Goal: Task Accomplishment & Management: Manage account settings

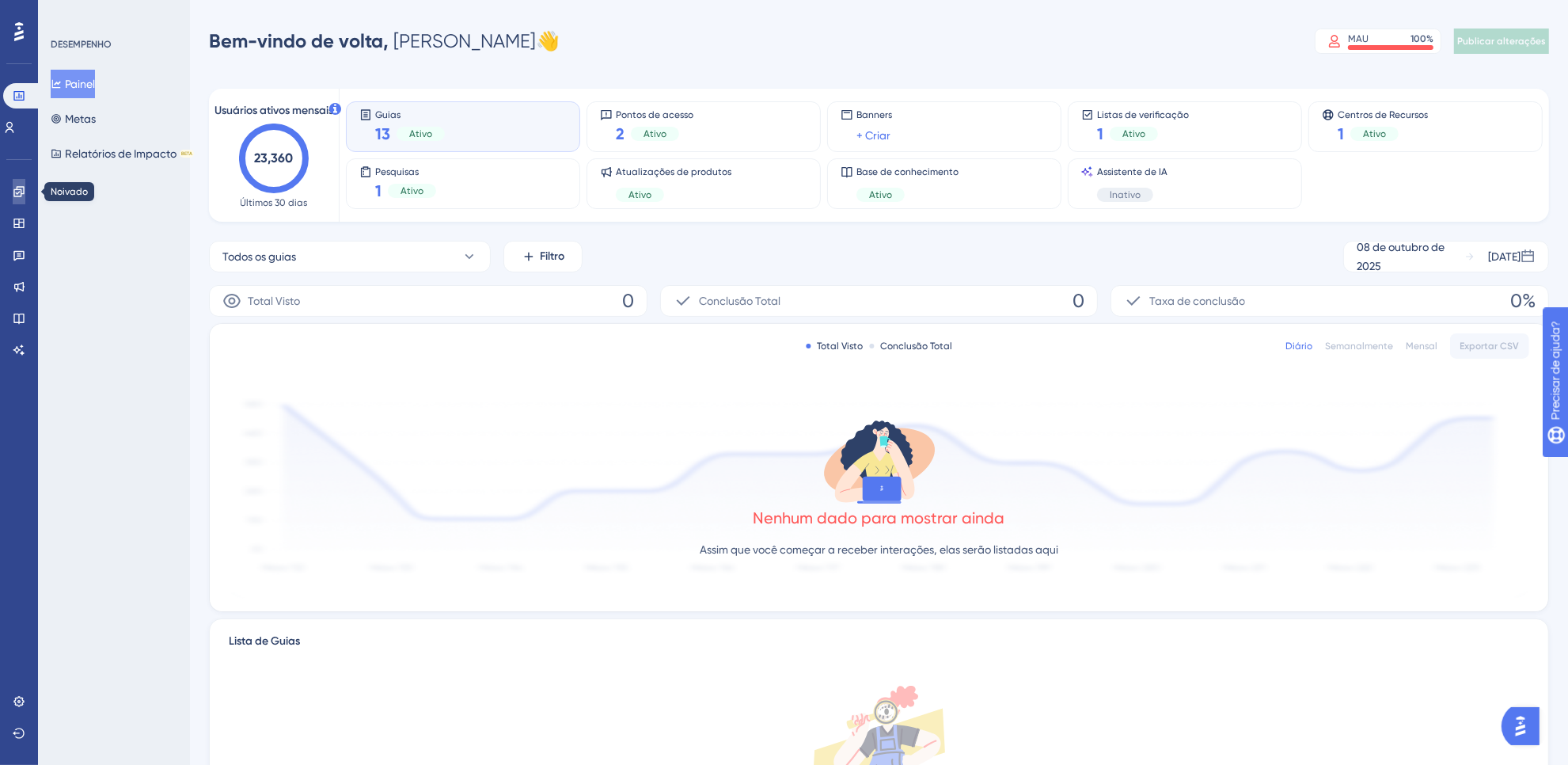
click at [14, 186] on icon at bounding box center [19, 191] width 13 height 13
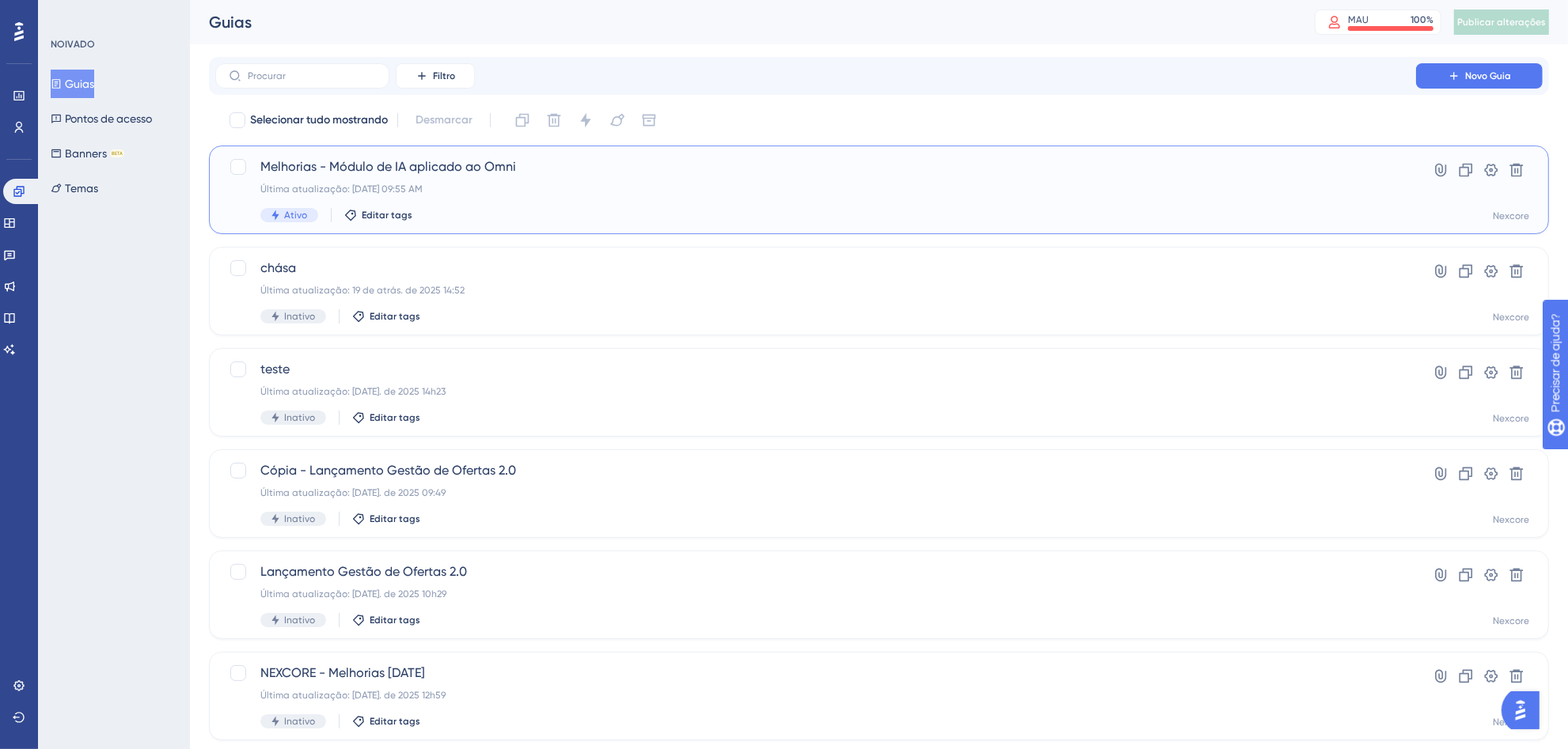
click at [801, 188] on div "Última atualização: [DATE] 09:55 AM" at bounding box center [816, 189] width 1110 height 13
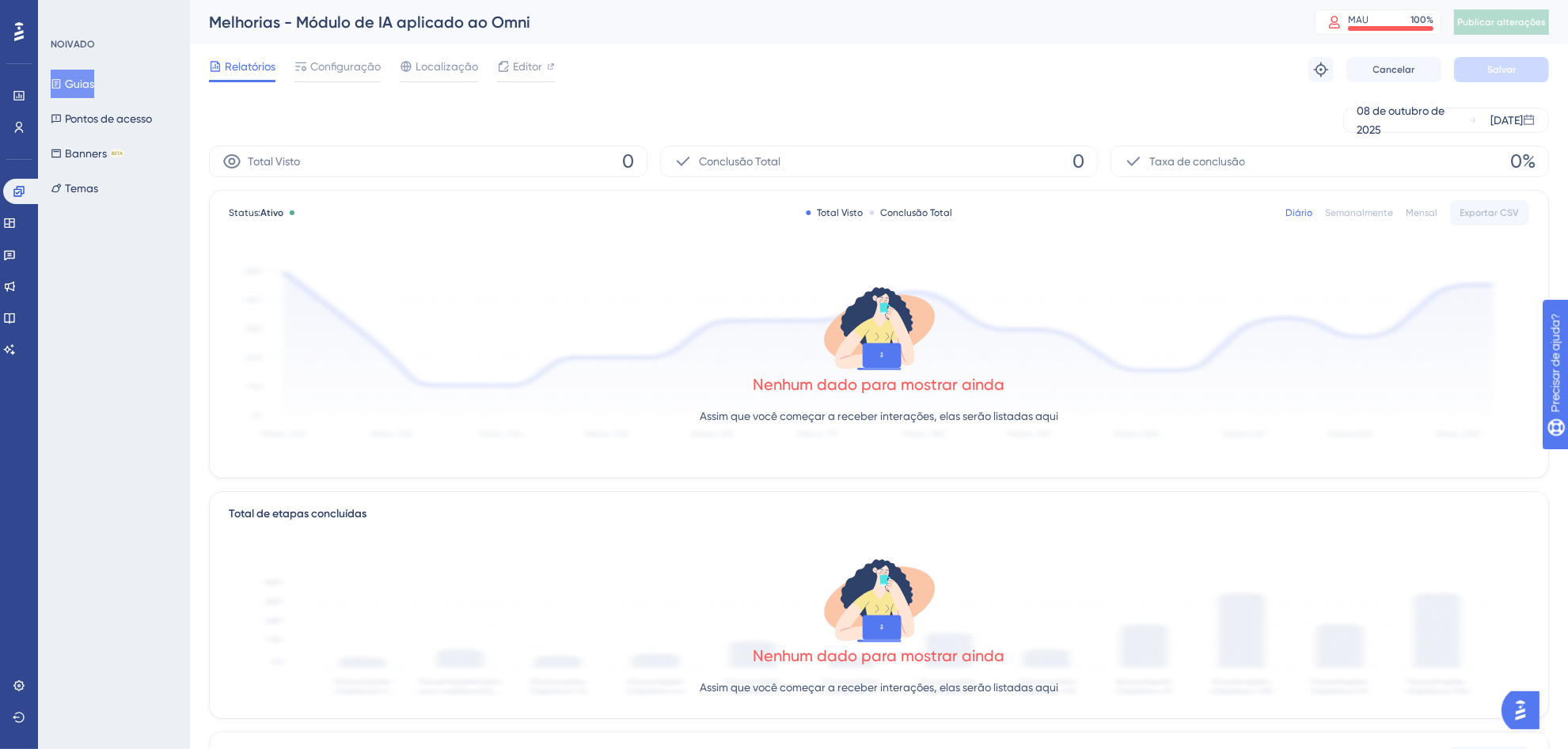
click at [20, 81] on div "Desempenho Usuários" at bounding box center [18, 93] width 25 height 95
click at [14, 88] on link at bounding box center [19, 95] width 13 height 25
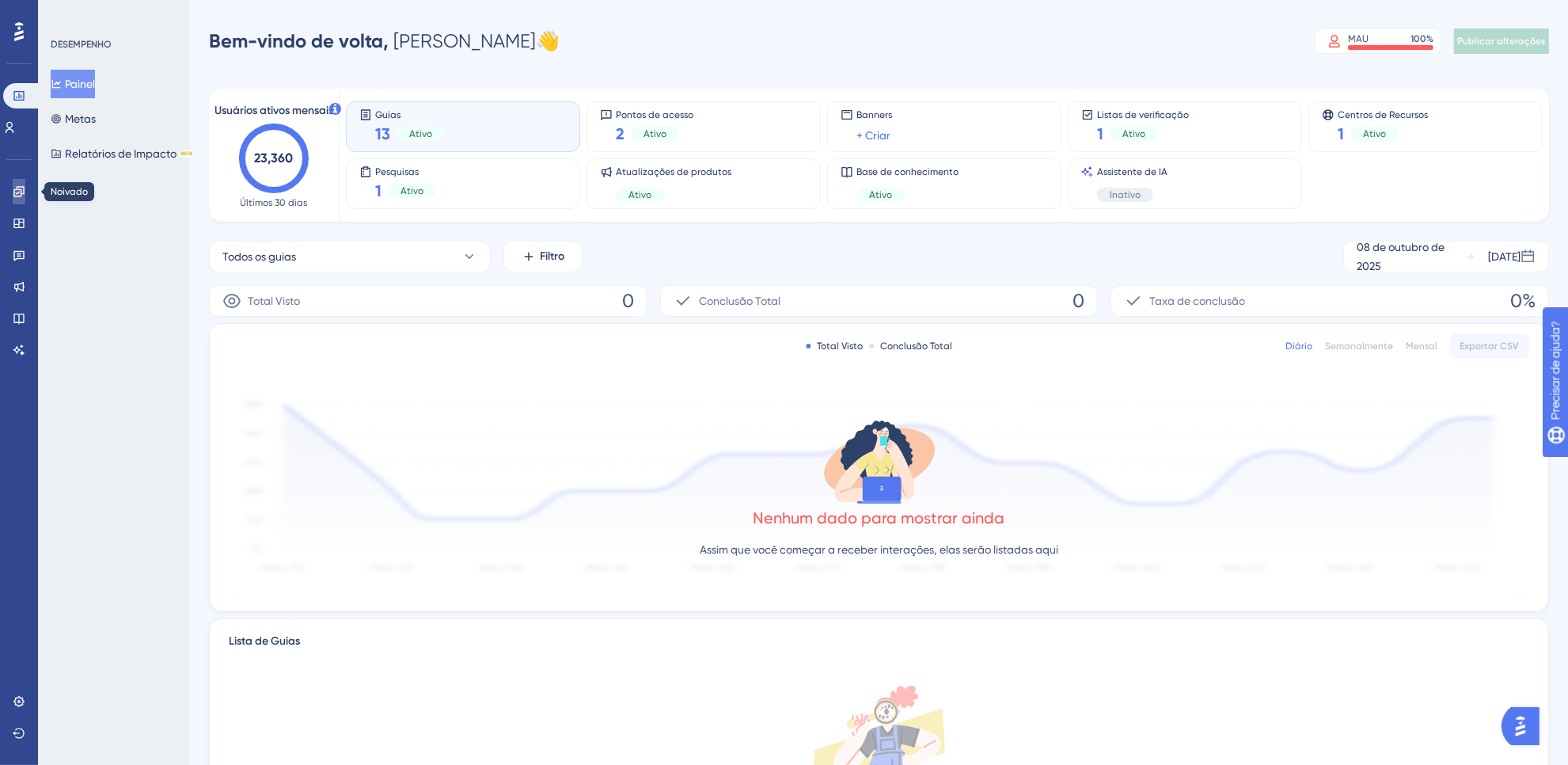
click at [21, 196] on icon at bounding box center [19, 191] width 13 height 13
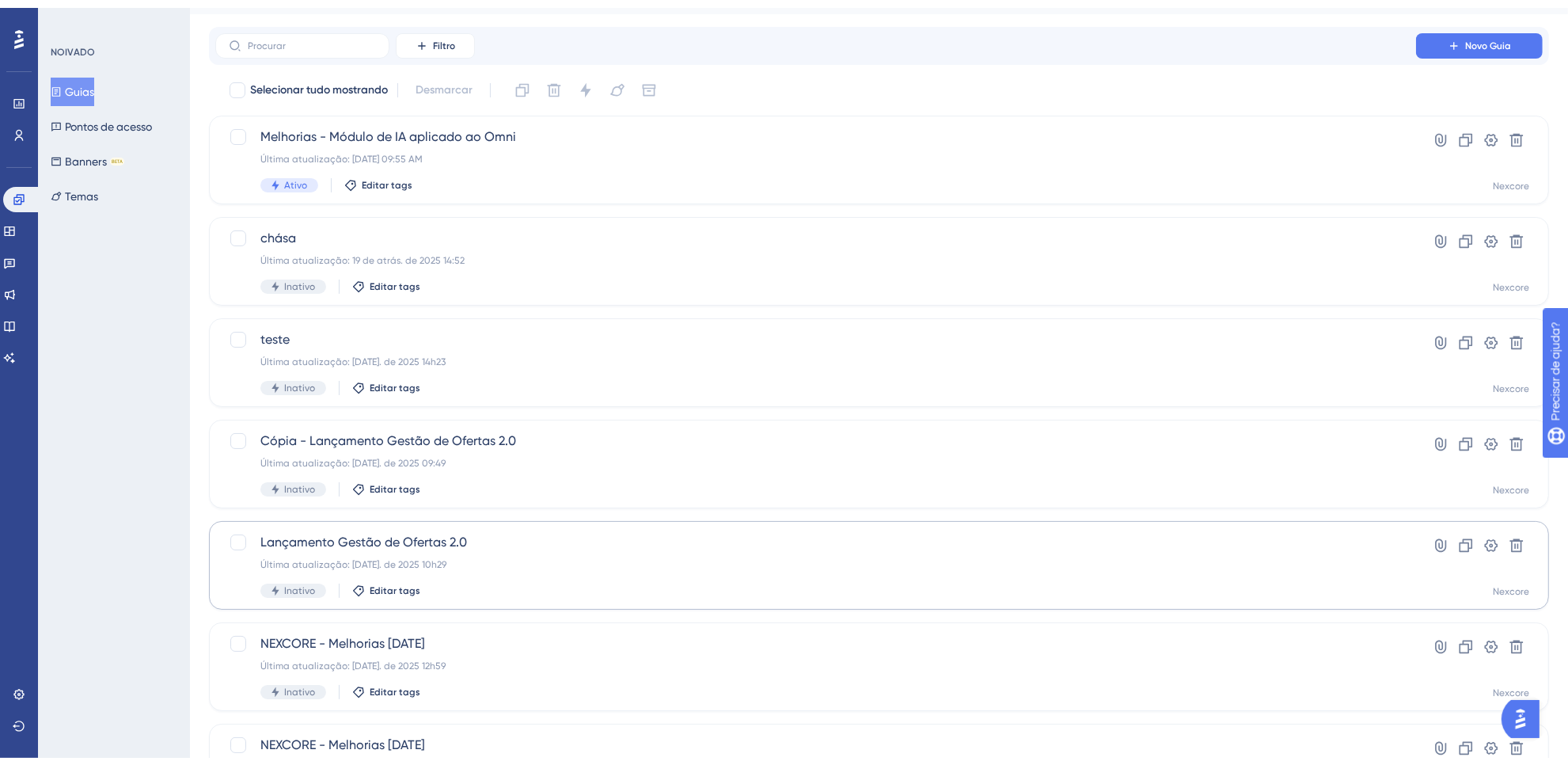
scroll to position [463, 0]
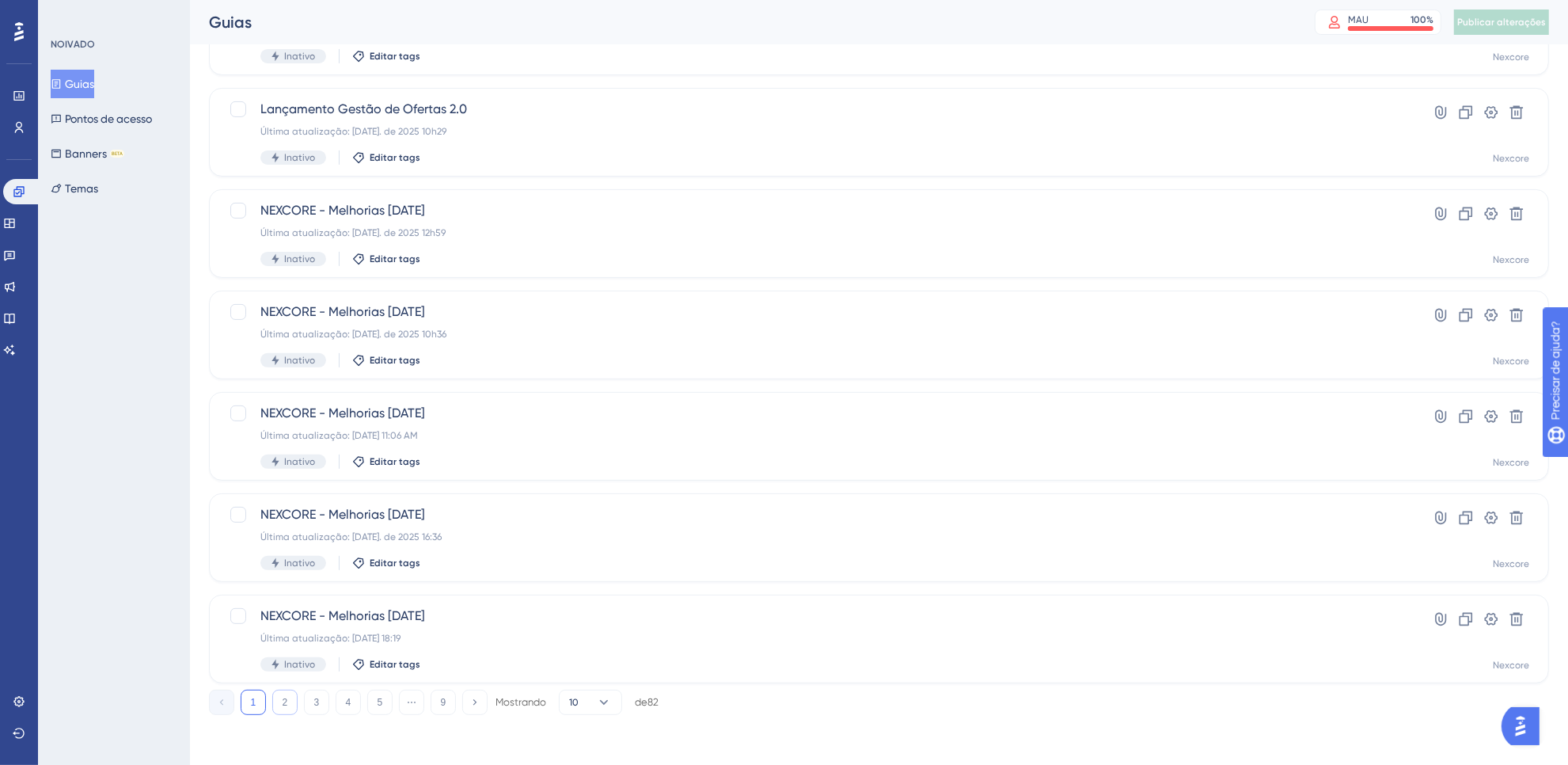
click at [283, 709] on button "2" at bounding box center [285, 701] width 25 height 25
click at [320, 700] on button "3" at bounding box center [315, 701] width 25 height 25
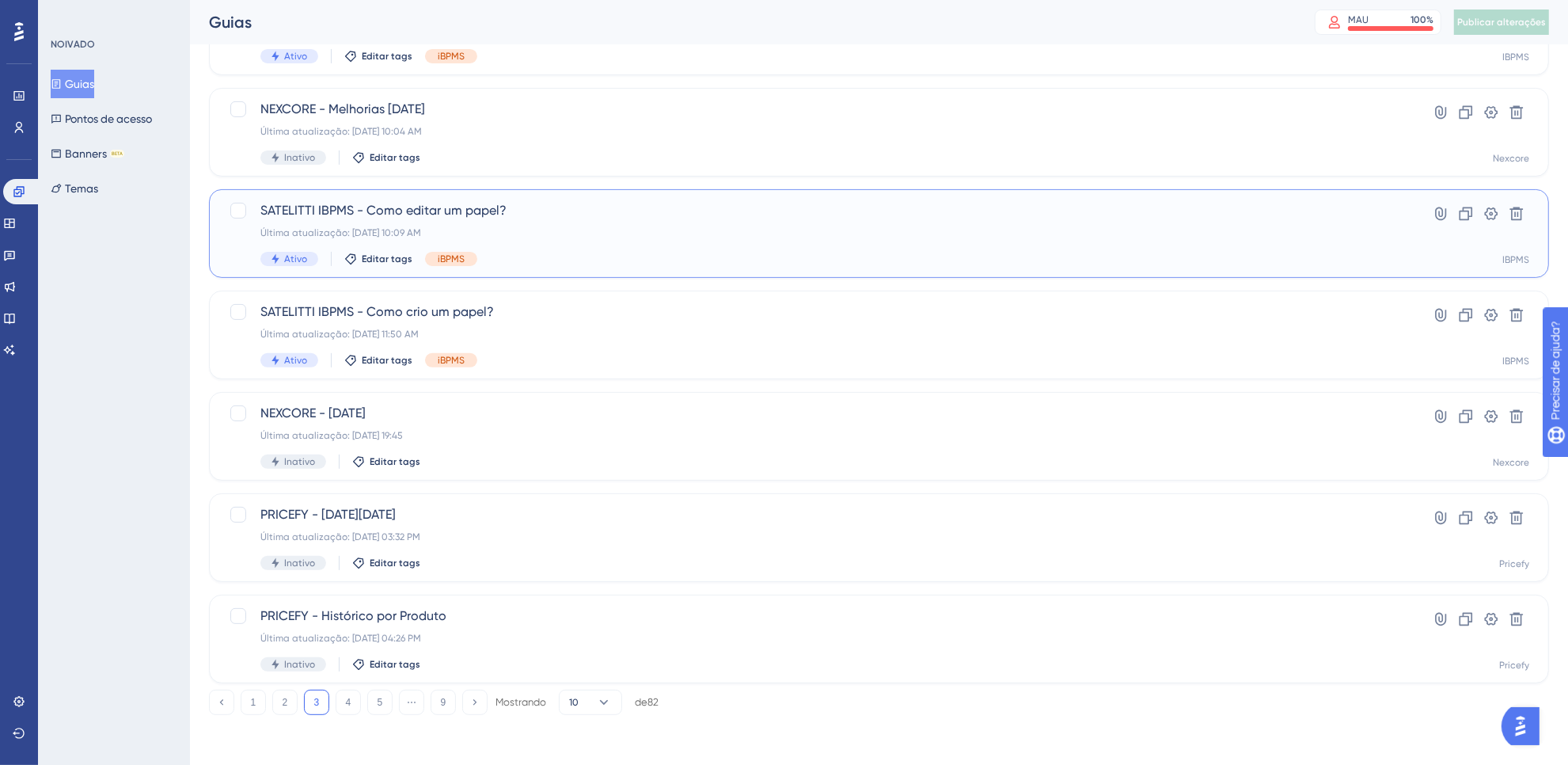
click at [794, 223] on div "SATELITTI IBPMS - Como editar um papel? Última atualização: [DATE] 10:09 AM Ati…" at bounding box center [816, 233] width 1110 height 65
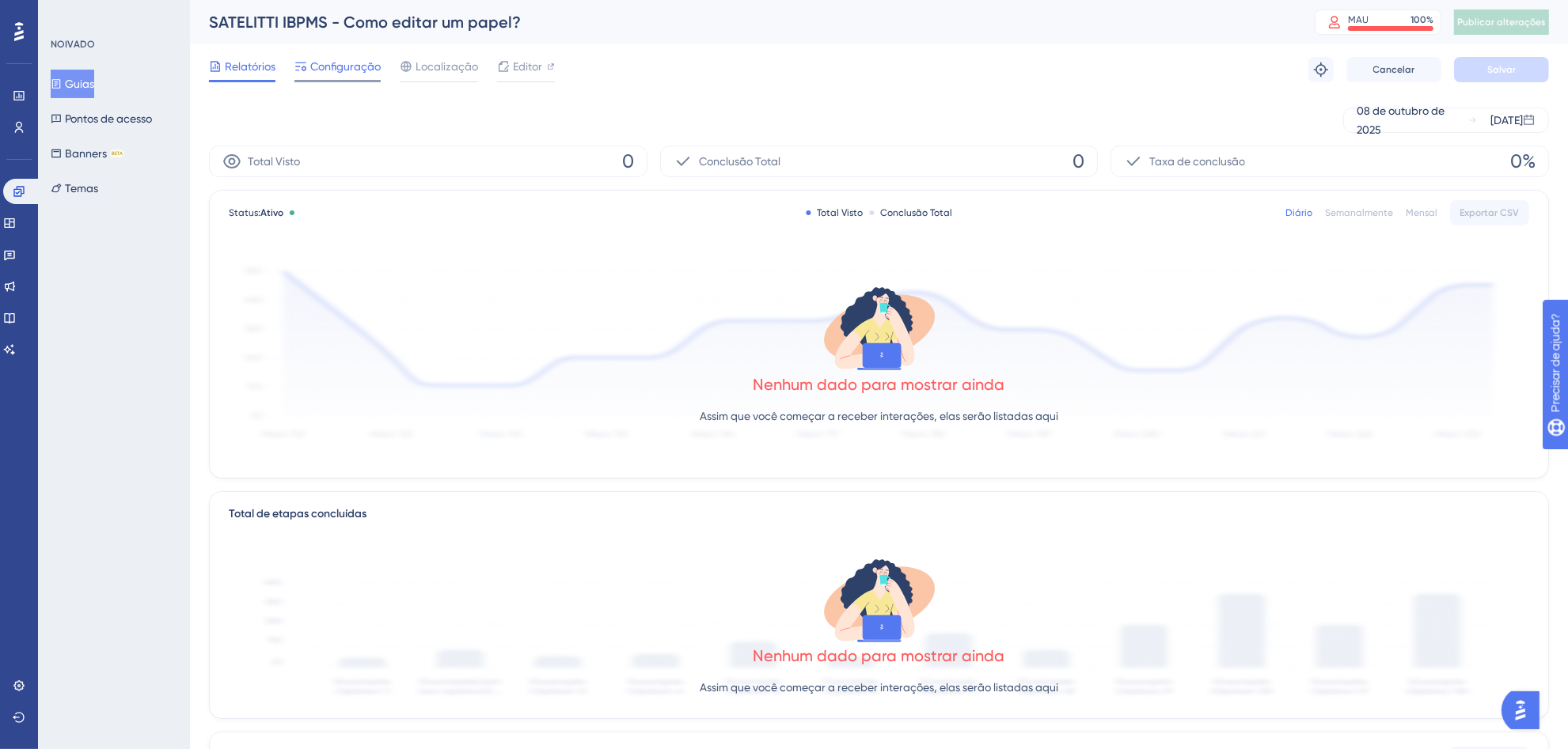
click at [323, 58] on span "Configuração" at bounding box center [345, 66] width 71 height 19
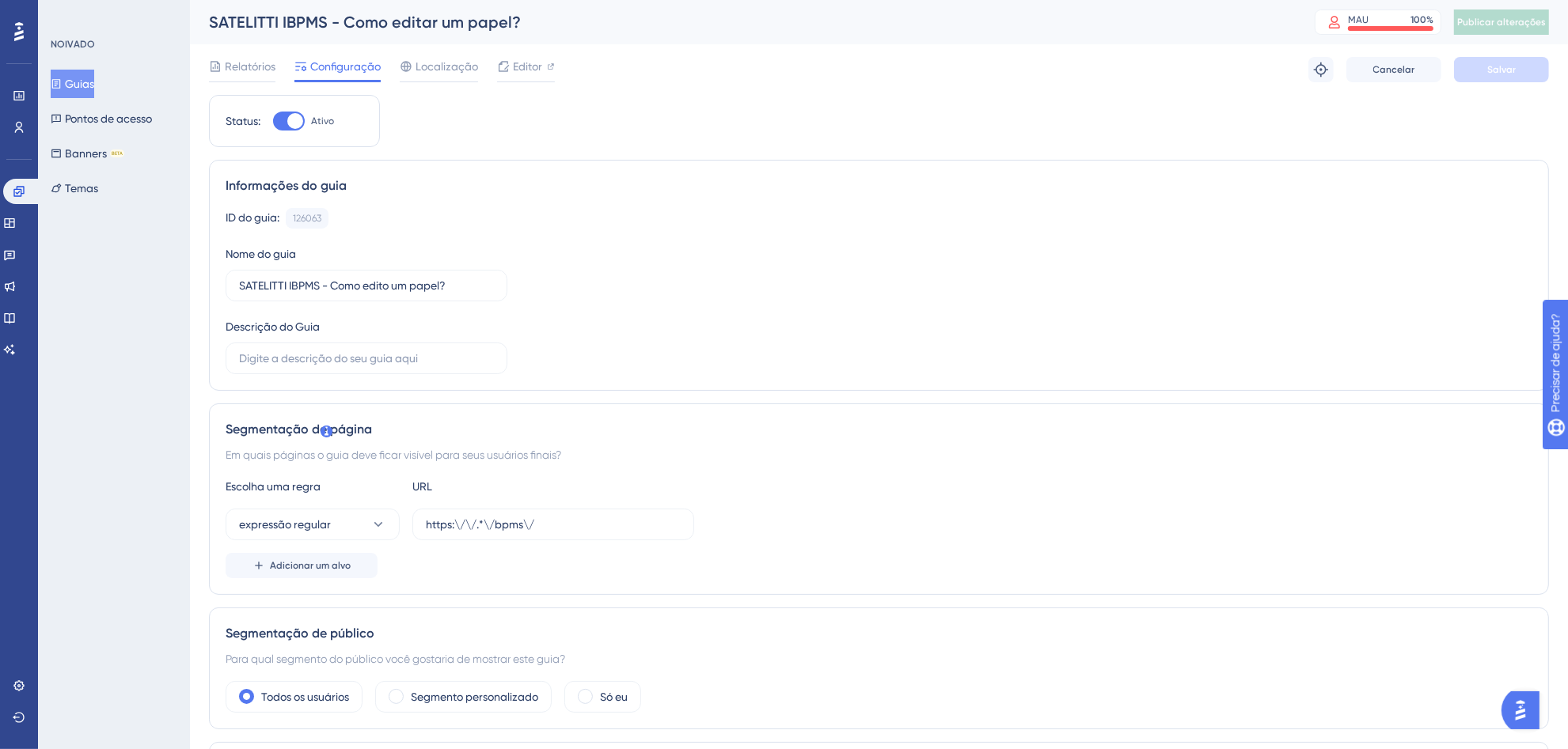
click at [281, 116] on div at bounding box center [289, 120] width 32 height 19
click at [273, 121] on input "Ativo" at bounding box center [273, 121] width 1 height 1
checkbox input "false"
click at [1514, 70] on font "Salvar" at bounding box center [1501, 69] width 29 height 11
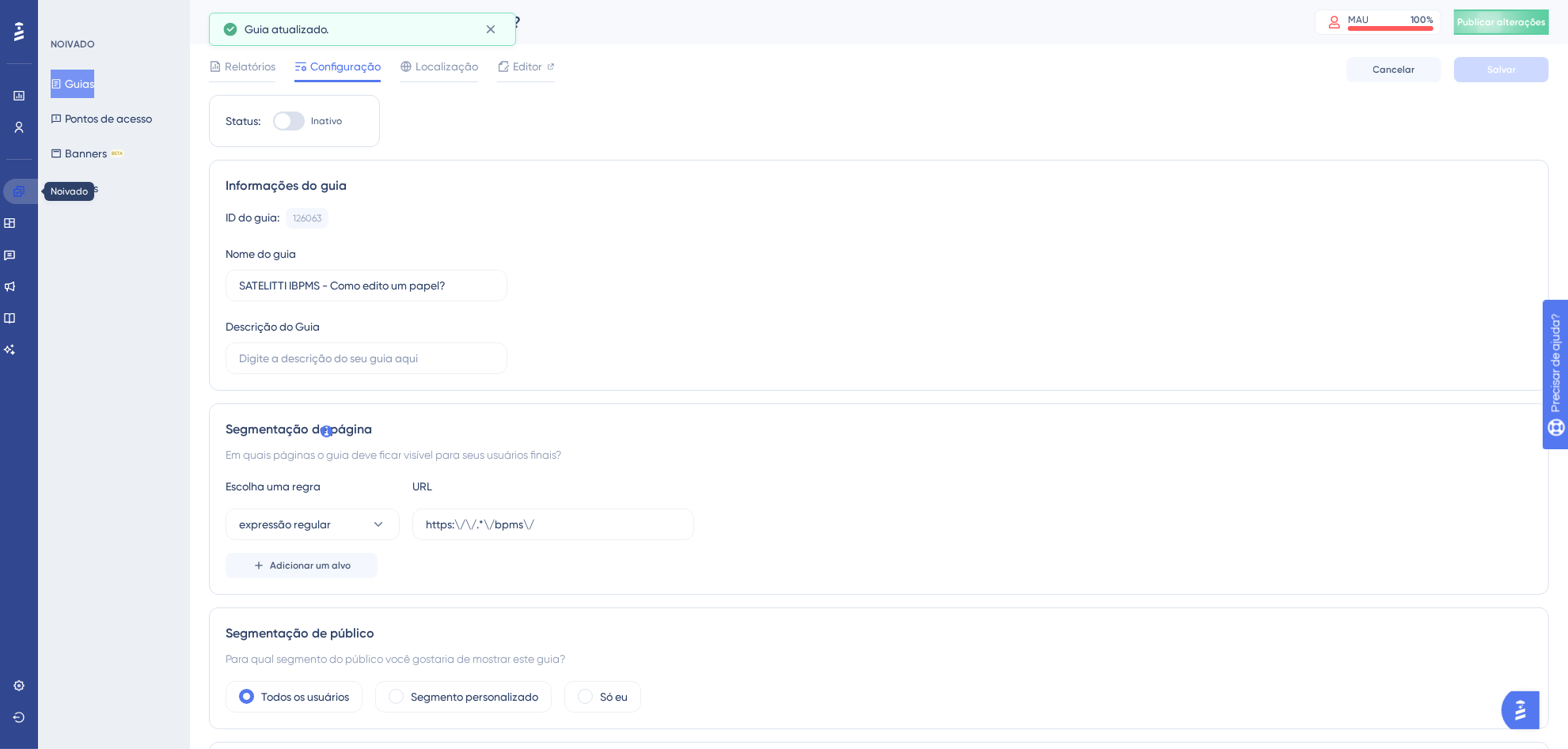
click at [13, 192] on icon at bounding box center [19, 191] width 13 height 13
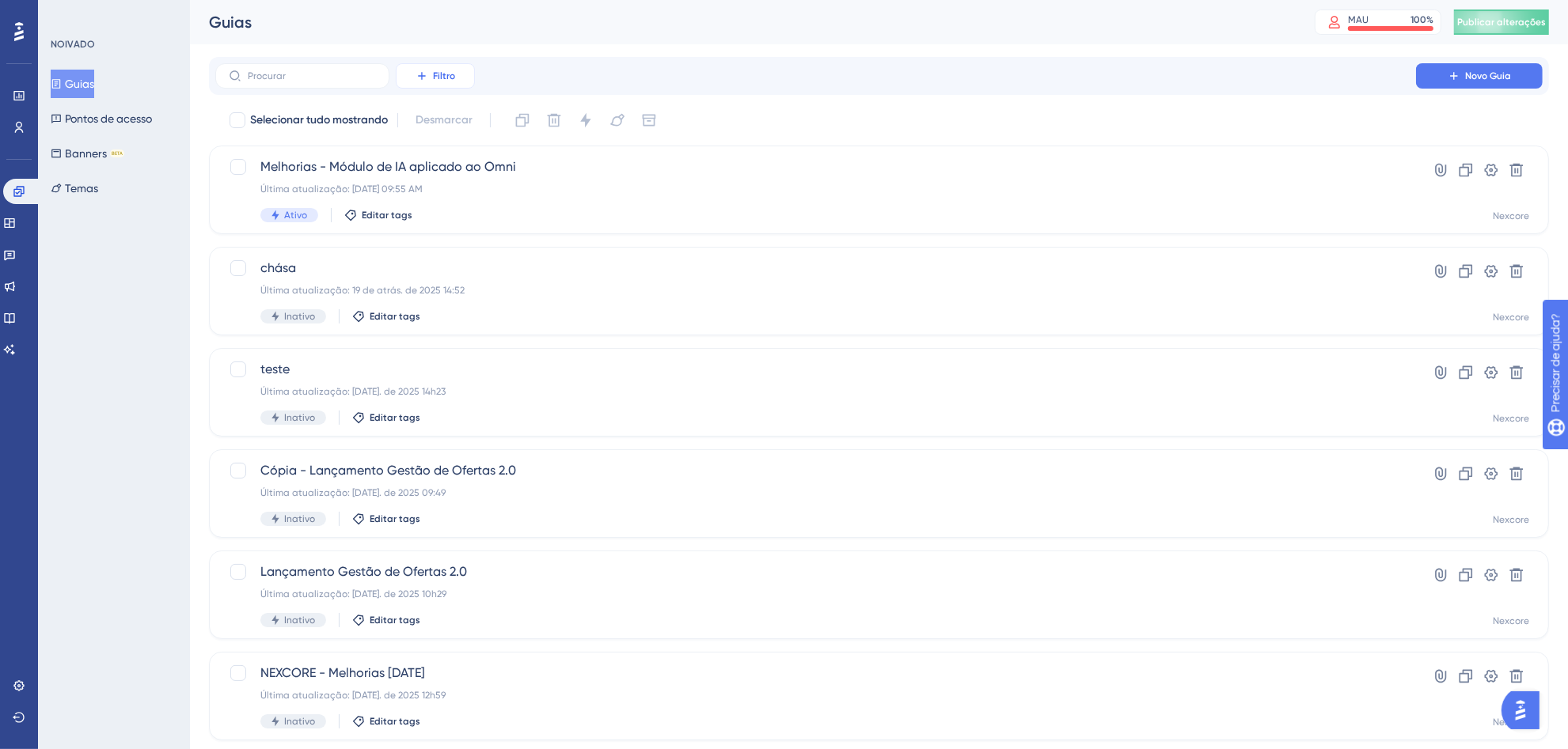
click at [452, 74] on font "Filtro" at bounding box center [444, 76] width 22 height 11
click at [454, 218] on div "Status Status" at bounding box center [451, 216] width 65 height 32
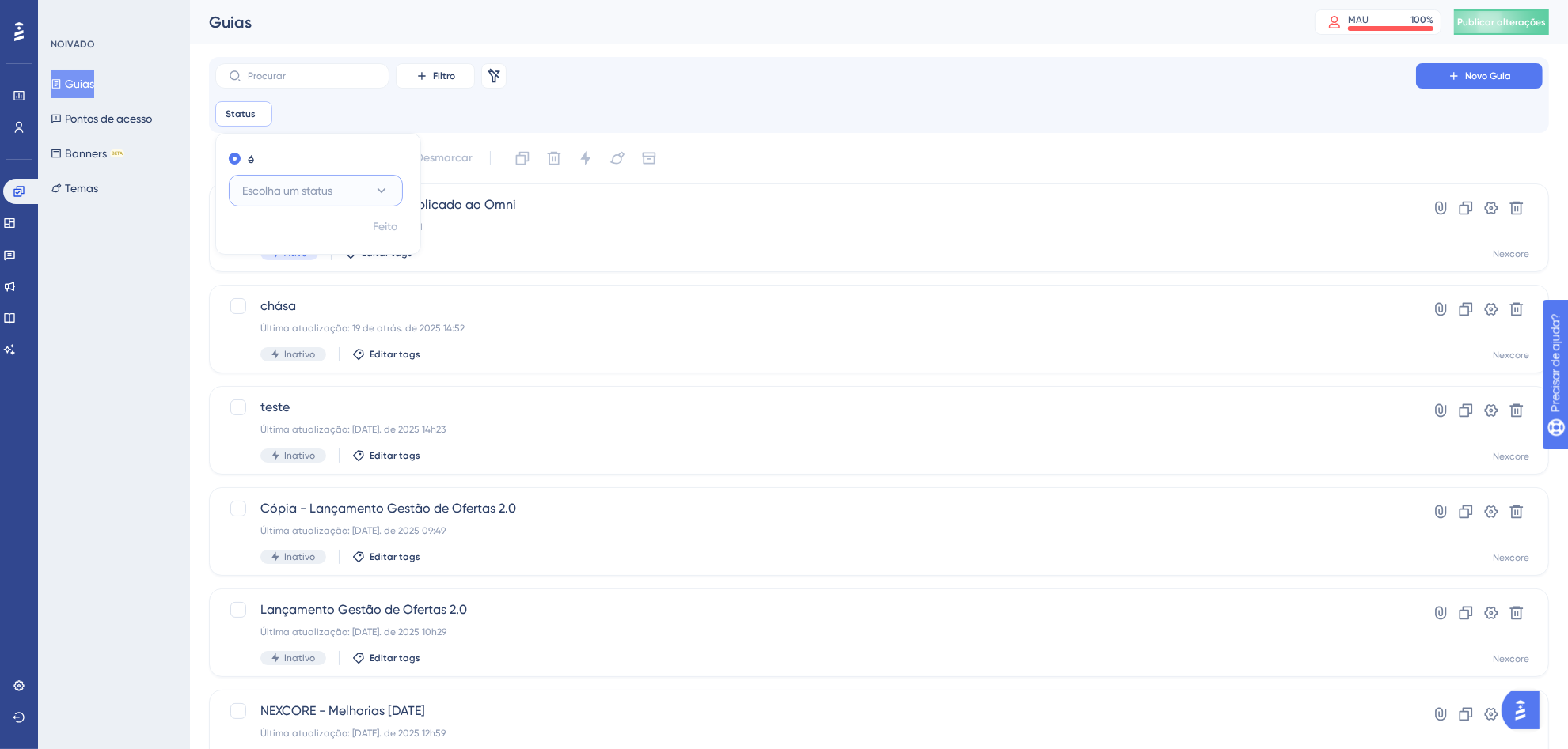
click at [354, 187] on button "Escolha um status" at bounding box center [315, 191] width 174 height 32
click at [294, 242] on div "Ativo Ativo" at bounding box center [315, 239] width 128 height 32
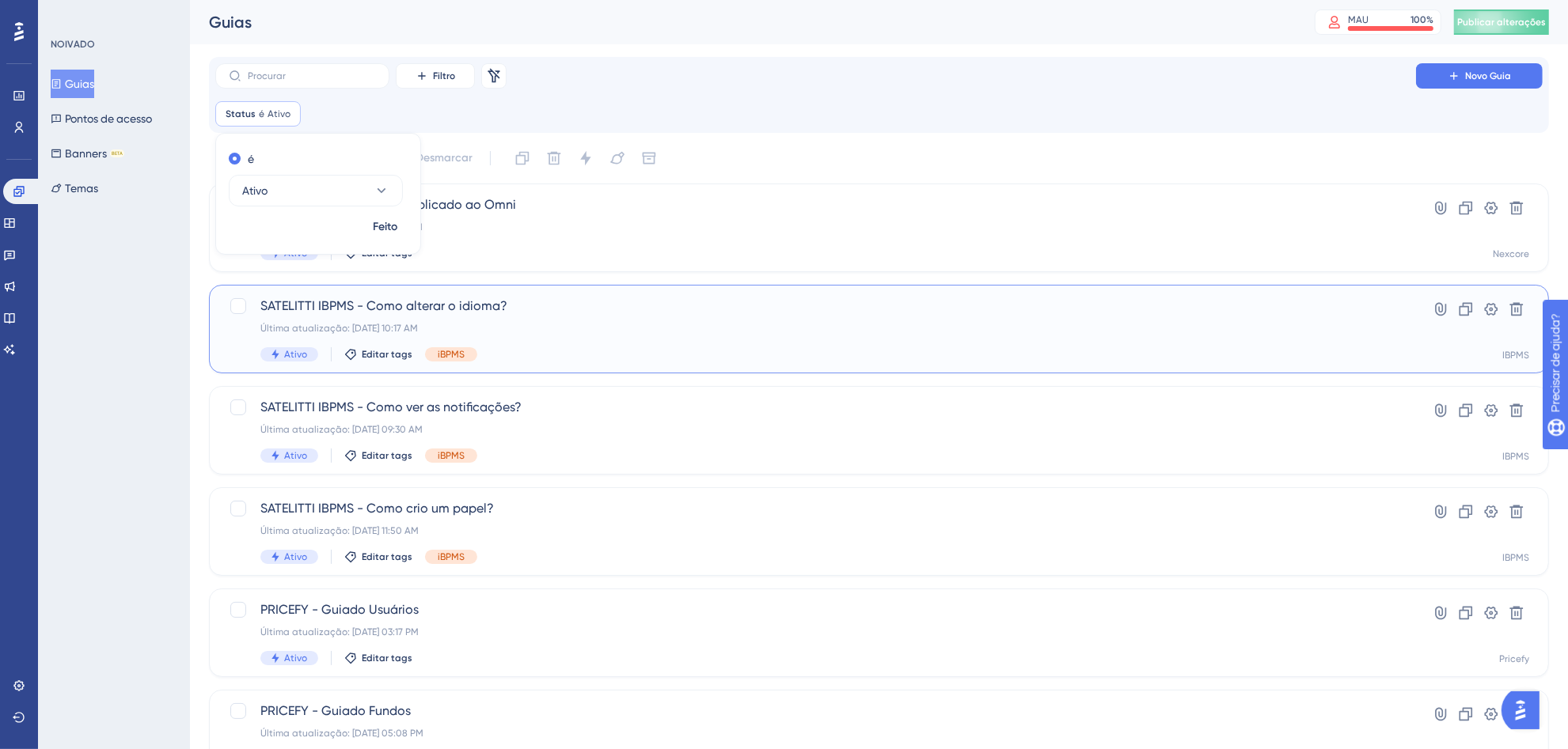
click at [652, 333] on div "Última atualização: [DATE] 10:17 AM" at bounding box center [816, 328] width 1110 height 13
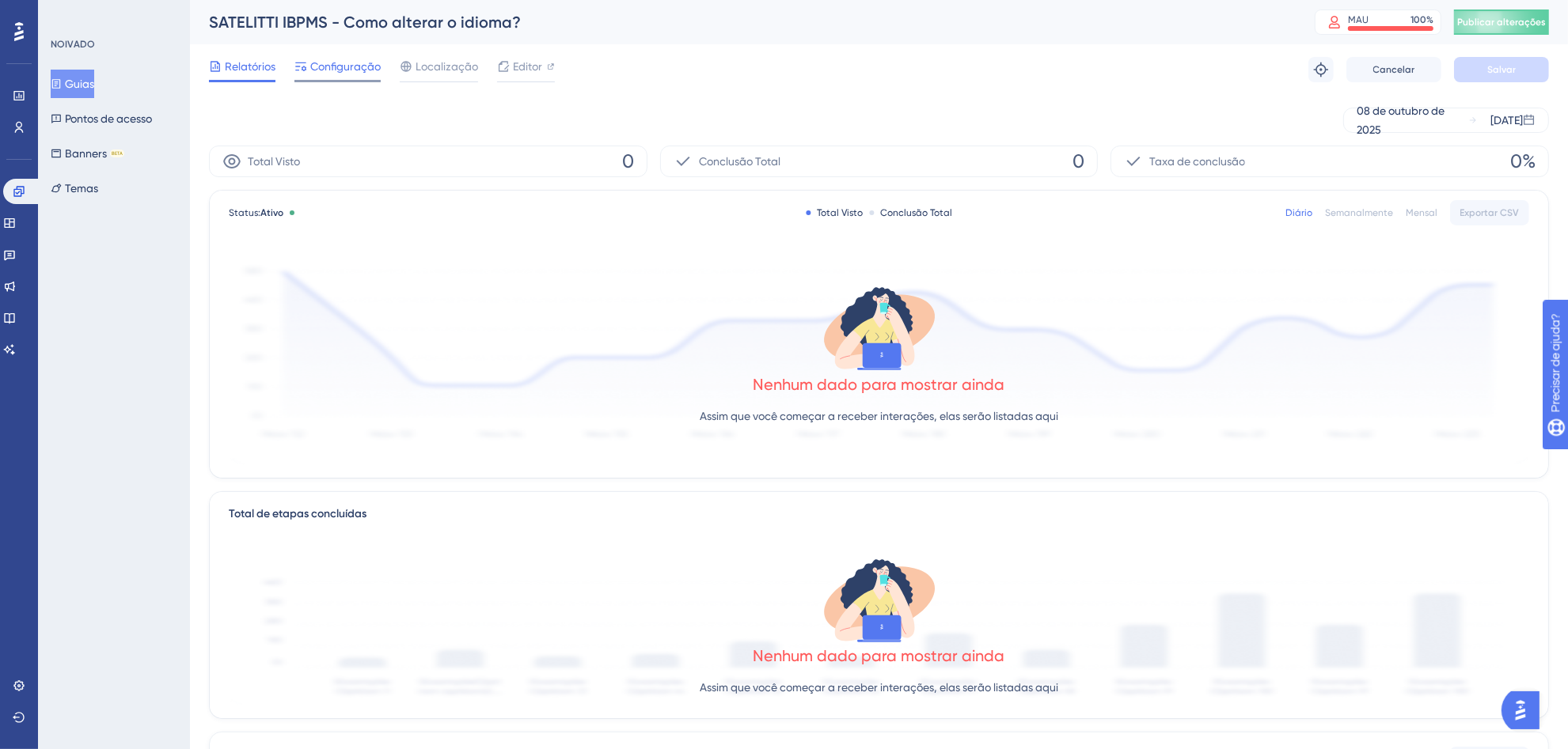
click at [357, 74] on span "Configuração" at bounding box center [345, 66] width 71 height 19
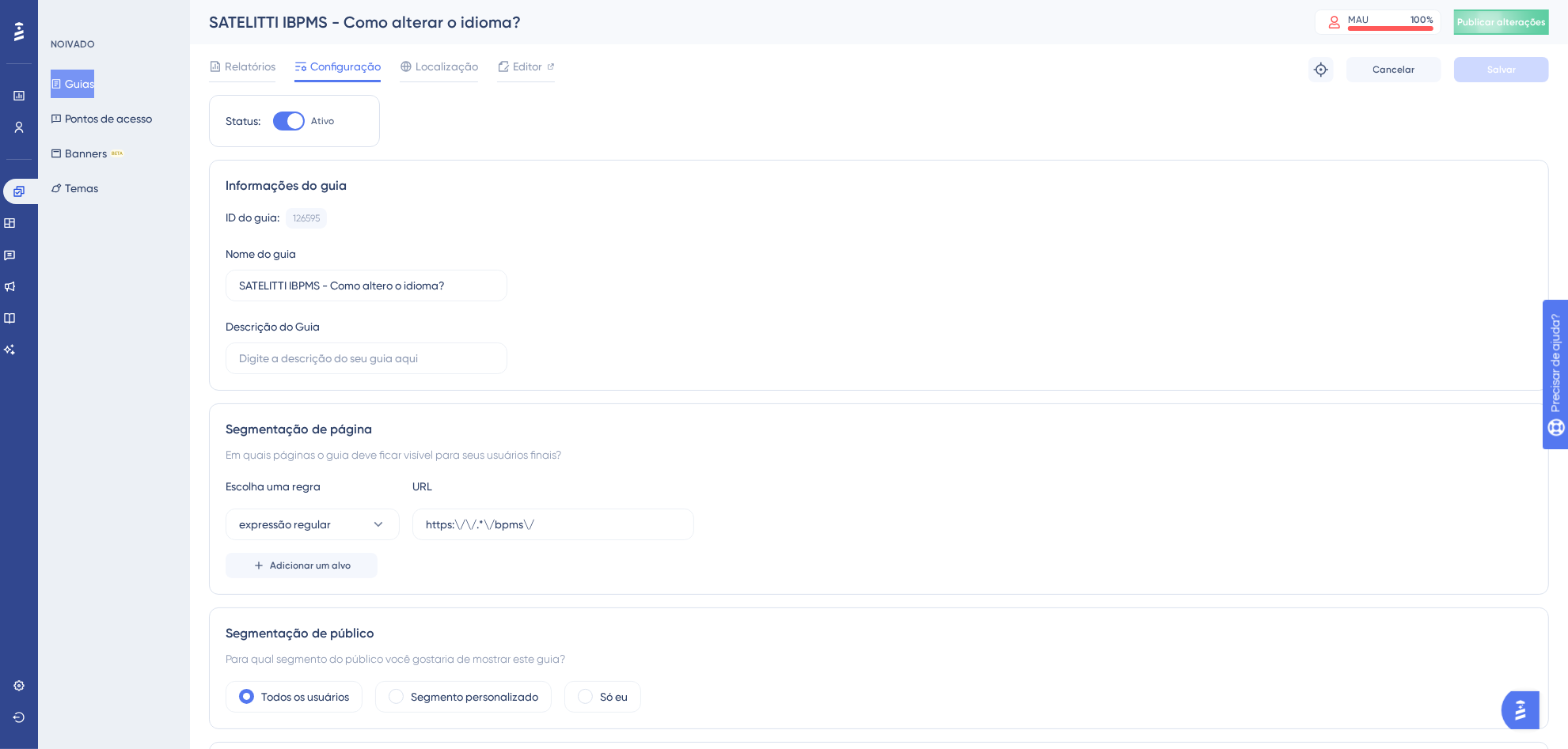
click at [274, 121] on div at bounding box center [289, 120] width 32 height 19
click at [273, 121] on input "Ativo" at bounding box center [273, 121] width 1 height 1
checkbox input "false"
click at [1524, 76] on button "Salvar" at bounding box center [1500, 69] width 95 height 25
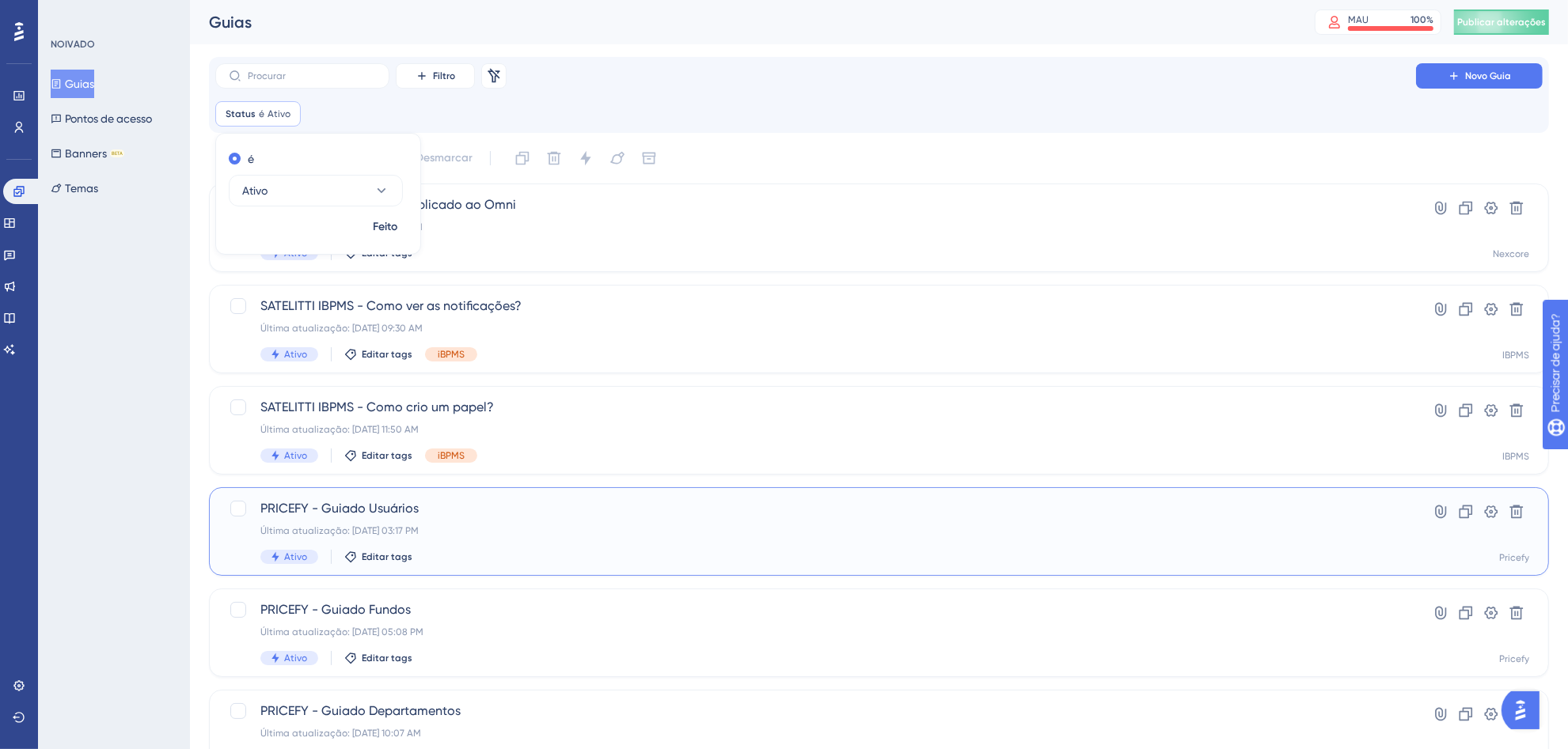
click at [669, 522] on div "PRICEFY - Guiado Usuários Última atualização: [DATE] 03:17 PM Ativo Editar tags" at bounding box center [816, 531] width 1110 height 65
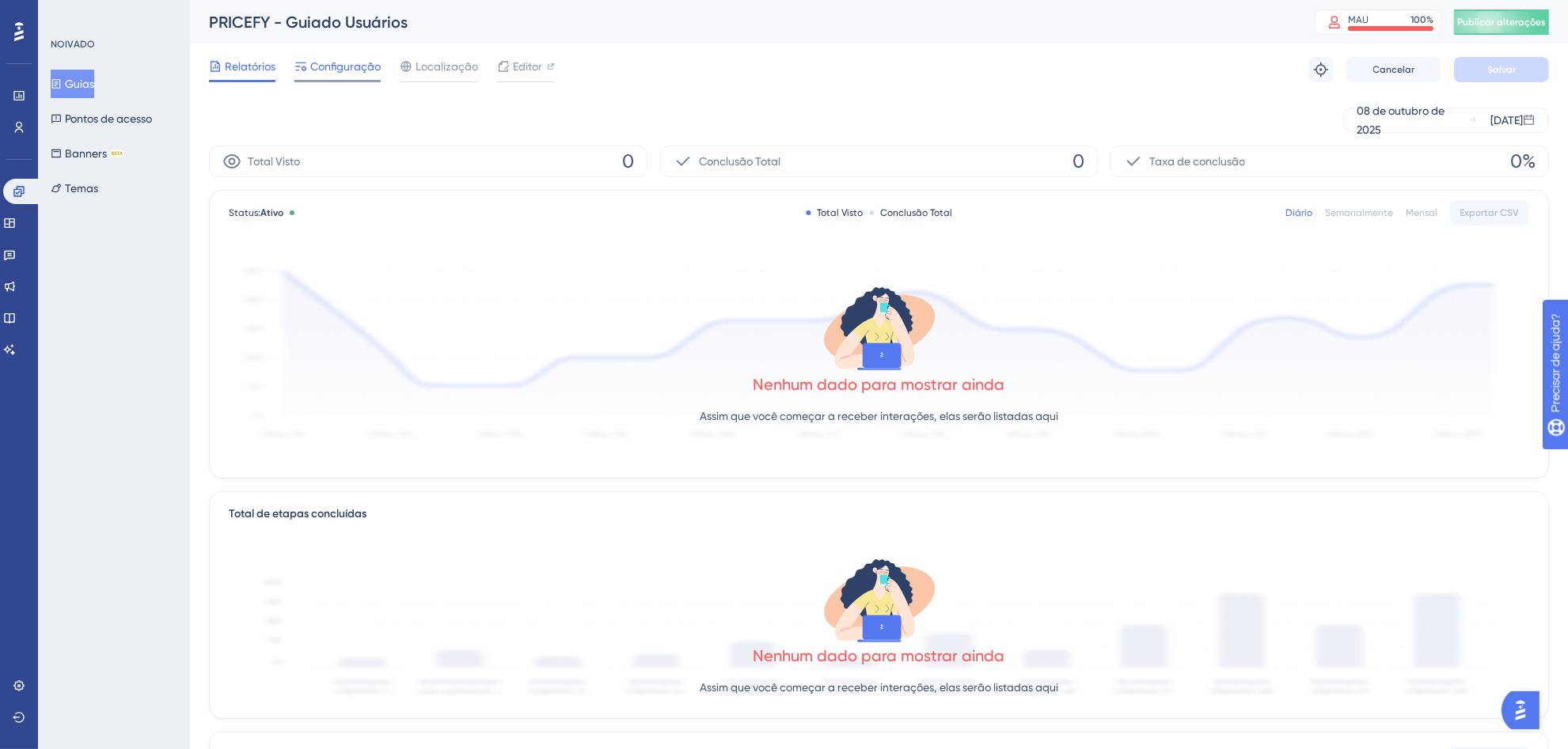
click at [350, 72] on font "Configuração" at bounding box center [345, 66] width 71 height 13
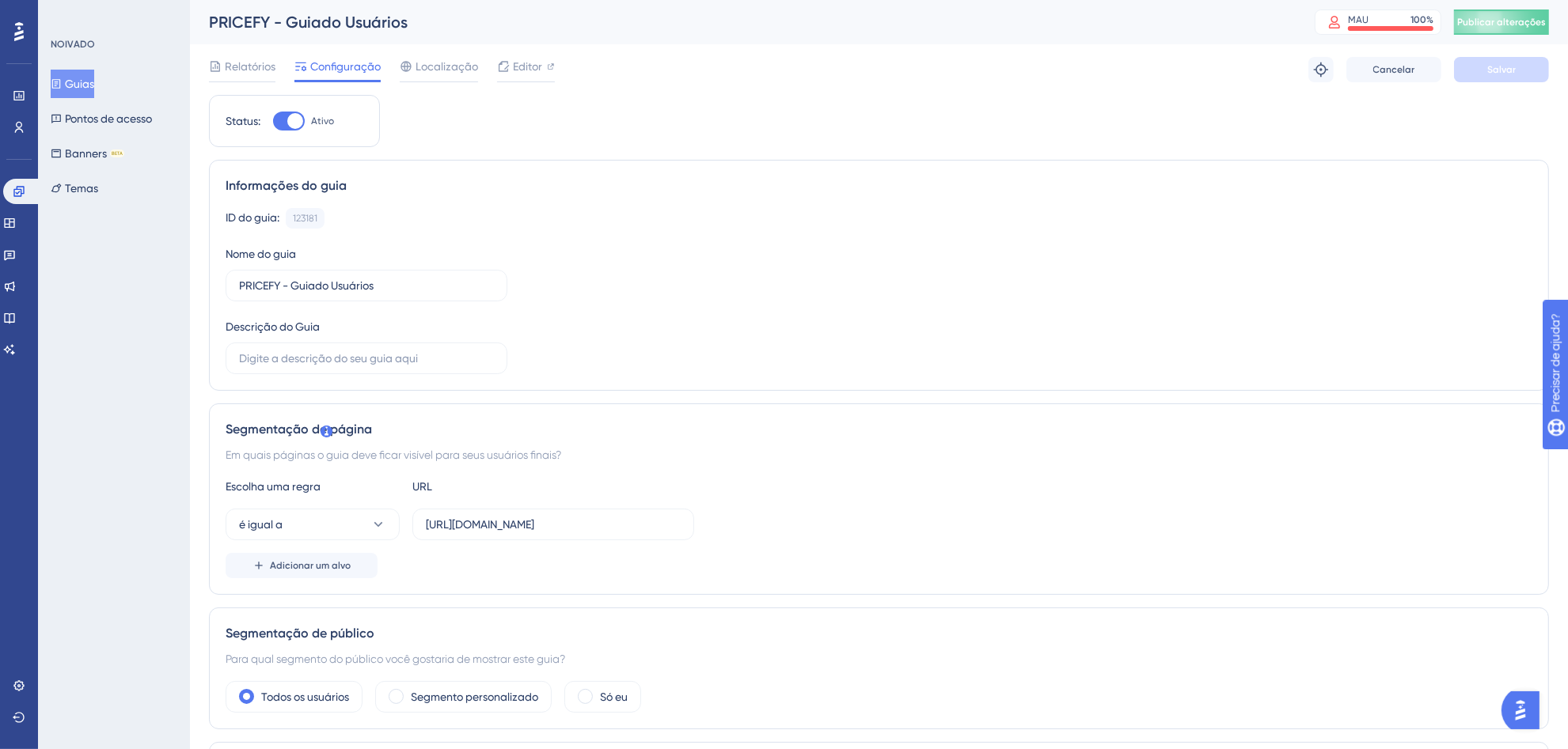
click at [275, 120] on div at bounding box center [289, 120] width 32 height 19
click at [273, 121] on input "Ativo" at bounding box center [273, 121] width 1 height 1
checkbox input "false"
click at [1531, 74] on button "Salvar" at bounding box center [1500, 69] width 95 height 25
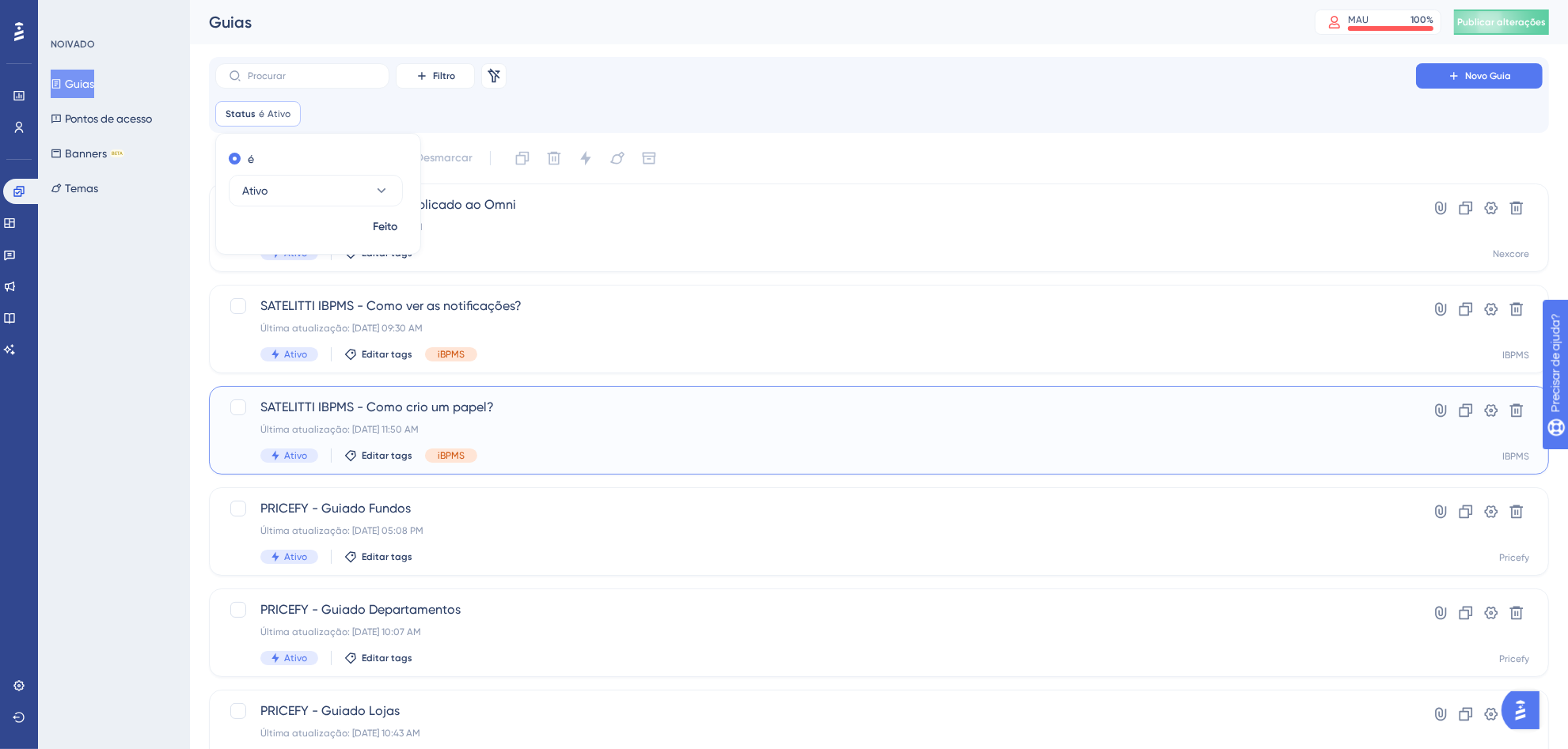
click at [655, 432] on div "Última atualização: [DATE] 11:50 AM" at bounding box center [816, 430] width 1110 height 13
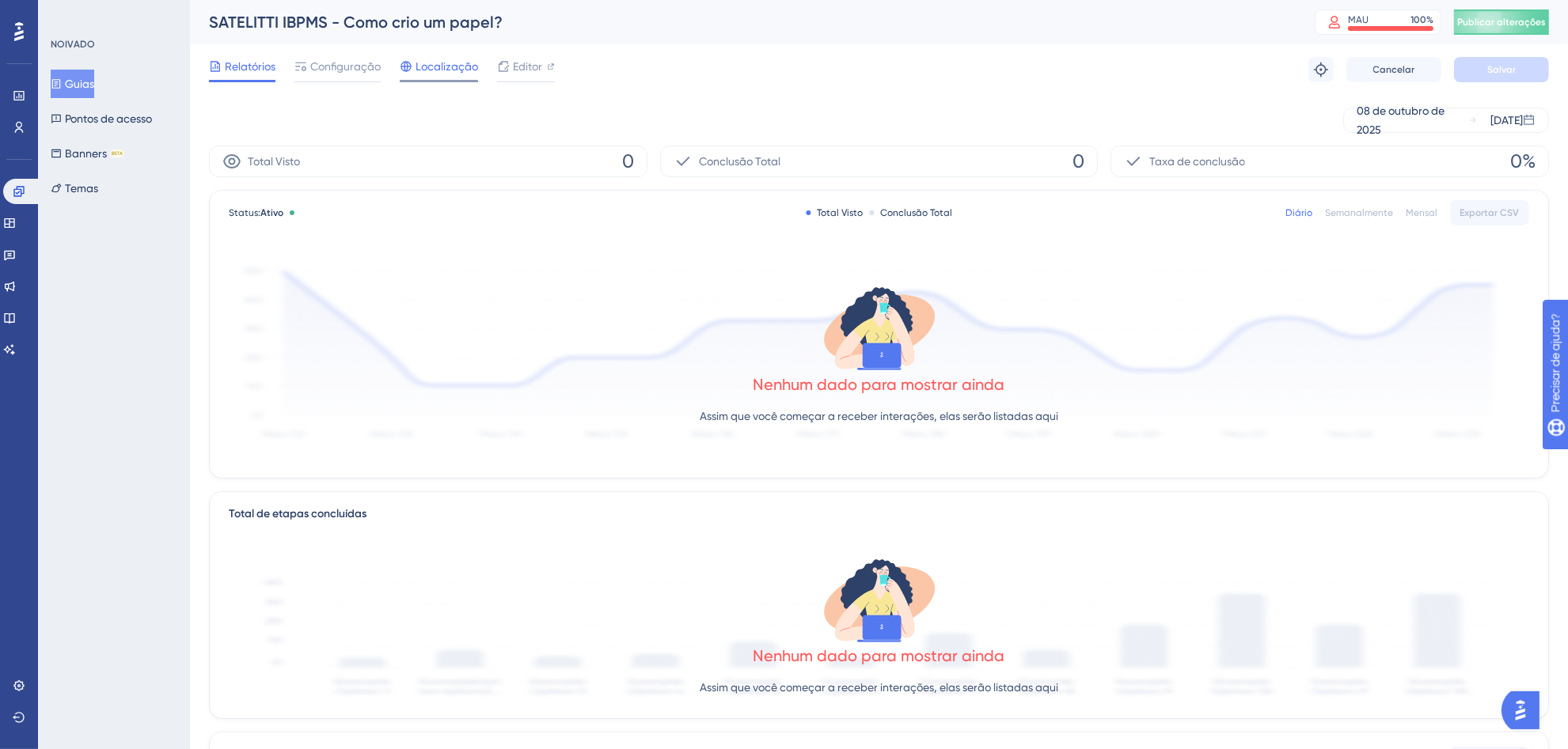
click at [438, 70] on font "Localização" at bounding box center [447, 66] width 63 height 13
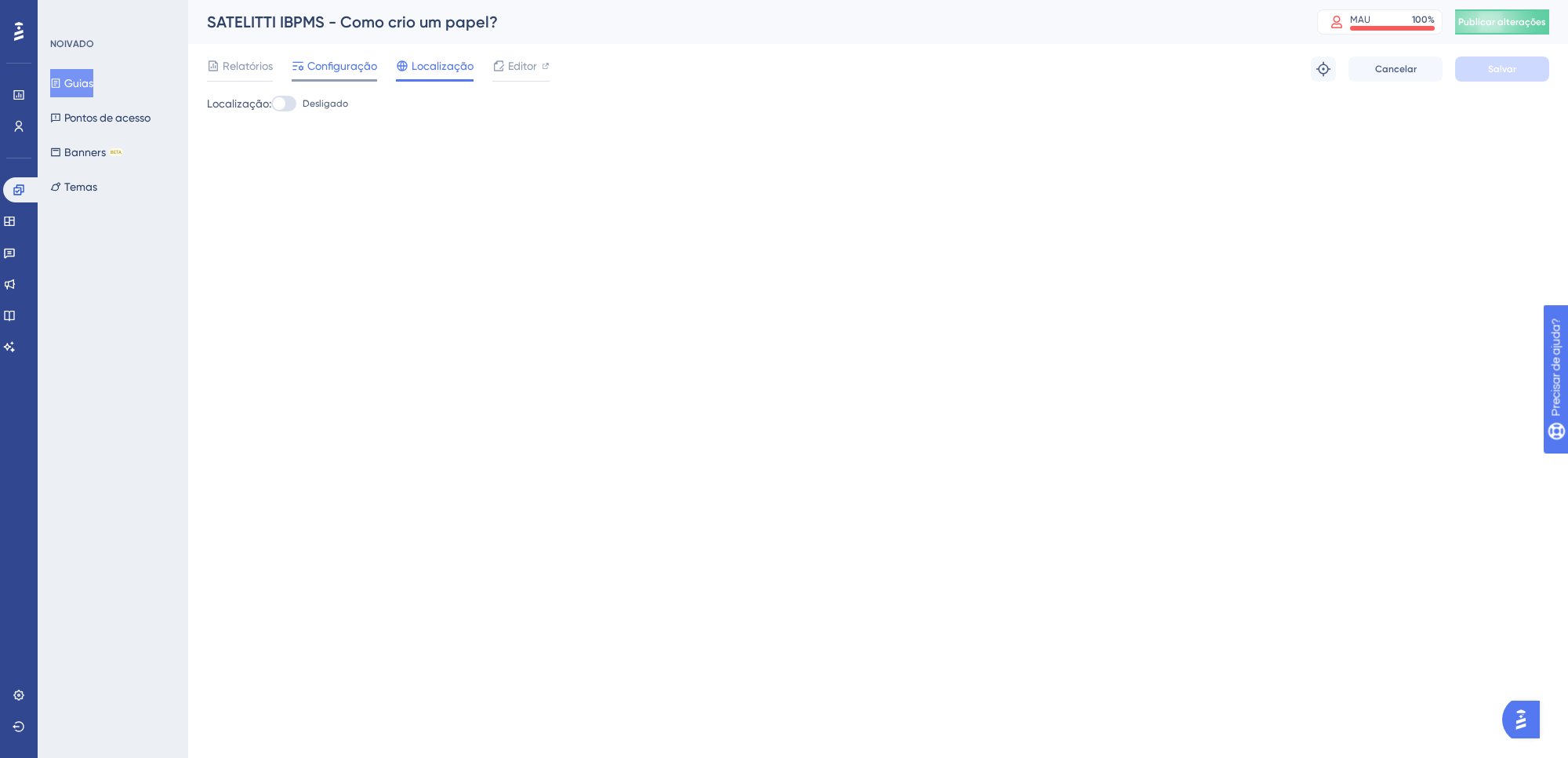
click at [367, 68] on font "Configuração" at bounding box center [342, 65] width 70 height 13
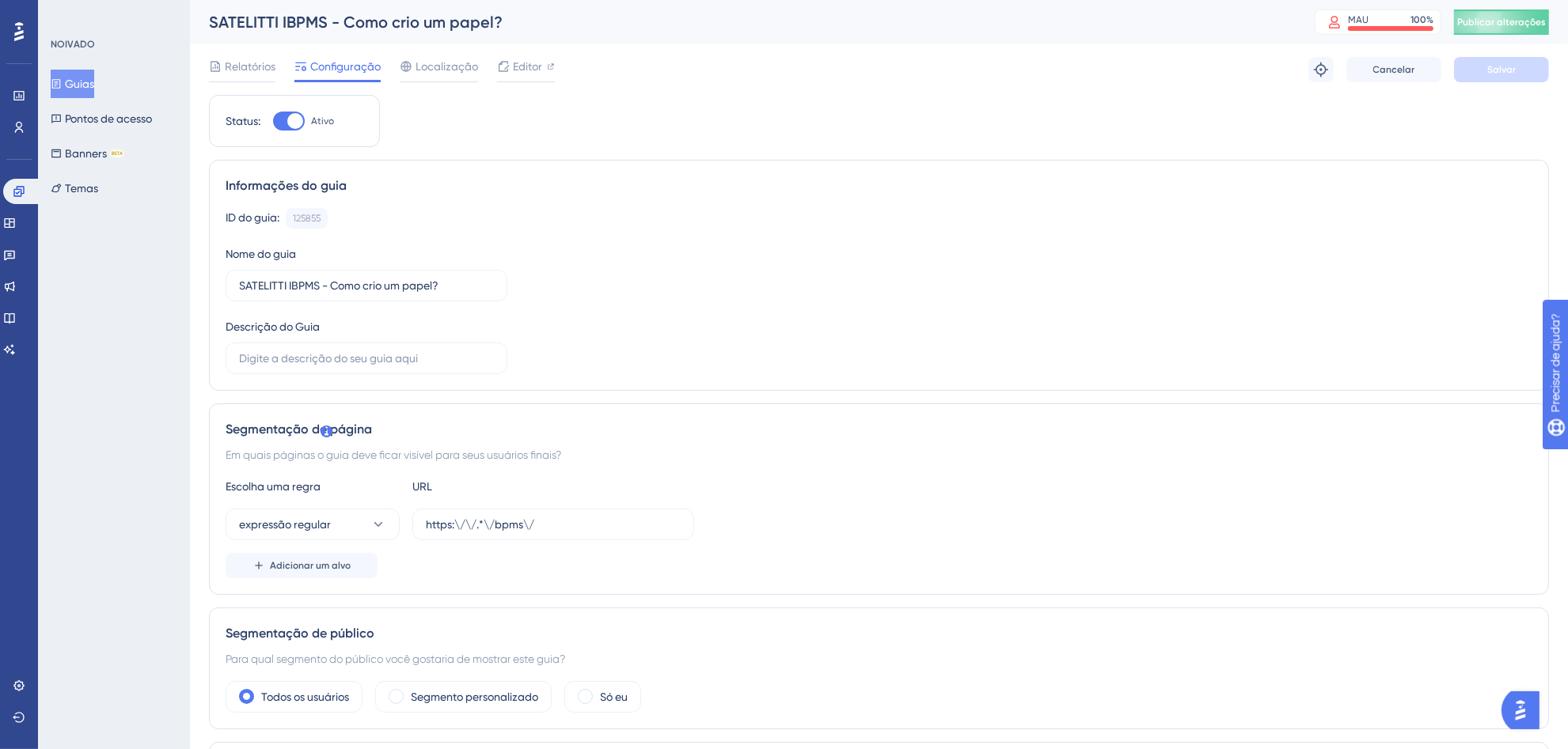
click at [270, 118] on div "Status: Ativo" at bounding box center [294, 120] width 137 height 19
click at [286, 119] on div at bounding box center [289, 120] width 32 height 19
click at [273, 121] on input "Ativo" at bounding box center [273, 121] width 1 height 1
checkbox input "false"
click at [1518, 84] on div "Relatórios Configuração Localização Editor [PERSON_NAME]" at bounding box center [879, 70] width 1340 height 51
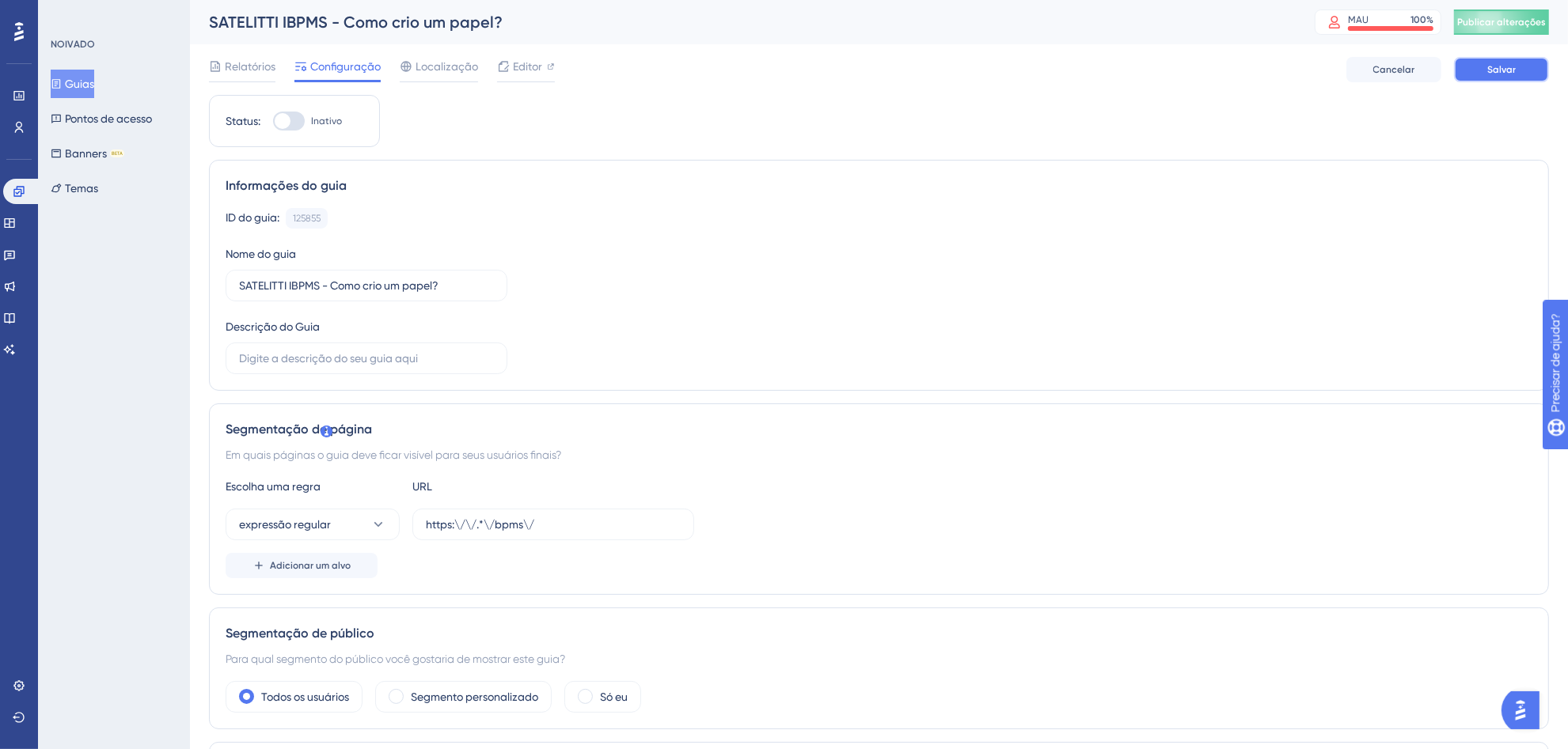
click at [1512, 80] on button "Salvar" at bounding box center [1500, 69] width 95 height 25
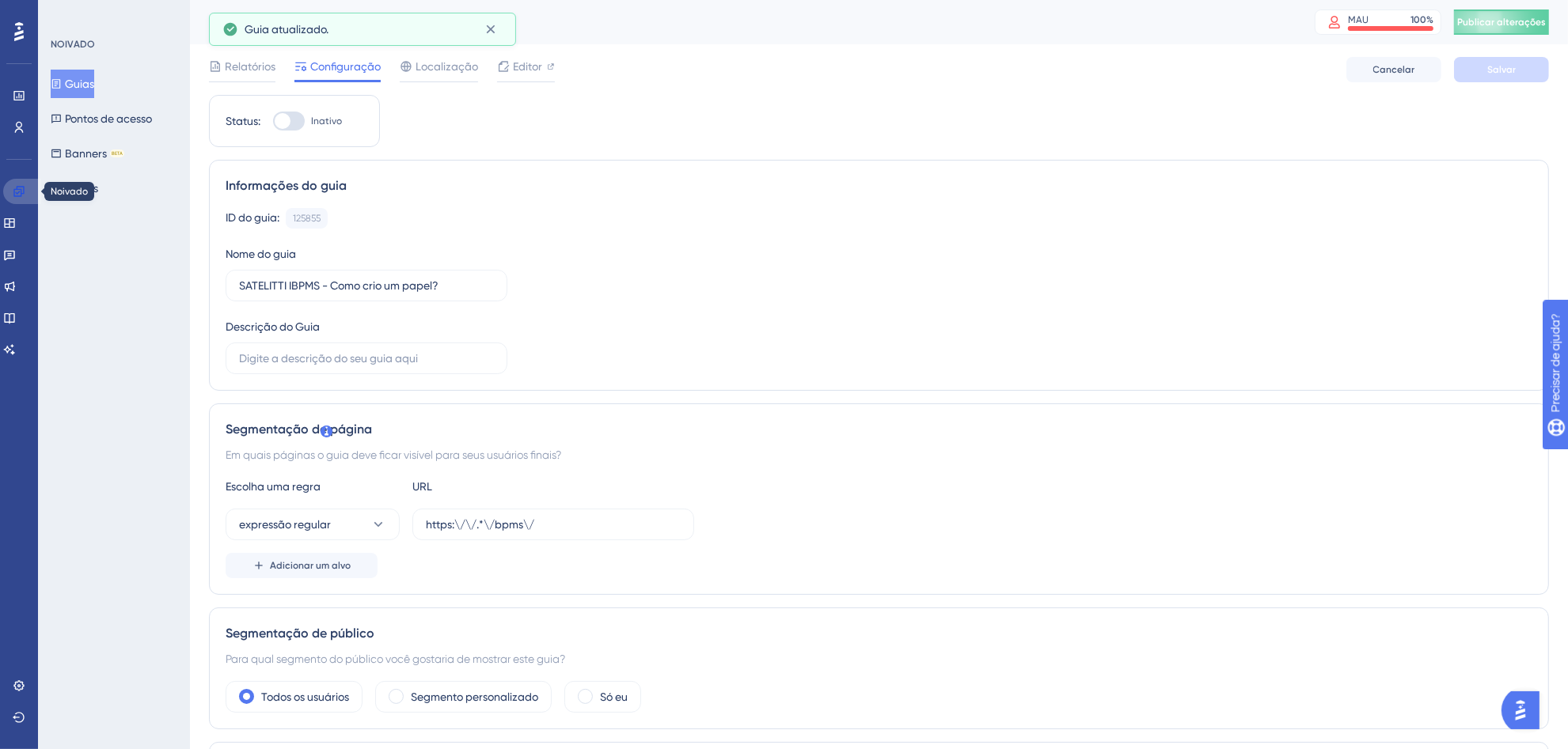
click at [25, 187] on link at bounding box center [22, 191] width 38 height 25
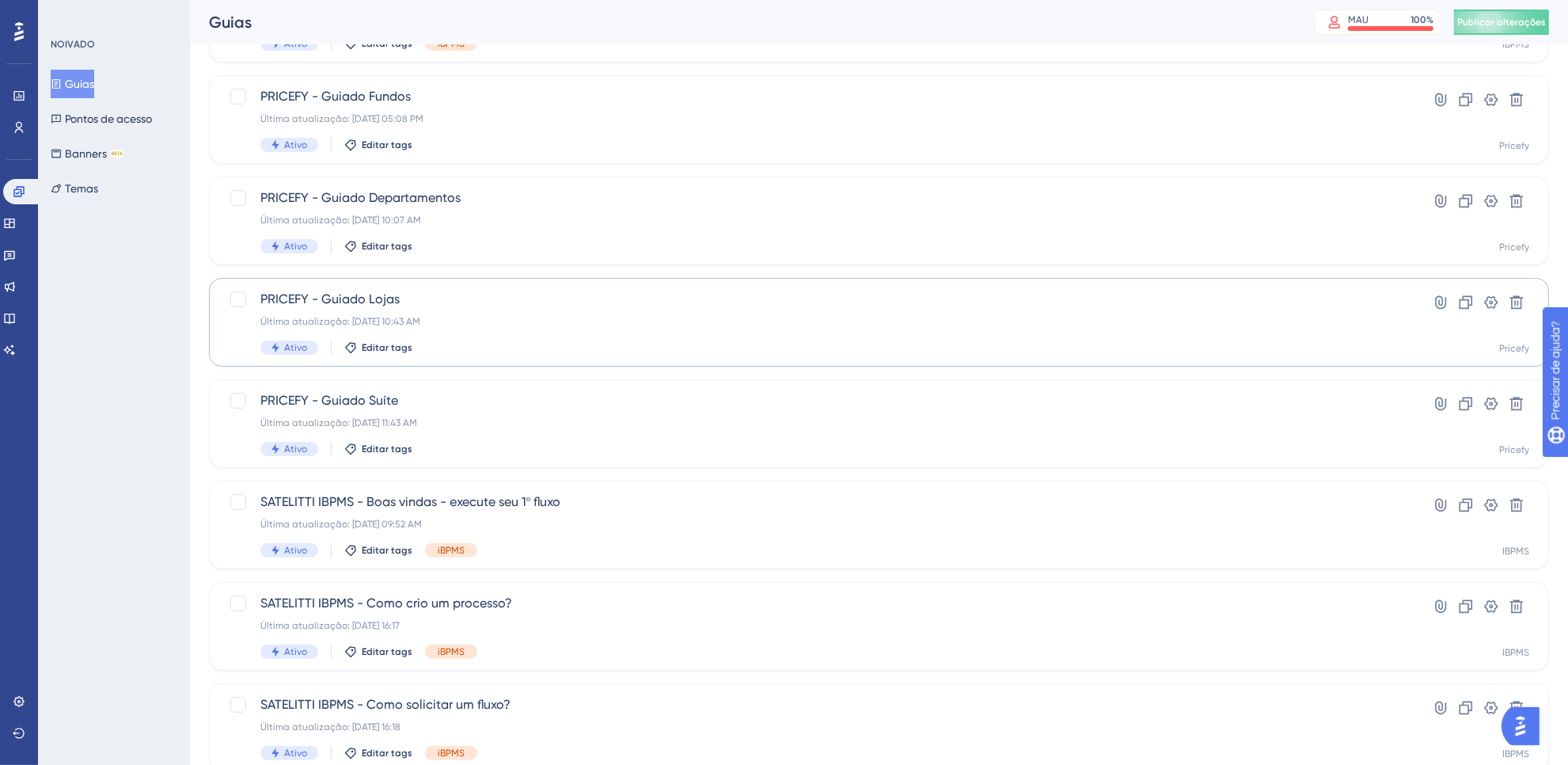
scroll to position [329, 0]
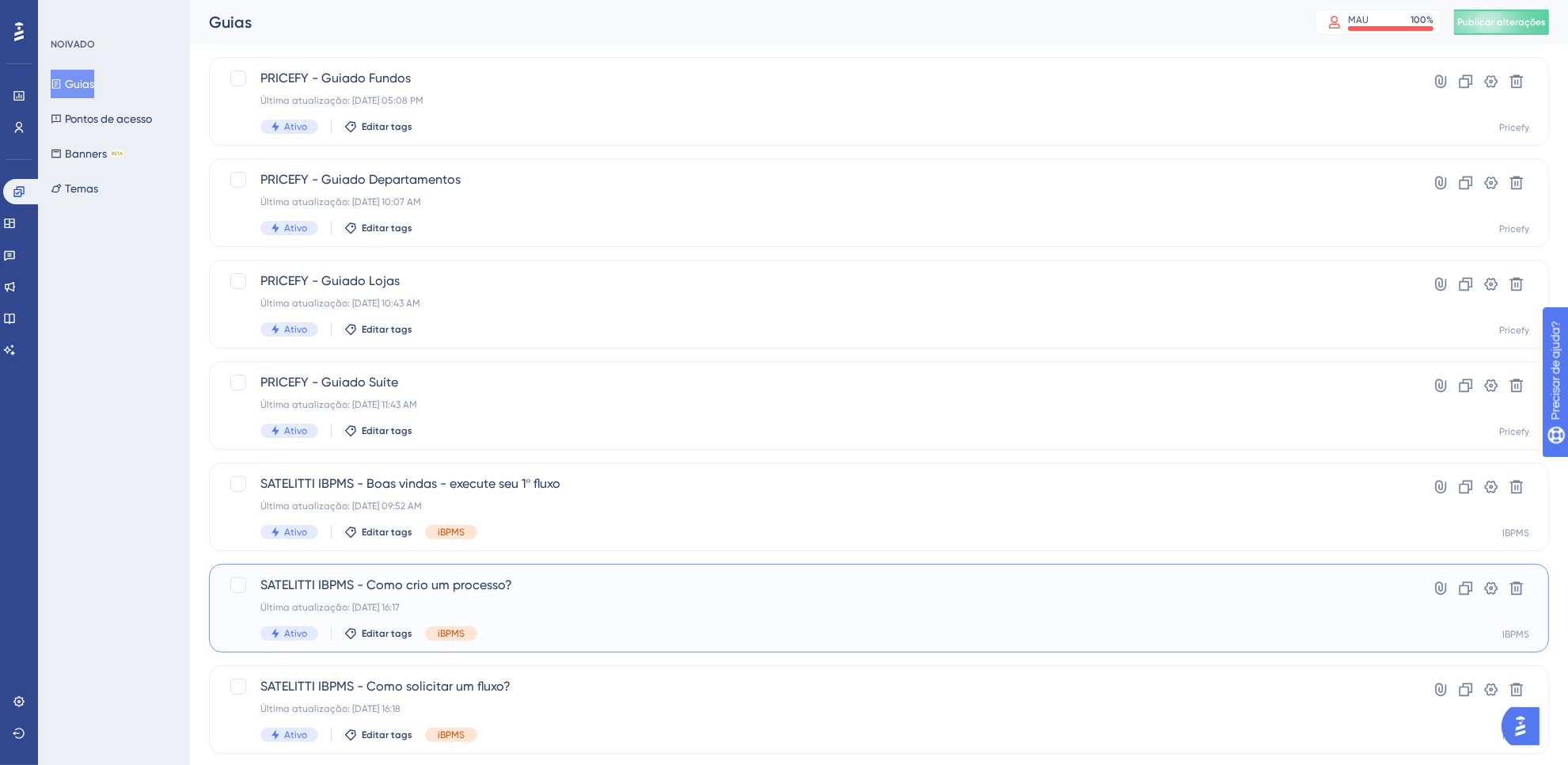
click at [662, 604] on div "Última atualização: [DATE] 16:17" at bounding box center [816, 607] width 1110 height 13
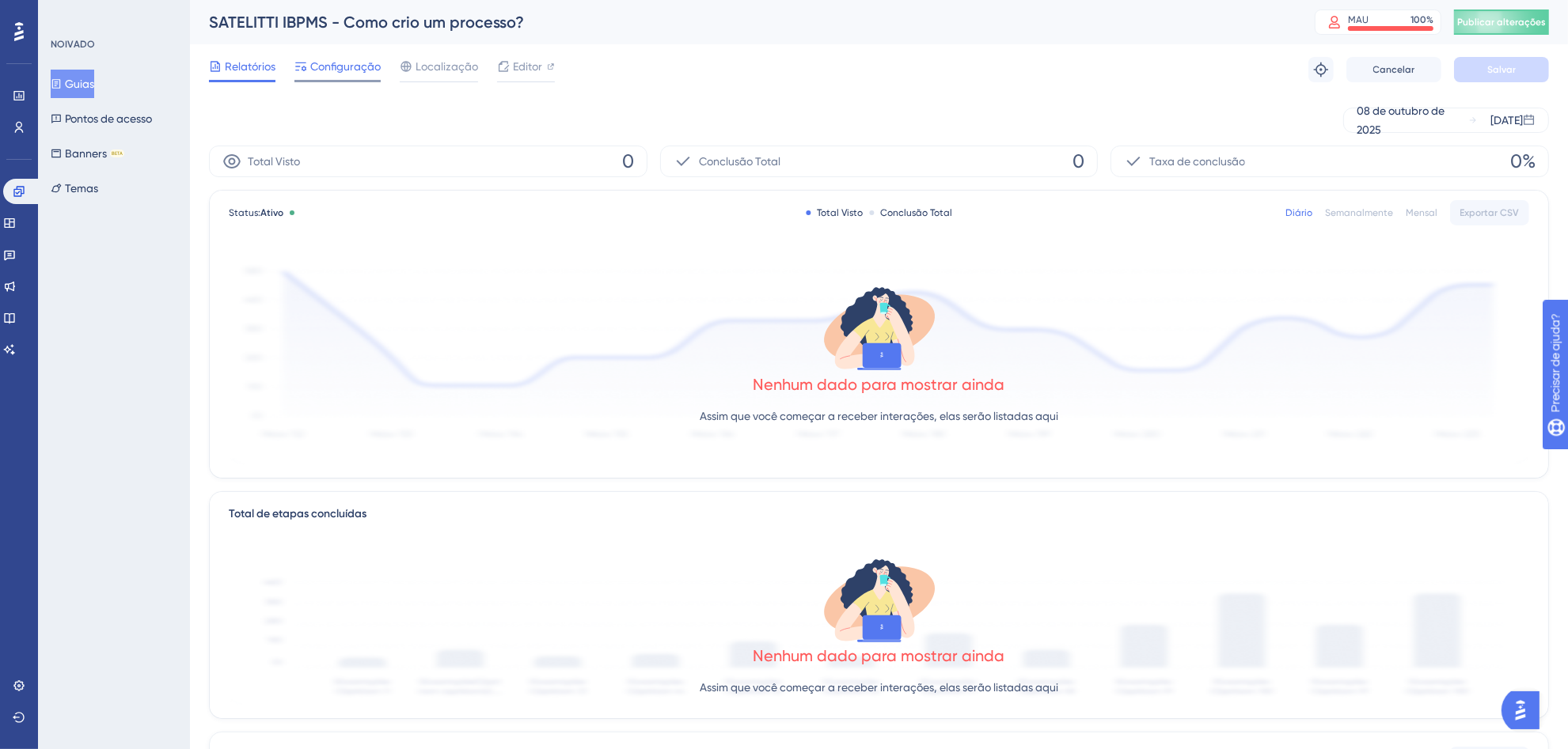
click at [366, 72] on font "Configuração" at bounding box center [345, 66] width 71 height 13
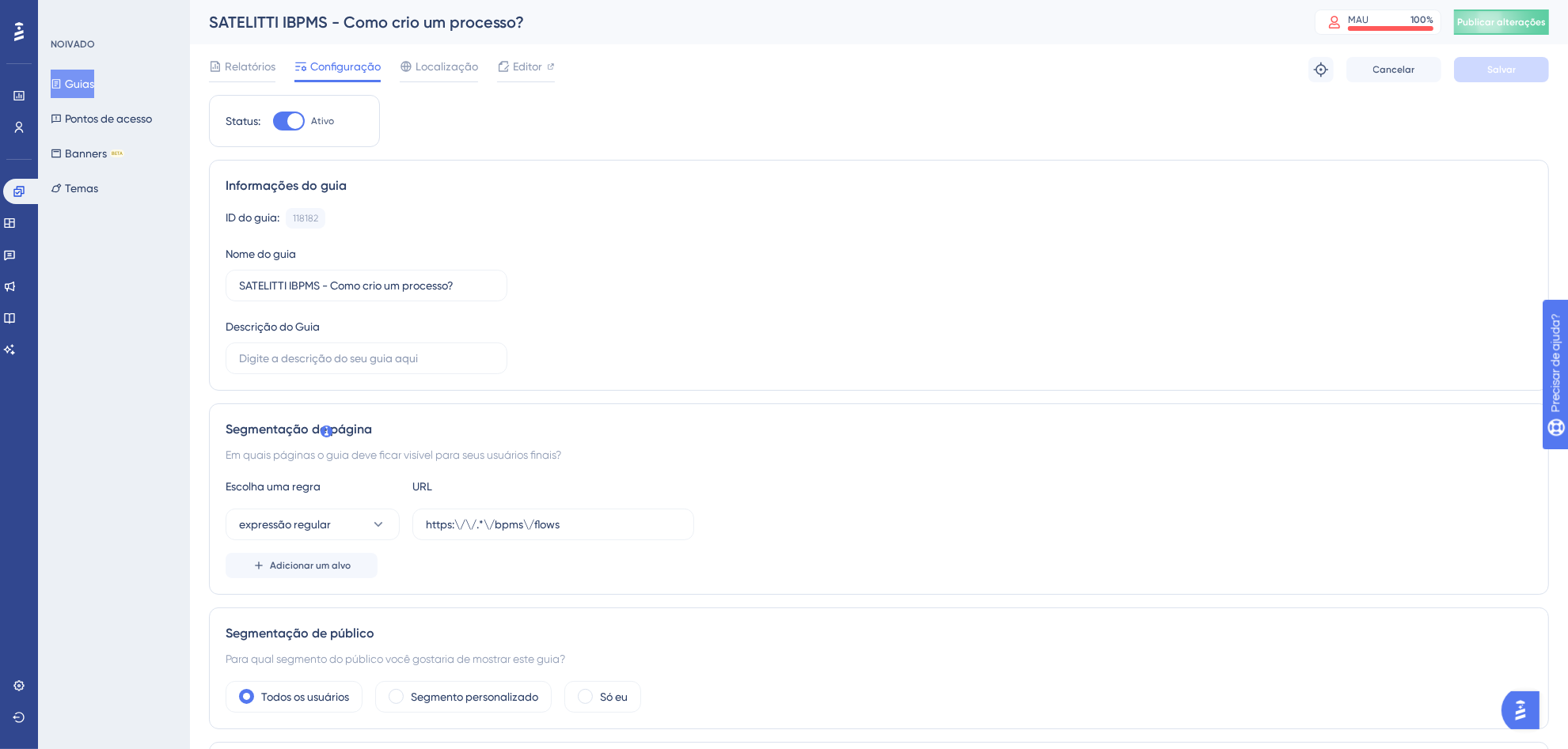
click at [289, 120] on div at bounding box center [295, 121] width 16 height 16
click at [273, 121] on input "Ativo" at bounding box center [273, 121] width 1 height 1
checkbox input "false"
click at [1486, 80] on button "Salvar" at bounding box center [1500, 69] width 95 height 25
click at [16, 198] on link at bounding box center [22, 191] width 38 height 25
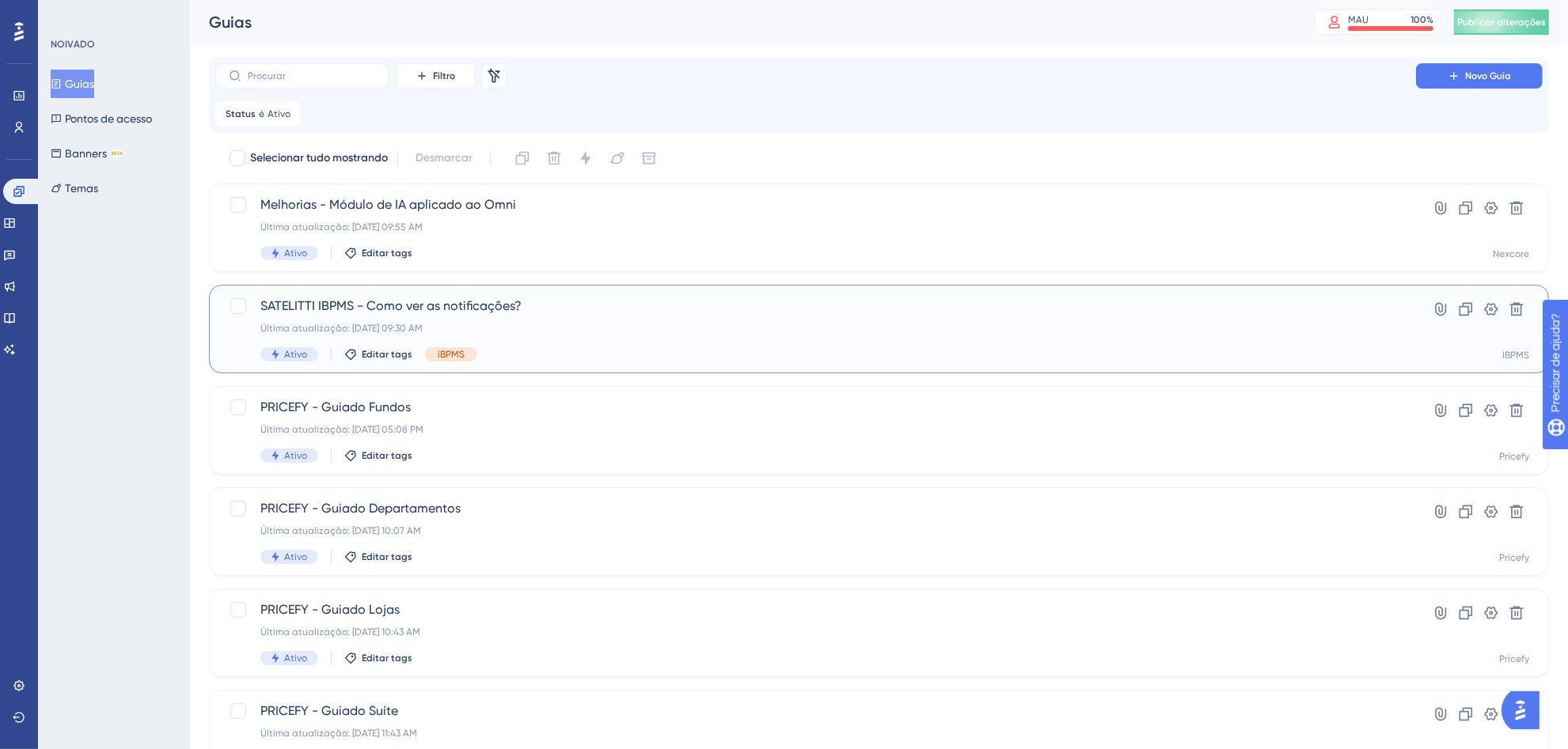
click at [550, 324] on div "Última atualização: [DATE] 09:30 AM" at bounding box center [816, 328] width 1110 height 13
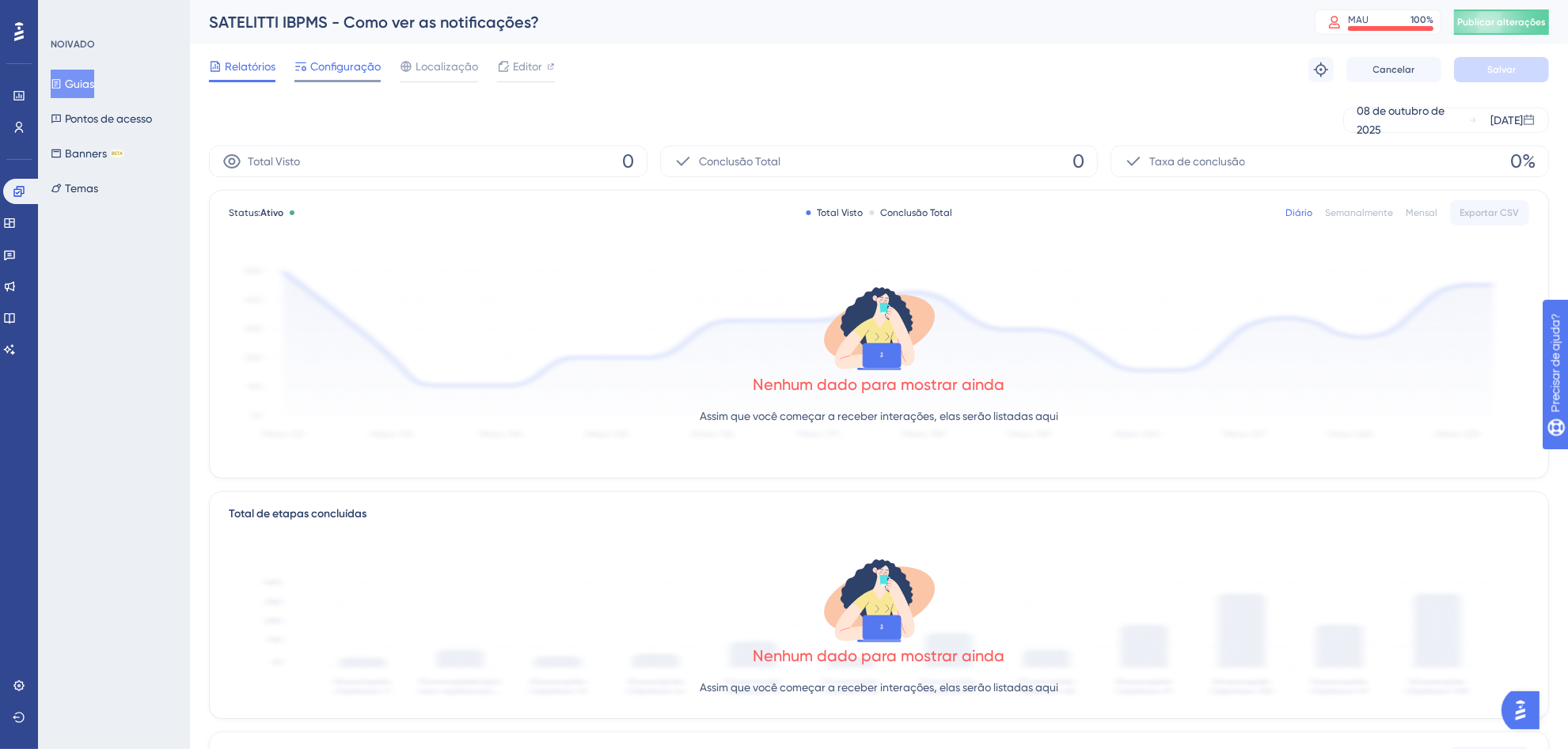
click at [323, 70] on font "Configuração" at bounding box center [345, 66] width 71 height 13
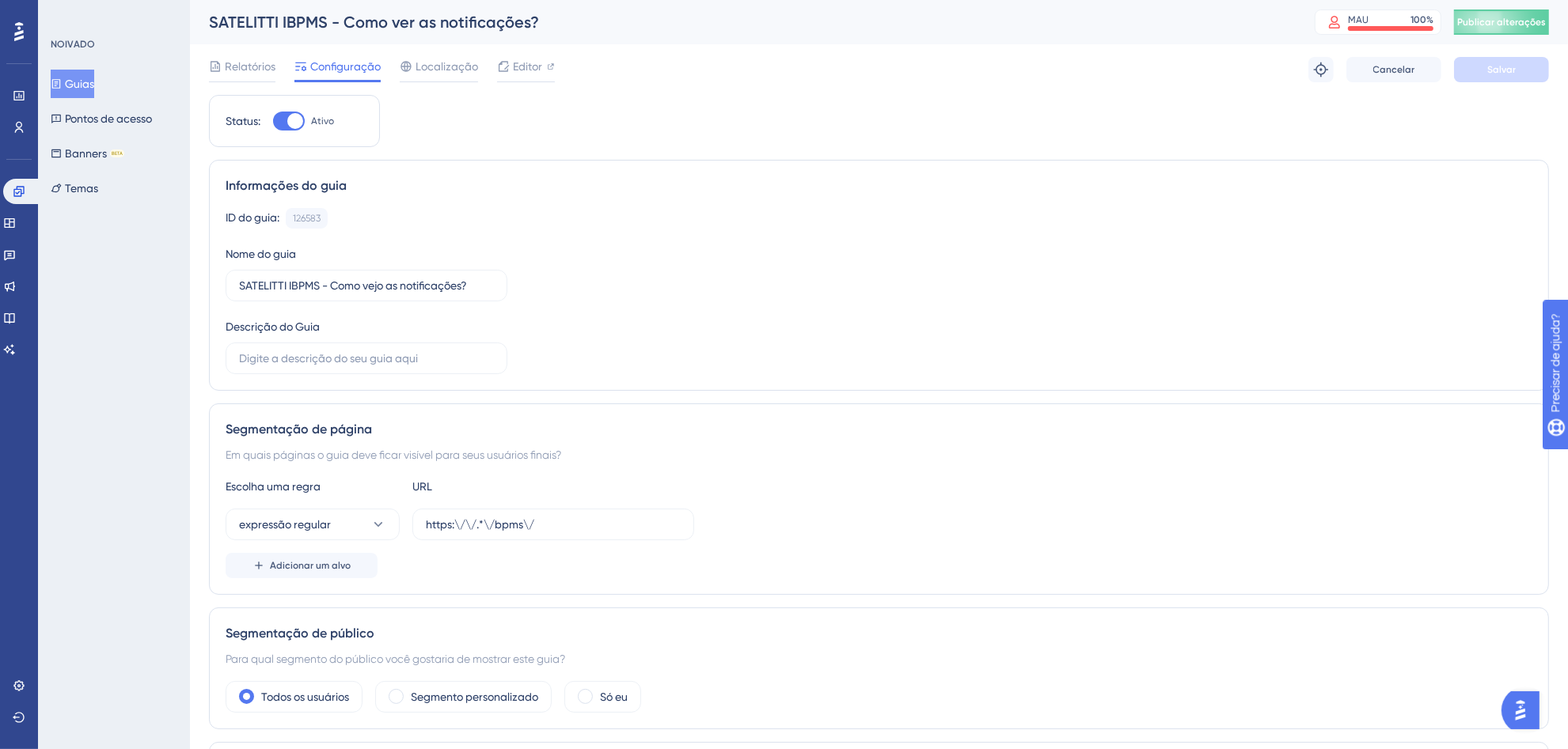
click at [284, 117] on div at bounding box center [289, 120] width 32 height 19
click at [273, 121] on input "Ativo" at bounding box center [273, 121] width 1 height 1
checkbox input "false"
click at [1512, 68] on font "Salvar" at bounding box center [1501, 69] width 29 height 11
click at [1515, 20] on font "Publicar alterações" at bounding box center [1501, 22] width 89 height 11
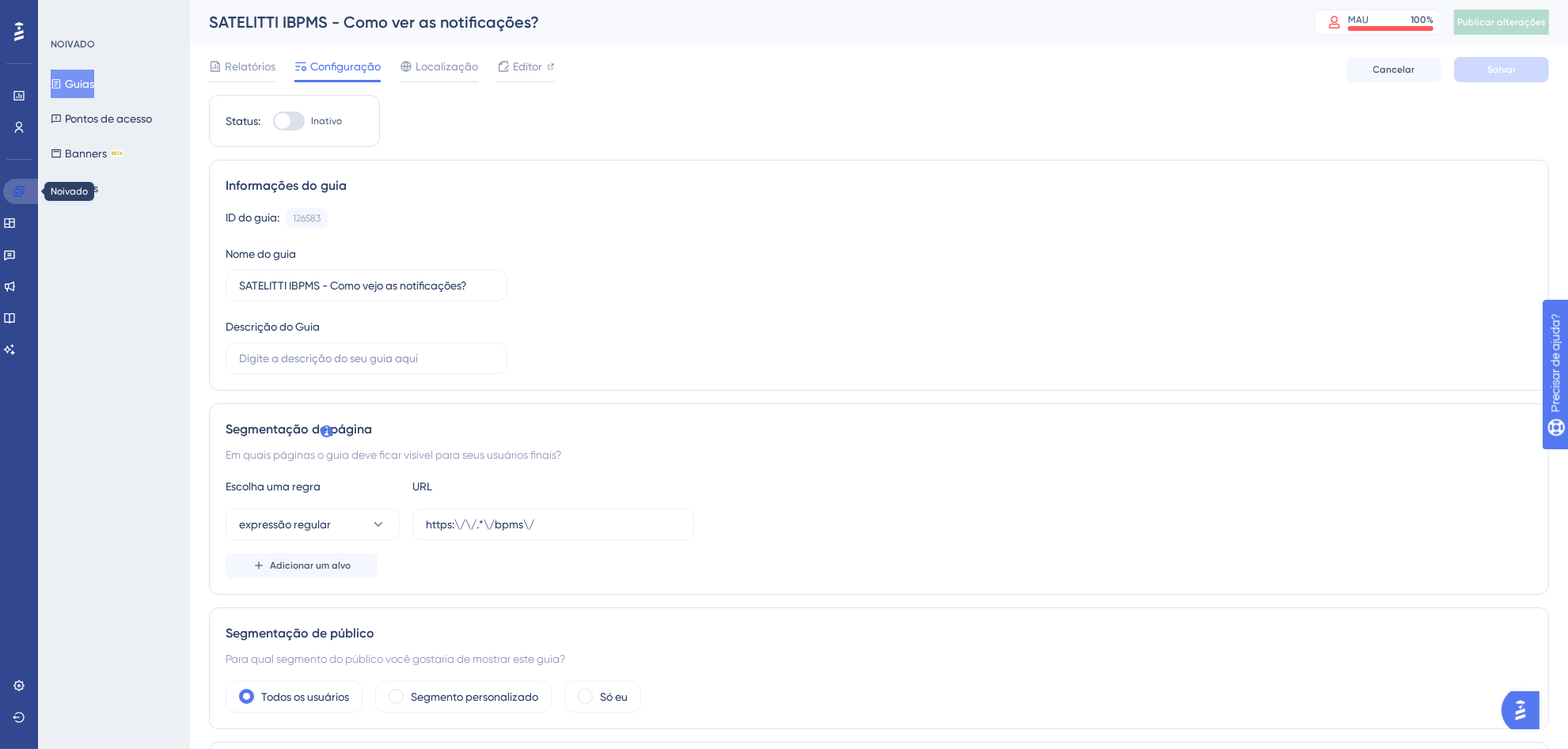
click at [13, 198] on link at bounding box center [22, 191] width 38 height 25
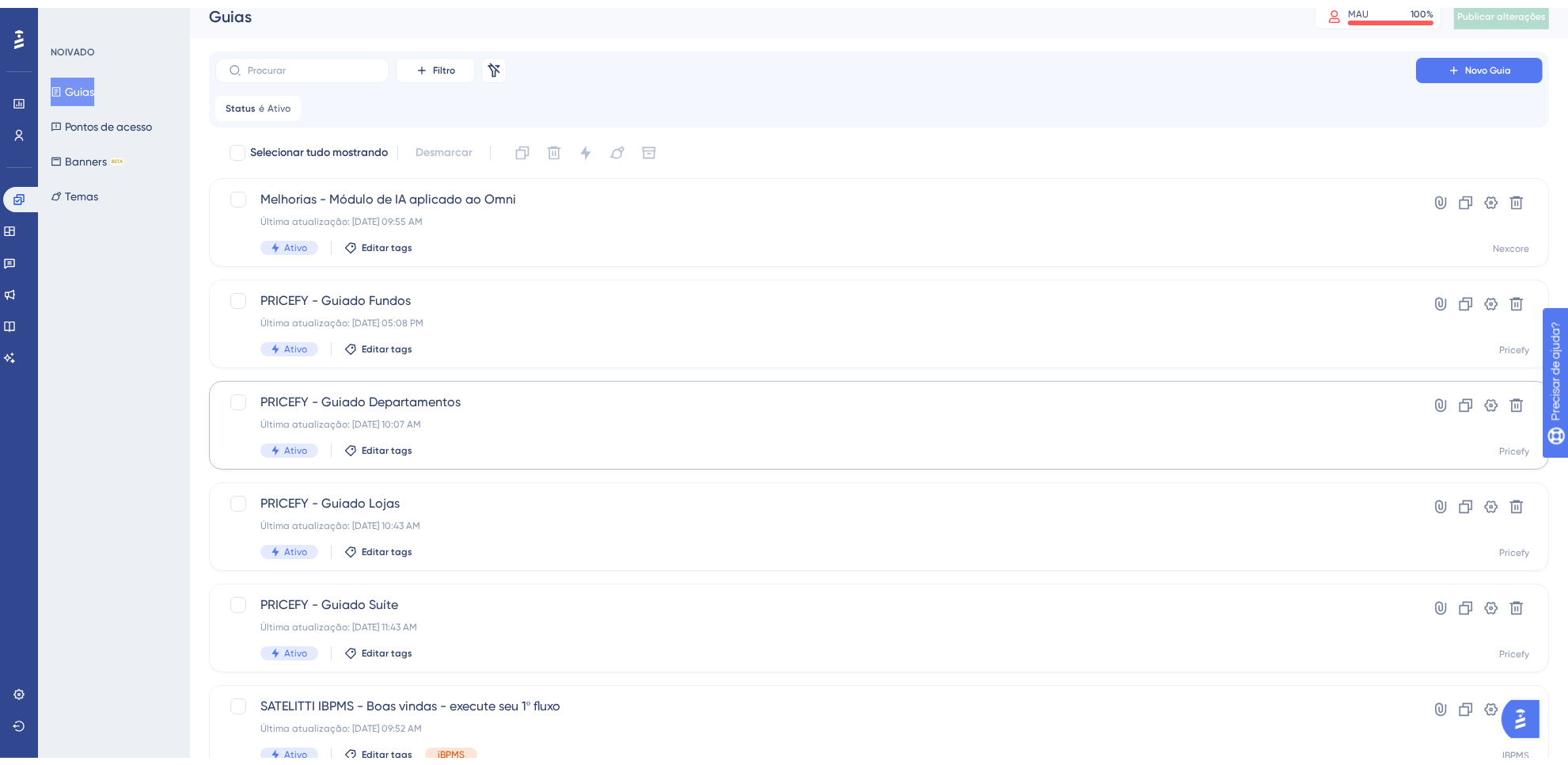
scroll to position [166, 0]
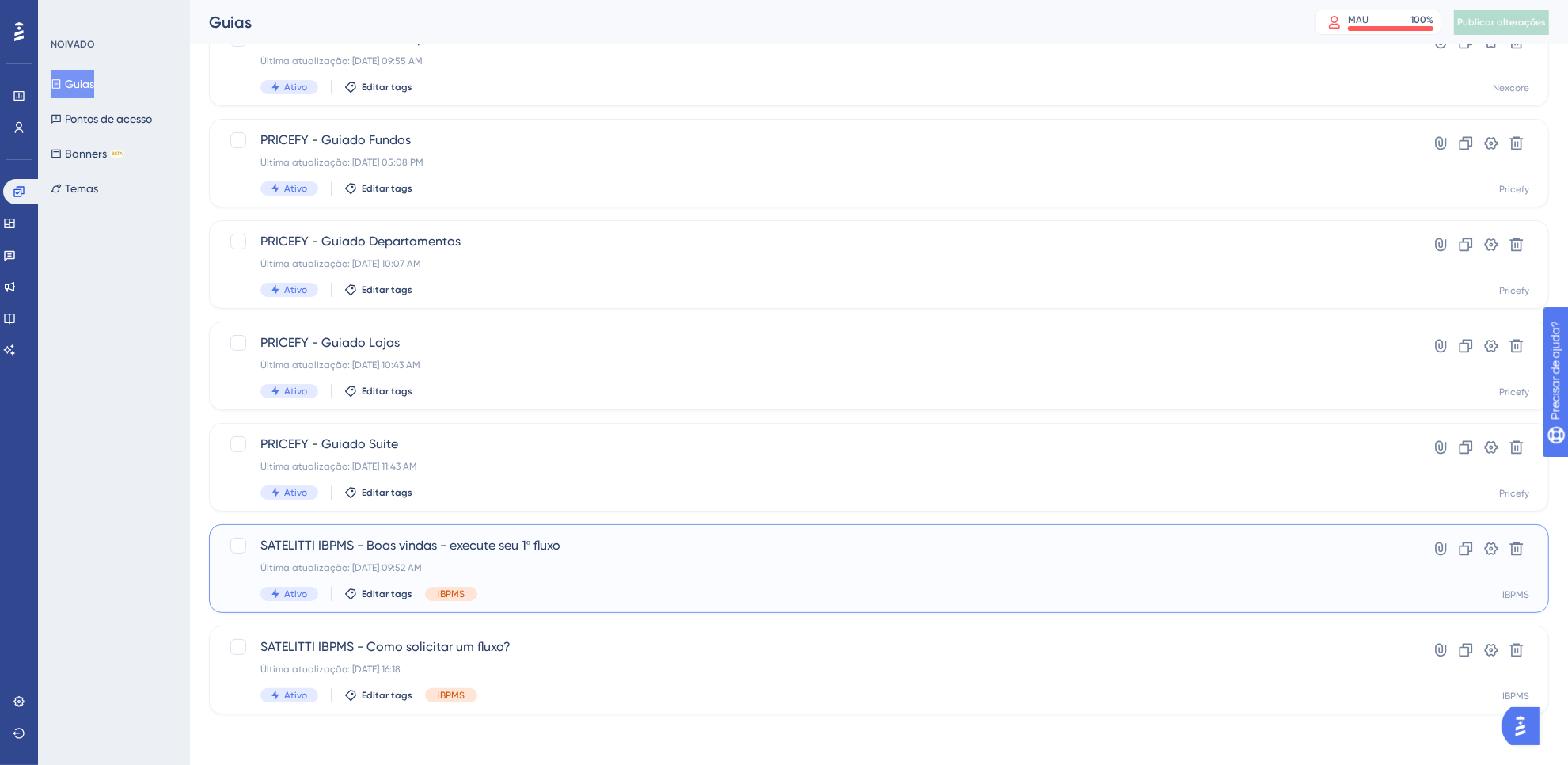
click at [654, 543] on span "SATELITTI IBPMS - Boas vindas - execute seu 1º fluxo" at bounding box center [816, 545] width 1110 height 19
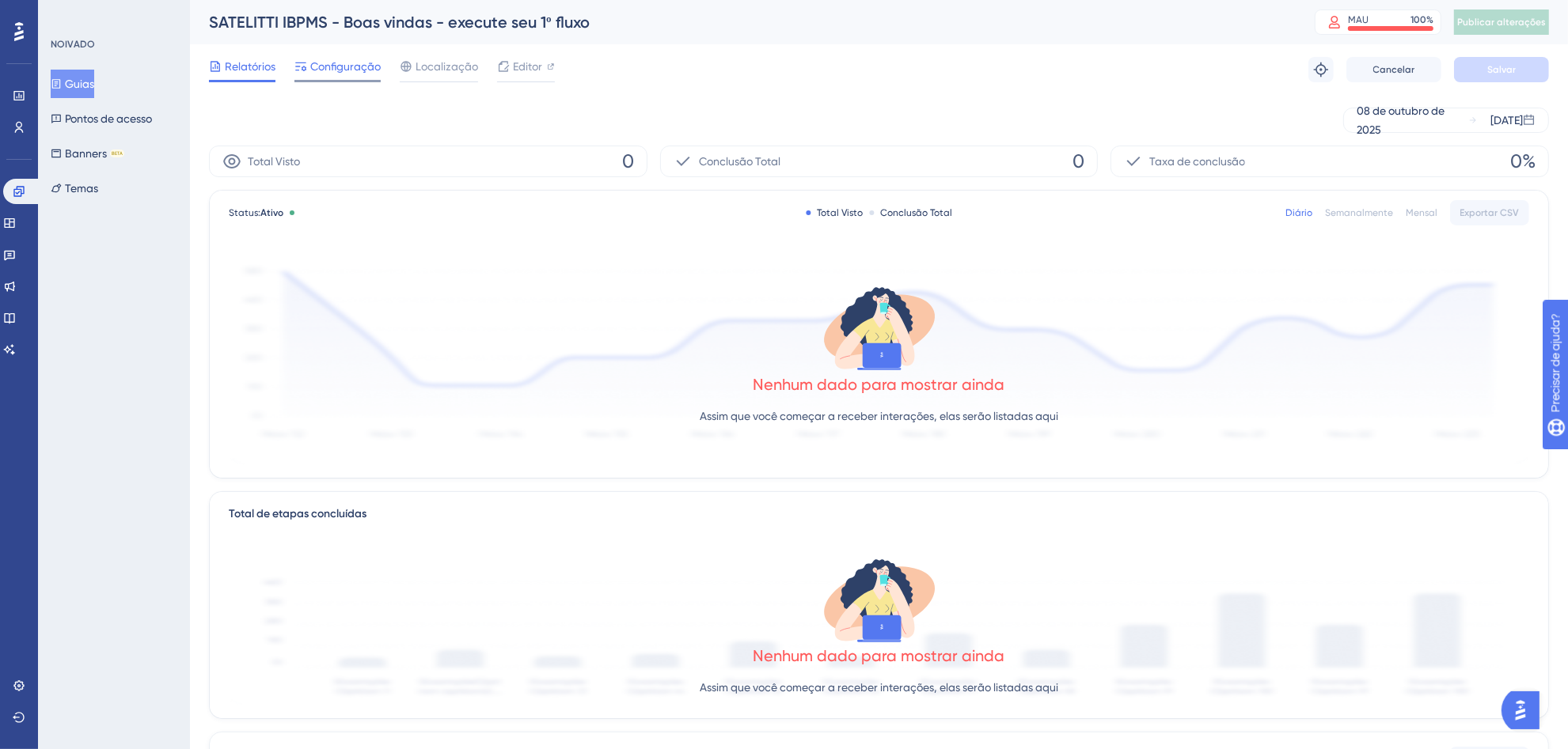
click at [360, 64] on font "Configuração" at bounding box center [345, 66] width 71 height 13
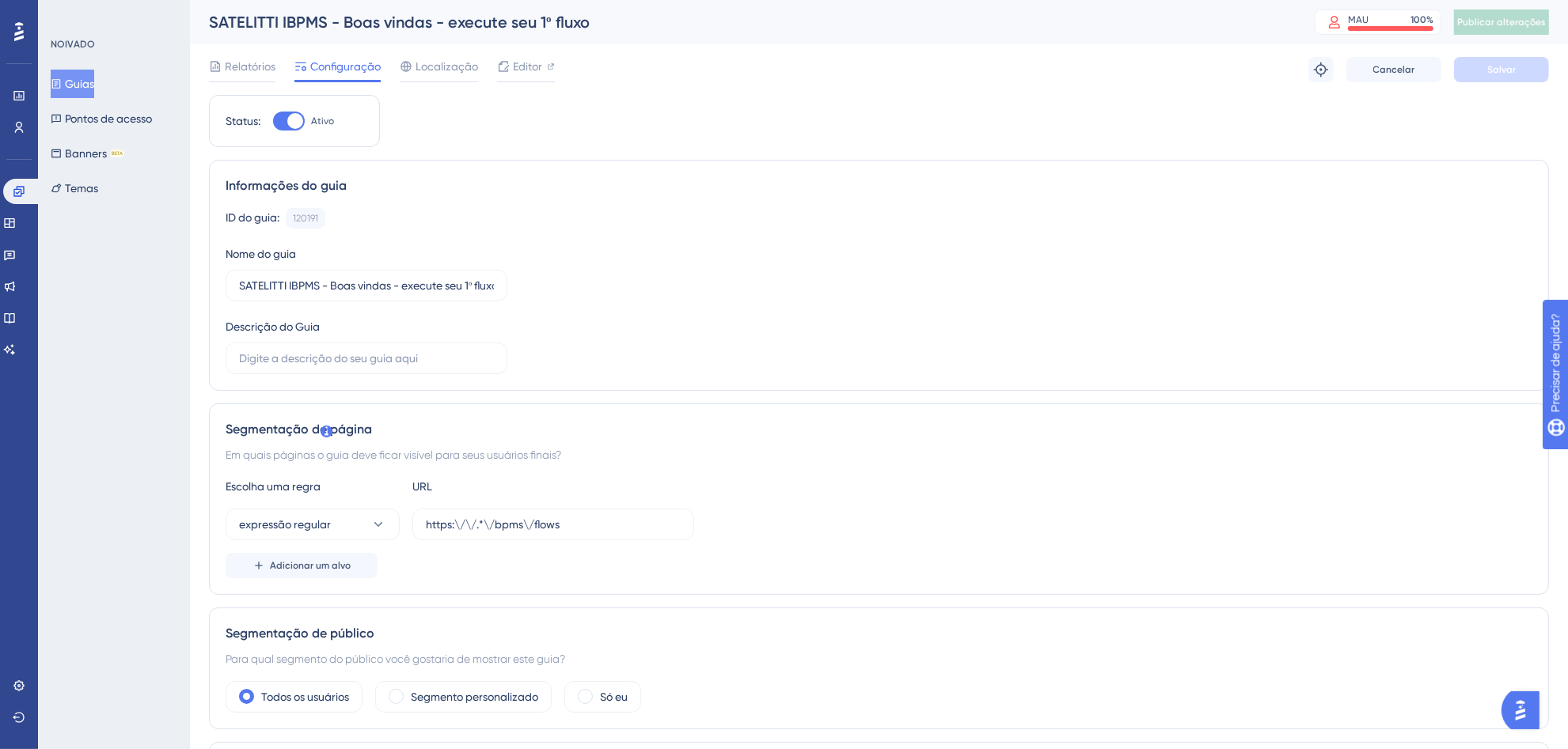
click at [281, 124] on div at bounding box center [289, 120] width 32 height 19
click at [273, 122] on input "Ativo" at bounding box center [273, 121] width 1 height 1
checkbox input "false"
click at [1512, 76] on span "Salvar" at bounding box center [1501, 70] width 29 height 13
click at [1506, 21] on font "Publicar alterações" at bounding box center [1501, 22] width 89 height 11
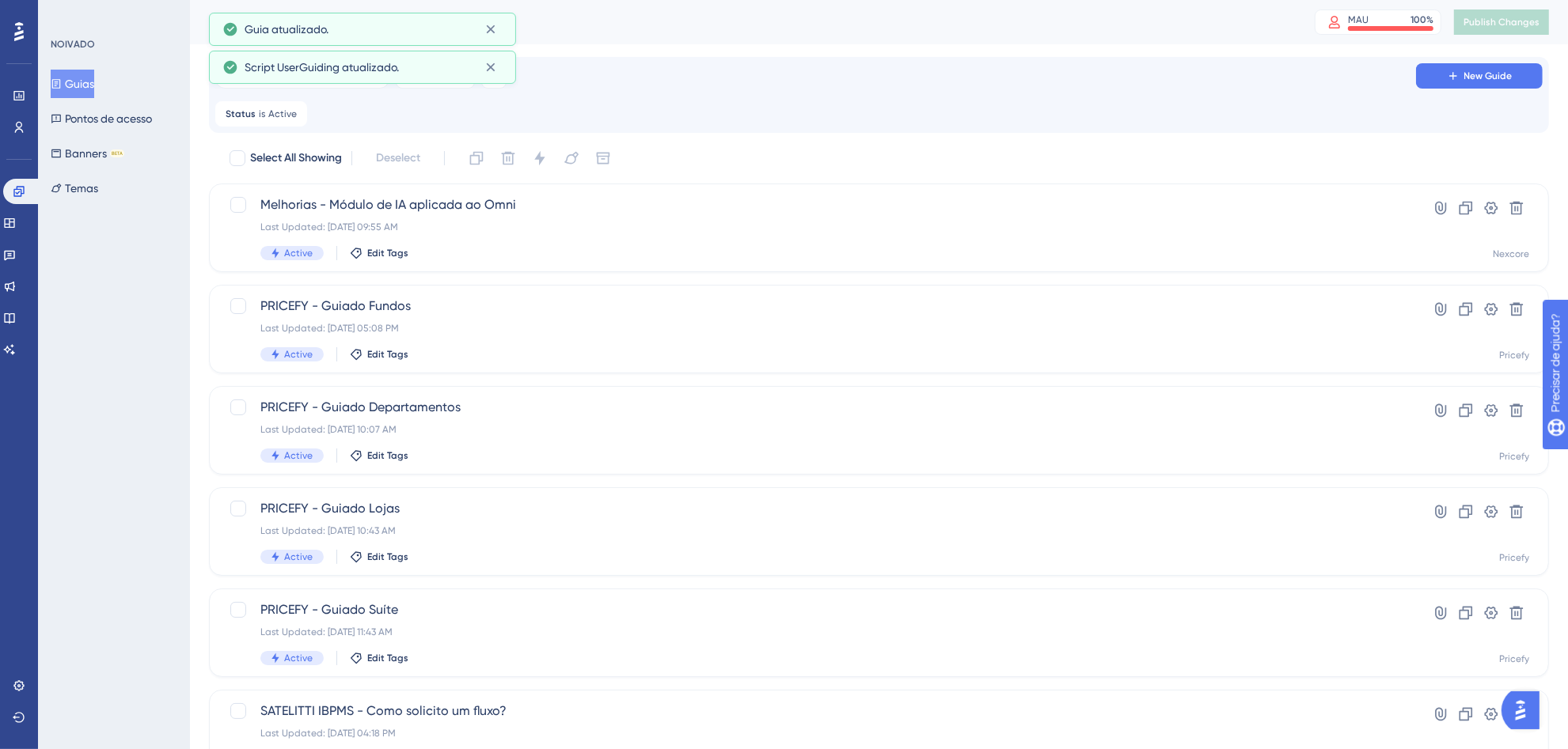
scroll to position [80, 0]
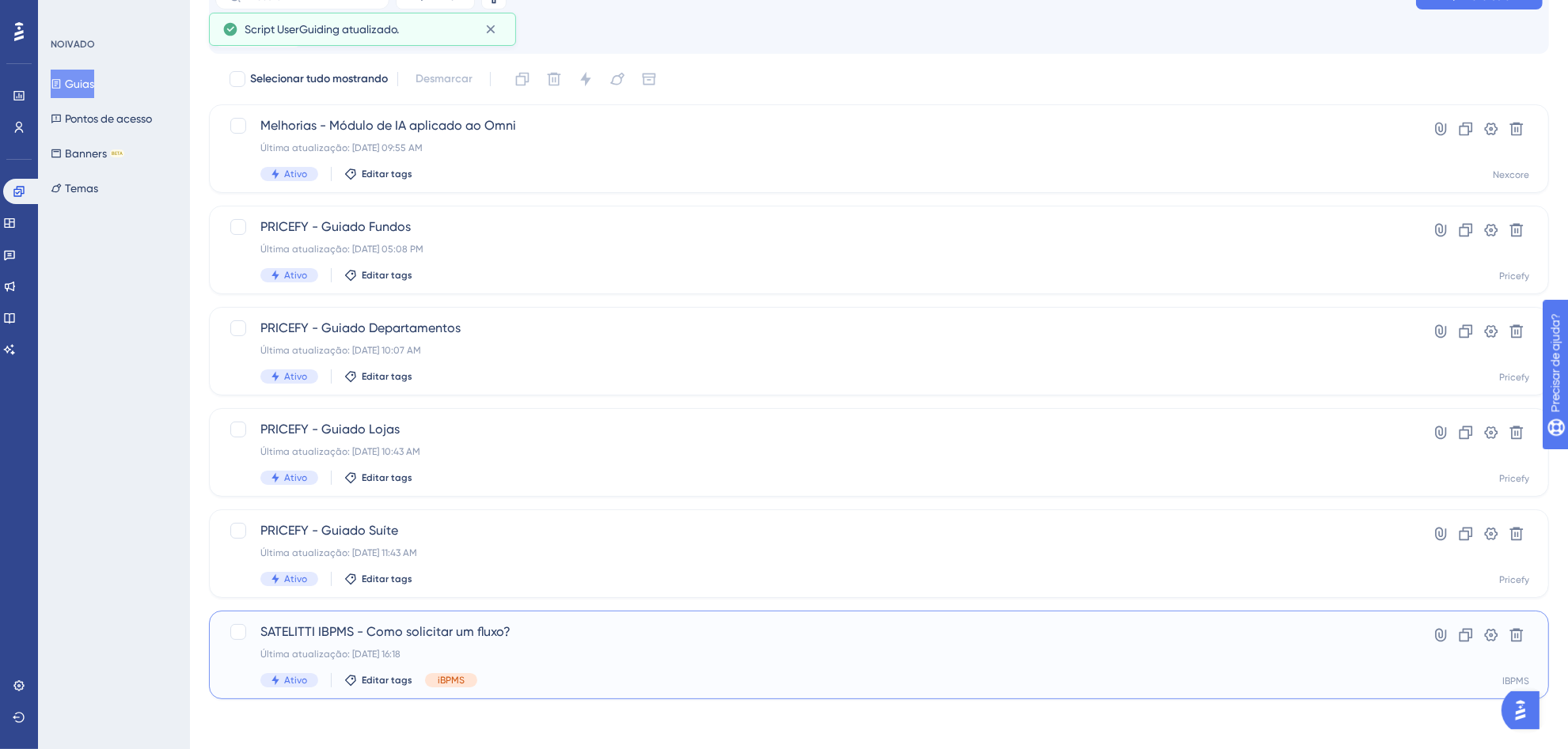
click at [592, 649] on div "Última atualização: [DATE] 16:18" at bounding box center [816, 655] width 1110 height 13
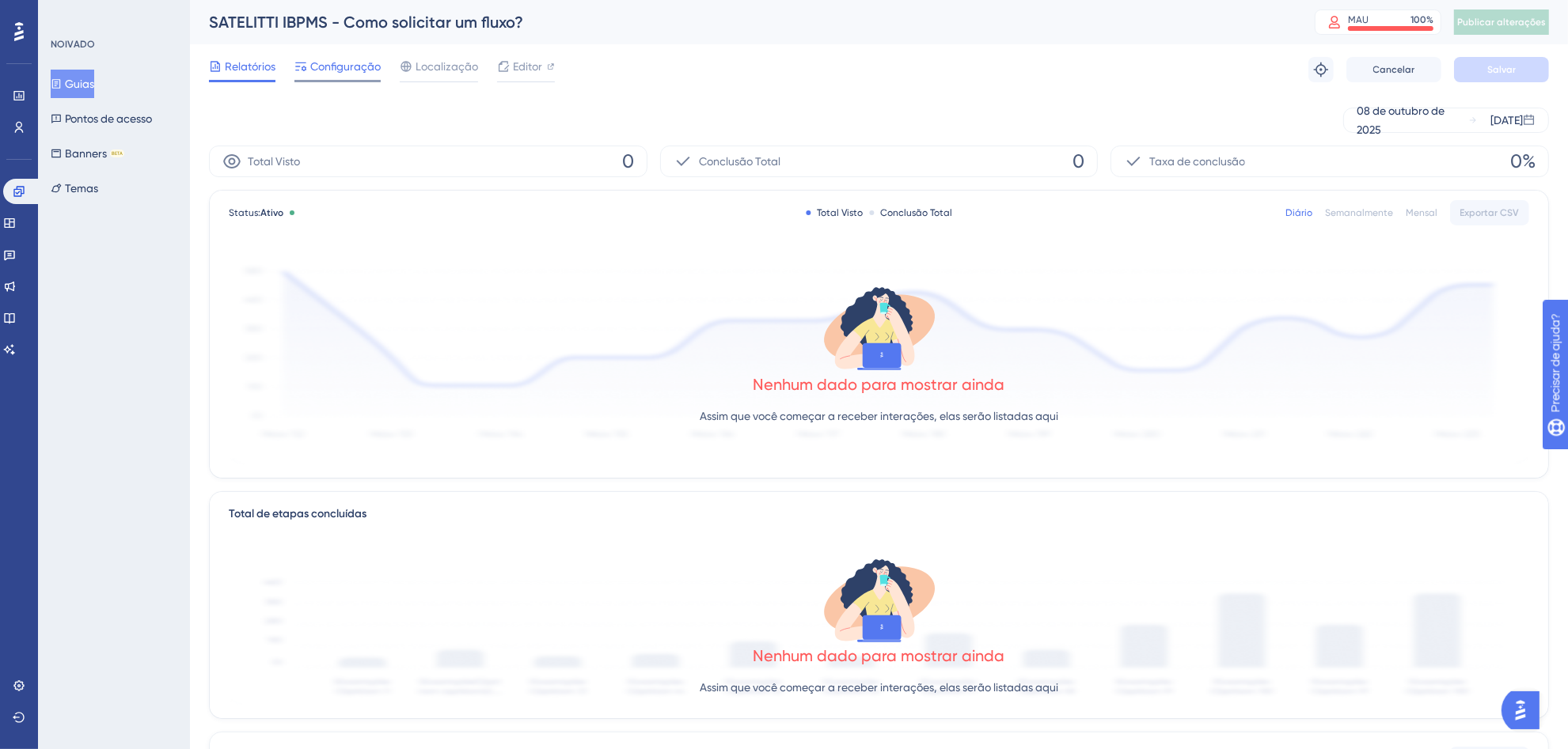
click at [374, 64] on font "Configuração" at bounding box center [345, 66] width 71 height 13
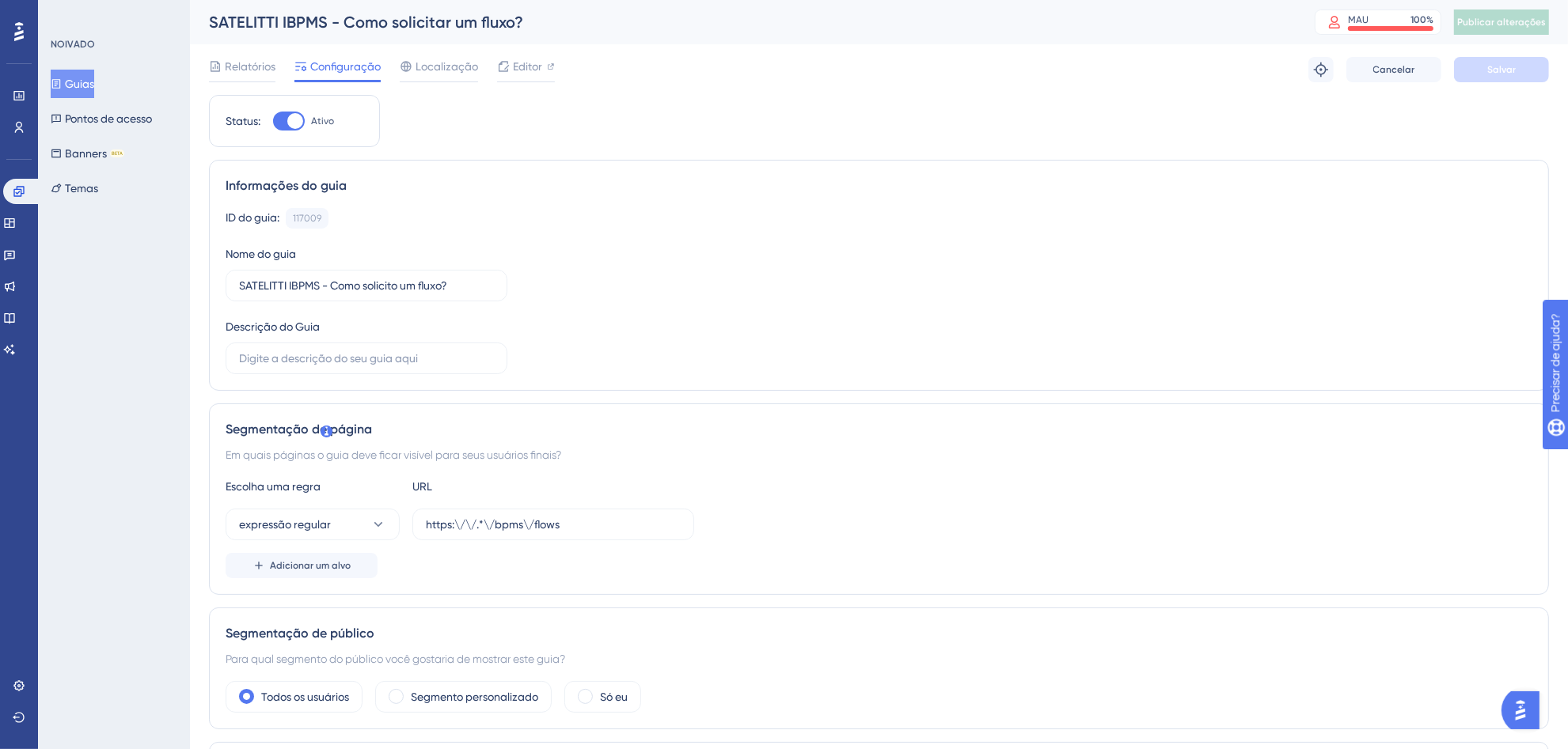
click at [274, 121] on div at bounding box center [289, 120] width 32 height 19
click at [273, 121] on input "Ativo" at bounding box center [273, 121] width 1 height 1
checkbox input "false"
click at [1506, 64] on font "Salvar" at bounding box center [1501, 69] width 29 height 11
click at [1510, 22] on font "Publicar alterações" at bounding box center [1501, 22] width 89 height 11
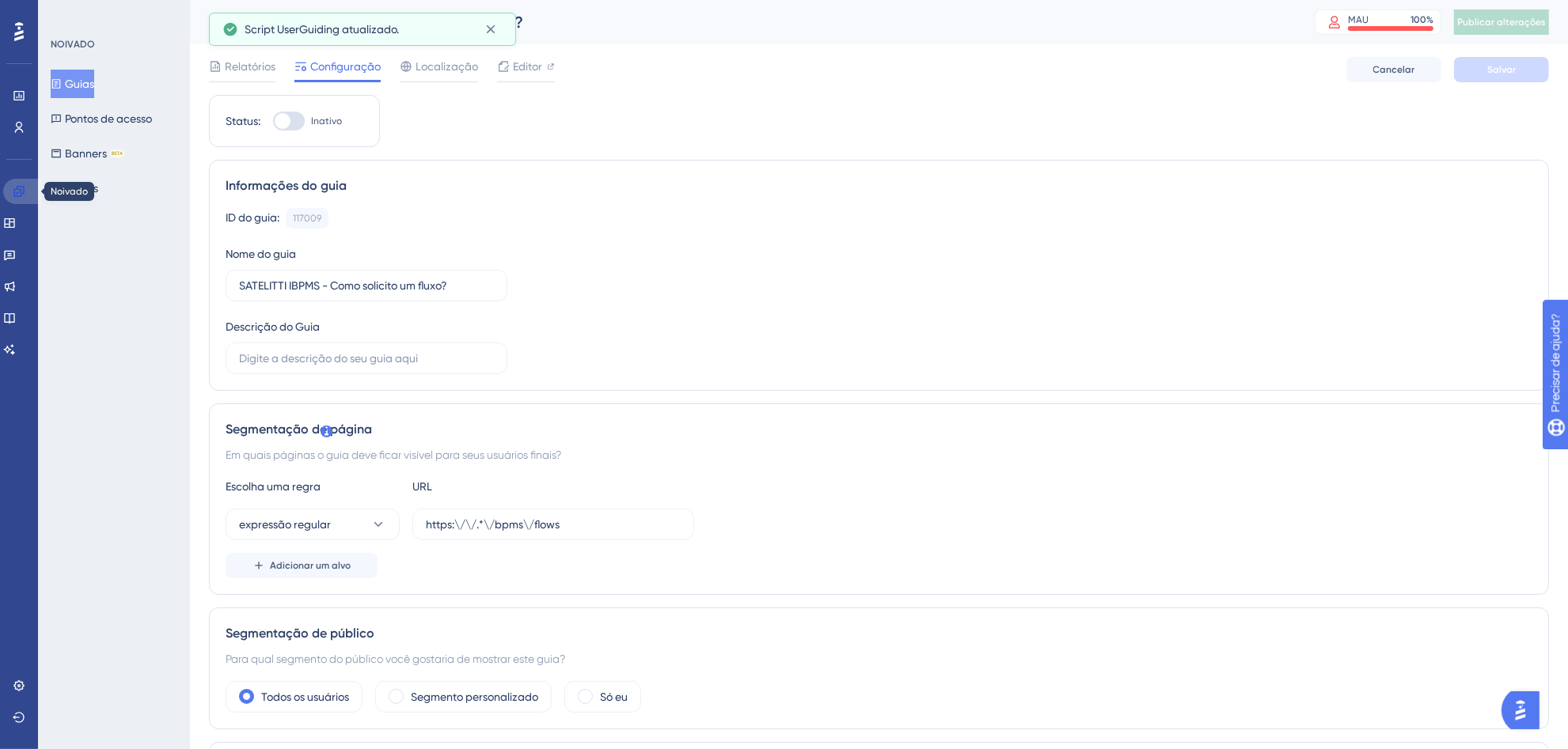
click at [18, 195] on icon at bounding box center [19, 191] width 13 height 13
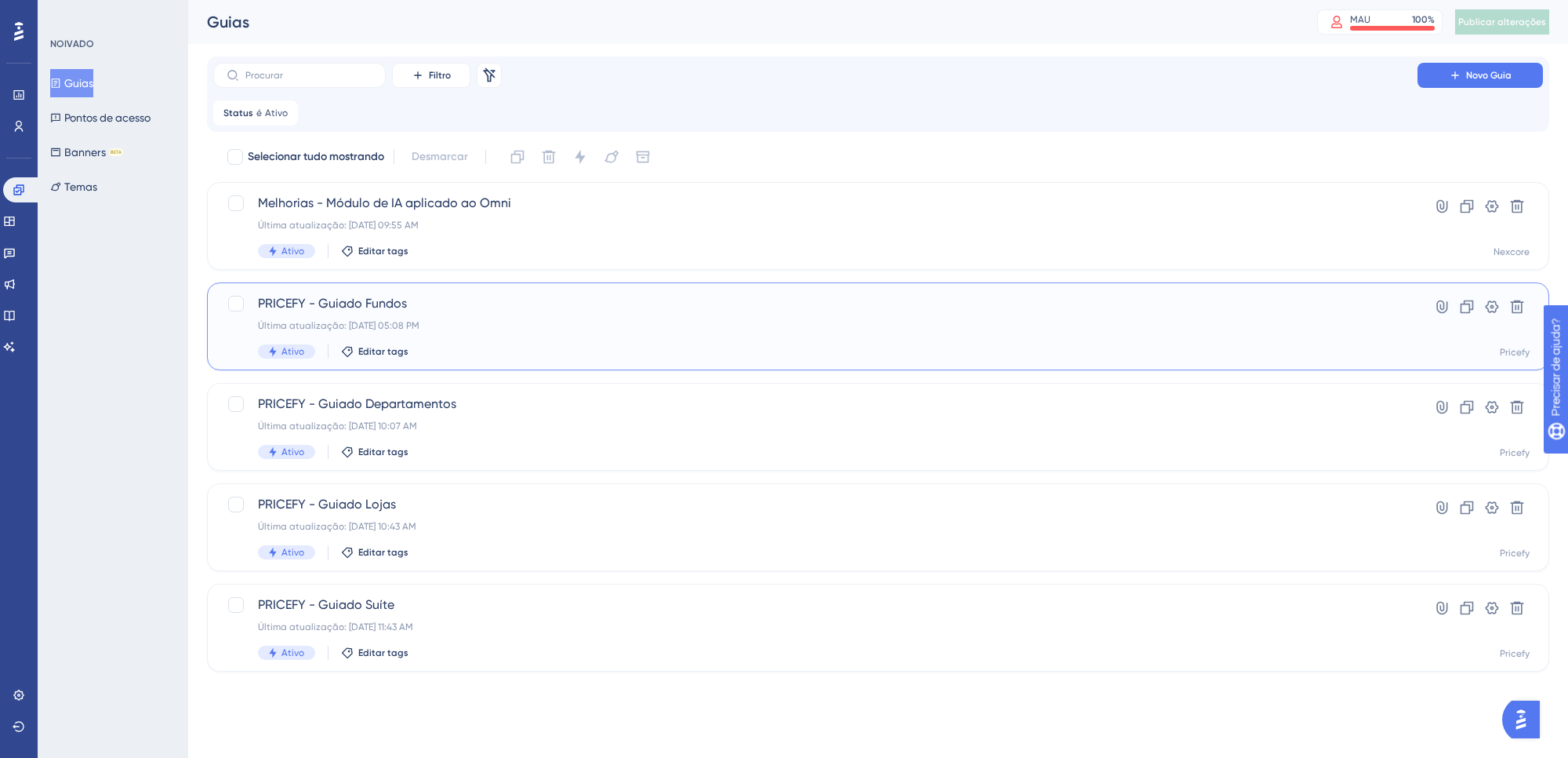
click at [502, 310] on span "PRICEFY - Guiado Fundos" at bounding box center [815, 303] width 1115 height 19
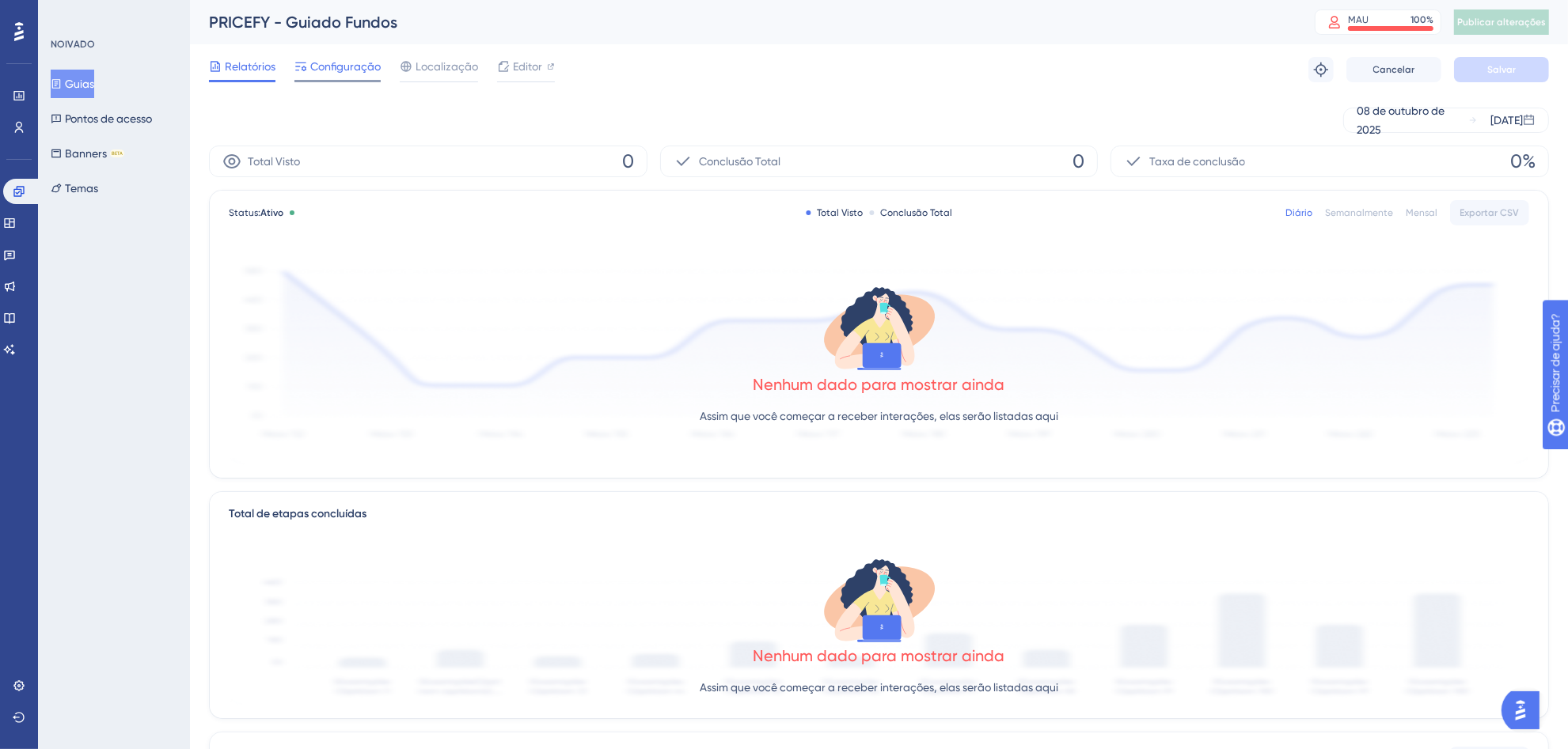
click at [325, 72] on font "Configuração" at bounding box center [345, 66] width 71 height 13
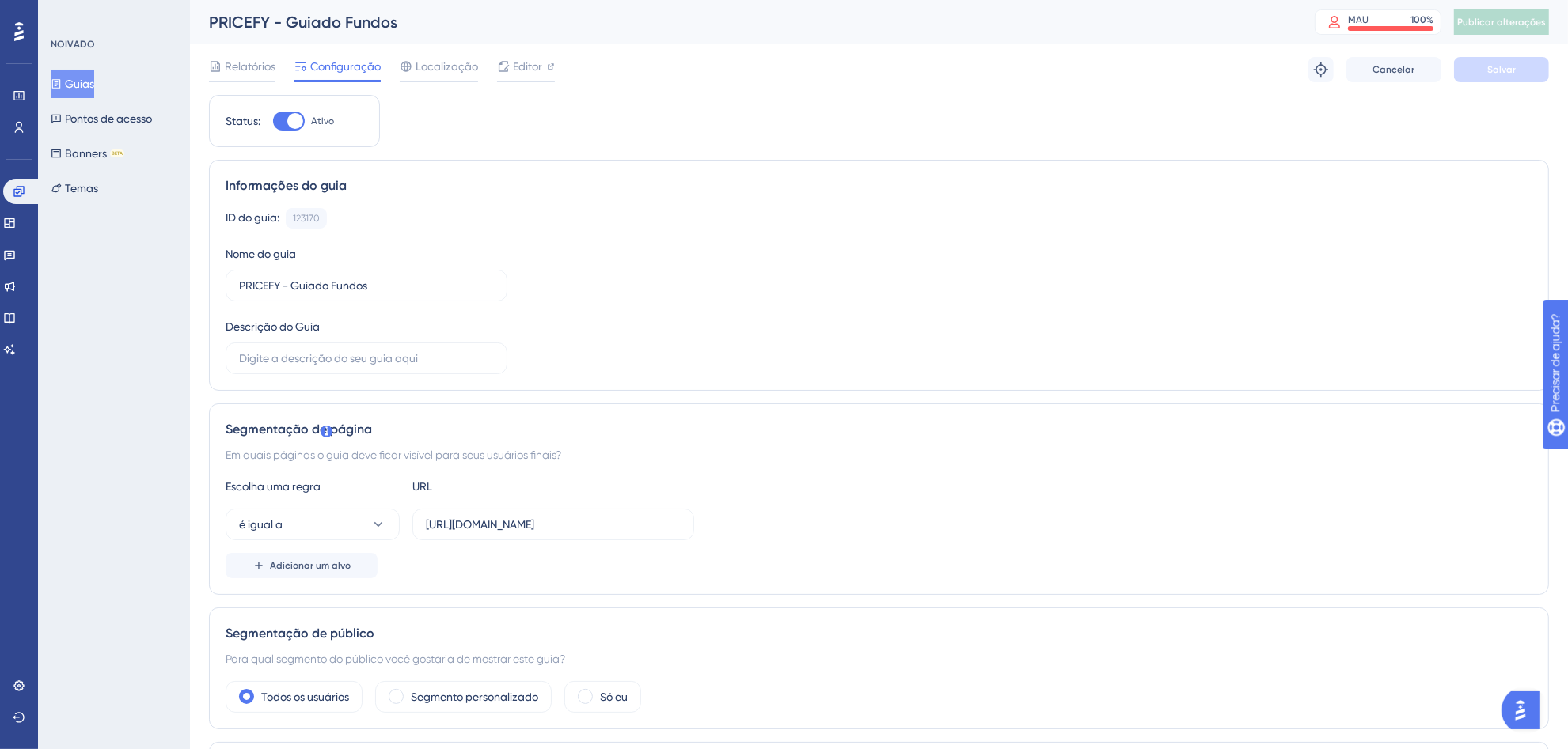
click at [277, 117] on div at bounding box center [289, 120] width 32 height 19
click at [273, 121] on input "Ativo" at bounding box center [273, 121] width 1 height 1
checkbox input "false"
click at [1490, 72] on font "Salvar" at bounding box center [1501, 69] width 29 height 11
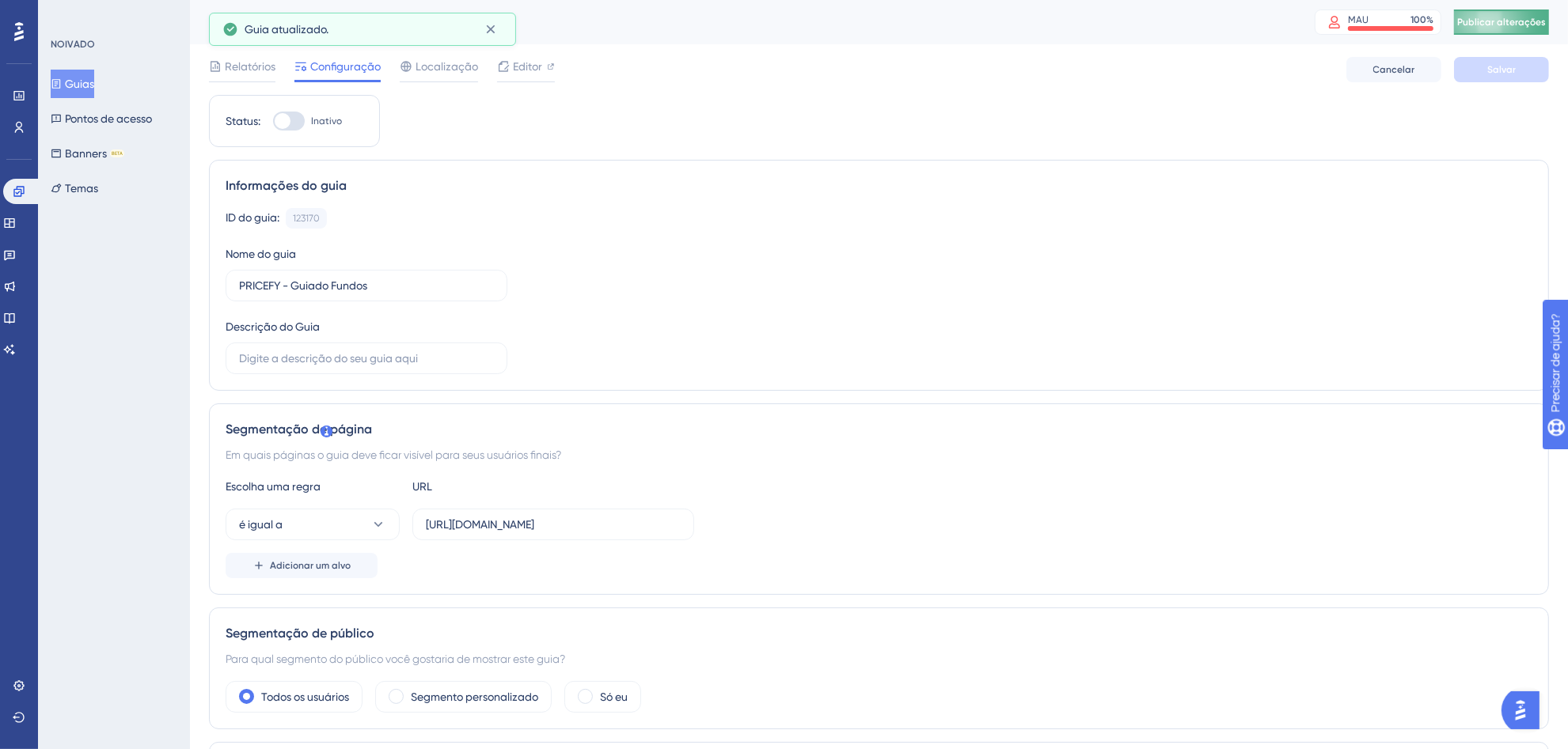
click at [1498, 25] on font "Publicar alterações" at bounding box center [1501, 22] width 89 height 11
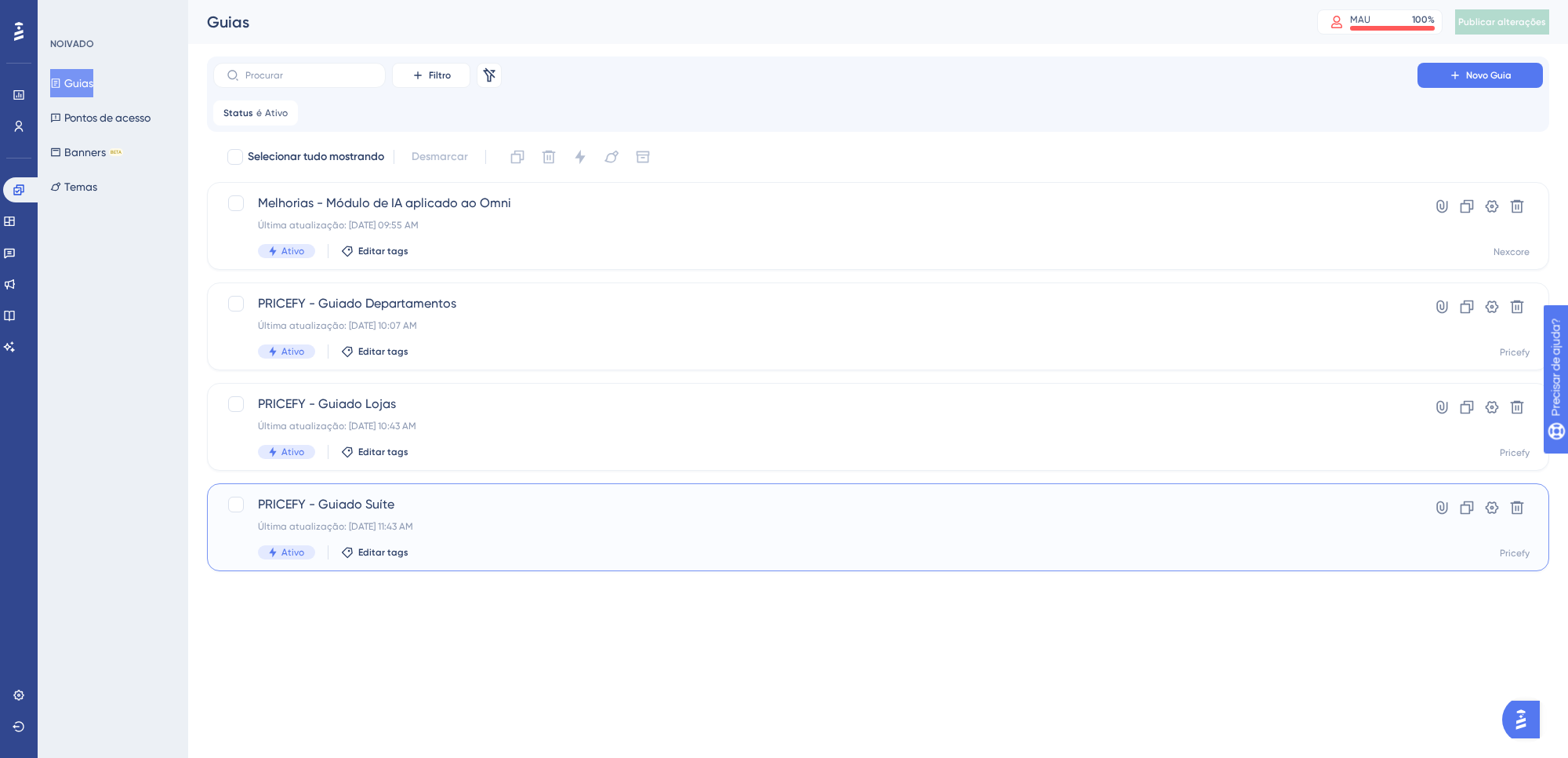
click at [550, 514] on div "PRICEFY - Guiado Suíte Última atualização: [DATE] 11:43 AM Ativo Editar tags" at bounding box center [815, 526] width 1115 height 64
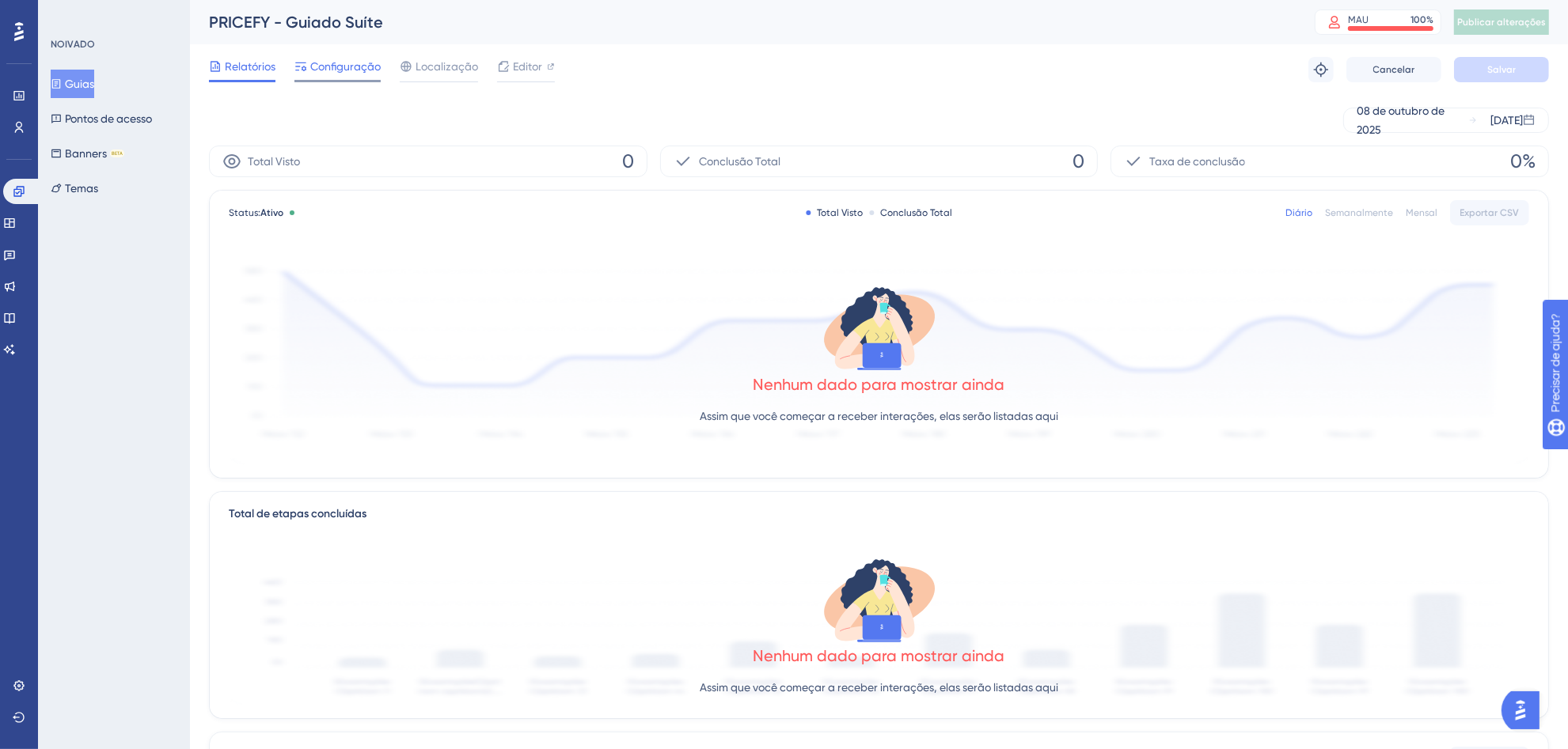
click at [350, 70] on font "Configuração" at bounding box center [345, 66] width 71 height 13
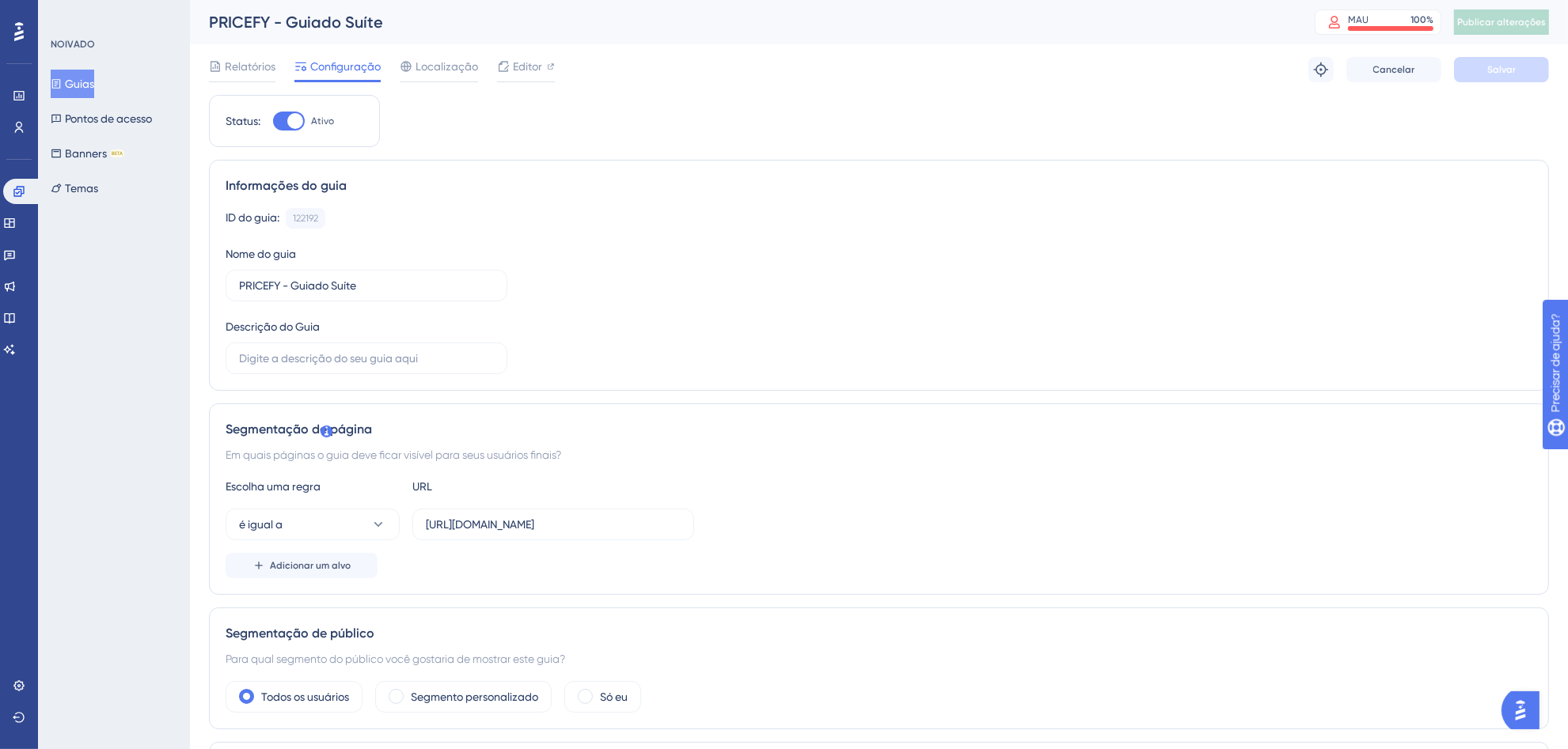
click at [289, 118] on div at bounding box center [295, 121] width 16 height 16
click at [273, 121] on input "Ativo" at bounding box center [273, 121] width 1 height 1
checkbox input "false"
click at [1520, 80] on button "Salvar" at bounding box center [1500, 69] width 95 height 25
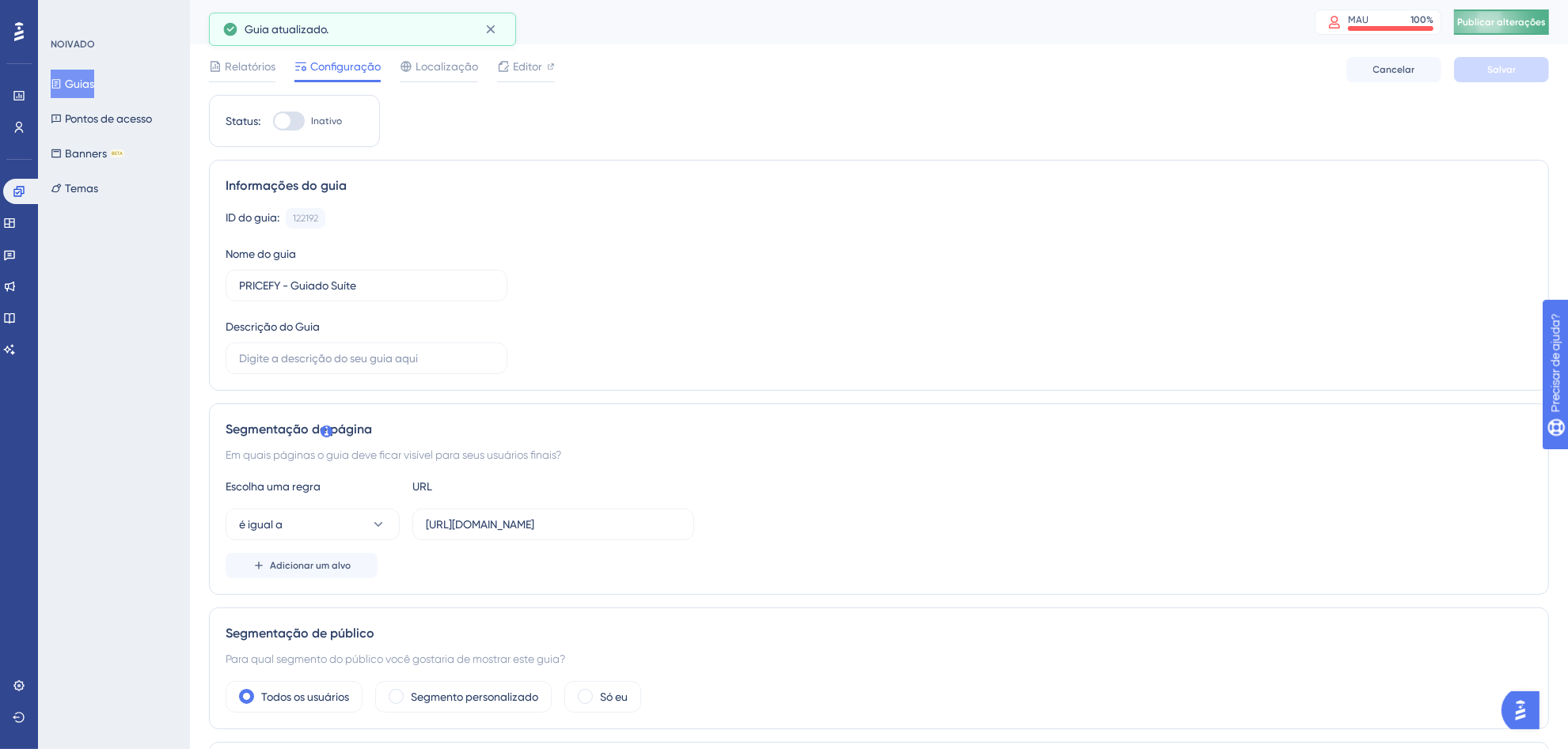
click at [1517, 24] on font "Publicar alterações" at bounding box center [1501, 22] width 89 height 11
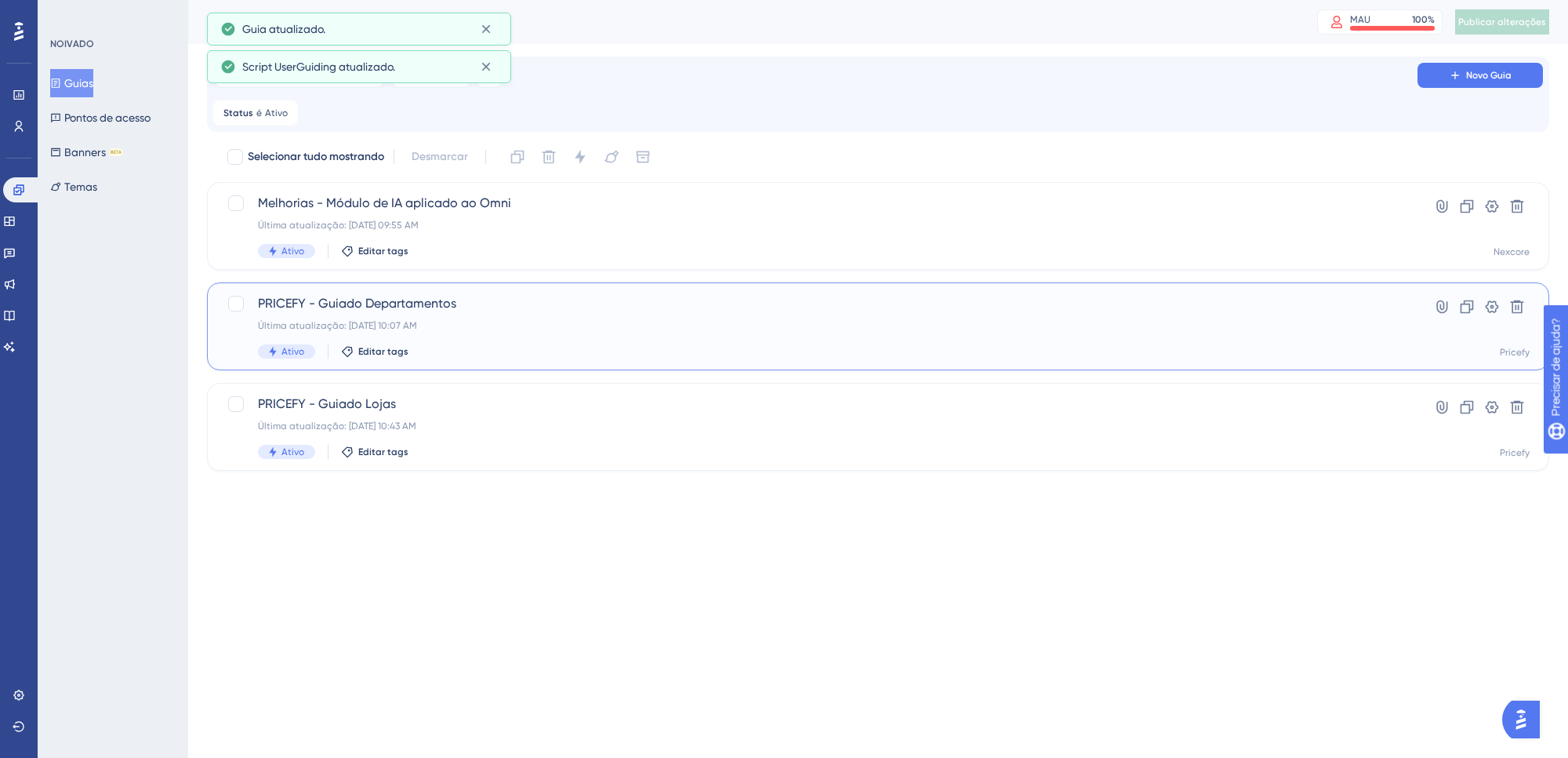
click at [328, 322] on font "Última atualização: [DATE] 10:07 AM" at bounding box center [337, 325] width 159 height 11
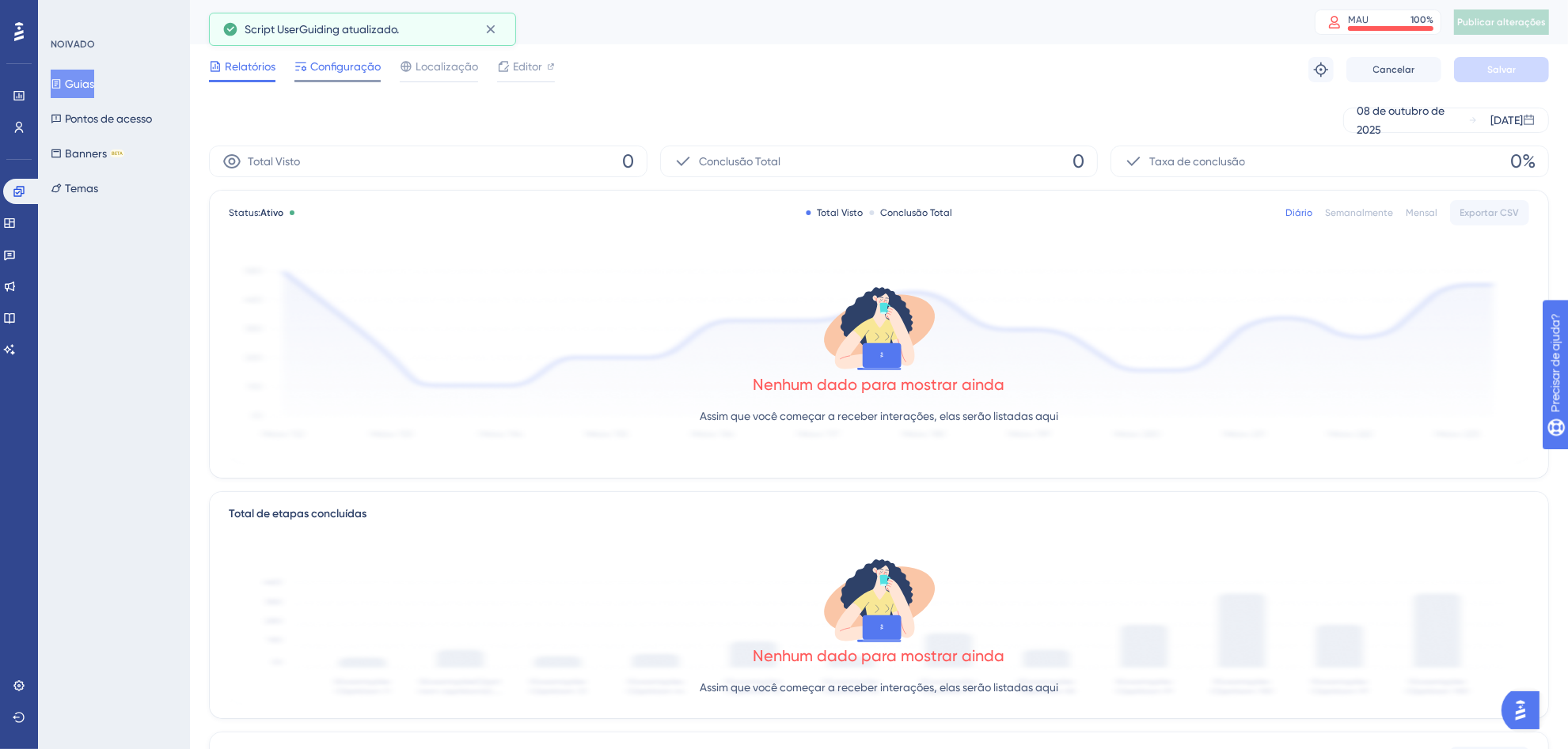
click at [353, 64] on font "Configuração" at bounding box center [345, 66] width 71 height 13
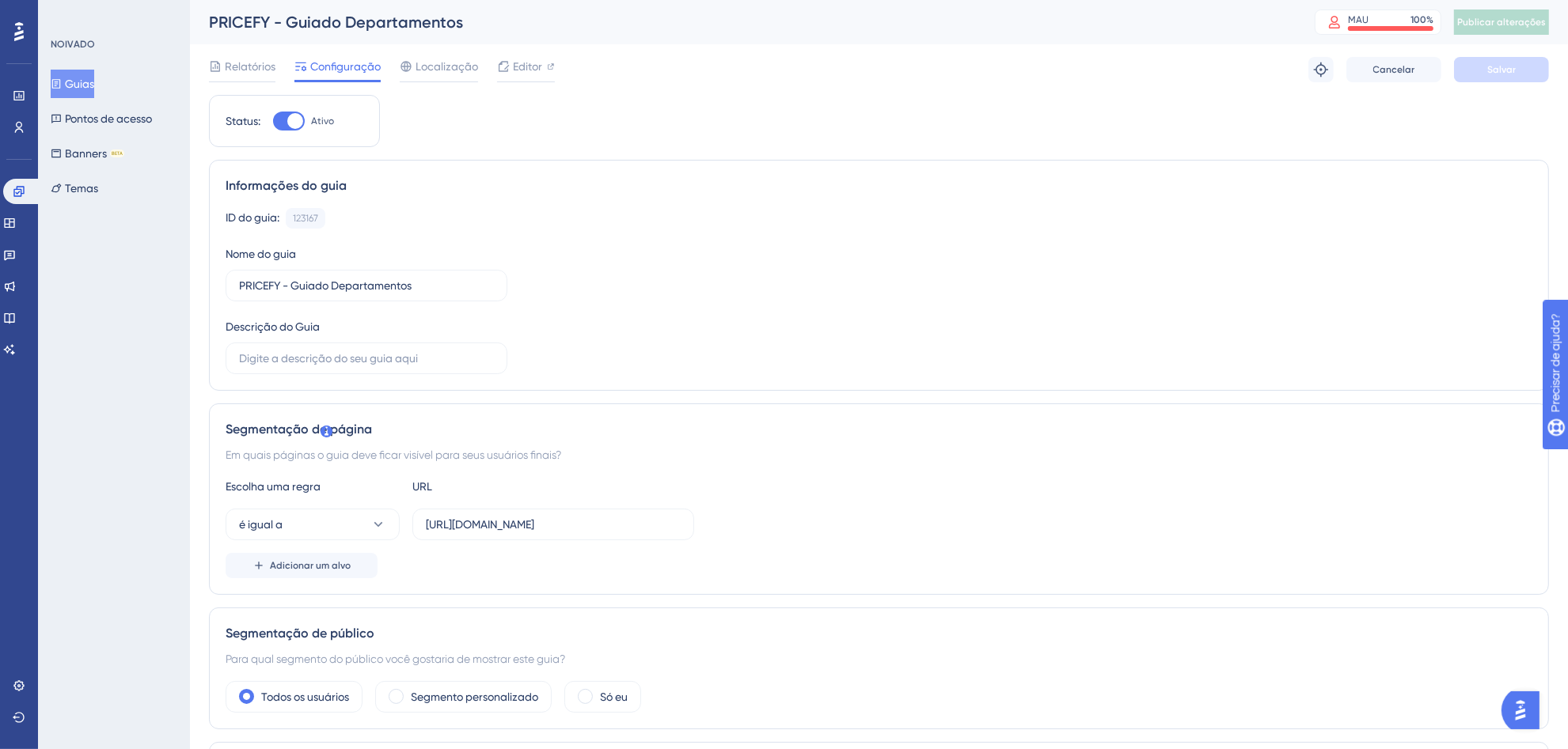
click at [266, 121] on div "Status: Ativo" at bounding box center [294, 120] width 137 height 19
click at [284, 119] on div at bounding box center [289, 120] width 32 height 19
click at [273, 121] on input "Ativo" at bounding box center [273, 121] width 1 height 1
checkbox input "false"
click at [1519, 74] on button "Salvar" at bounding box center [1500, 69] width 95 height 25
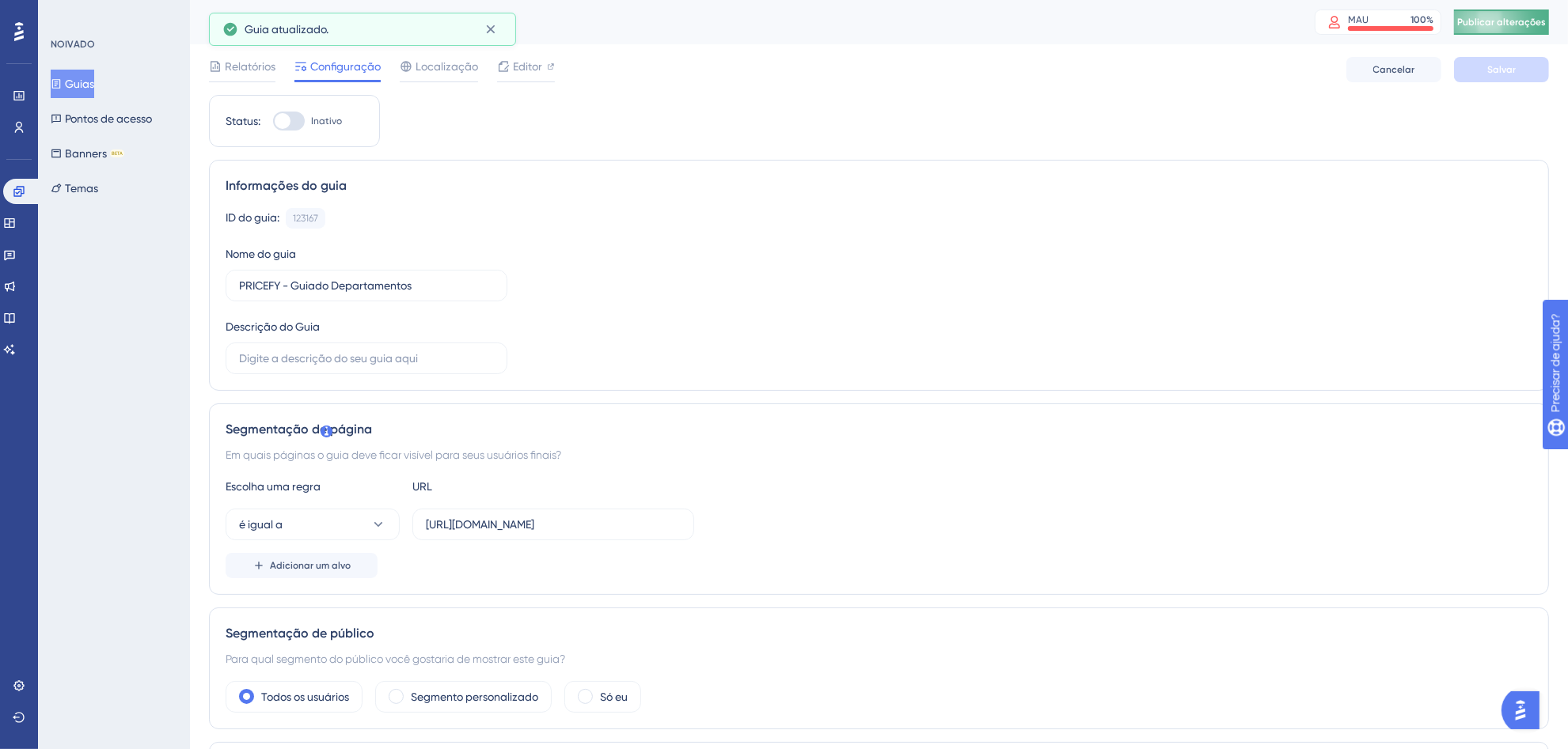
click at [1496, 20] on font "Publicar alterações" at bounding box center [1501, 22] width 89 height 11
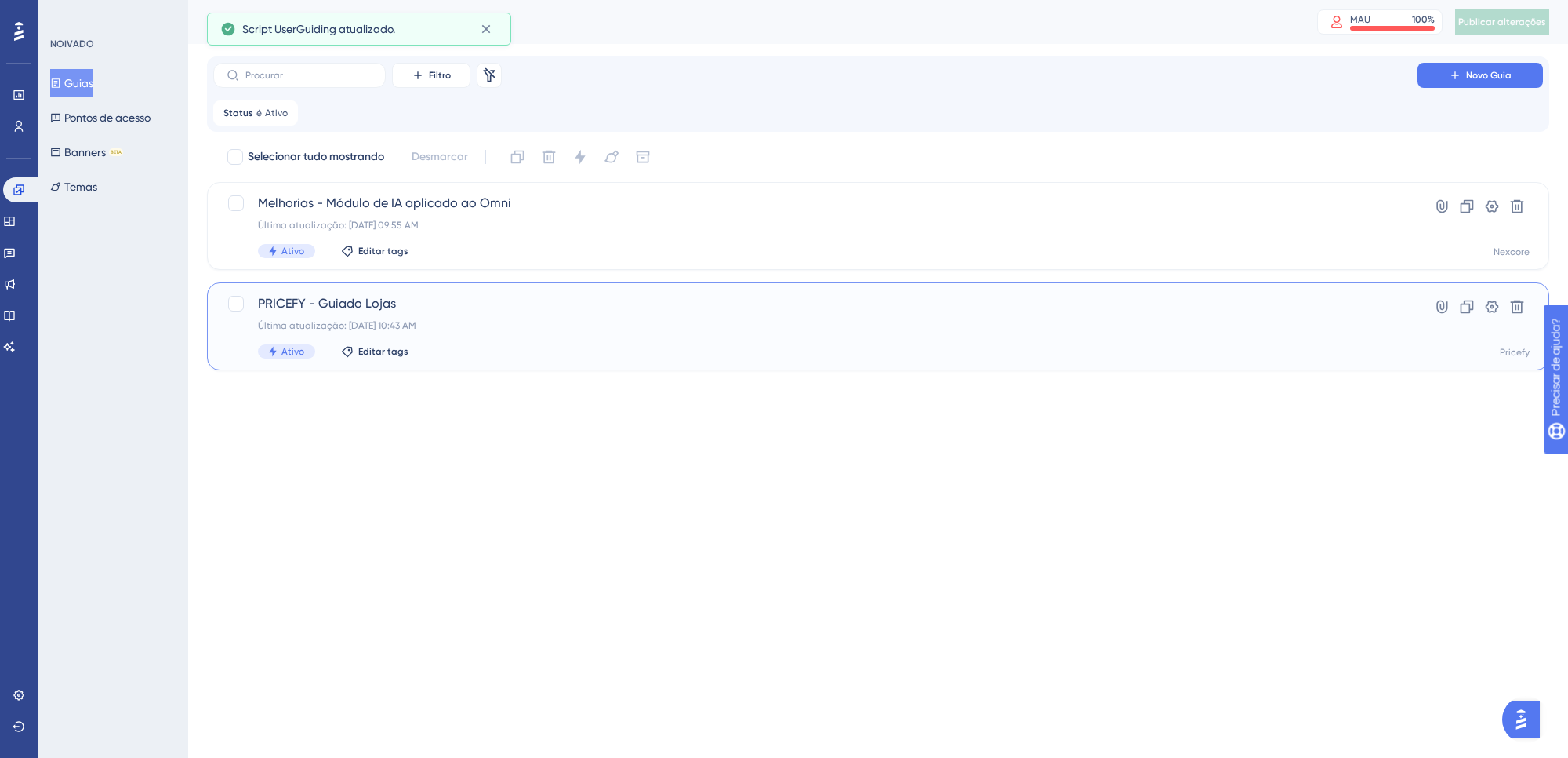
click at [674, 321] on div "Última atualização: [DATE] 10:43 AM" at bounding box center [815, 325] width 1115 height 13
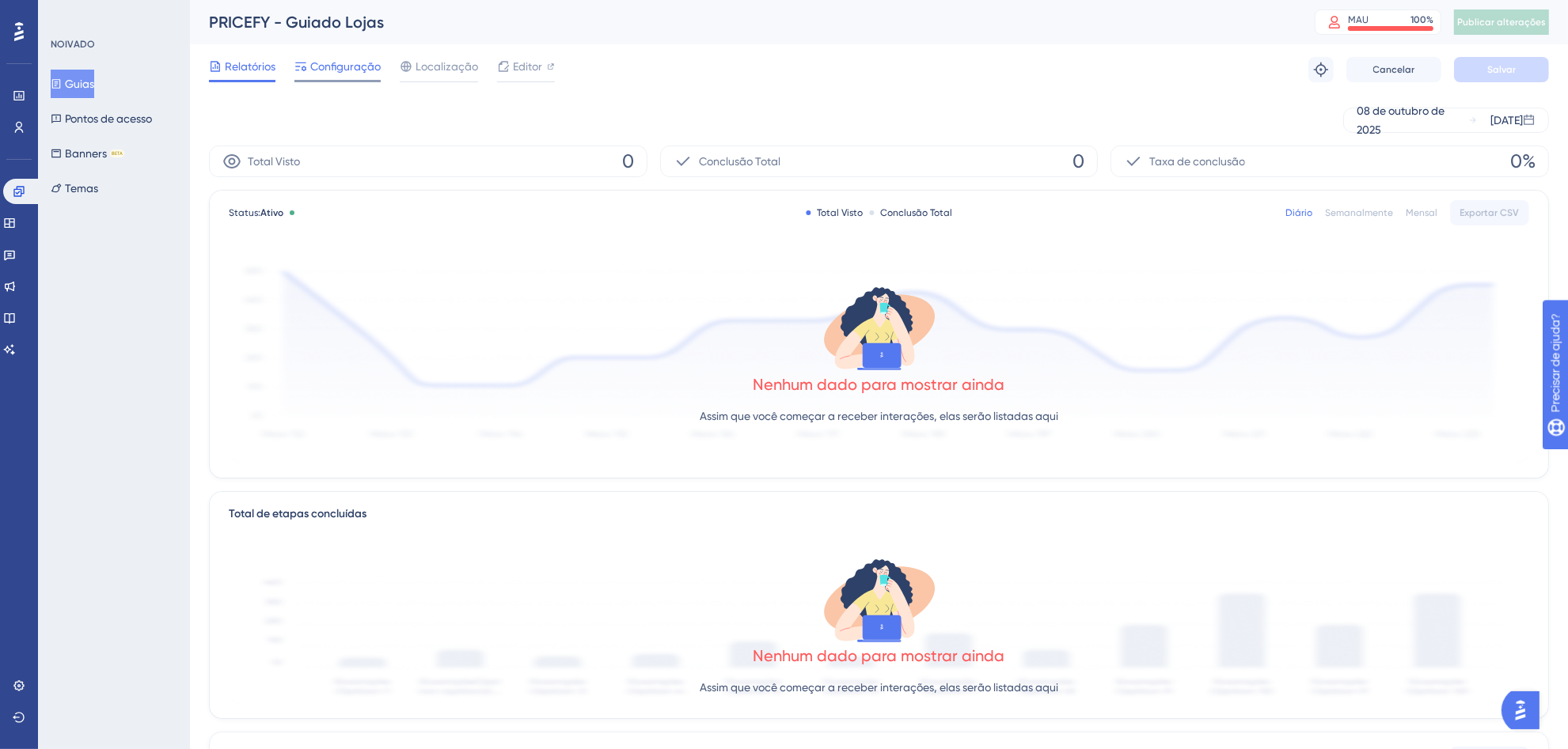
click at [317, 57] on span "Configuração" at bounding box center [345, 66] width 71 height 19
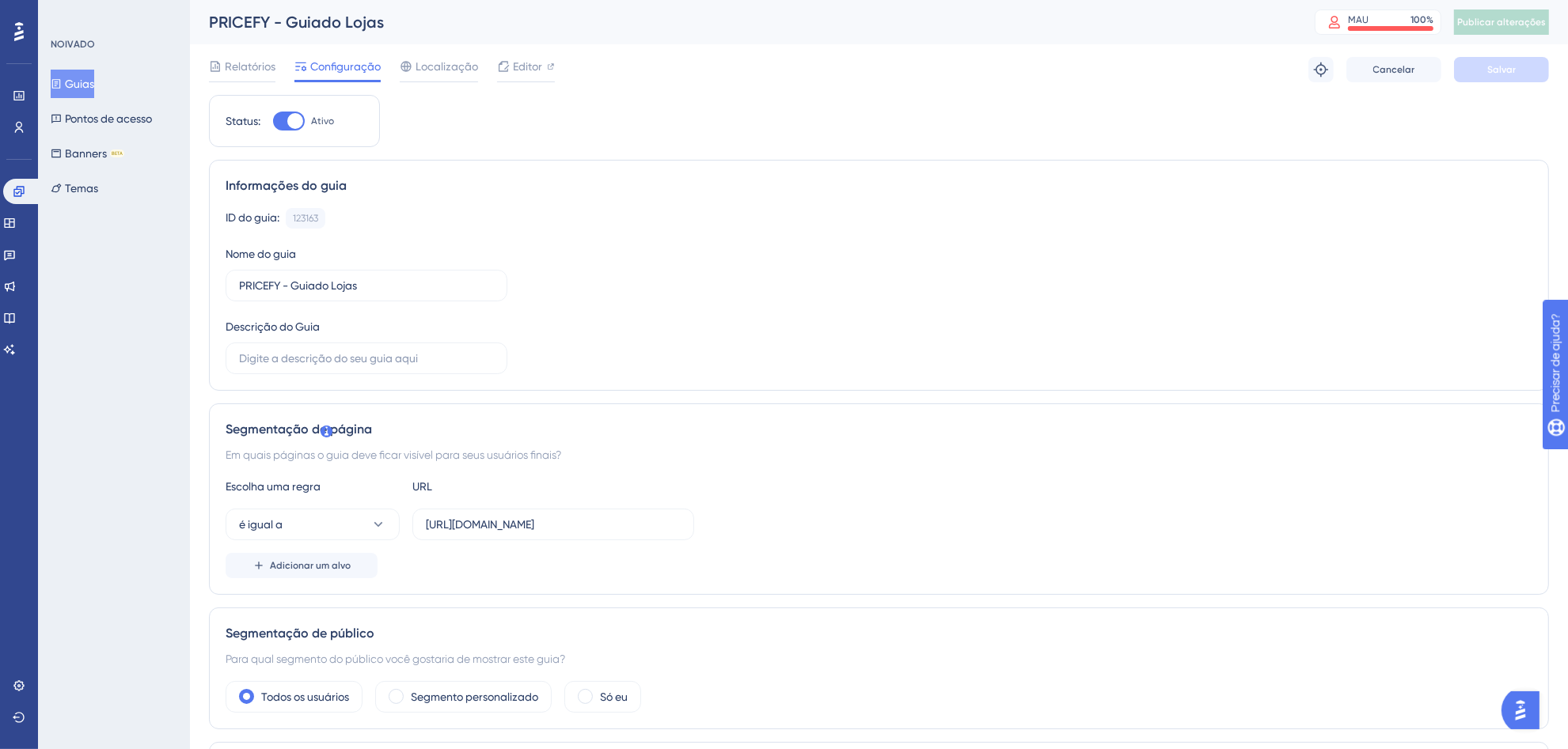
click at [289, 120] on div at bounding box center [295, 121] width 16 height 16
click at [273, 121] on input "Ativo" at bounding box center [273, 121] width 1 height 1
checkbox input "false"
click at [1523, 77] on button "Salvar" at bounding box center [1500, 69] width 95 height 25
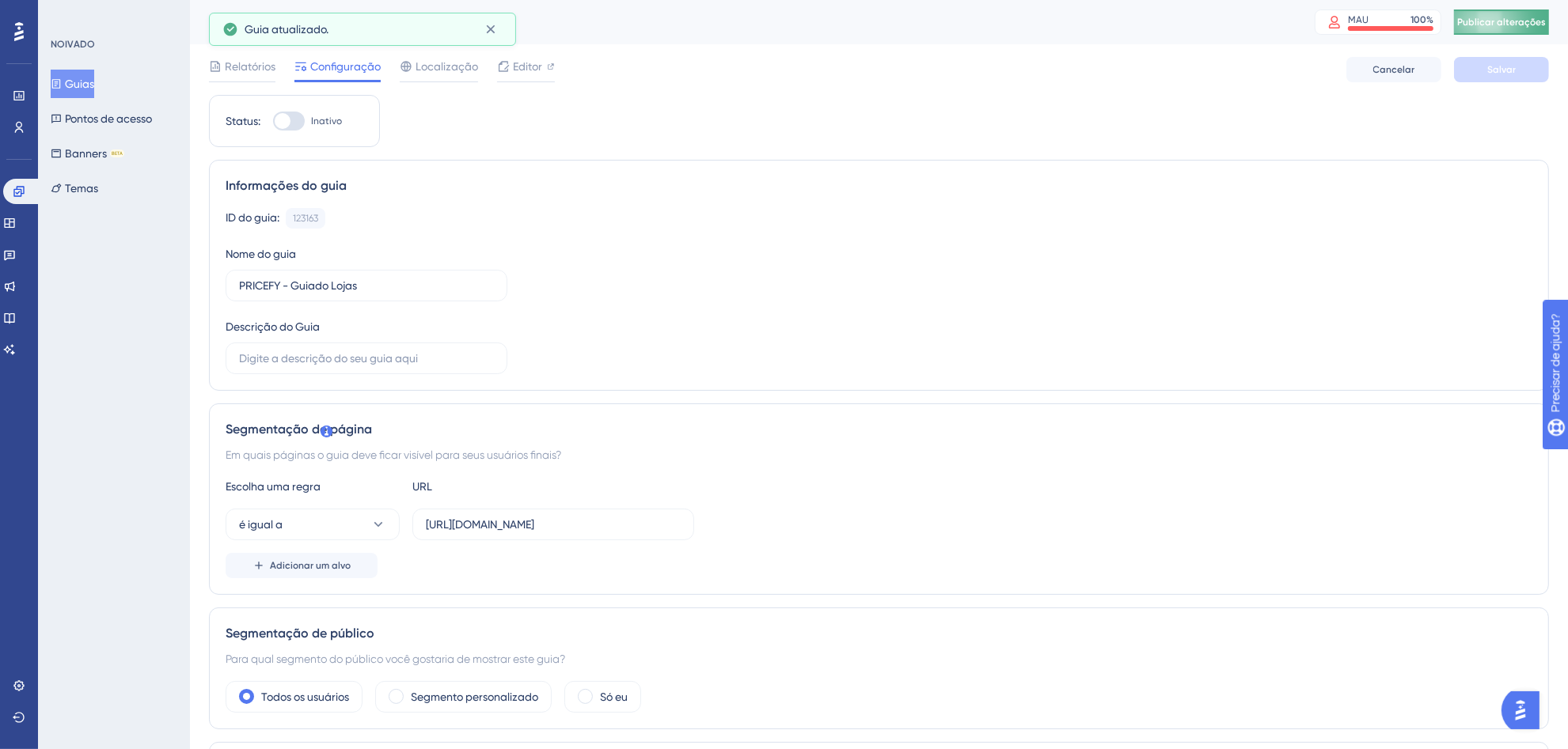
click at [1509, 14] on button "Publicar alterações" at bounding box center [1500, 22] width 95 height 25
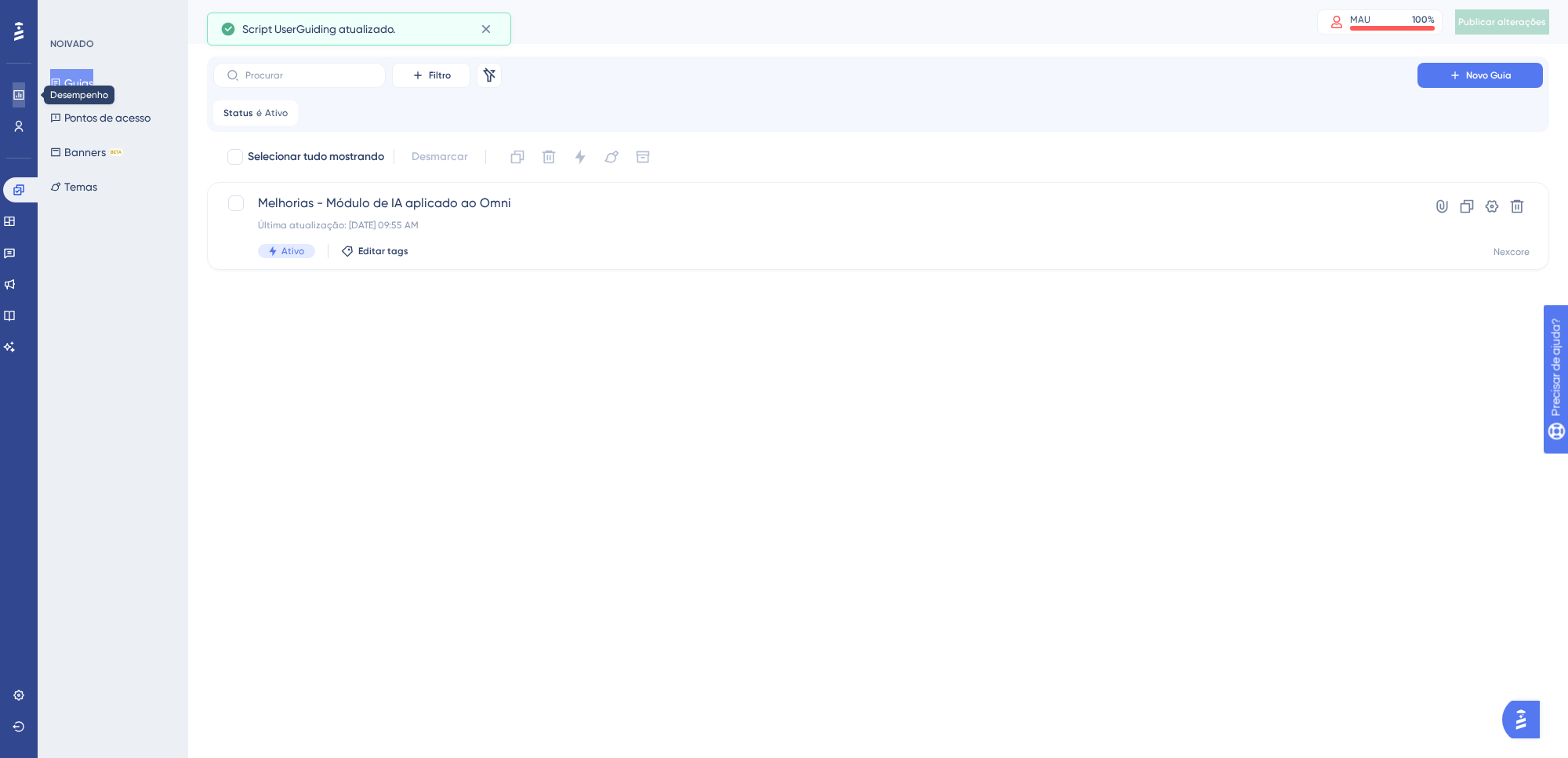
click at [13, 95] on link at bounding box center [19, 95] width 13 height 25
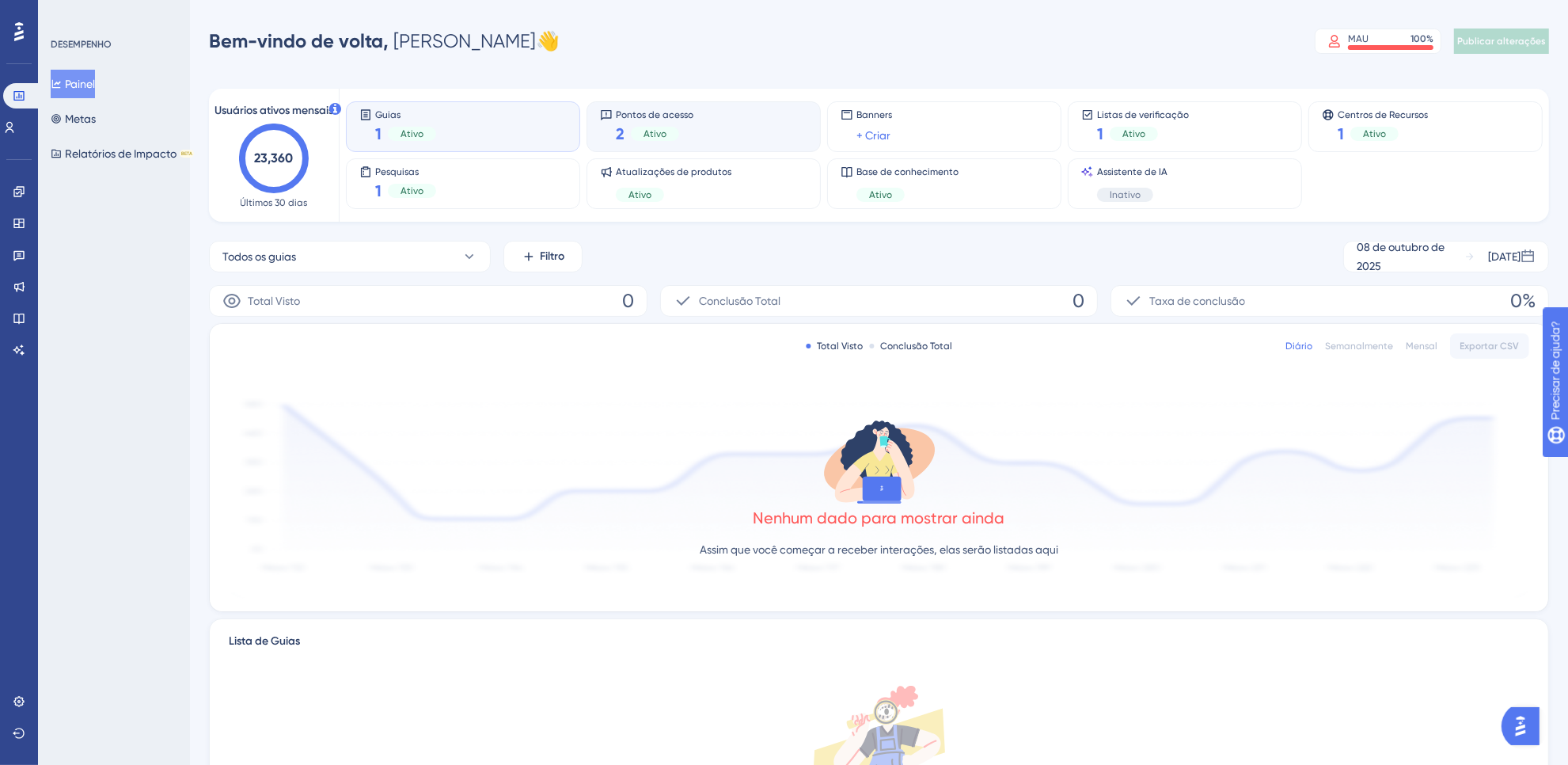
click at [657, 123] on div "2 Ativo" at bounding box center [655, 133] width 78 height 22
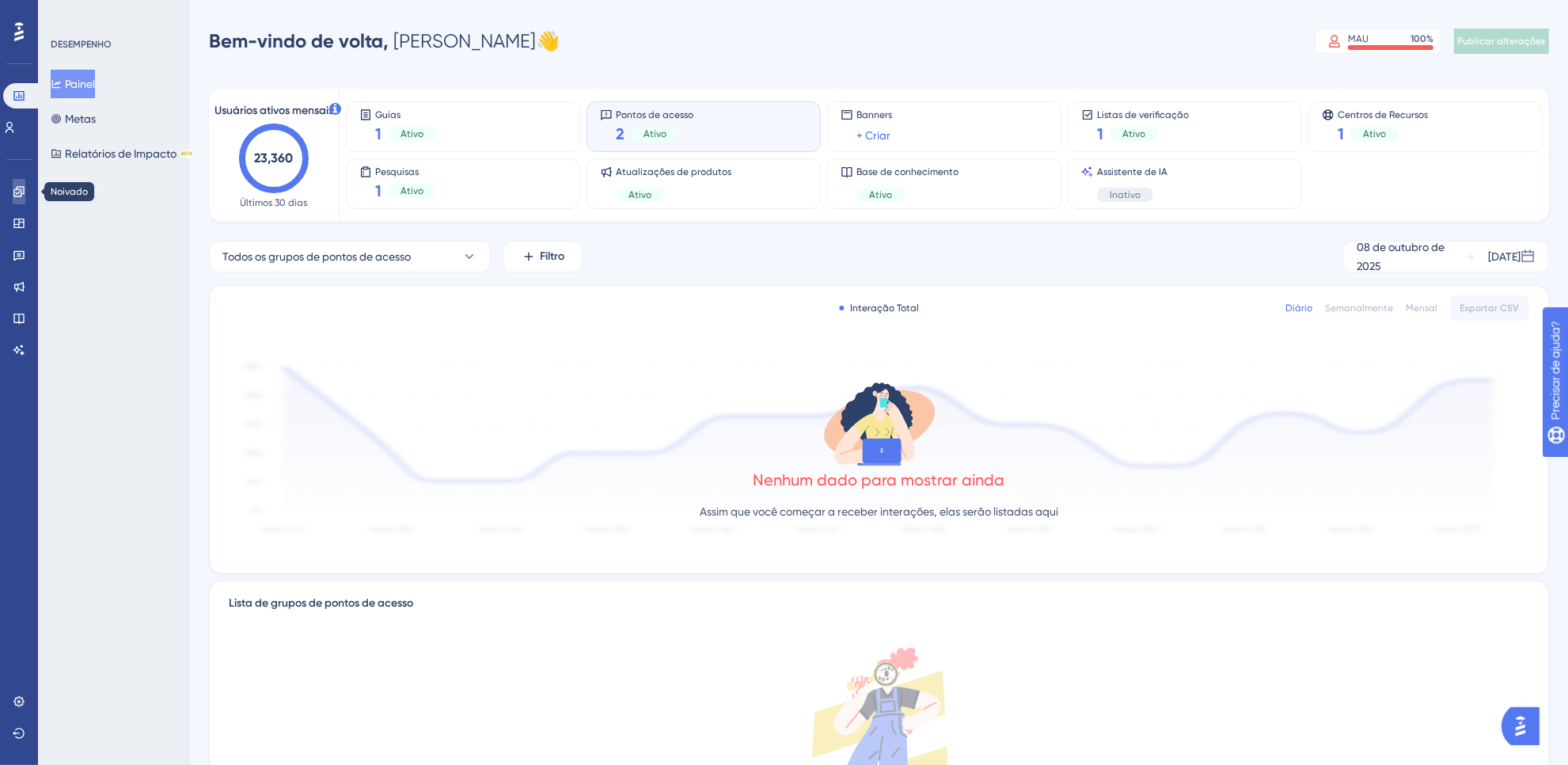
click at [18, 184] on link at bounding box center [19, 191] width 13 height 25
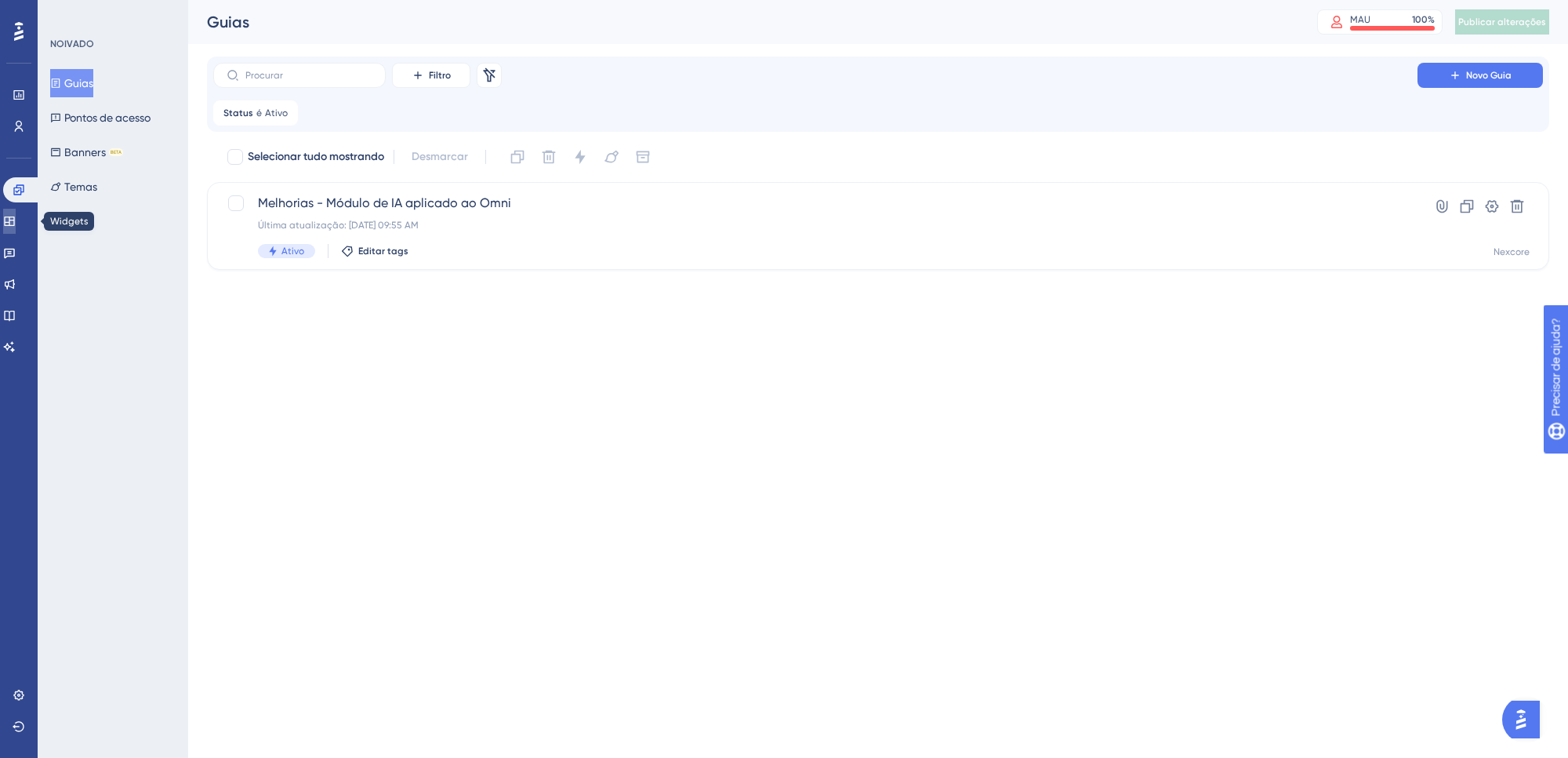
click at [16, 229] on link at bounding box center [9, 221] width 13 height 25
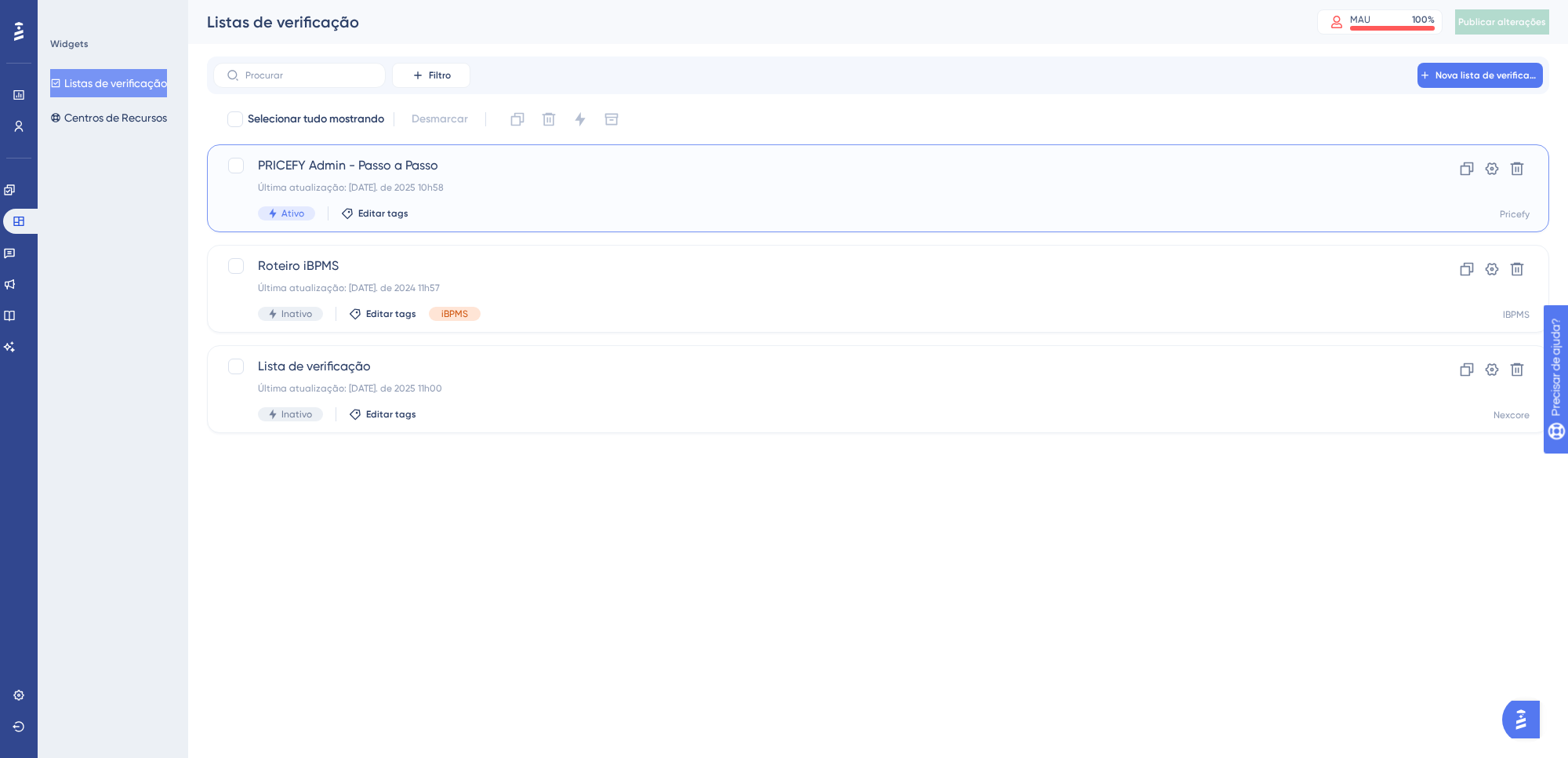
click at [682, 205] on div "PRICEFY Admin - Passo a Passo Última atualização: [DATE]. de 2025 10h58 Ativo E…" at bounding box center [815, 187] width 1115 height 64
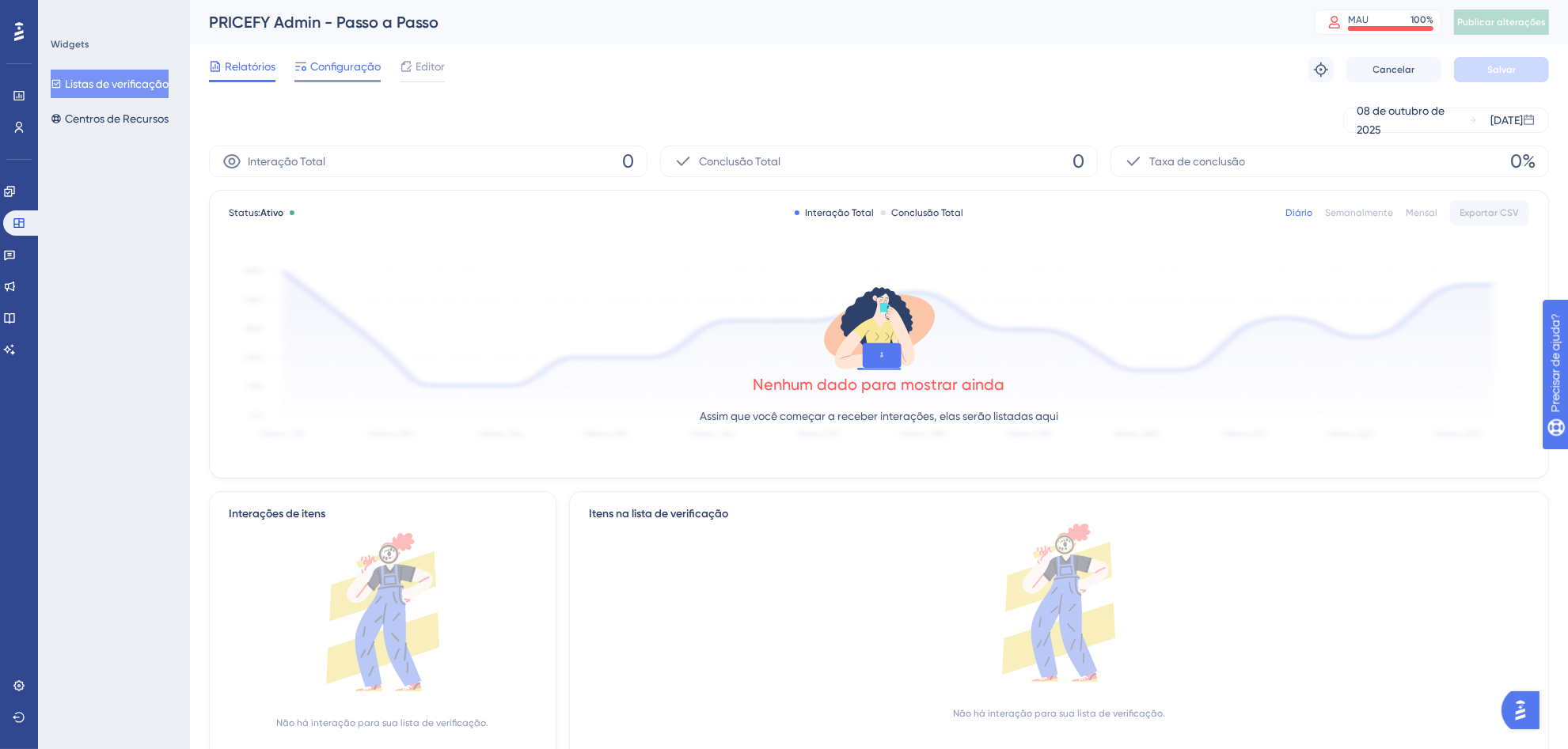
click at [327, 62] on font "Configuração" at bounding box center [345, 66] width 71 height 13
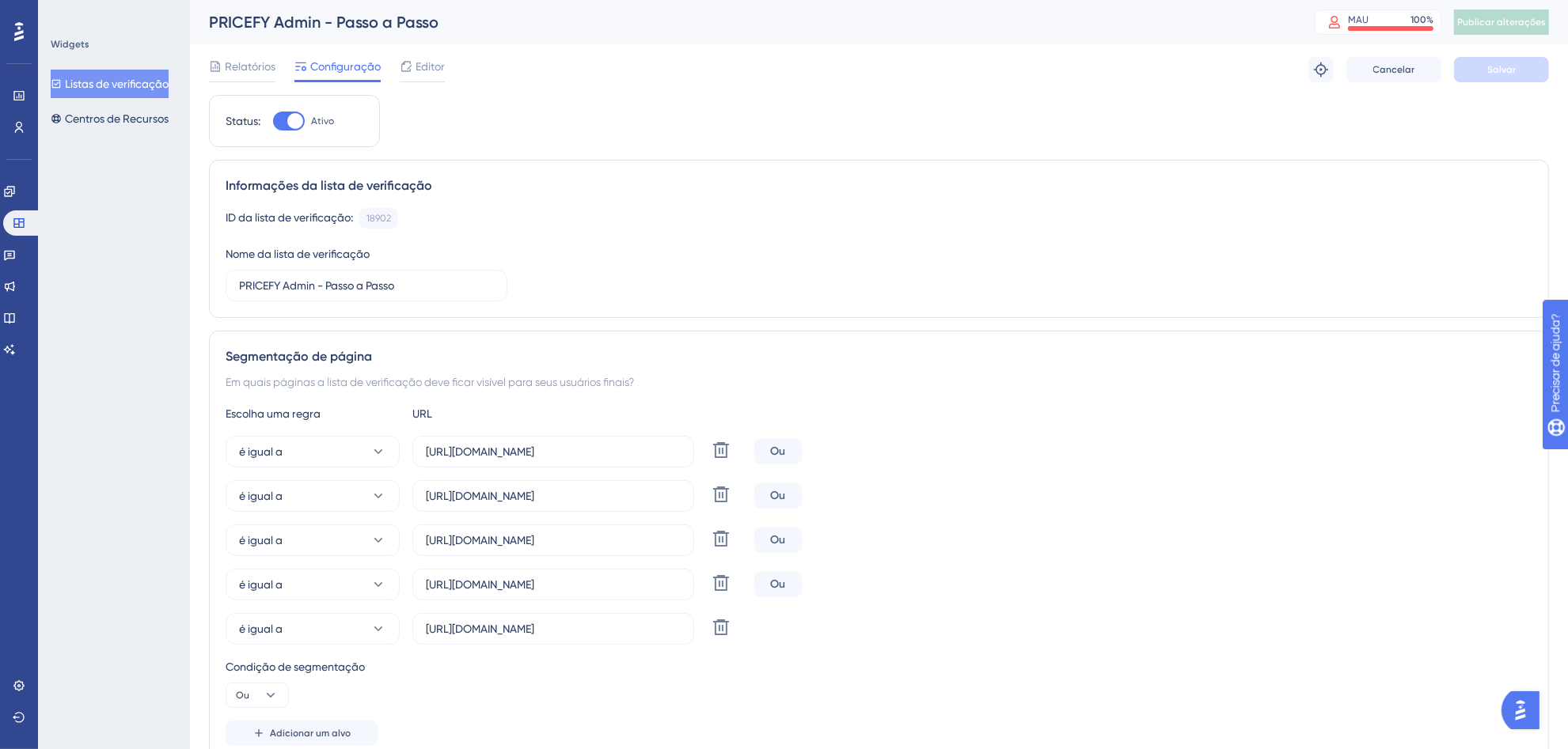
click at [274, 116] on div at bounding box center [289, 120] width 32 height 19
click at [273, 121] on input "Ativo" at bounding box center [273, 121] width 1 height 1
checkbox input "false"
click at [1512, 78] on button "Salvar" at bounding box center [1500, 69] width 95 height 25
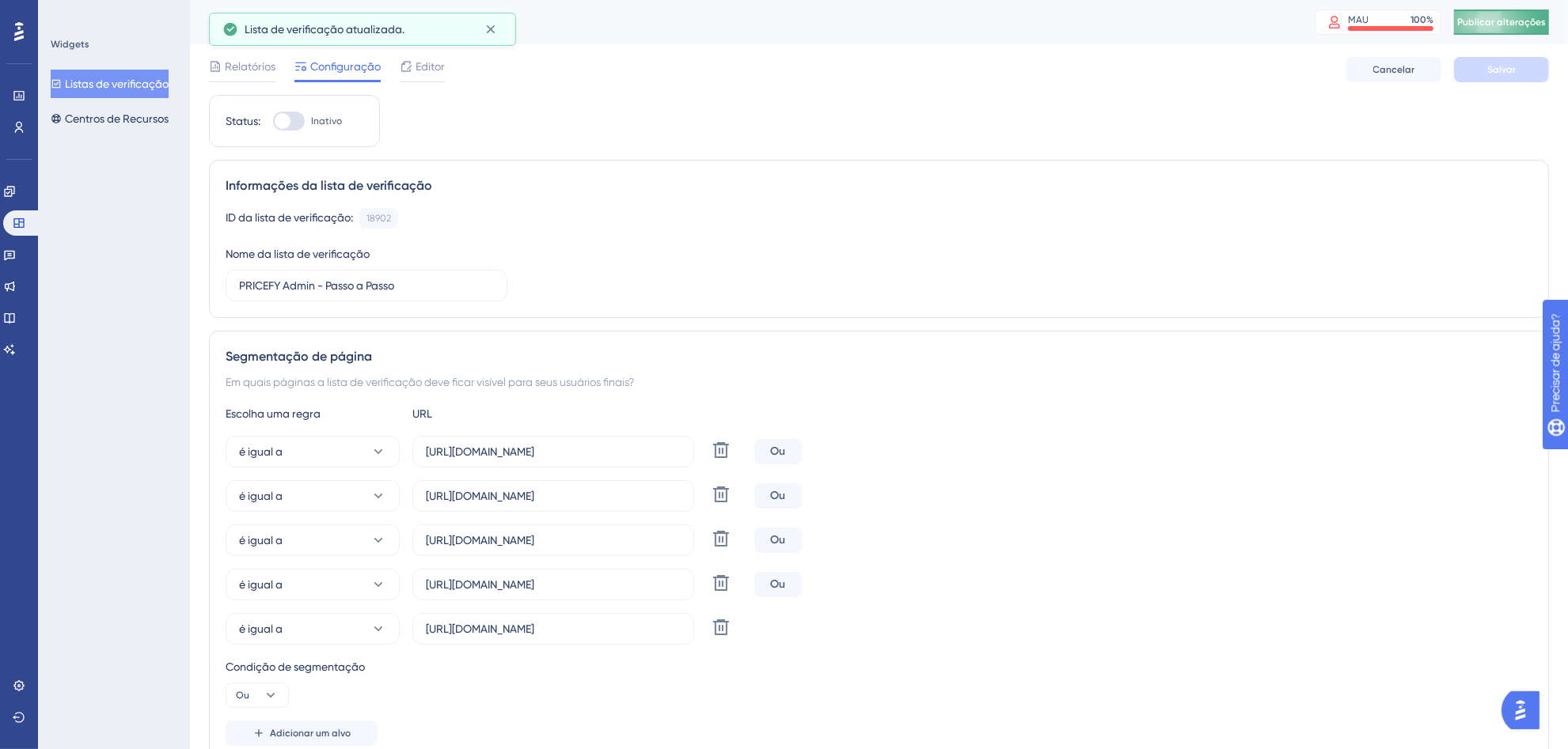
click at [1542, 10] on div "PRICEFY Admin - Passo a Passo MAU 100 % Clique para ver opções de complementos …" at bounding box center [879, 22] width 1378 height 45
click at [1540, 25] on font "Publicar alterações" at bounding box center [1501, 22] width 89 height 11
click at [104, 116] on font "Centros de Recursos" at bounding box center [116, 118] width 103 height 13
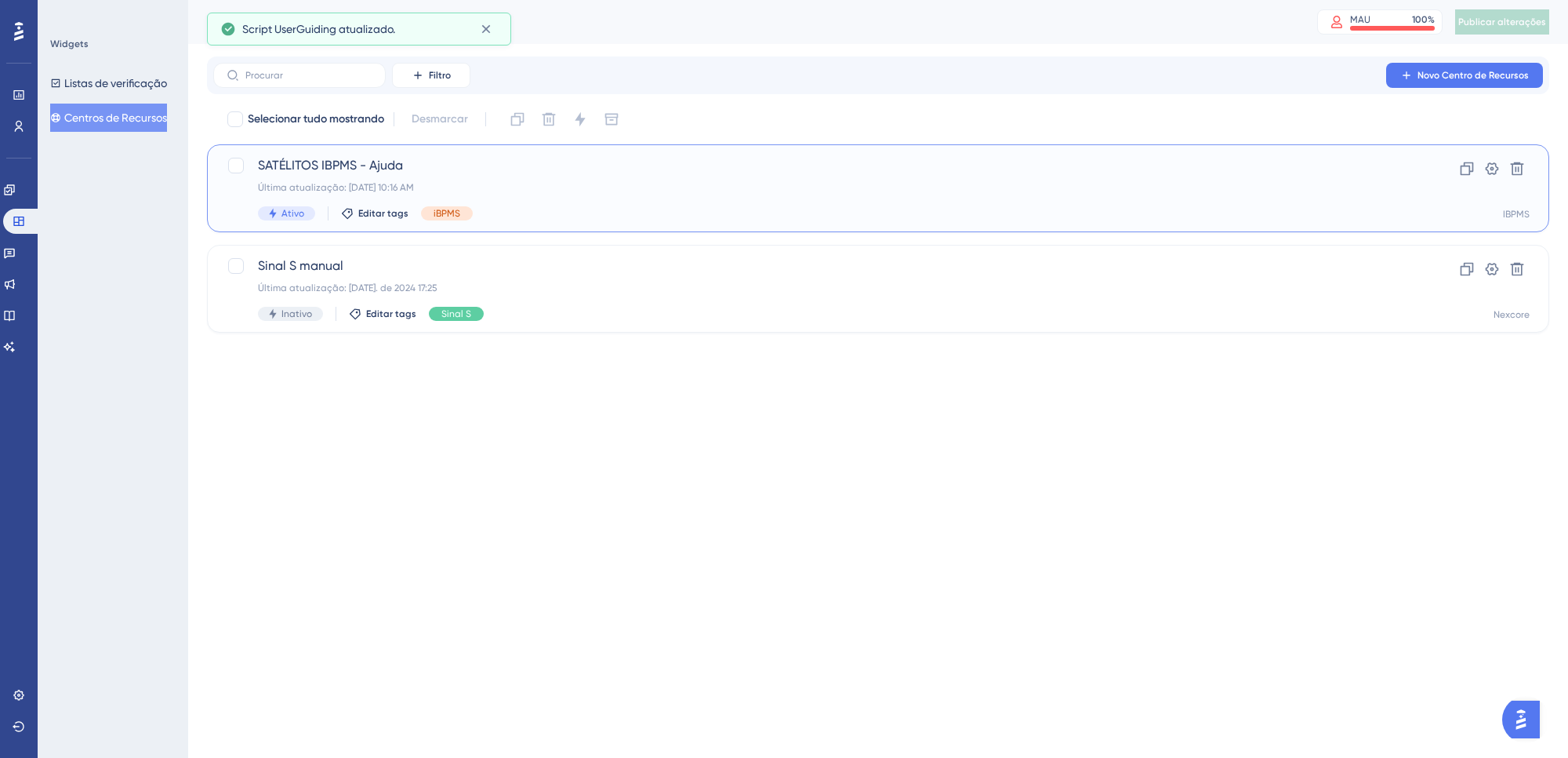
click at [742, 196] on div "SATÉLITOS IBPMS - Ajuda Última atualização: [DATE] 10:16 AM Ativo Editar tags i…" at bounding box center [815, 187] width 1115 height 64
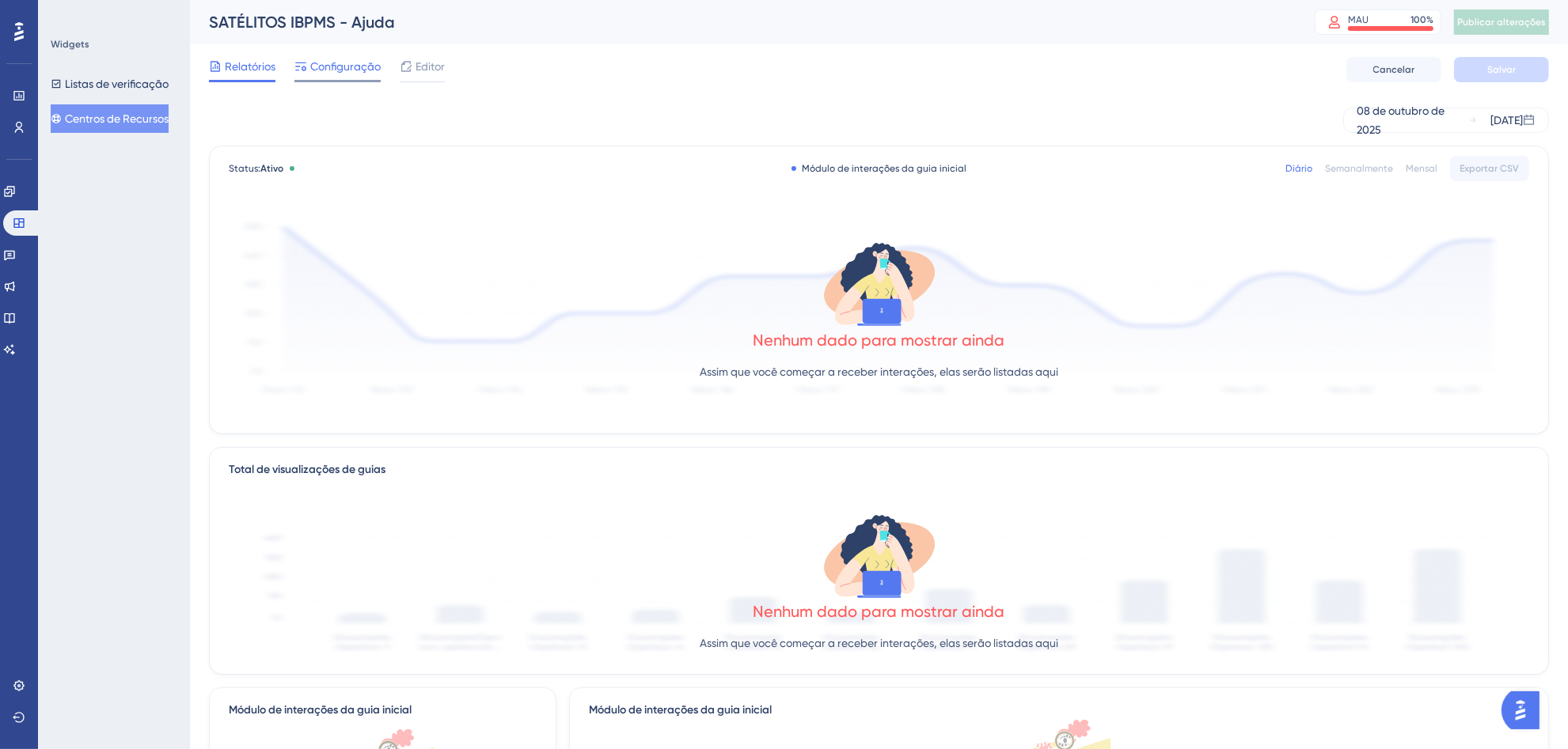
click at [314, 68] on font "Configuração" at bounding box center [345, 66] width 71 height 13
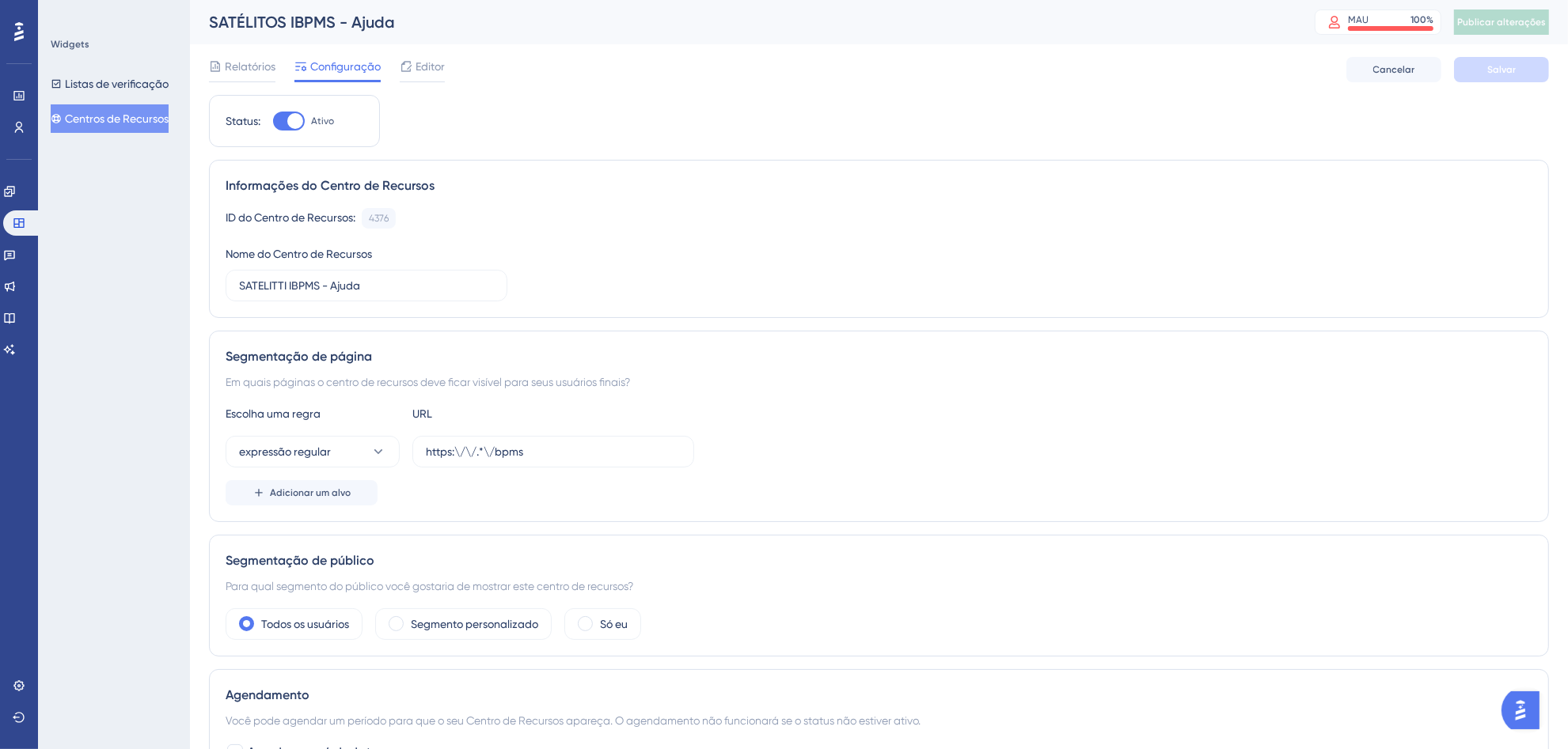
click at [281, 115] on div at bounding box center [289, 120] width 32 height 19
click at [273, 121] on input "Ativo" at bounding box center [273, 121] width 1 height 1
checkbox input "false"
click at [1496, 64] on font "Salvar" at bounding box center [1501, 69] width 29 height 11
click at [1482, 25] on font "Publicar alterações" at bounding box center [1501, 22] width 89 height 11
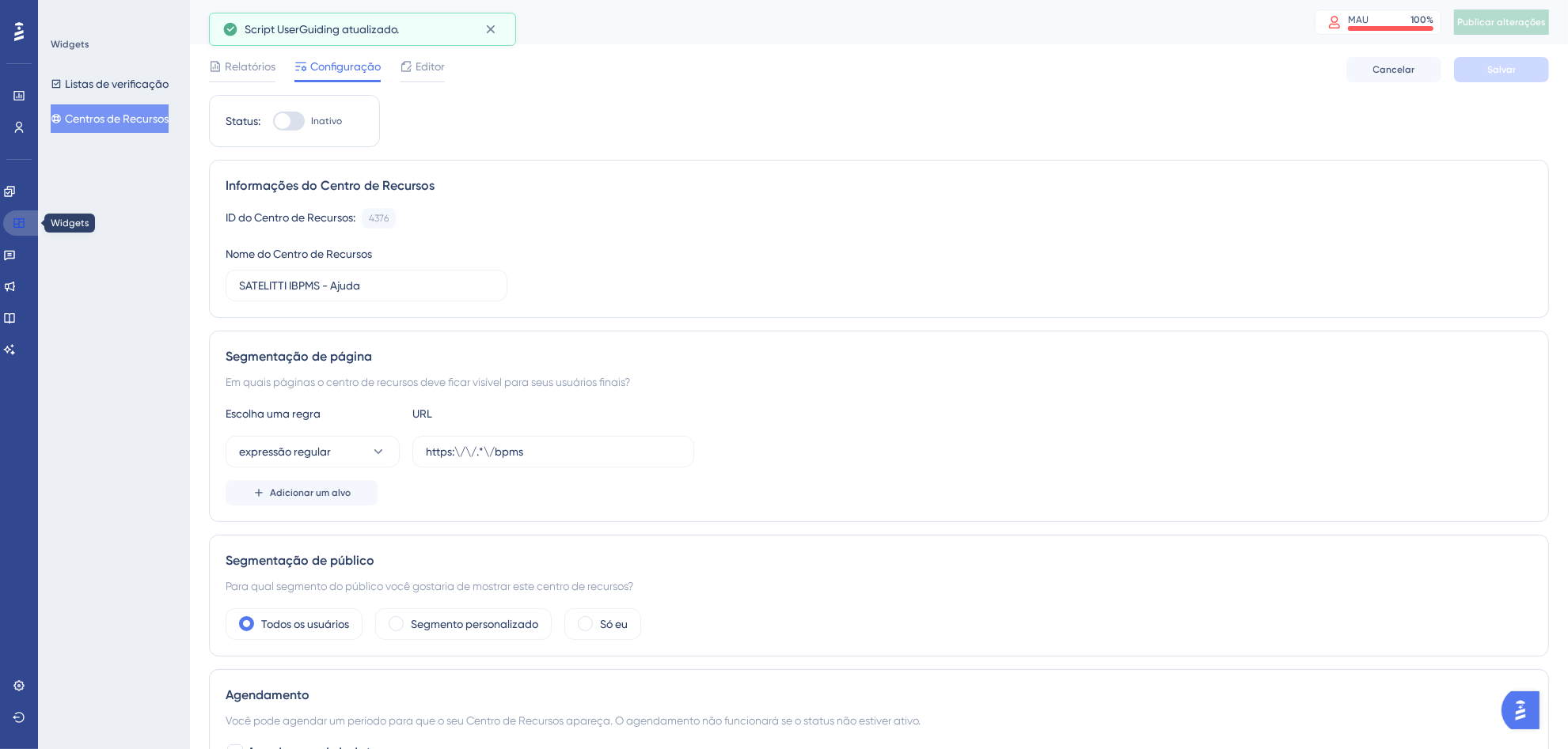
click at [13, 224] on icon at bounding box center [19, 223] width 13 height 13
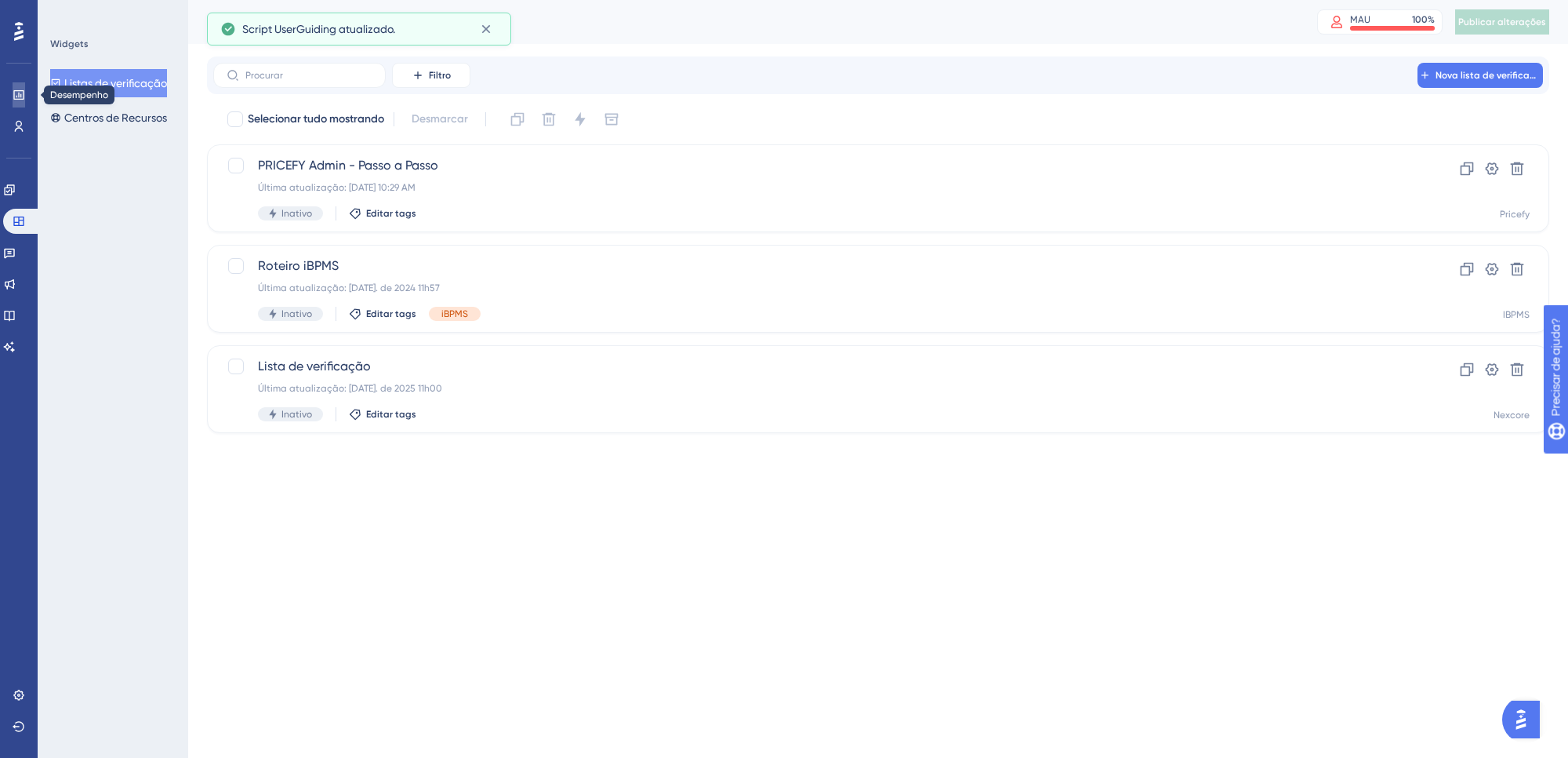
click at [20, 93] on icon at bounding box center [19, 95] width 13 height 13
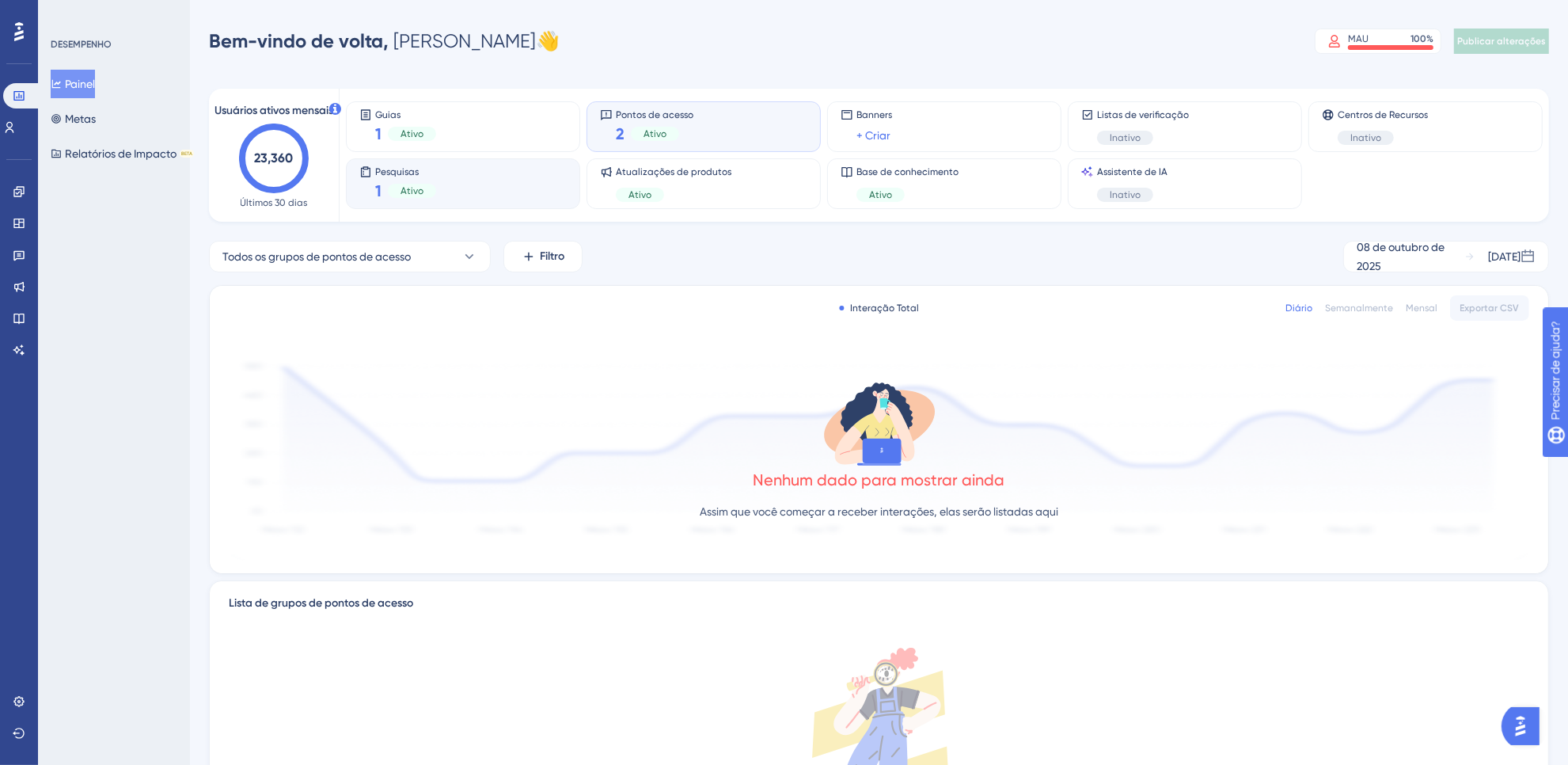
click at [381, 180] on div "1 Ativo" at bounding box center [405, 191] width 61 height 22
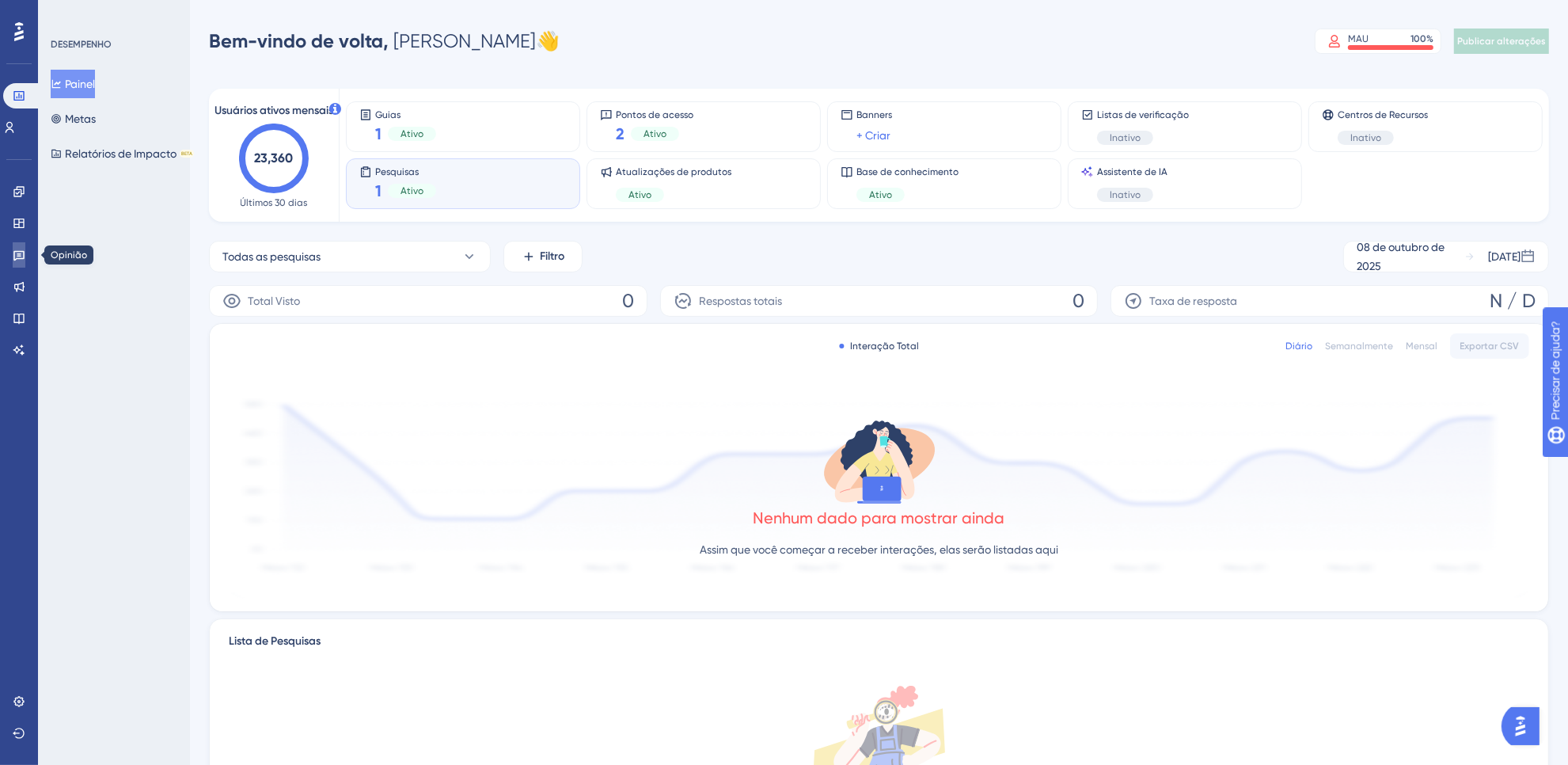
click at [14, 249] on icon at bounding box center [19, 255] width 13 height 13
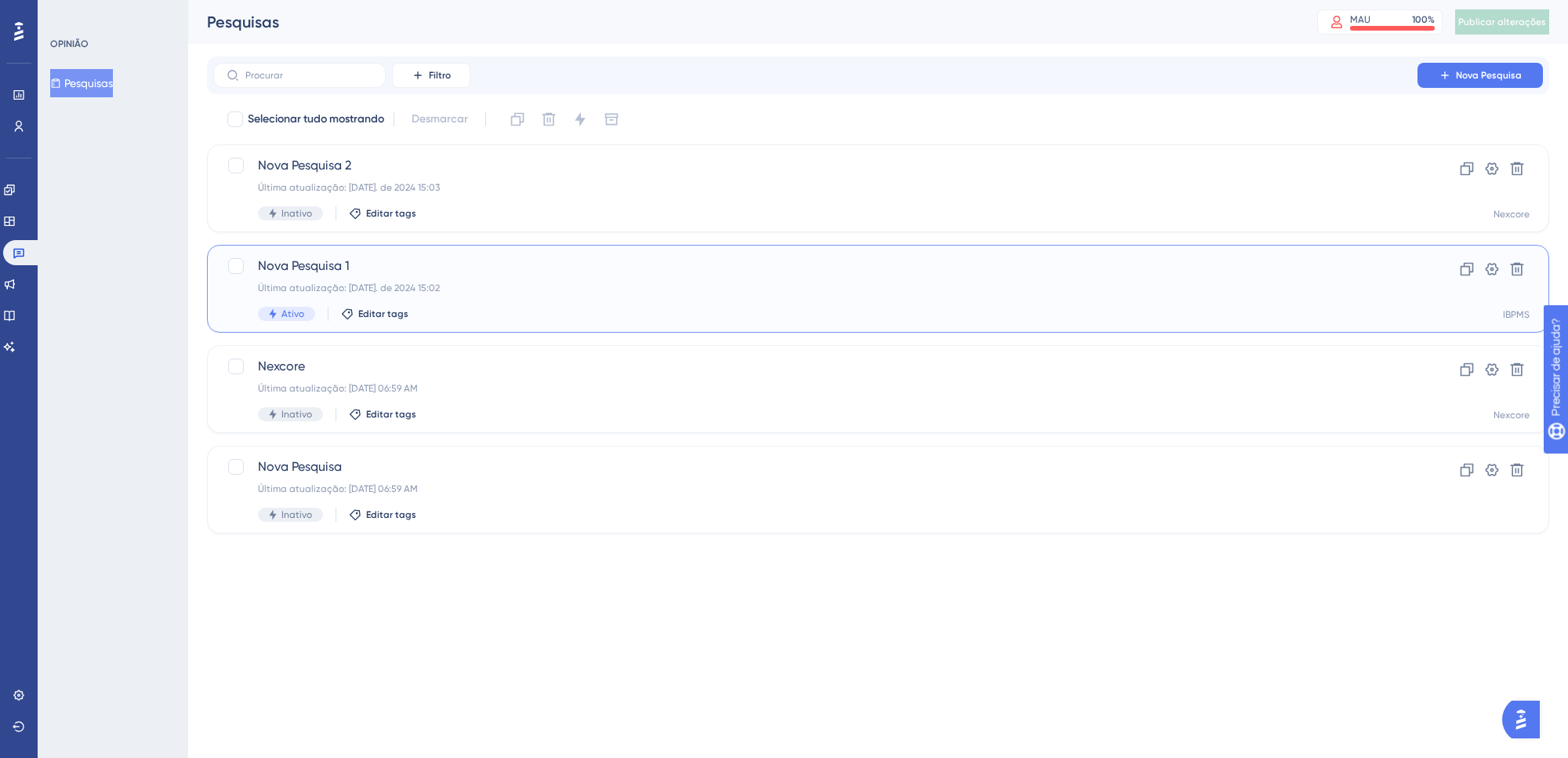
click at [651, 294] on div "Nova Pesquisa 1 Última atualização: [DATE]. de 2024 15:02 Ativo Editar tags" at bounding box center [815, 288] width 1115 height 64
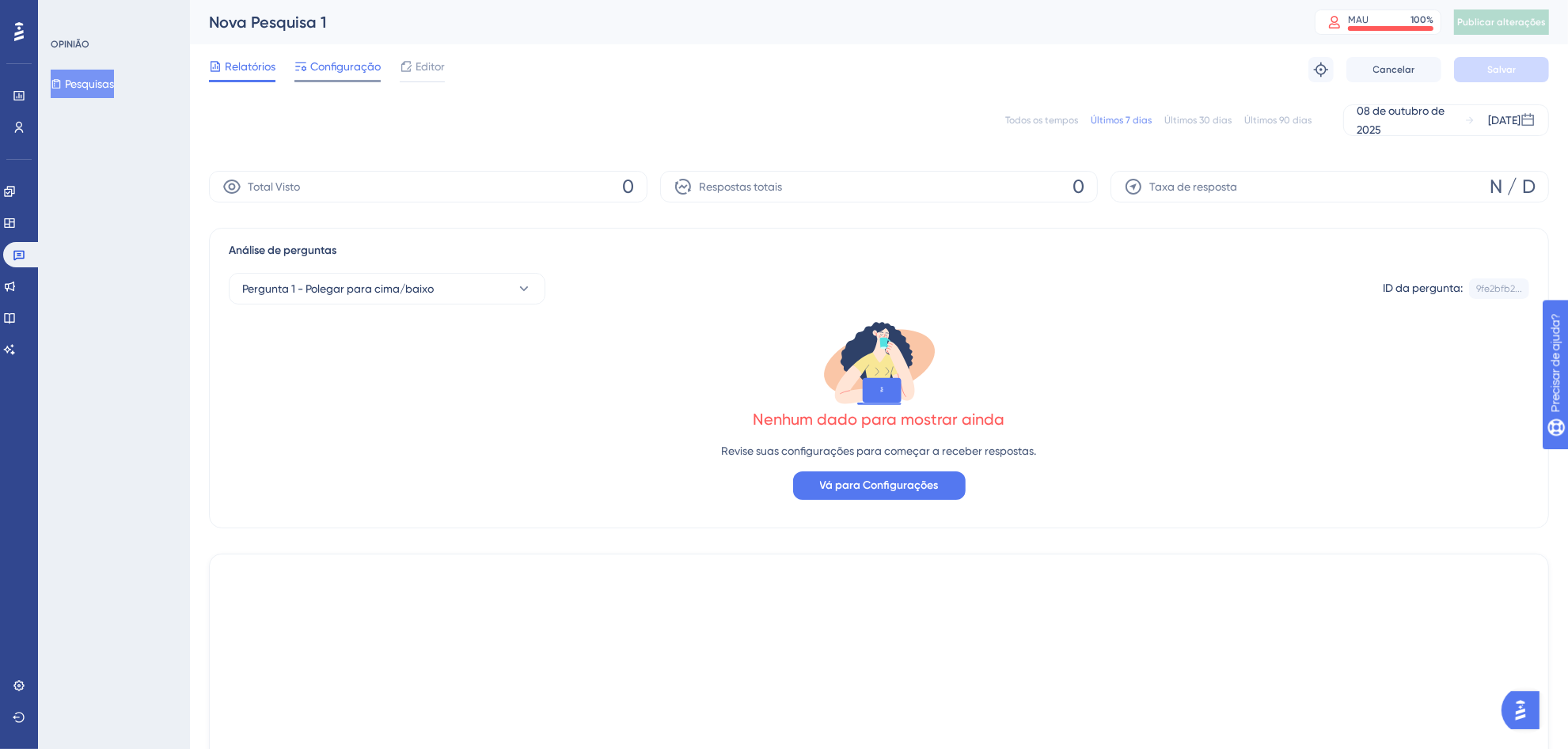
click at [337, 78] on div "Configuração" at bounding box center [337, 69] width 87 height 25
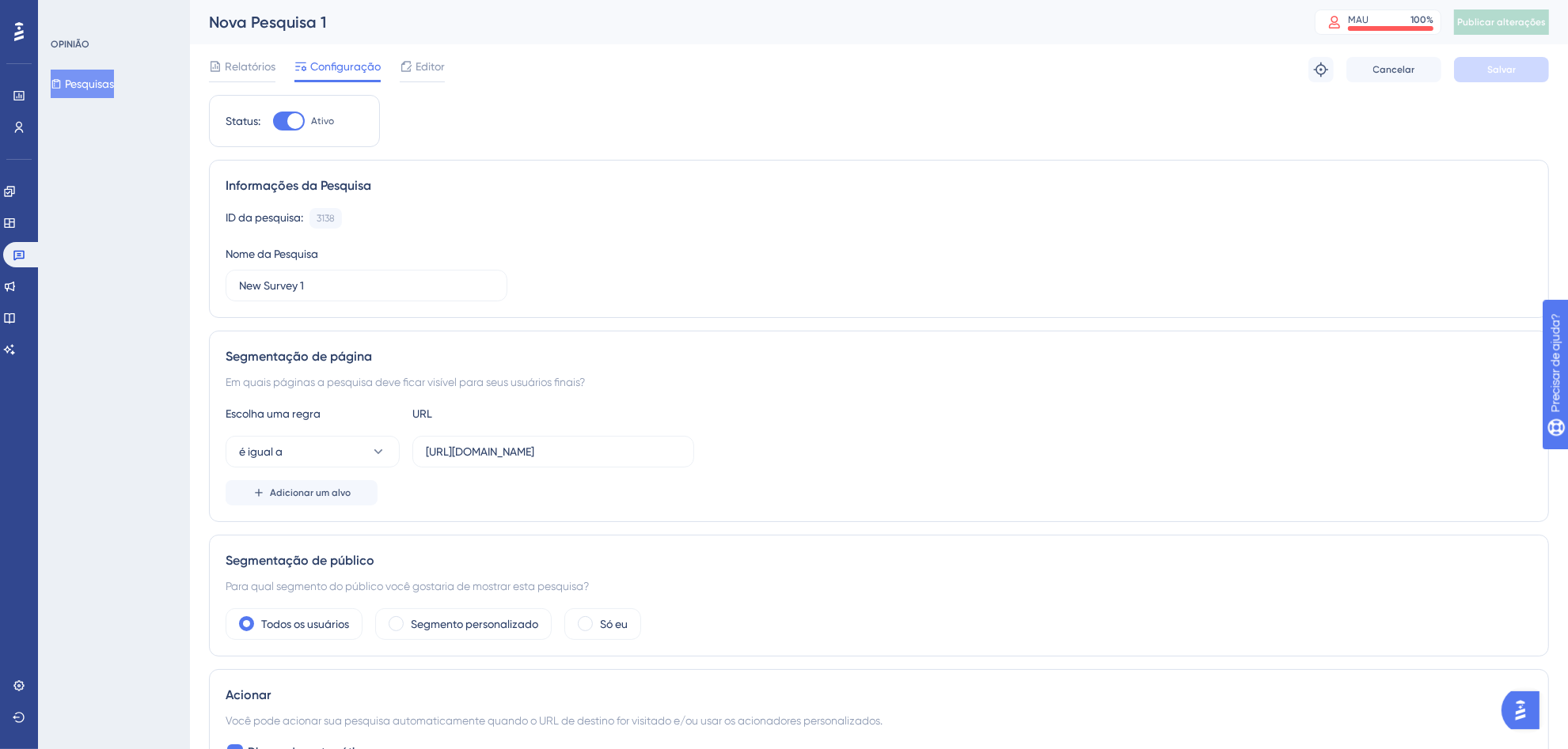
click at [280, 119] on div at bounding box center [289, 120] width 32 height 19
click at [273, 121] on input "Ativo" at bounding box center [273, 121] width 1 height 1
checkbox input "false"
click at [1496, 64] on font "Salvar" at bounding box center [1501, 69] width 29 height 11
click at [1492, 22] on font "Publicar alterações" at bounding box center [1501, 22] width 89 height 11
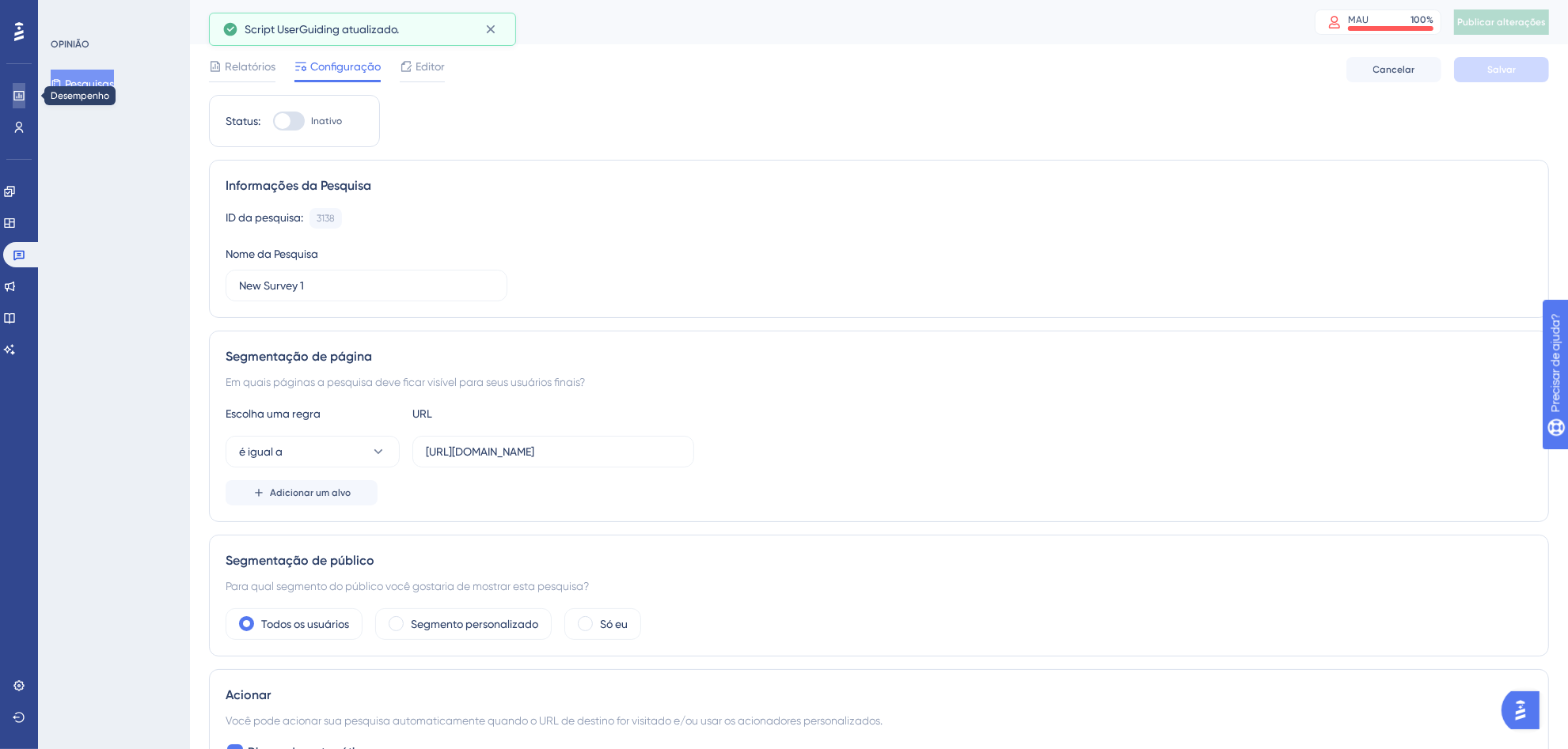
click at [16, 94] on icon at bounding box center [19, 95] width 13 height 13
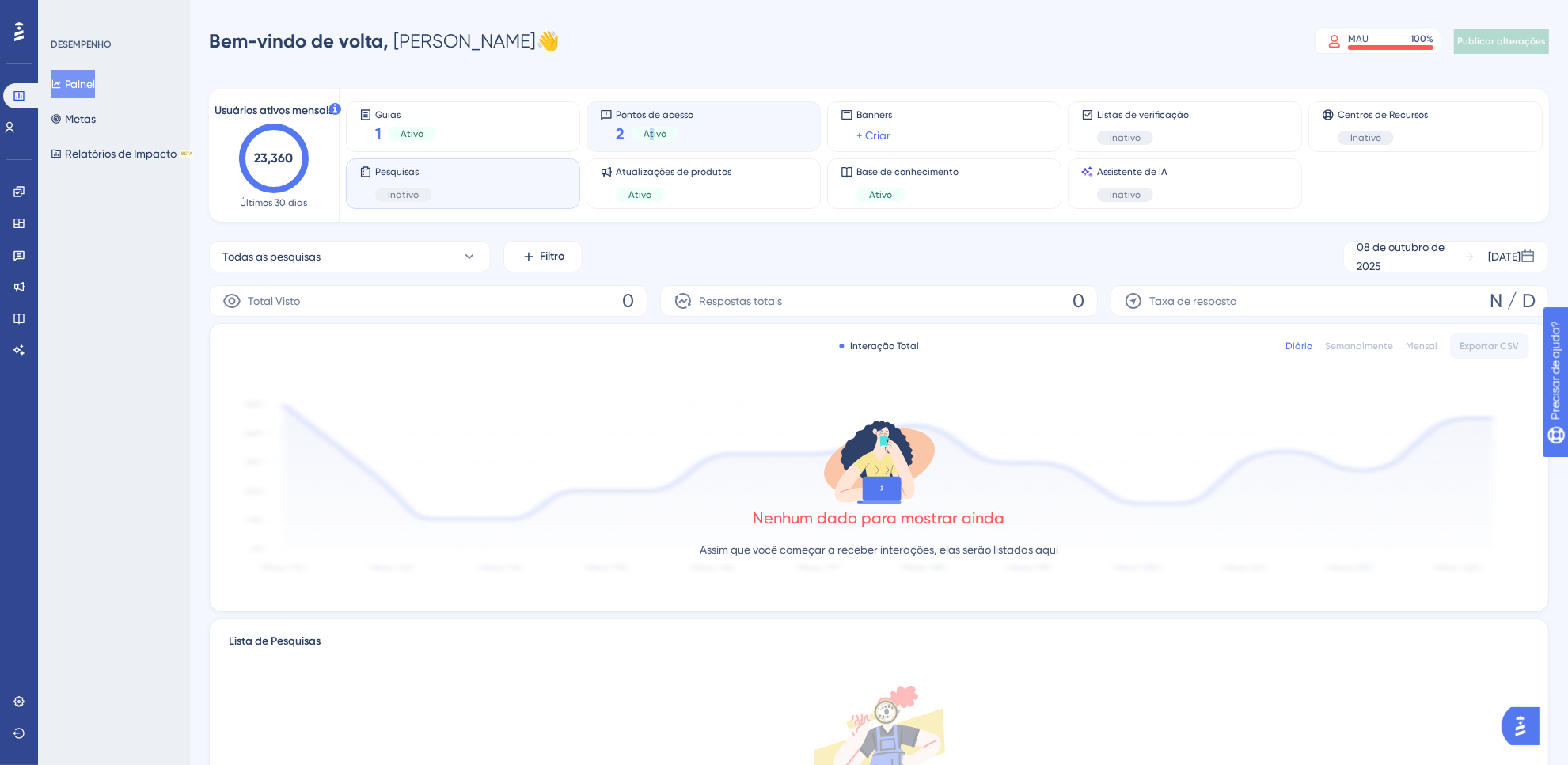
click at [649, 128] on font "Ativo" at bounding box center [655, 133] width 23 height 11
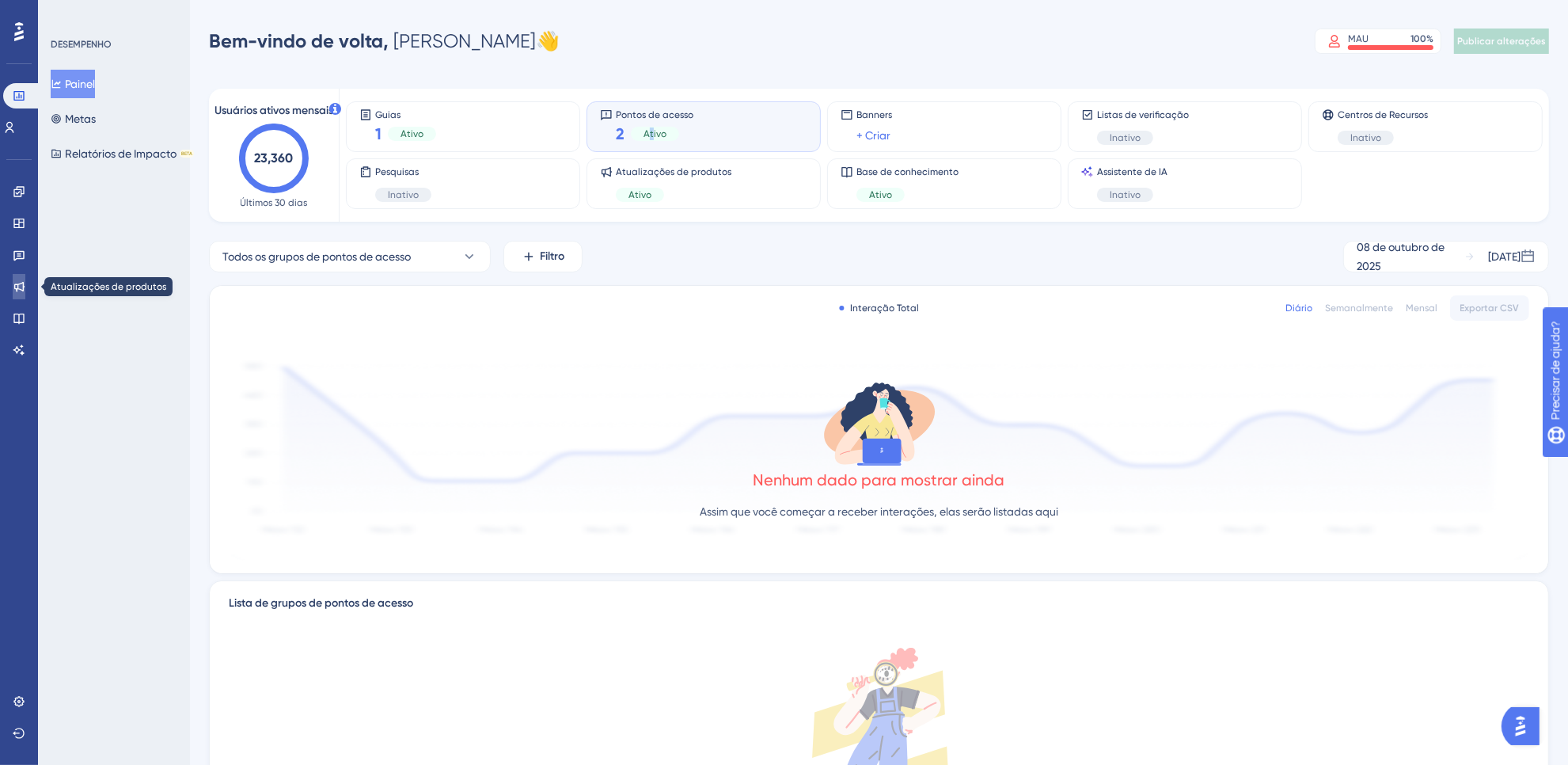
click at [13, 282] on icon at bounding box center [19, 287] width 13 height 13
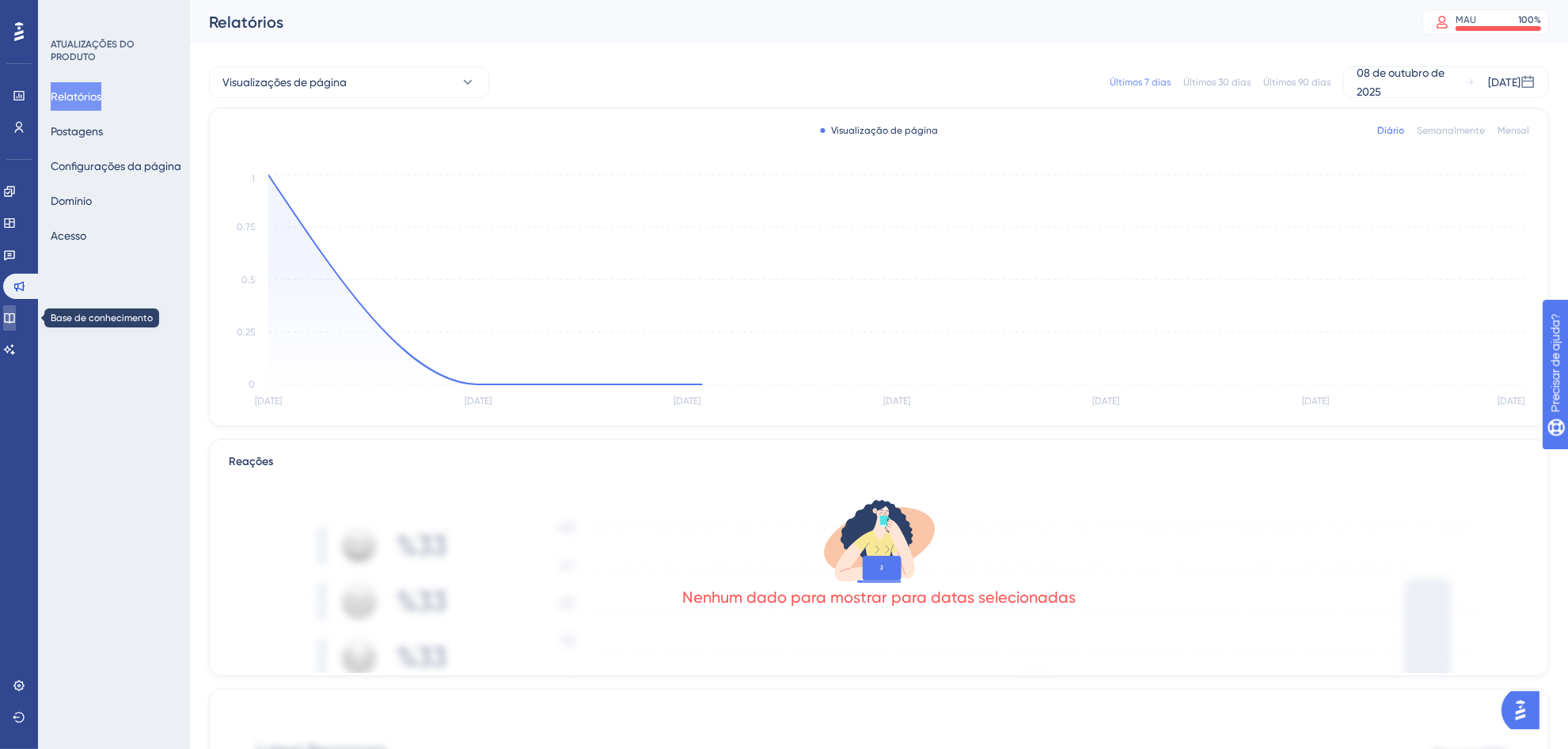
click at [16, 320] on icon at bounding box center [9, 317] width 13 height 13
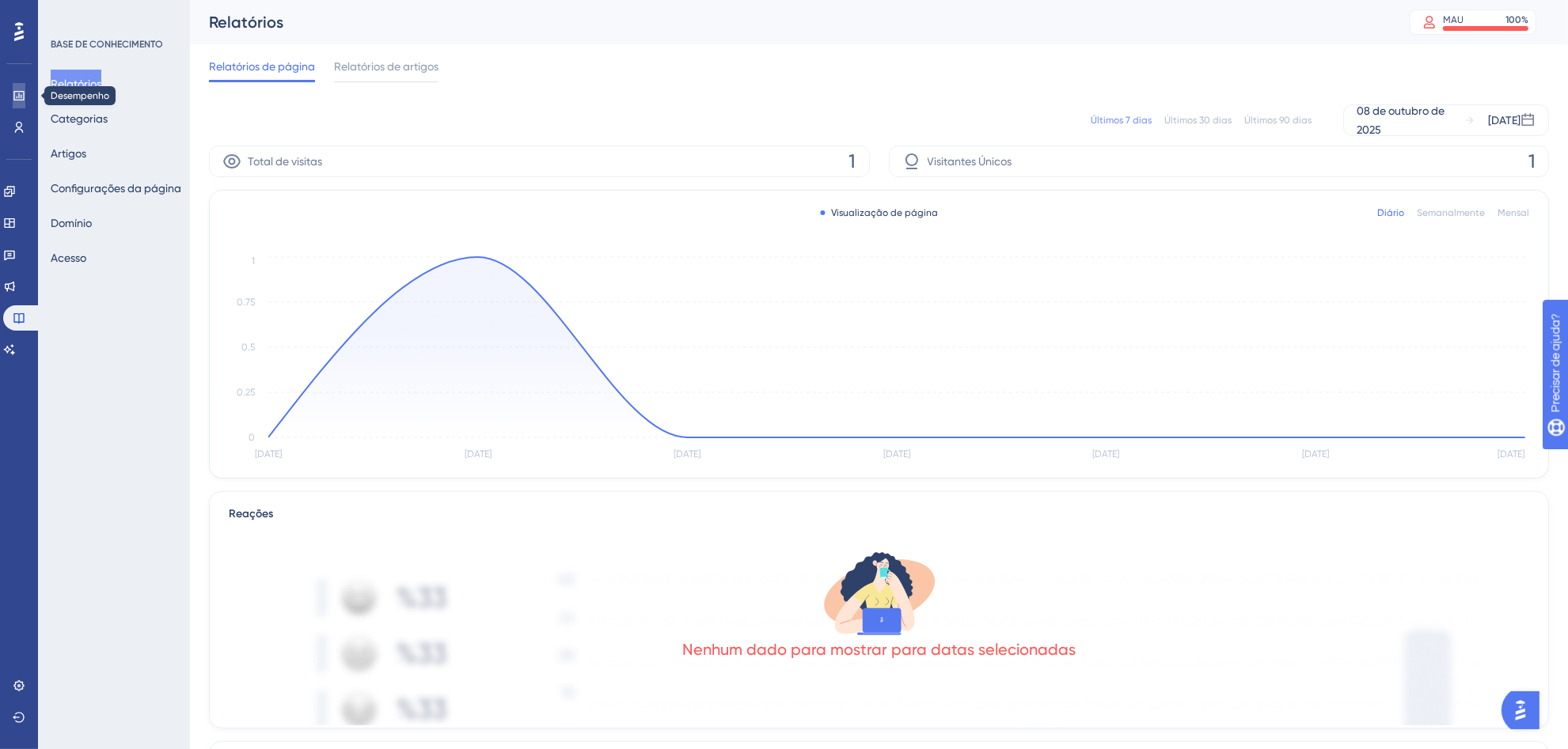
click at [20, 94] on icon at bounding box center [19, 95] width 13 height 13
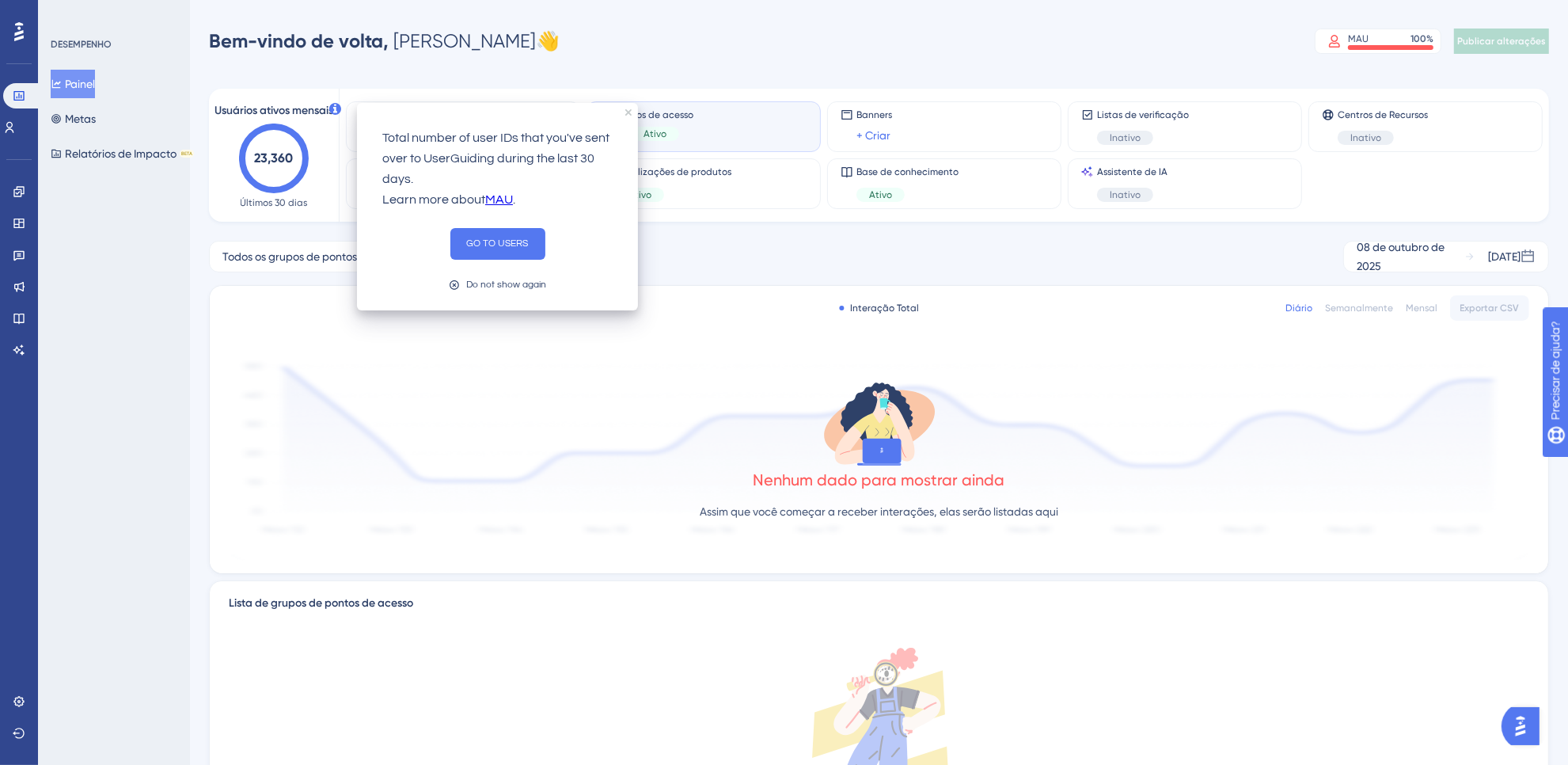
click at [397, 130] on p "Total number of user IDs that you've sent over to UserGuiding during the last 3…" at bounding box center [497, 159] width 231 height 62
click at [242, 324] on div "Interação Total Diário Semanalmente Mensal Exportar CSV Nenhum dado para mostra…" at bounding box center [879, 429] width 1338 height 287
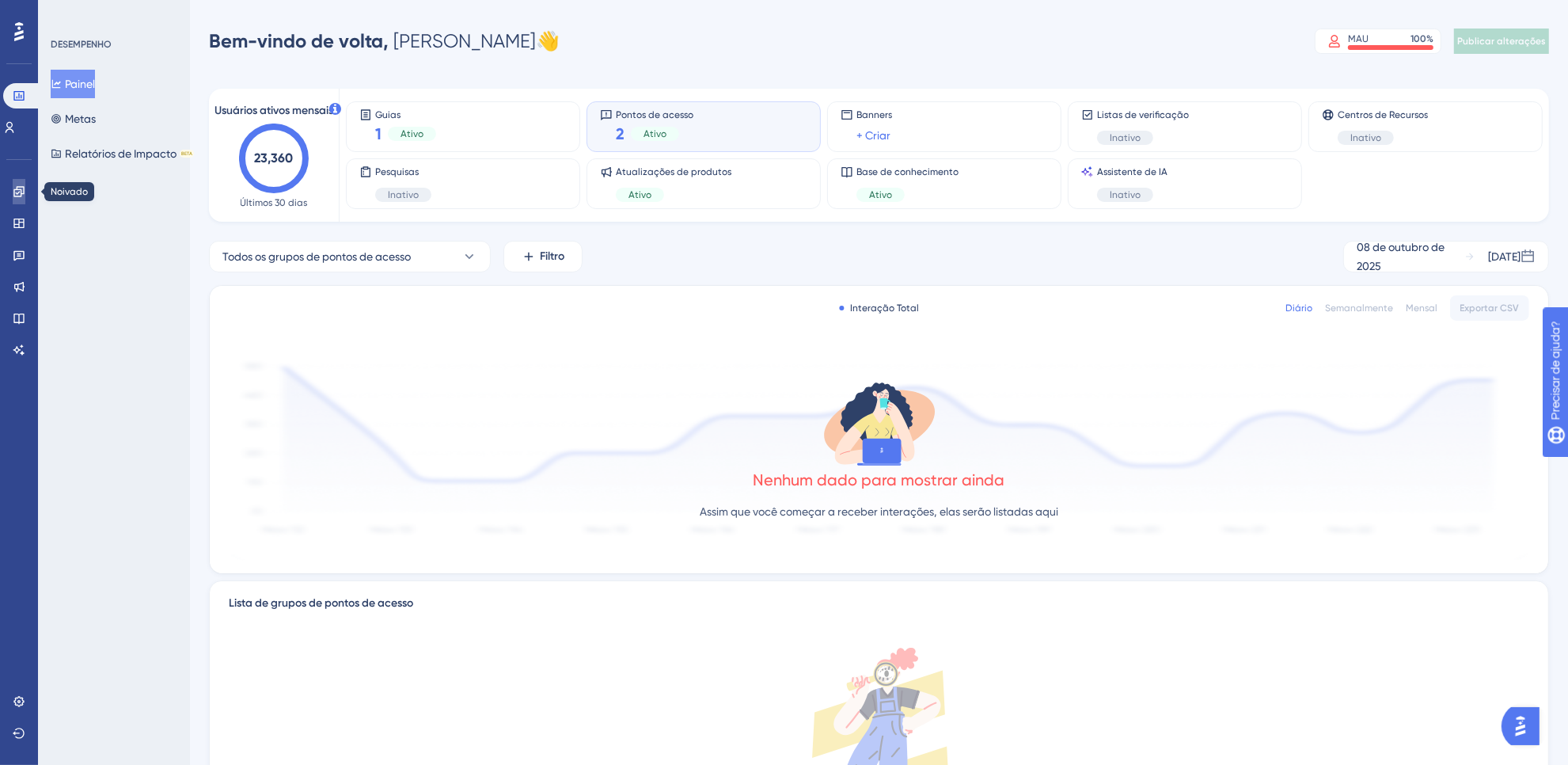
click at [13, 198] on link at bounding box center [19, 191] width 13 height 25
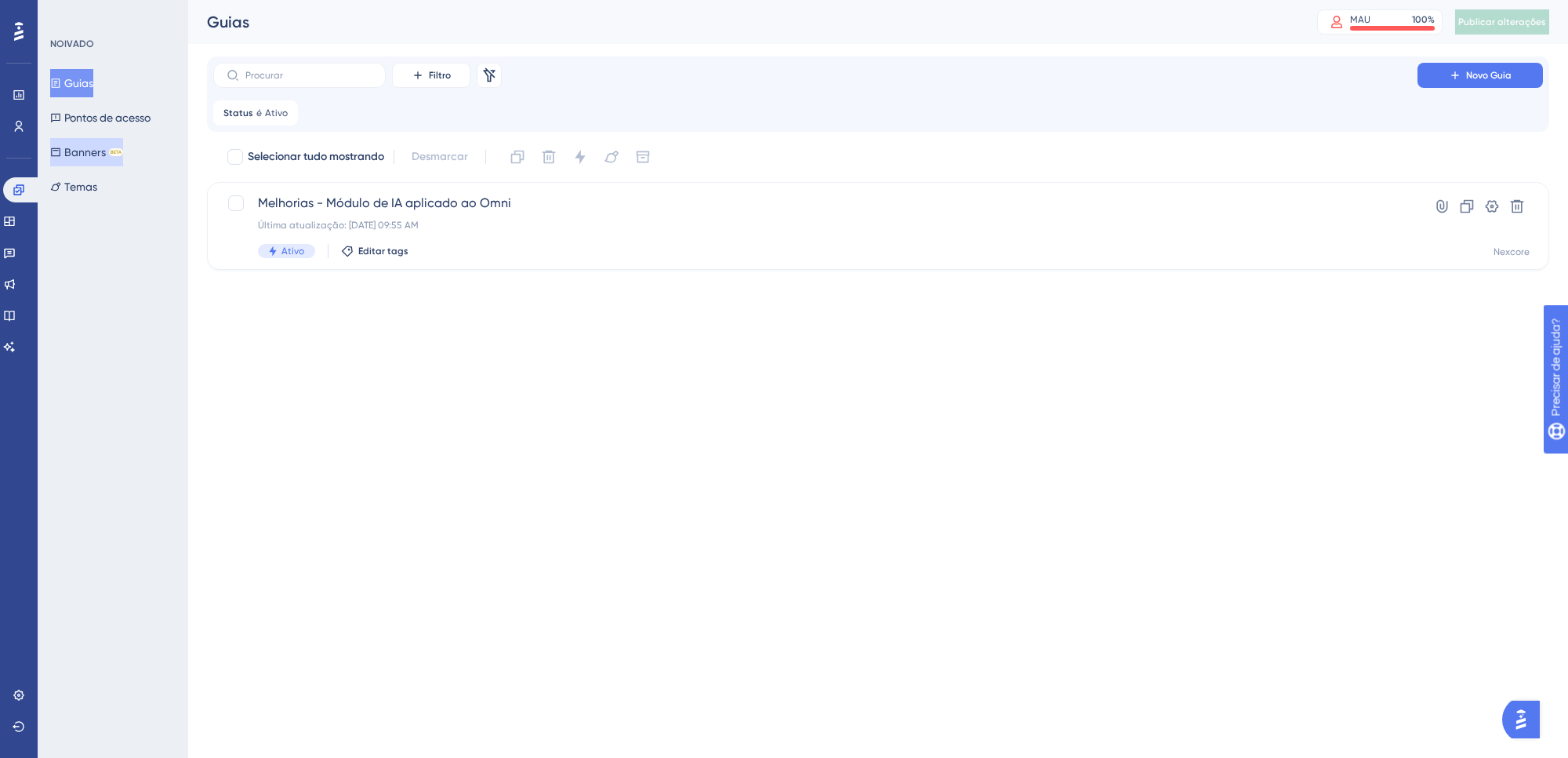
click at [115, 159] on button "Banners BETA" at bounding box center [87, 152] width 73 height 29
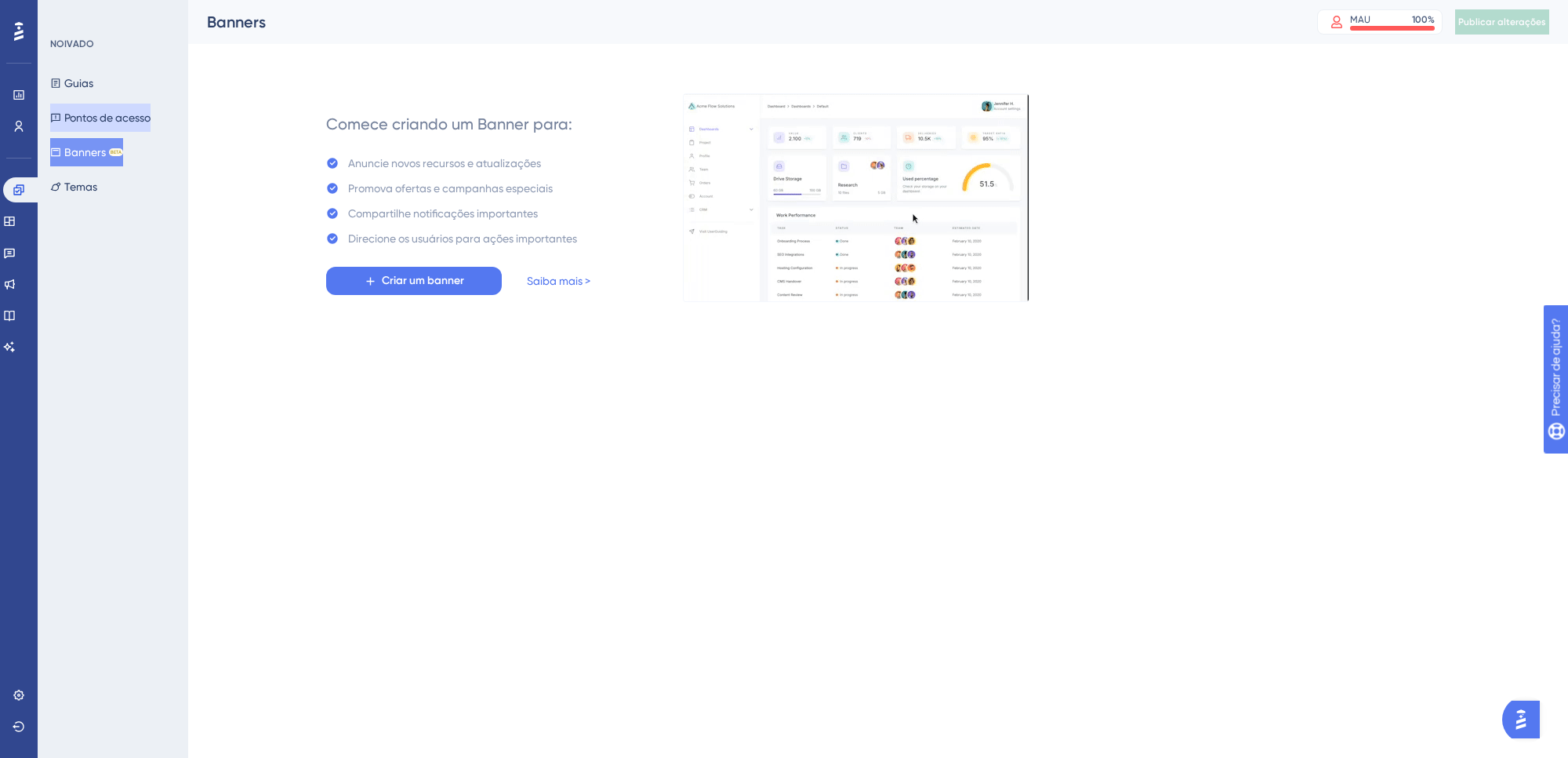
click at [87, 102] on div "Guias Pontos de acesso Banners BETA Temas" at bounding box center [113, 135] width 127 height 132
click at [91, 115] on font "Pontos de acesso" at bounding box center [107, 117] width 87 height 13
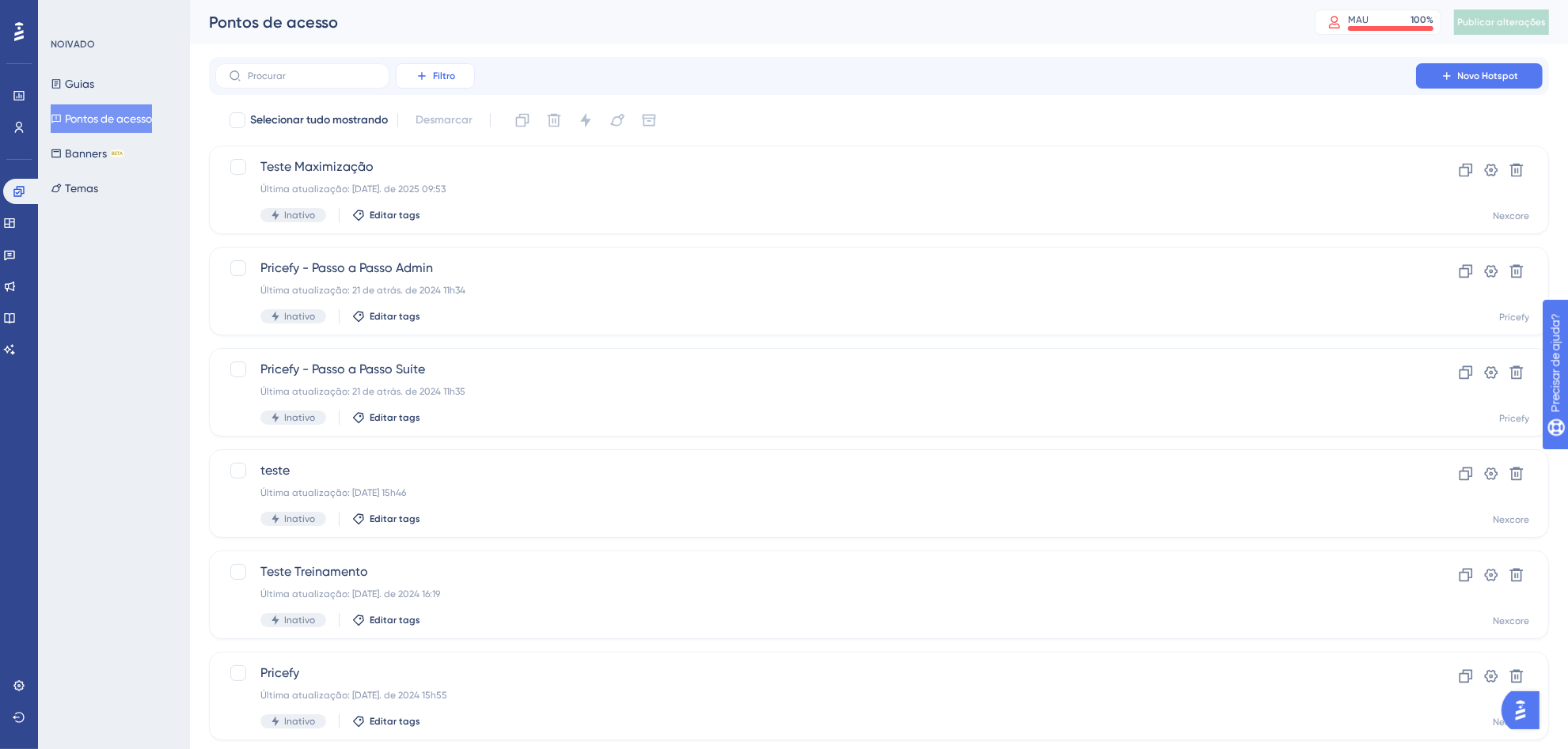
click at [454, 78] on font "Filtro" at bounding box center [444, 76] width 22 height 11
click at [446, 219] on font "Status" at bounding box center [435, 216] width 33 height 13
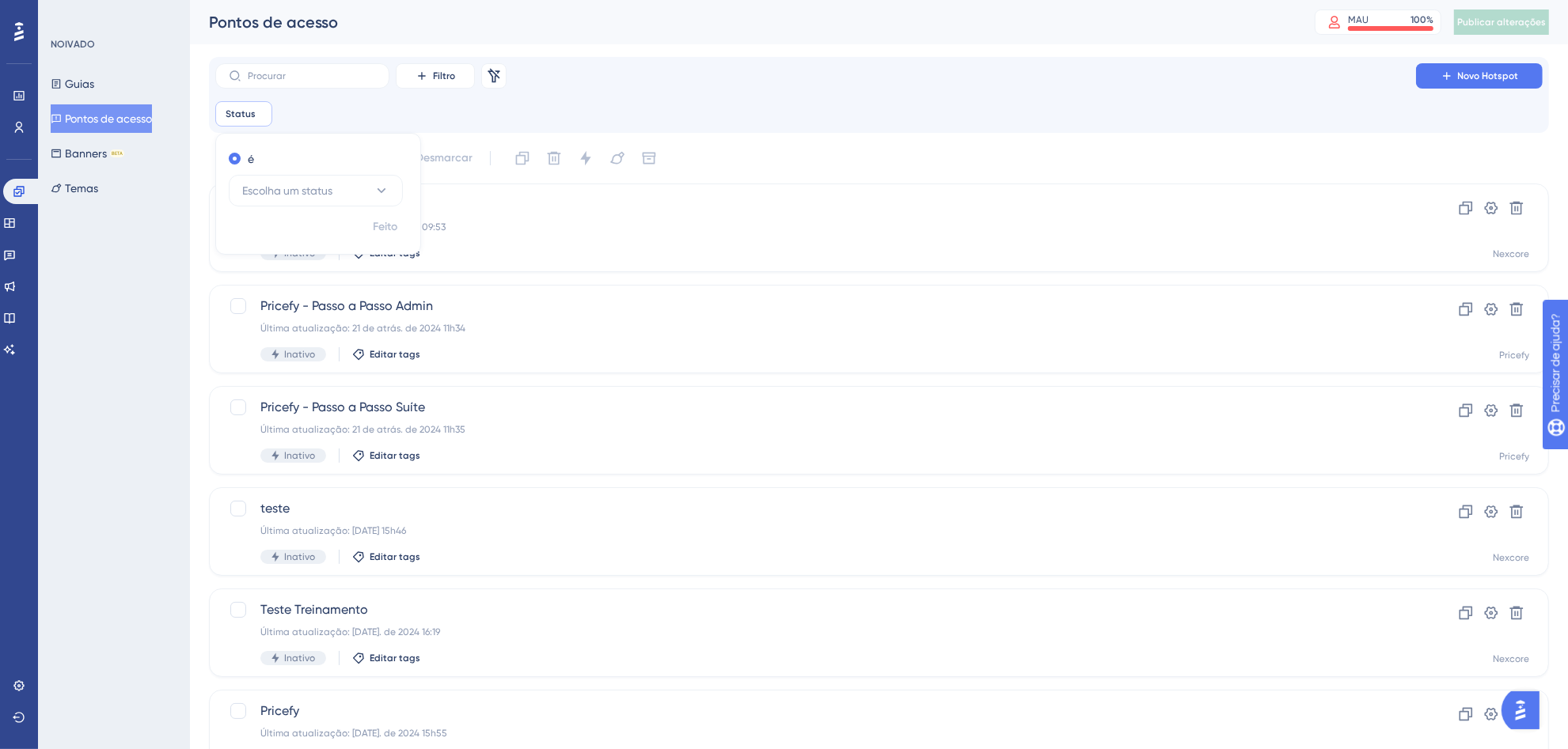
drag, startPoint x: 294, startPoint y: 188, endPoint x: 298, endPoint y: 210, distance: 22.4
click at [294, 190] on font "Escolha um status" at bounding box center [287, 190] width 91 height 13
click at [297, 238] on div "Ativo Ativo" at bounding box center [315, 239] width 128 height 32
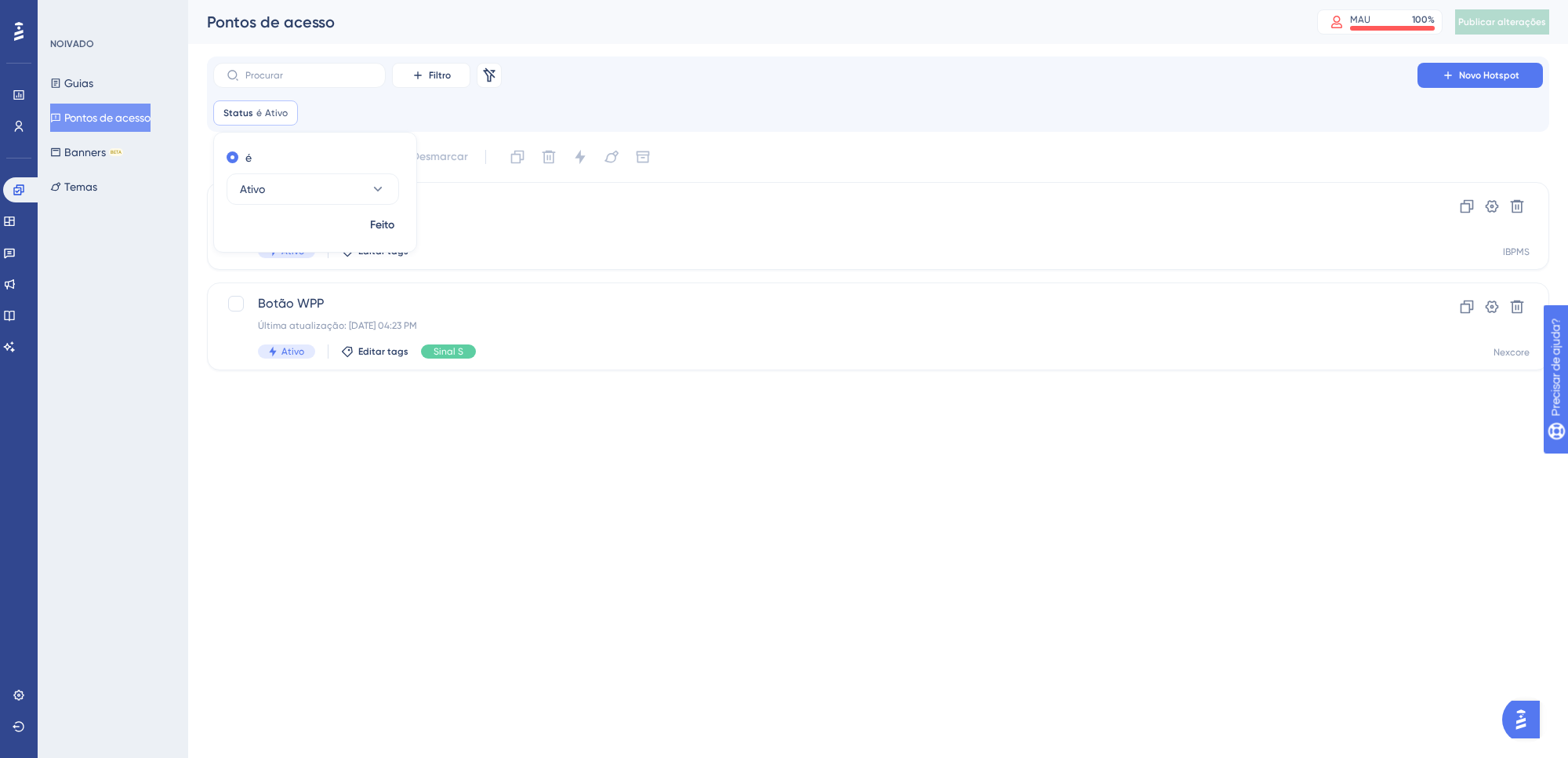
click at [470, 420] on html "Desempenho Usuários Noivado Widgets Opinião Atualizações de produtos Base de co…" at bounding box center [784, 210] width 1568 height 420
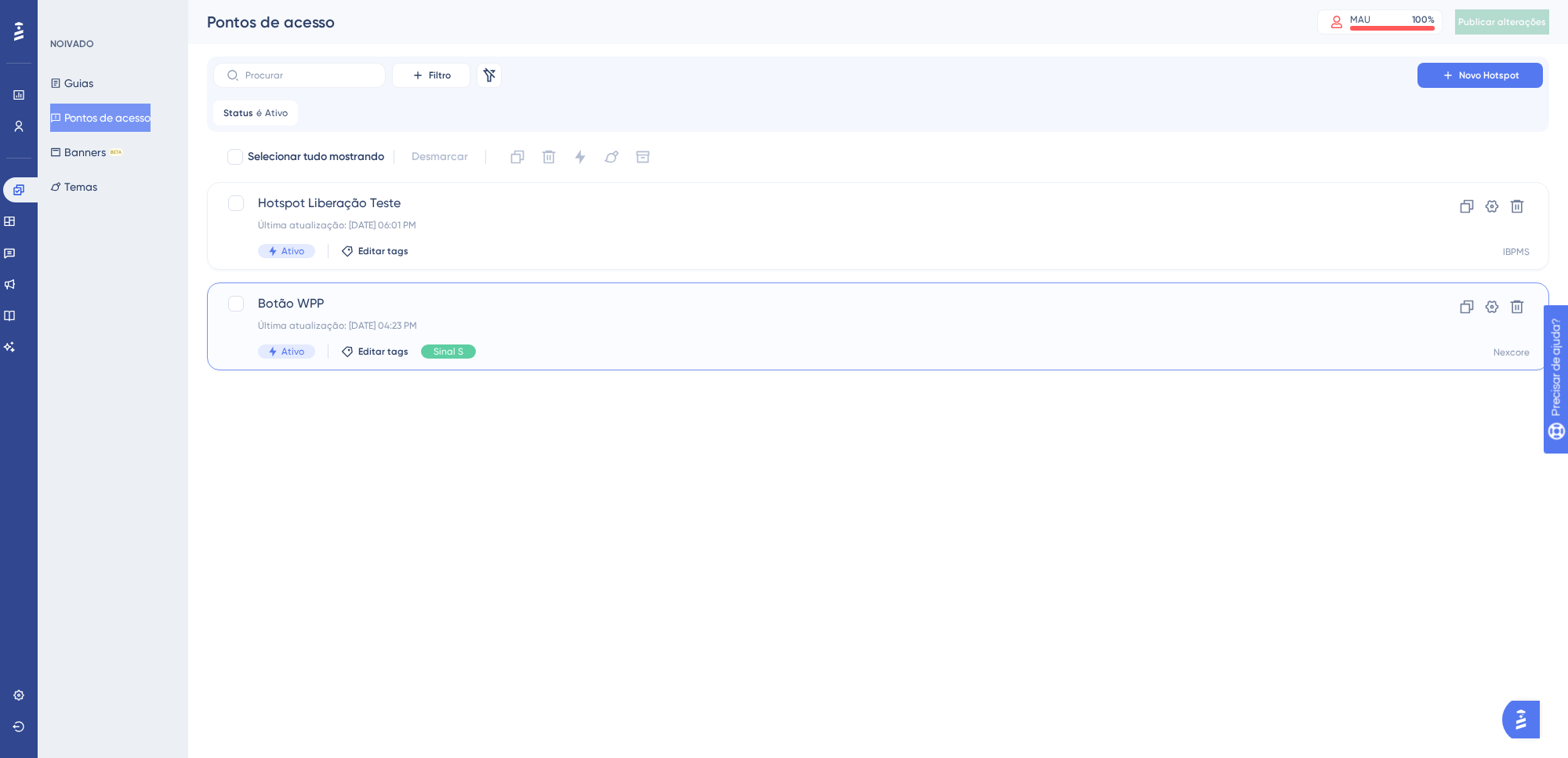
click at [659, 339] on div "Botão WPP Última atualização: [DATE] 04:23 PM Ativo Editar tags Sinal S" at bounding box center [815, 325] width 1115 height 64
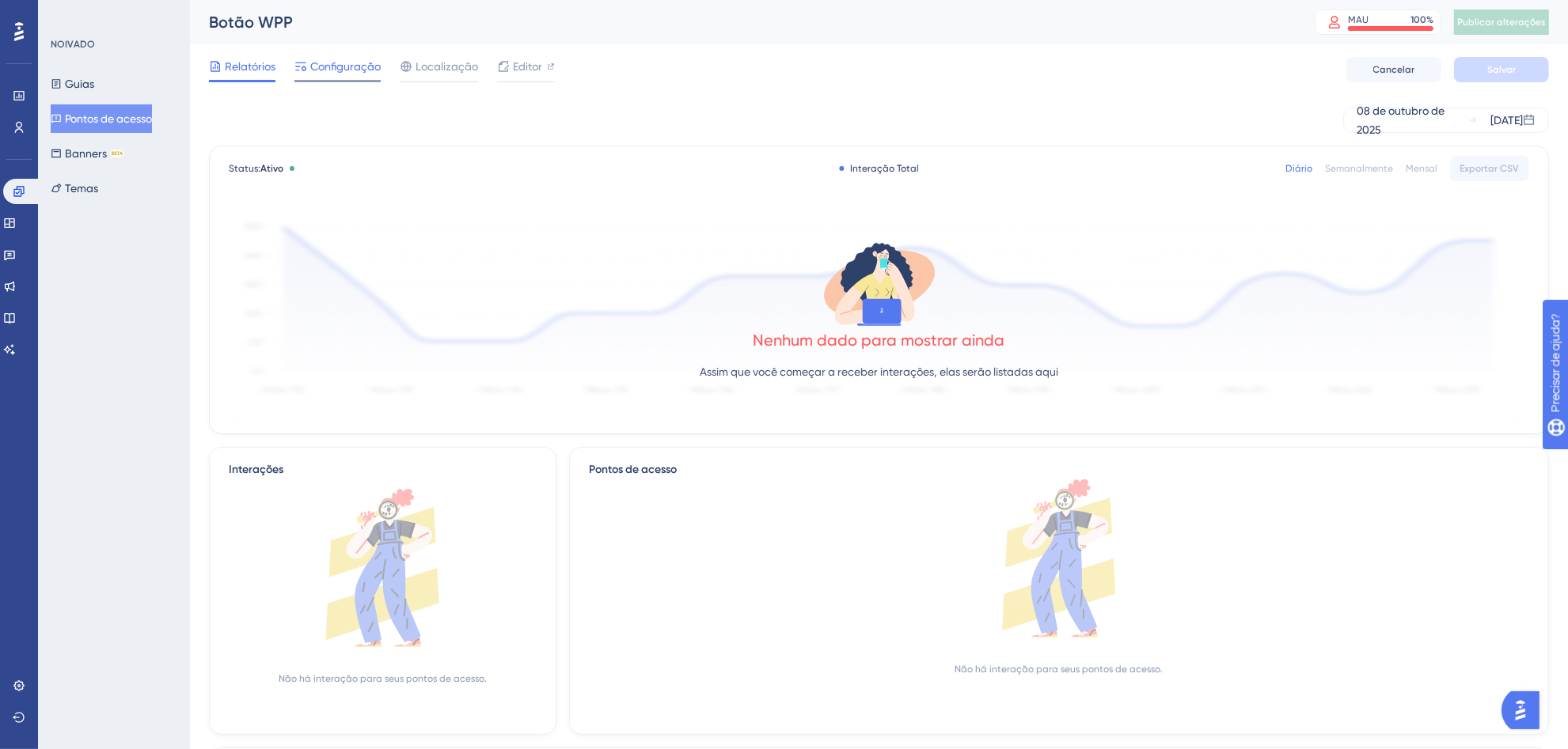
drag, startPoint x: 314, startPoint y: 65, endPoint x: 324, endPoint y: 69, distance: 10.8
click at [315, 65] on font "Configuração" at bounding box center [345, 66] width 71 height 13
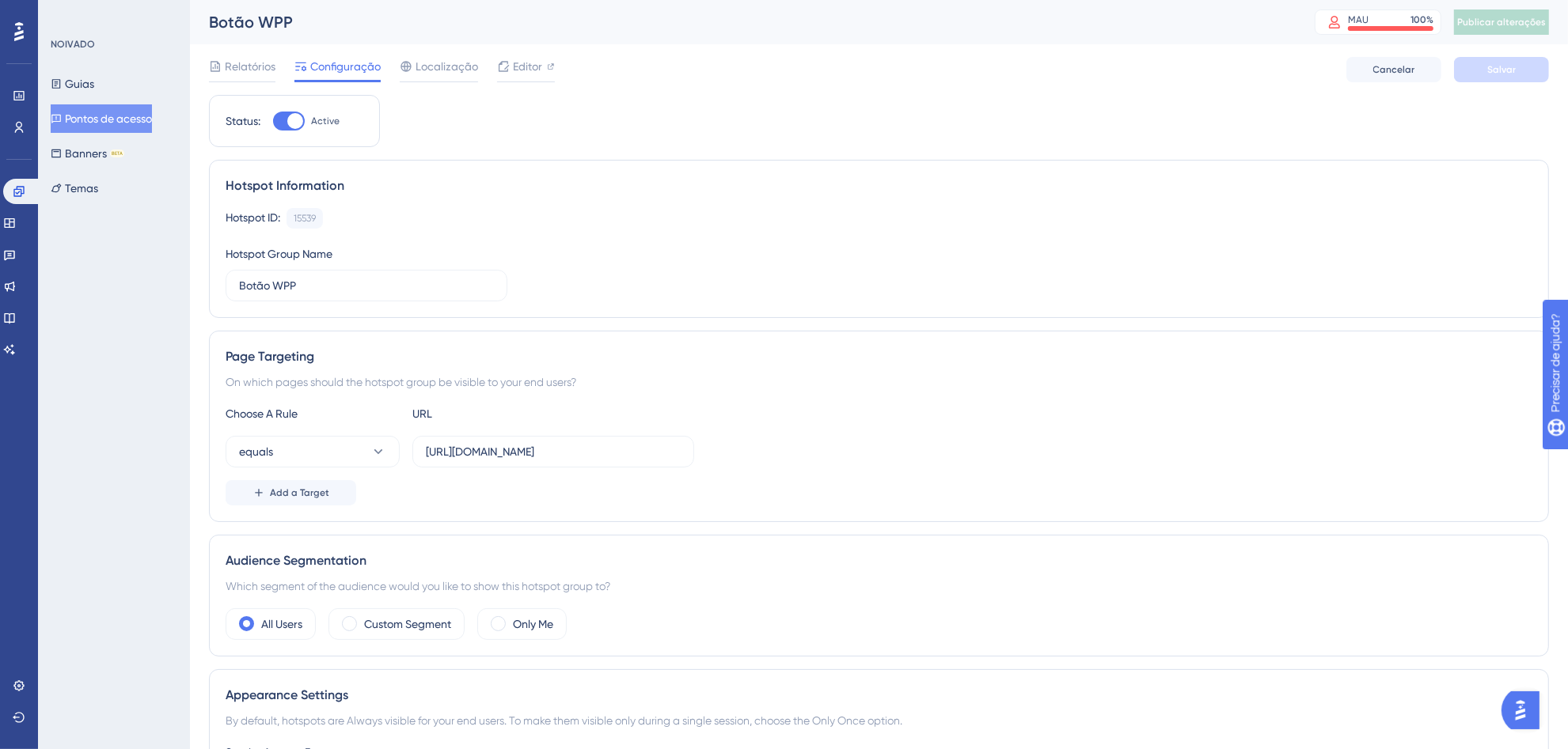
click at [266, 116] on div "Status: Active" at bounding box center [294, 120] width 137 height 19
click at [280, 119] on div at bounding box center [289, 120] width 32 height 19
click at [273, 121] on input "Ativo" at bounding box center [273, 121] width 1 height 1
checkbox input "false"
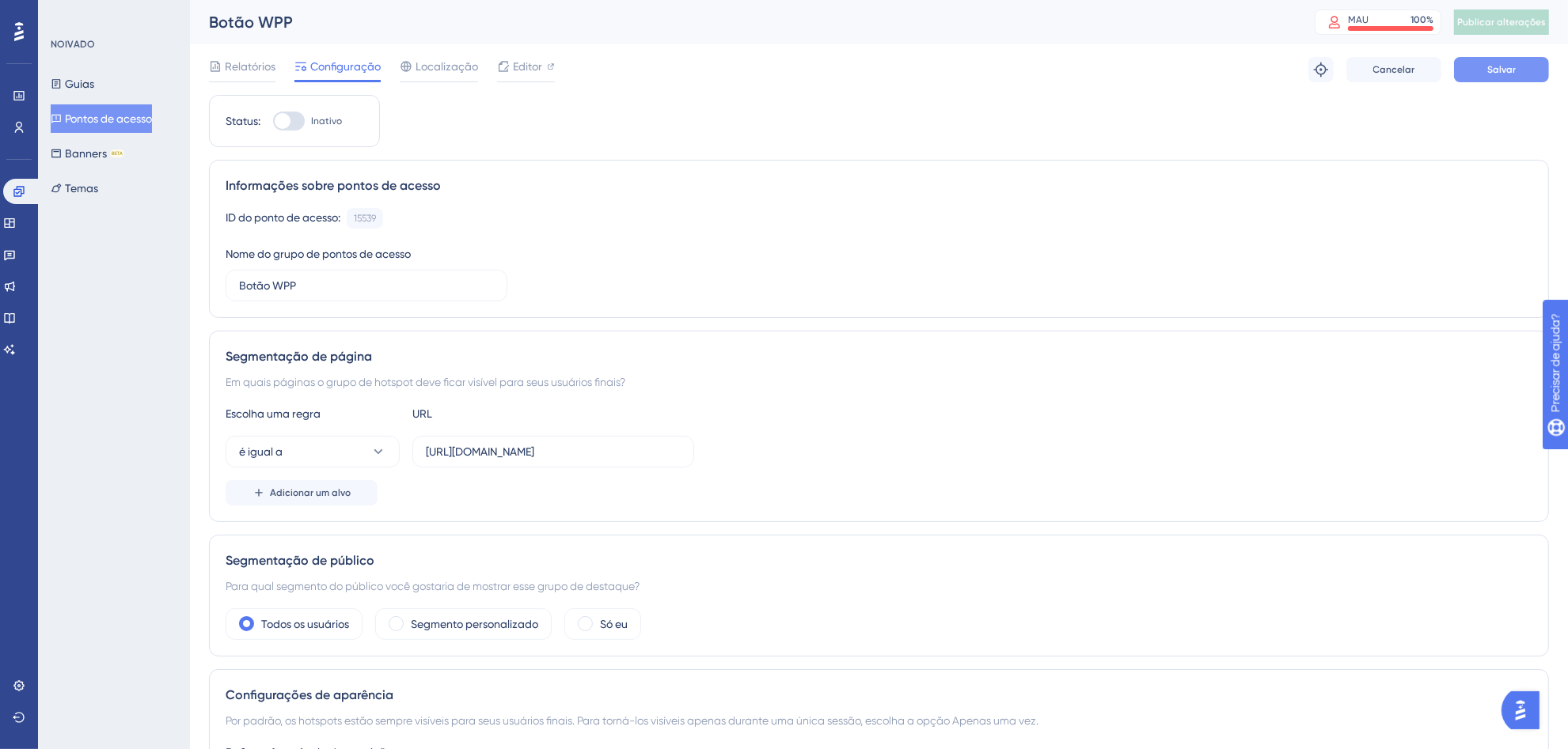
click at [1470, 72] on button "Salvar" at bounding box center [1500, 69] width 95 height 25
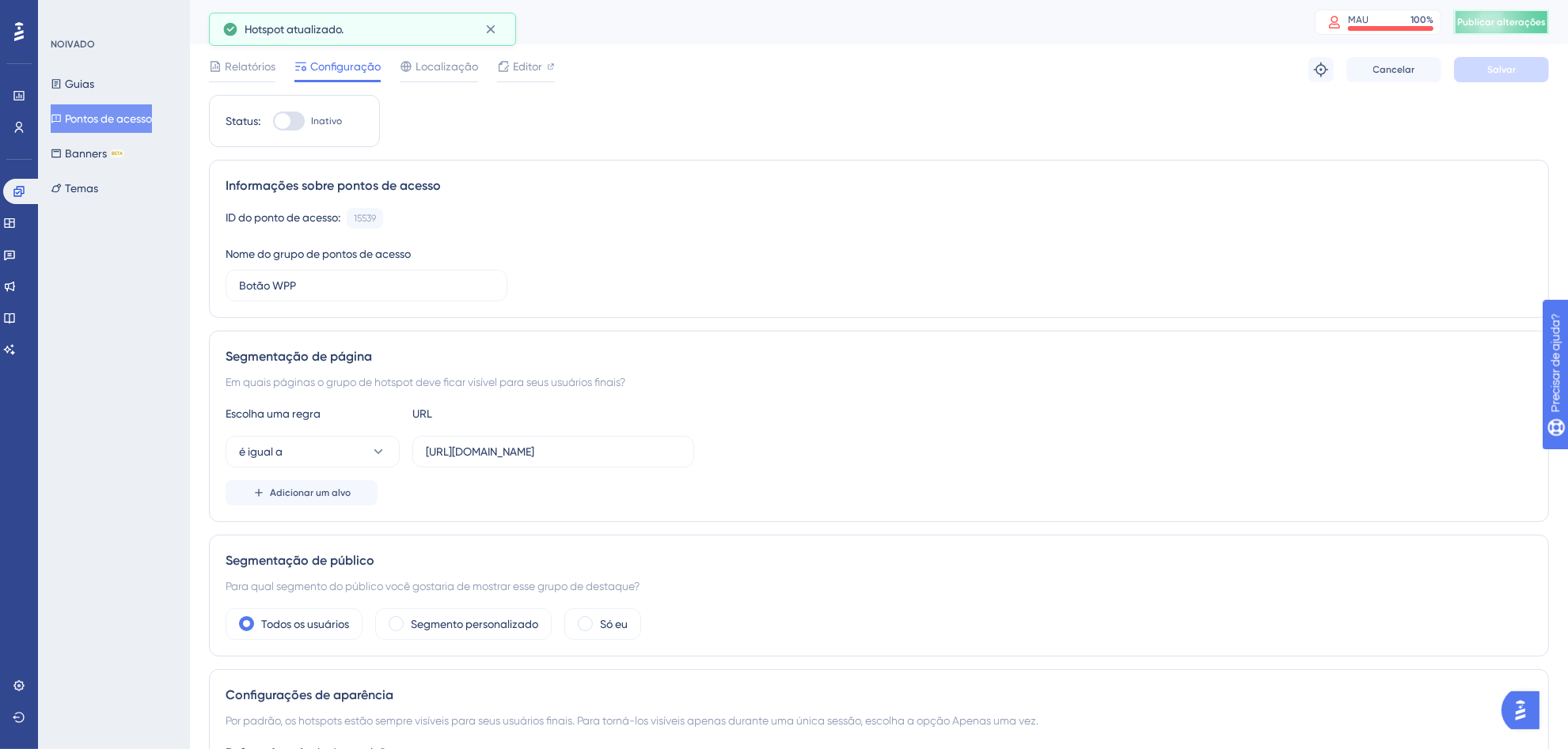
click at [1506, 21] on font "Publicar alterações" at bounding box center [1501, 22] width 89 height 11
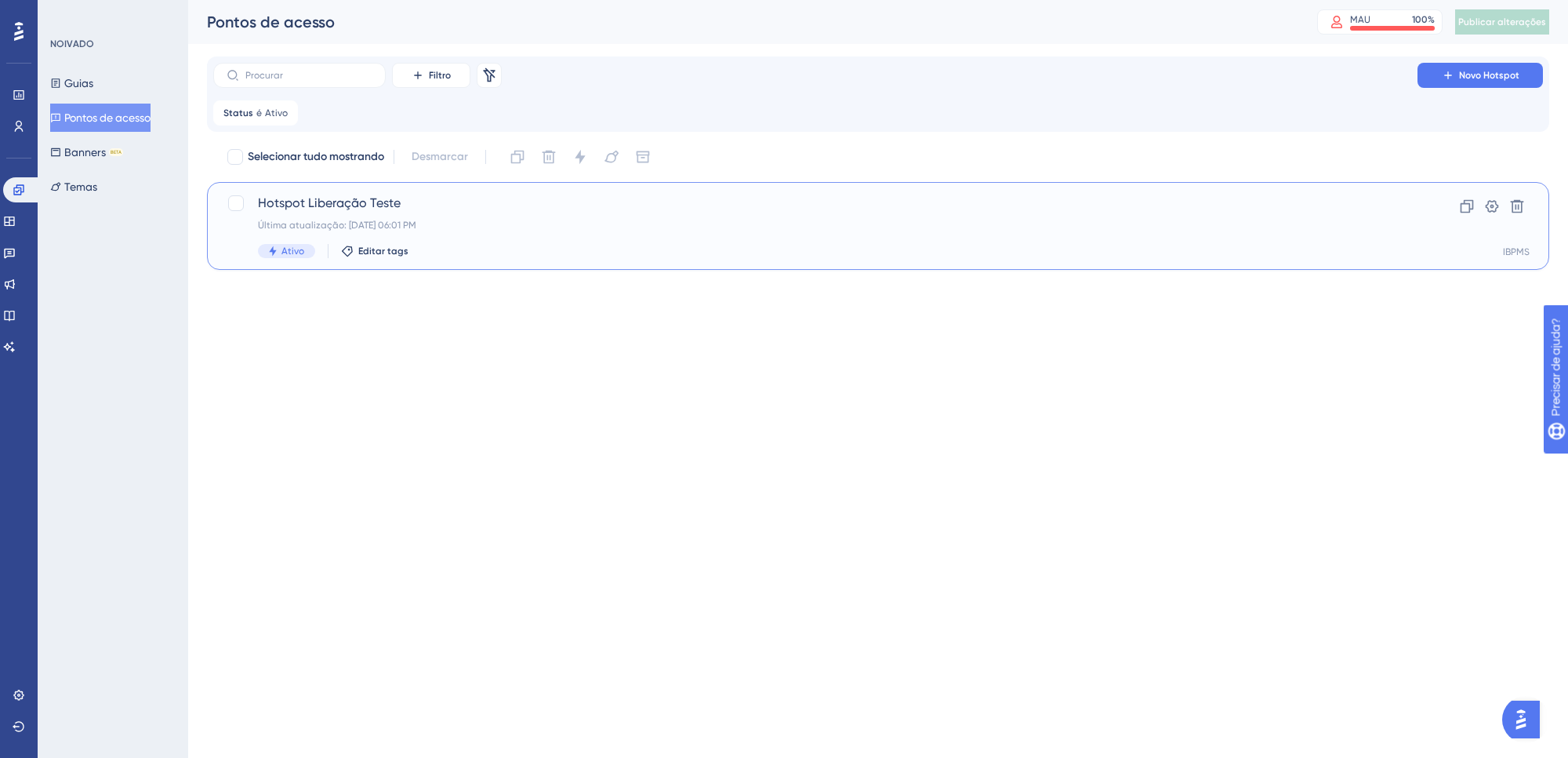
click at [566, 220] on div "Última atualização: [DATE] 06:01 PM" at bounding box center [815, 225] width 1115 height 13
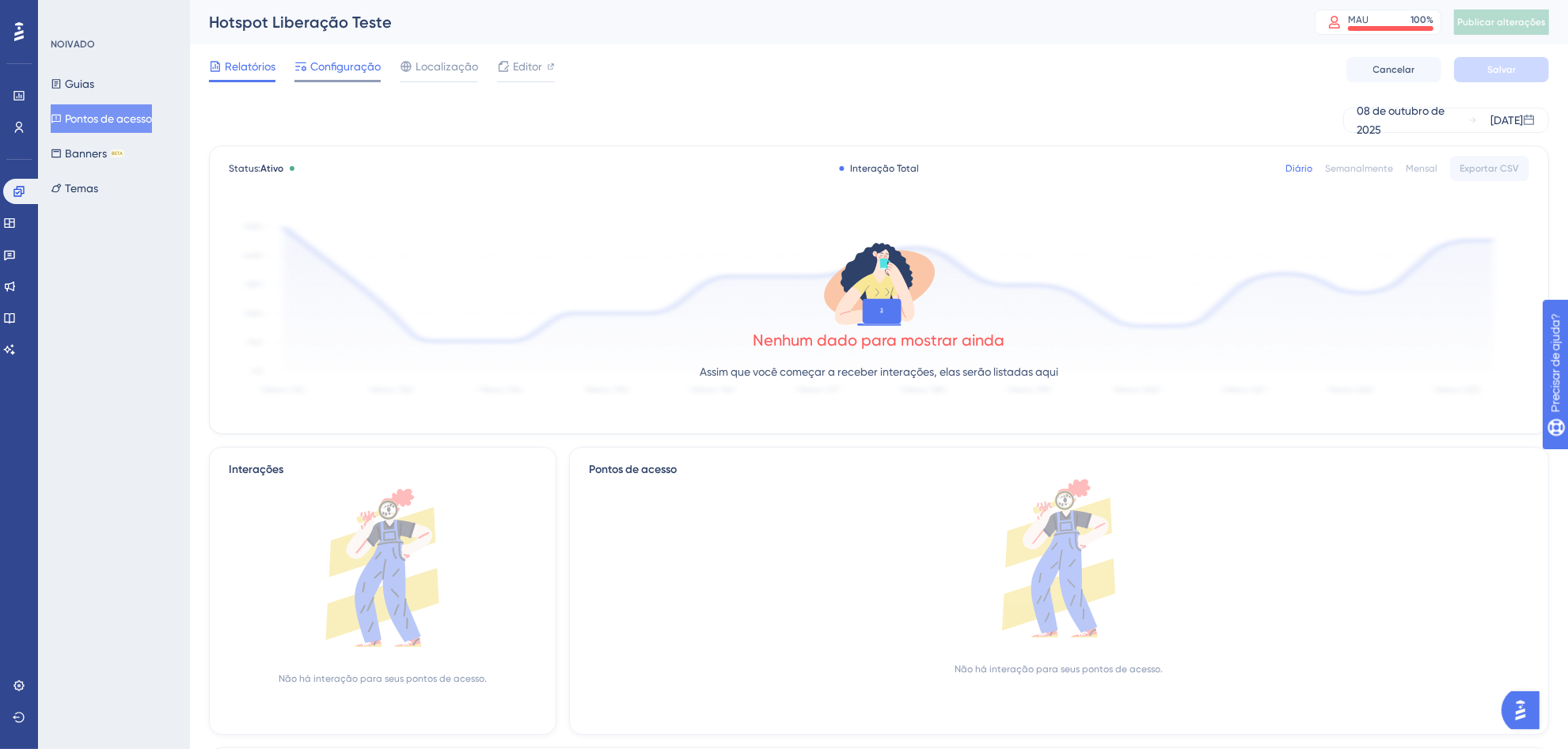
click at [377, 70] on font "Configuração" at bounding box center [345, 66] width 71 height 13
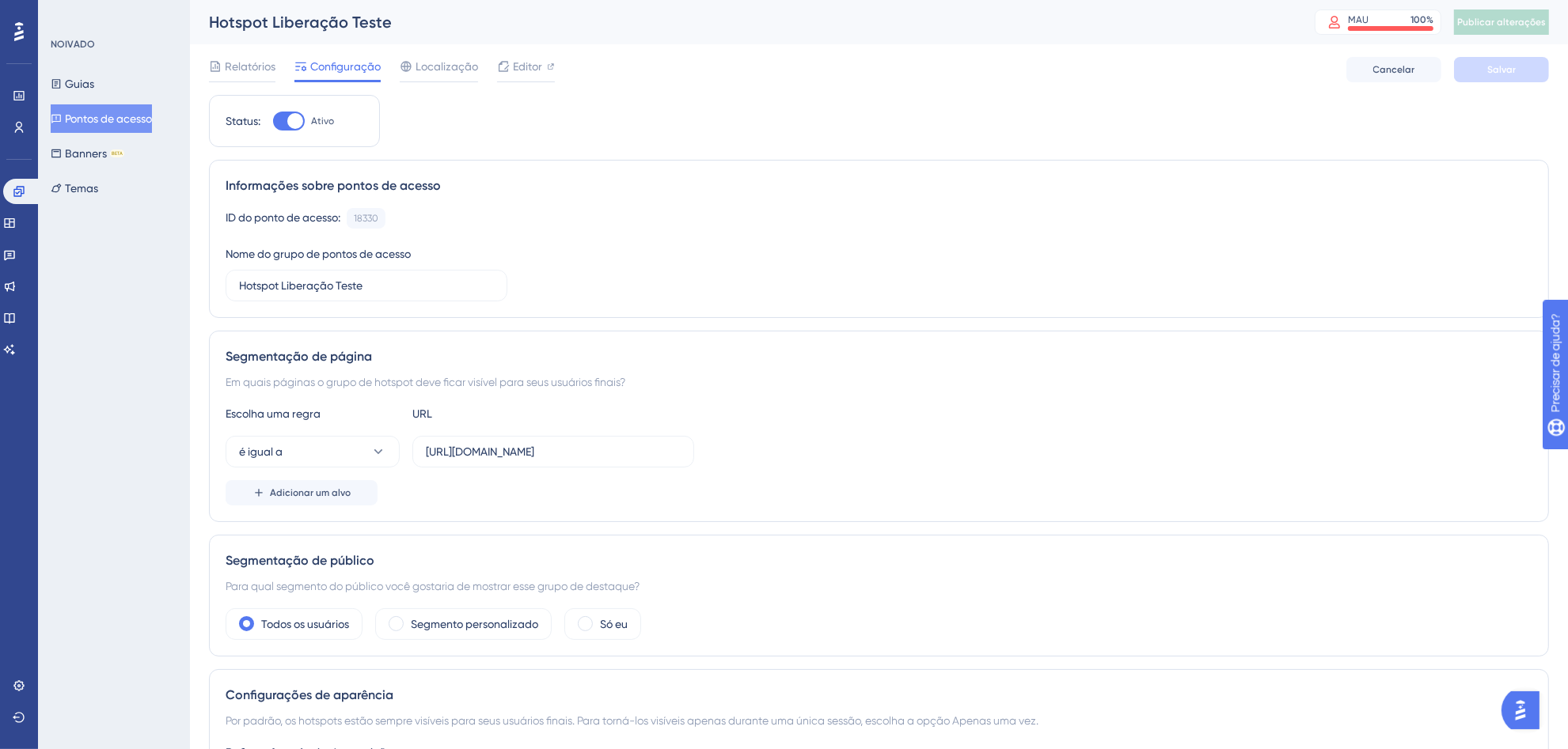
click at [273, 119] on div at bounding box center [289, 120] width 32 height 19
click at [273, 121] on input "Ativo" at bounding box center [273, 121] width 1 height 1
checkbox input "false"
click at [1490, 70] on font "Salvar" at bounding box center [1501, 69] width 29 height 11
click at [1549, 14] on button "Publicar alterações" at bounding box center [1500, 22] width 95 height 25
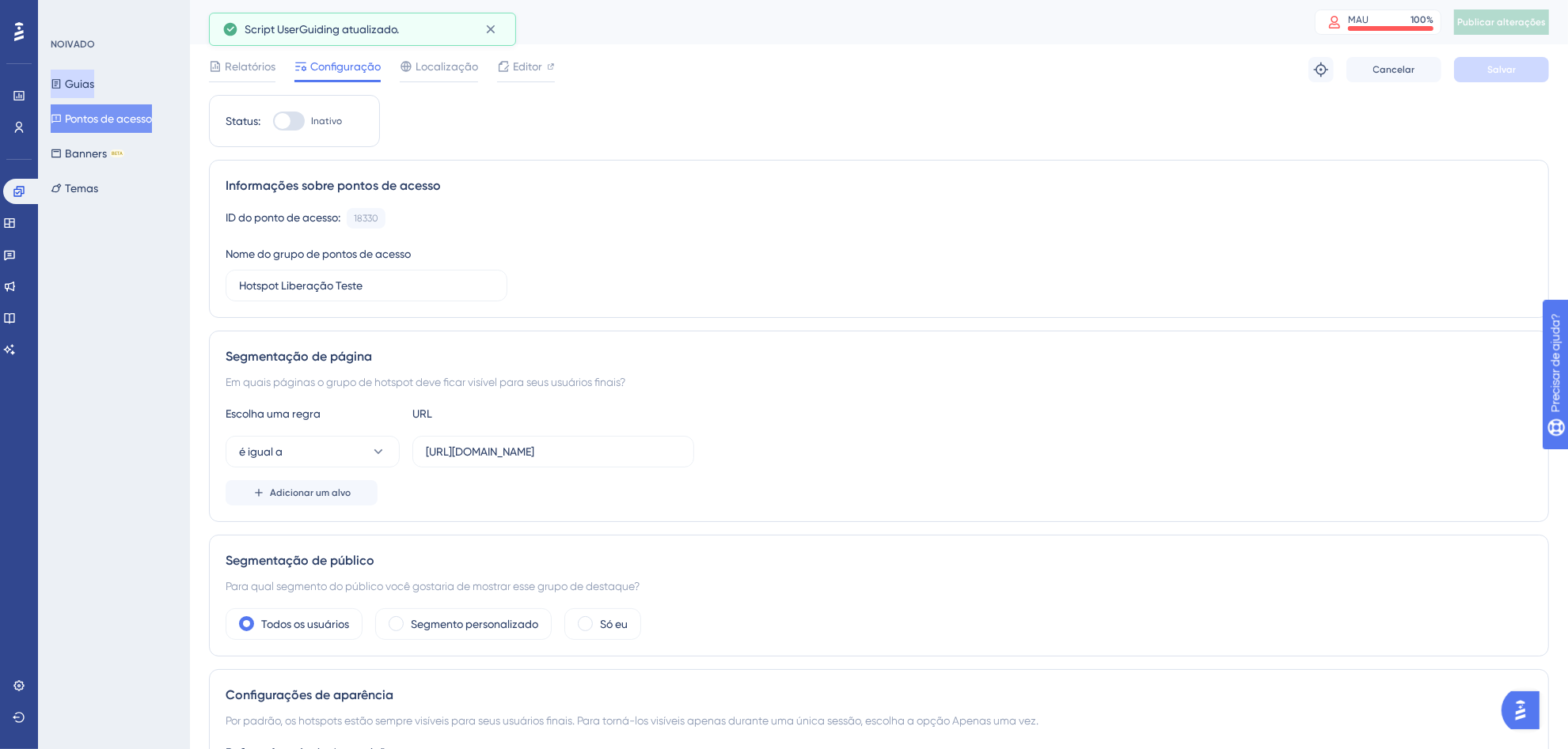
click at [85, 86] on font "Guias" at bounding box center [79, 84] width 29 height 13
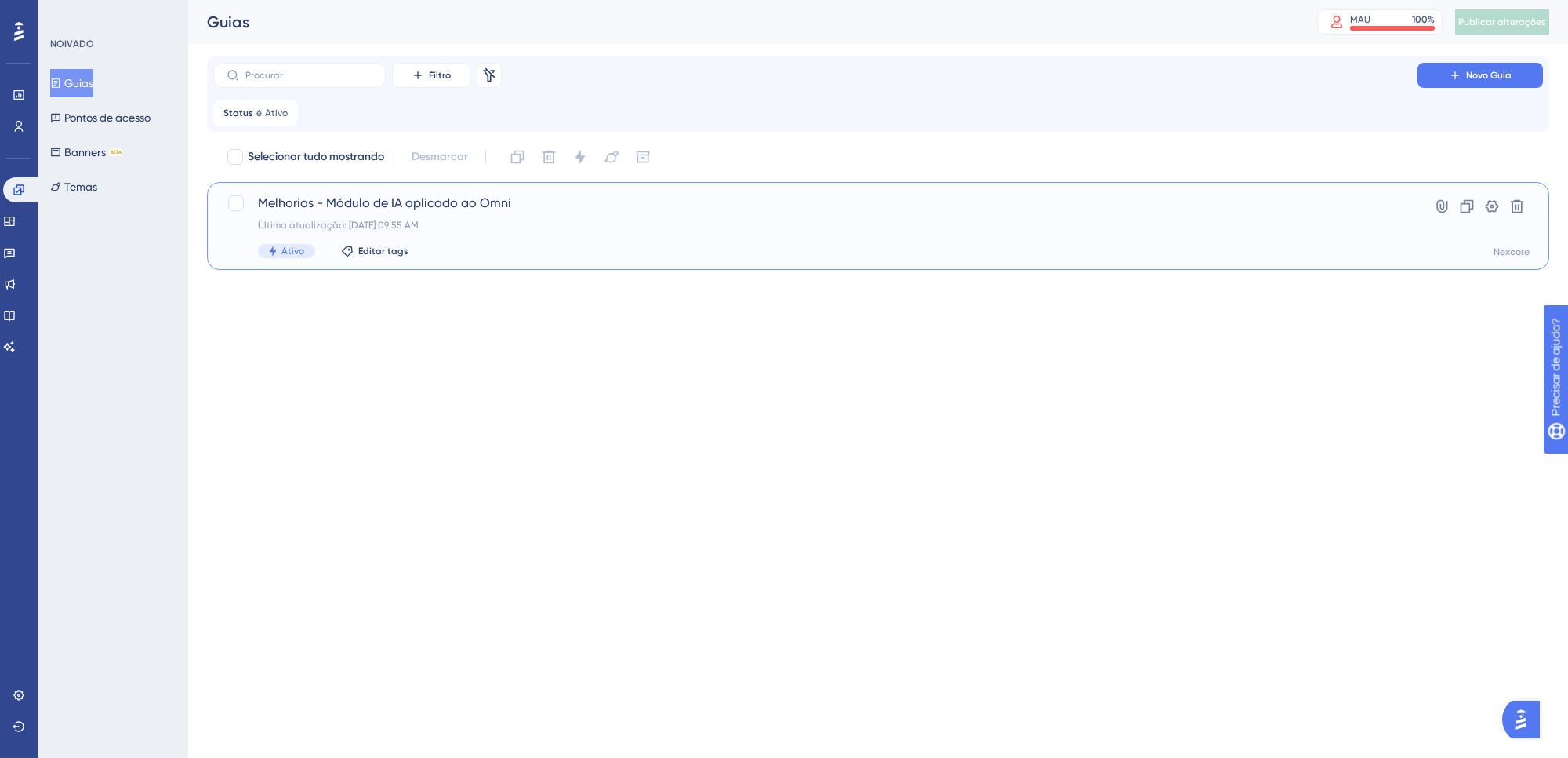
click at [619, 214] on div "Melhorias - Módulo de IA aplicado ao Omni Última atualização: [DATE] 09:55 AM A…" at bounding box center [815, 226] width 1115 height 64
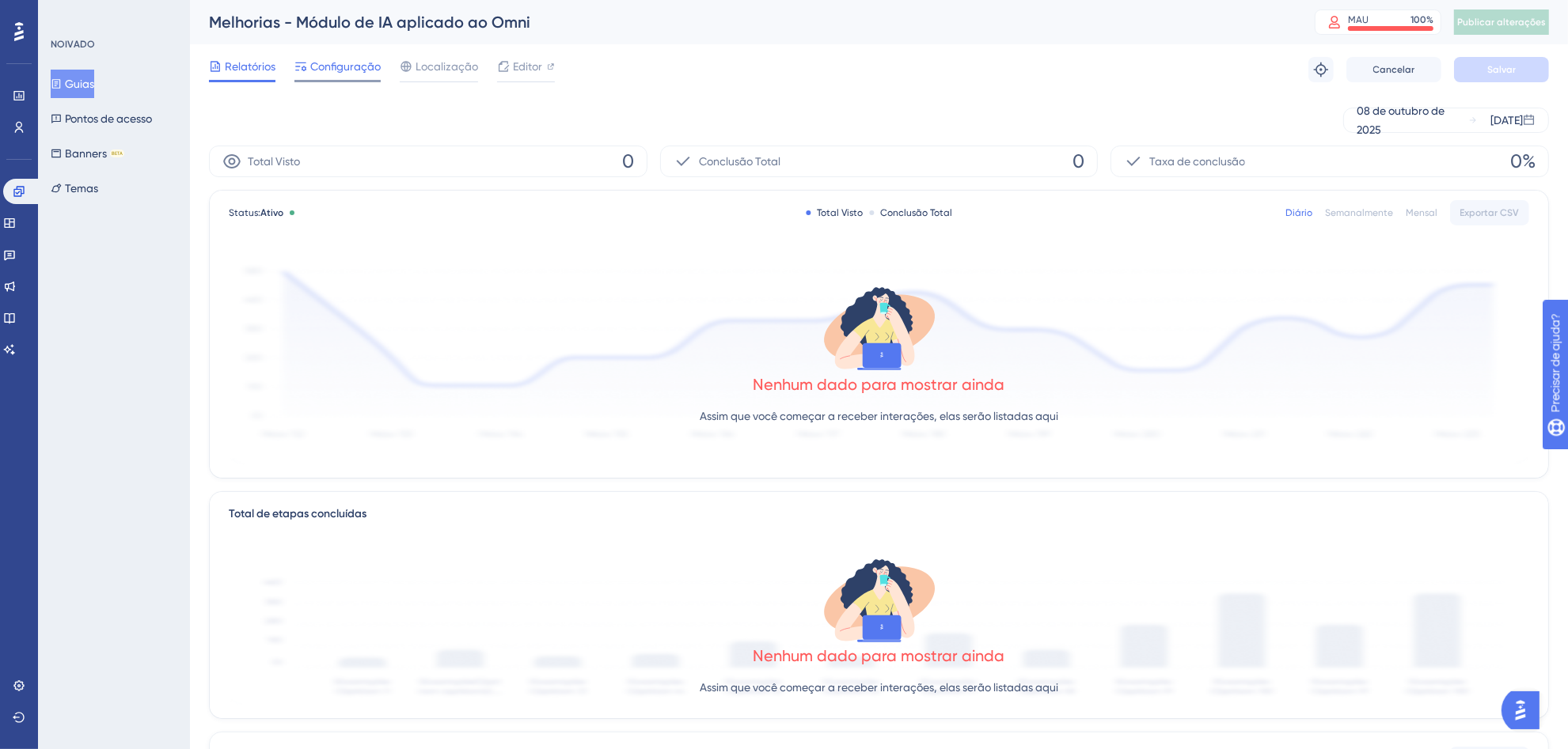
click at [334, 64] on font "Configuração" at bounding box center [345, 66] width 71 height 13
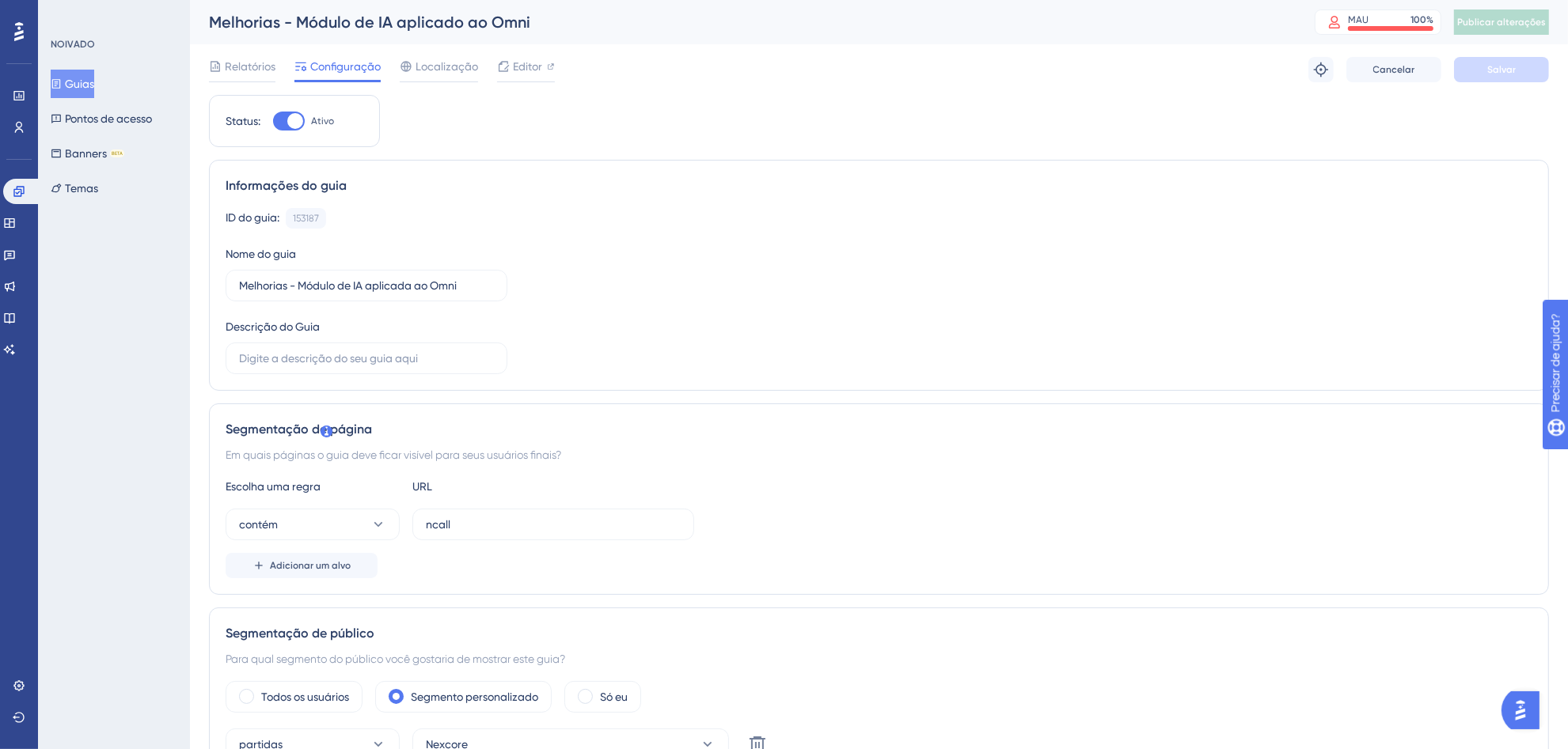
click at [276, 117] on div at bounding box center [289, 120] width 32 height 19
click at [273, 121] on input "Ativo" at bounding box center [273, 121] width 1 height 1
checkbox input "false"
click at [1513, 74] on span "Salvar" at bounding box center [1501, 70] width 29 height 13
click at [1546, 25] on font "Publicar alterações" at bounding box center [1501, 22] width 89 height 11
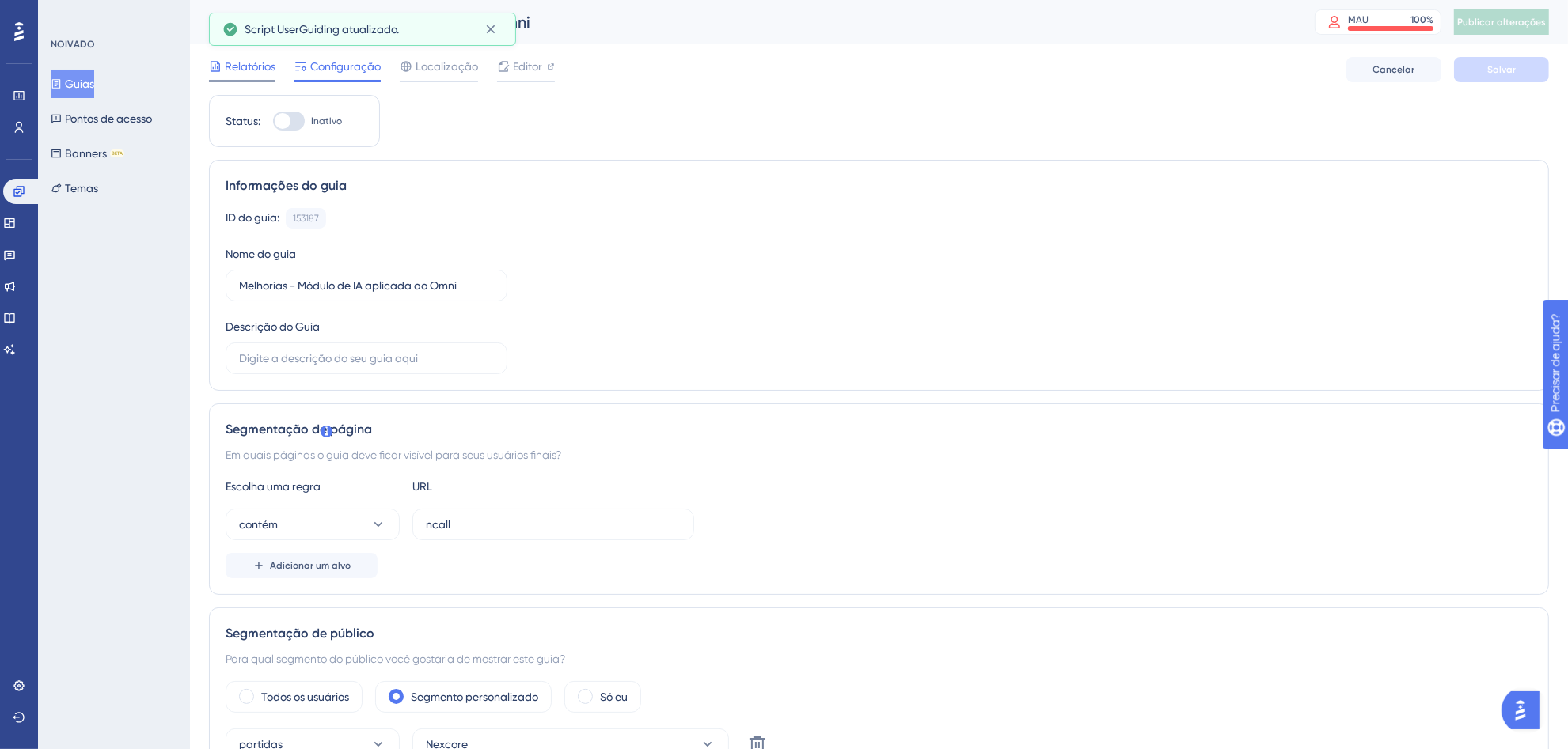
click at [251, 65] on font "Relatórios" at bounding box center [250, 66] width 51 height 13
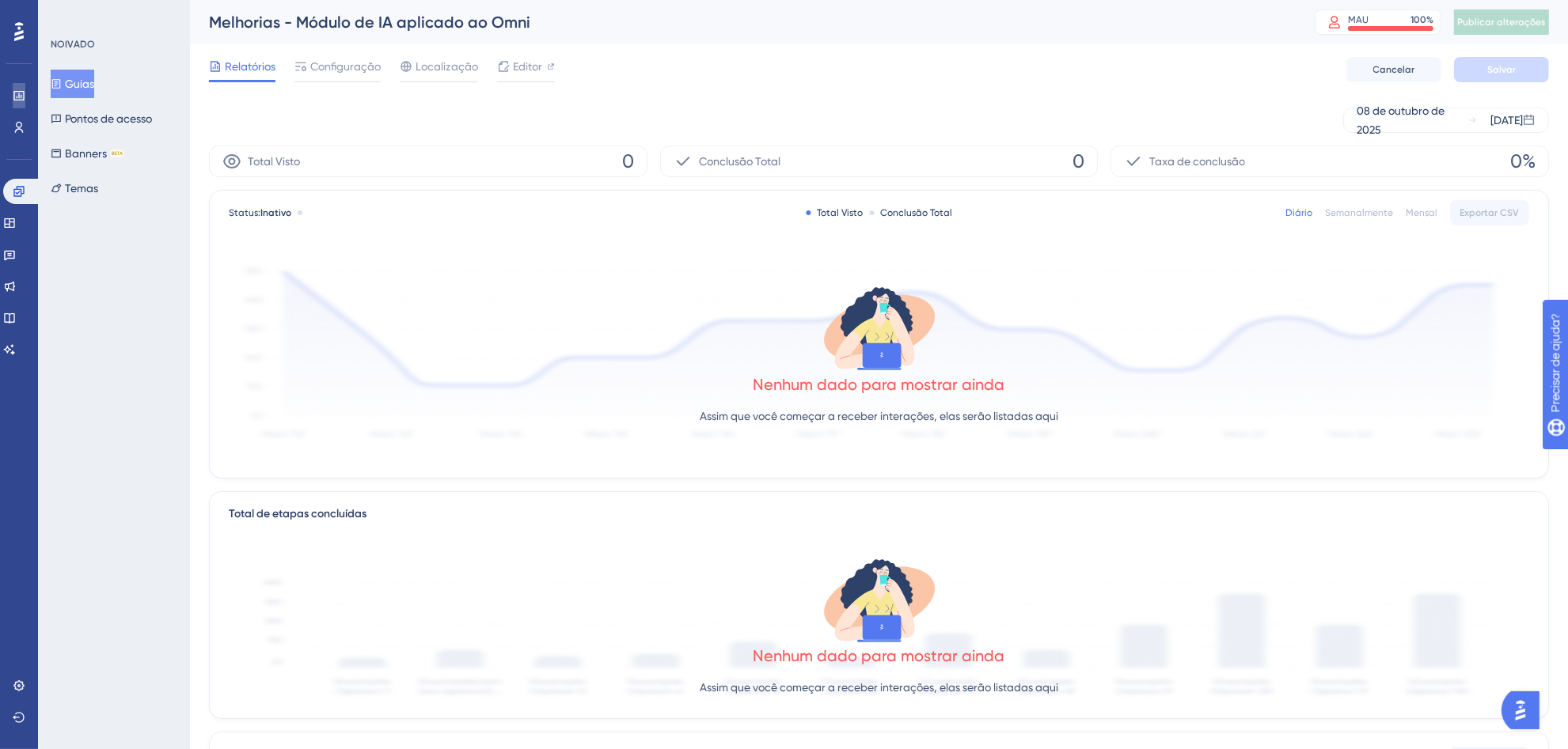
click at [21, 105] on link at bounding box center [19, 95] width 13 height 25
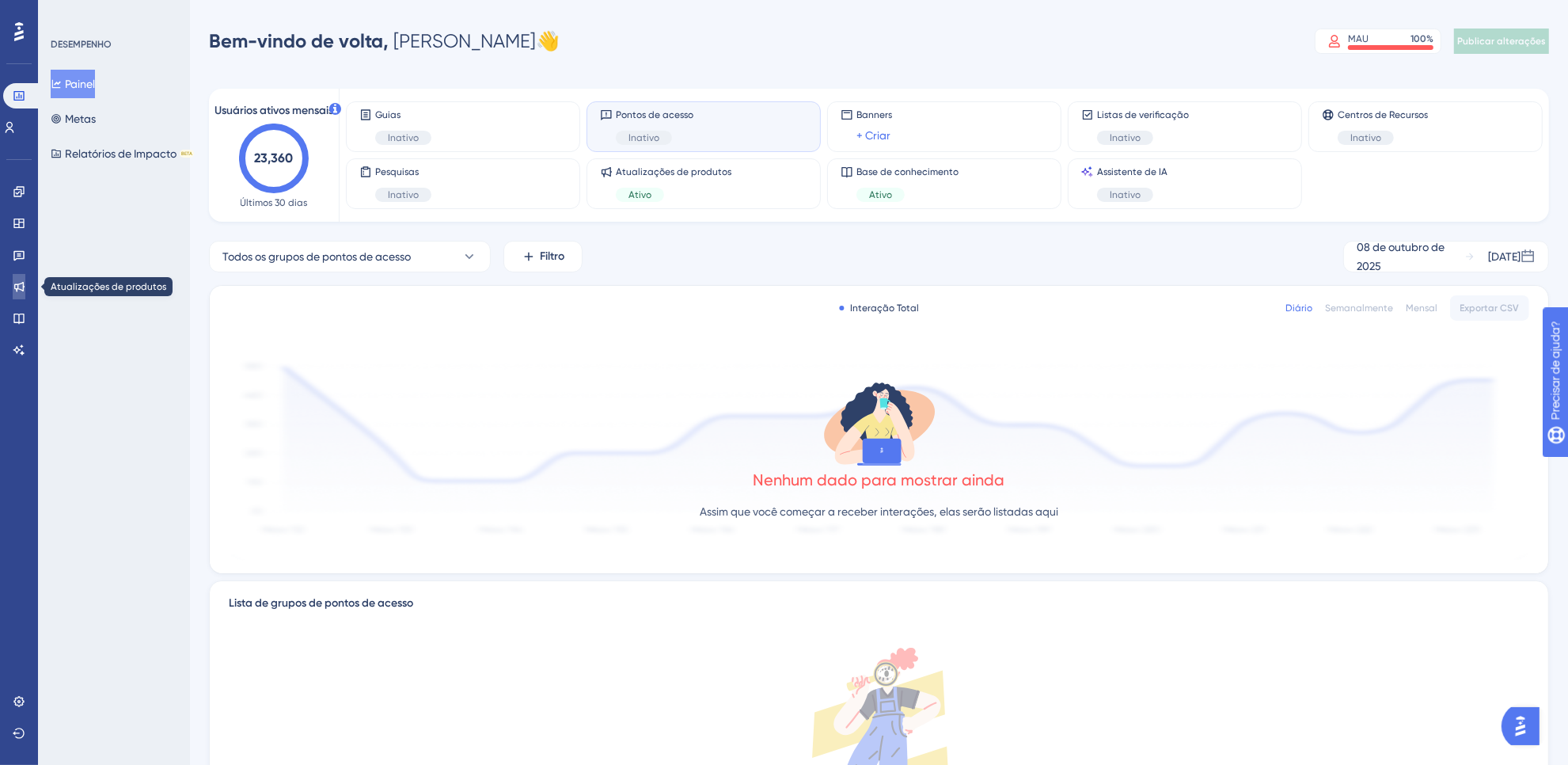
click at [25, 284] on link at bounding box center [19, 286] width 13 height 25
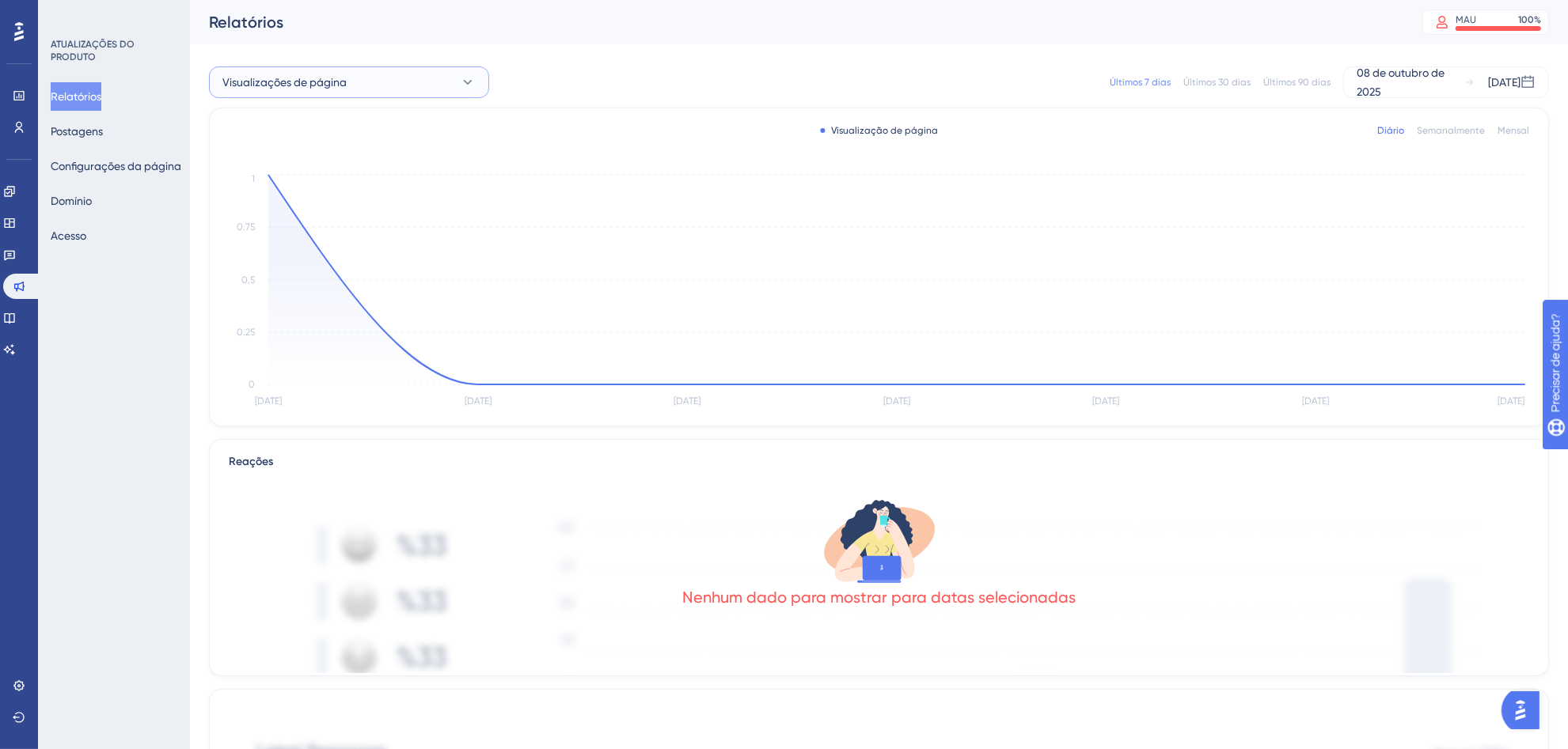
click at [424, 77] on button "Visualizações de página" at bounding box center [349, 83] width 281 height 32
click at [360, 157] on font "Novidades 2ª quinzena de out/2024" at bounding box center [321, 162] width 180 height 13
click at [366, 82] on font "Novidades 2ª quinzena de out/2024" at bounding box center [312, 82] width 180 height 13
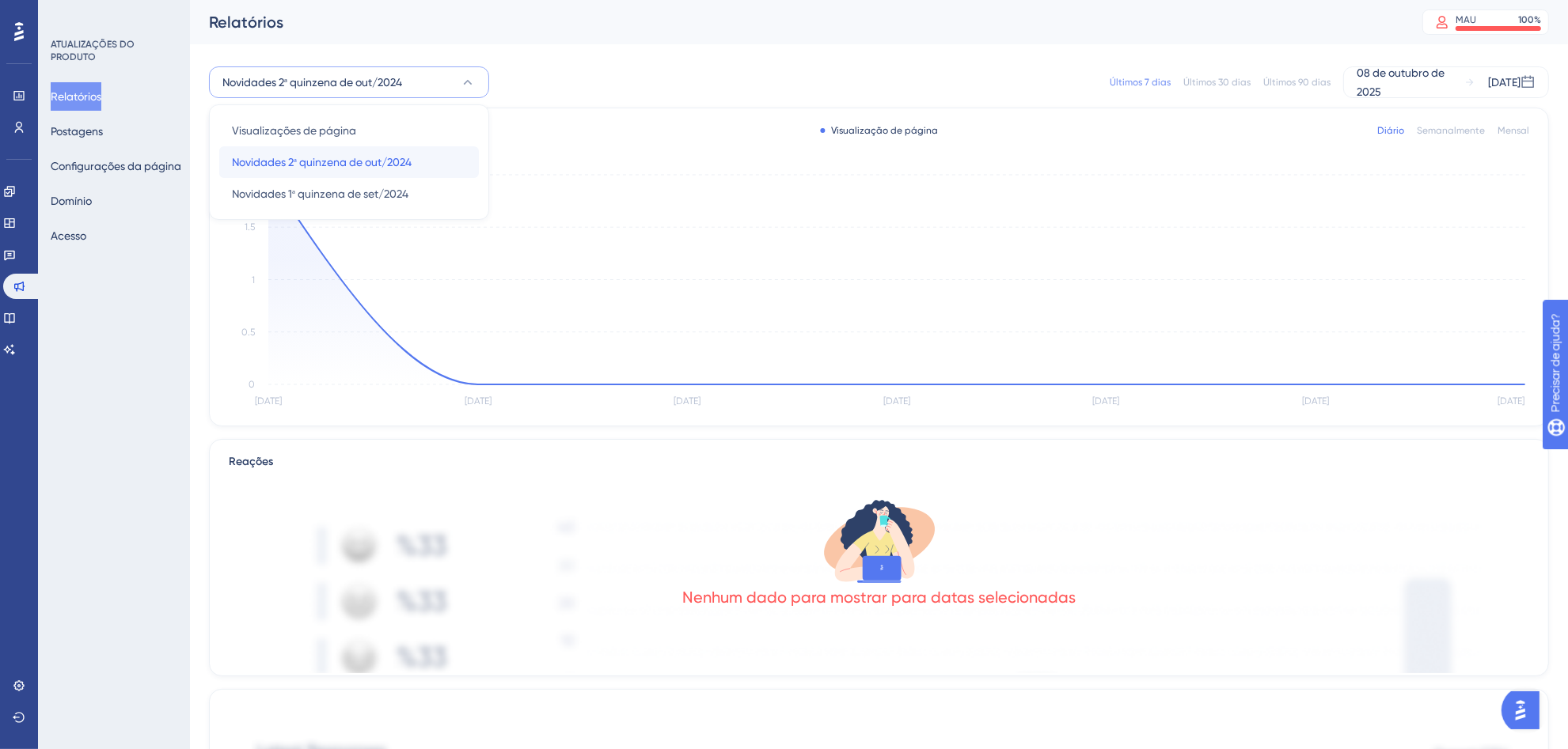
click at [323, 163] on font "Novidades 2ª quinzena de out/2024" at bounding box center [321, 162] width 180 height 13
click at [348, 84] on font "Novidades 2ª quinzena de out/2024" at bounding box center [312, 82] width 180 height 13
click at [332, 188] on font "Novidades 1ª quinzena de set/2024" at bounding box center [319, 194] width 176 height 13
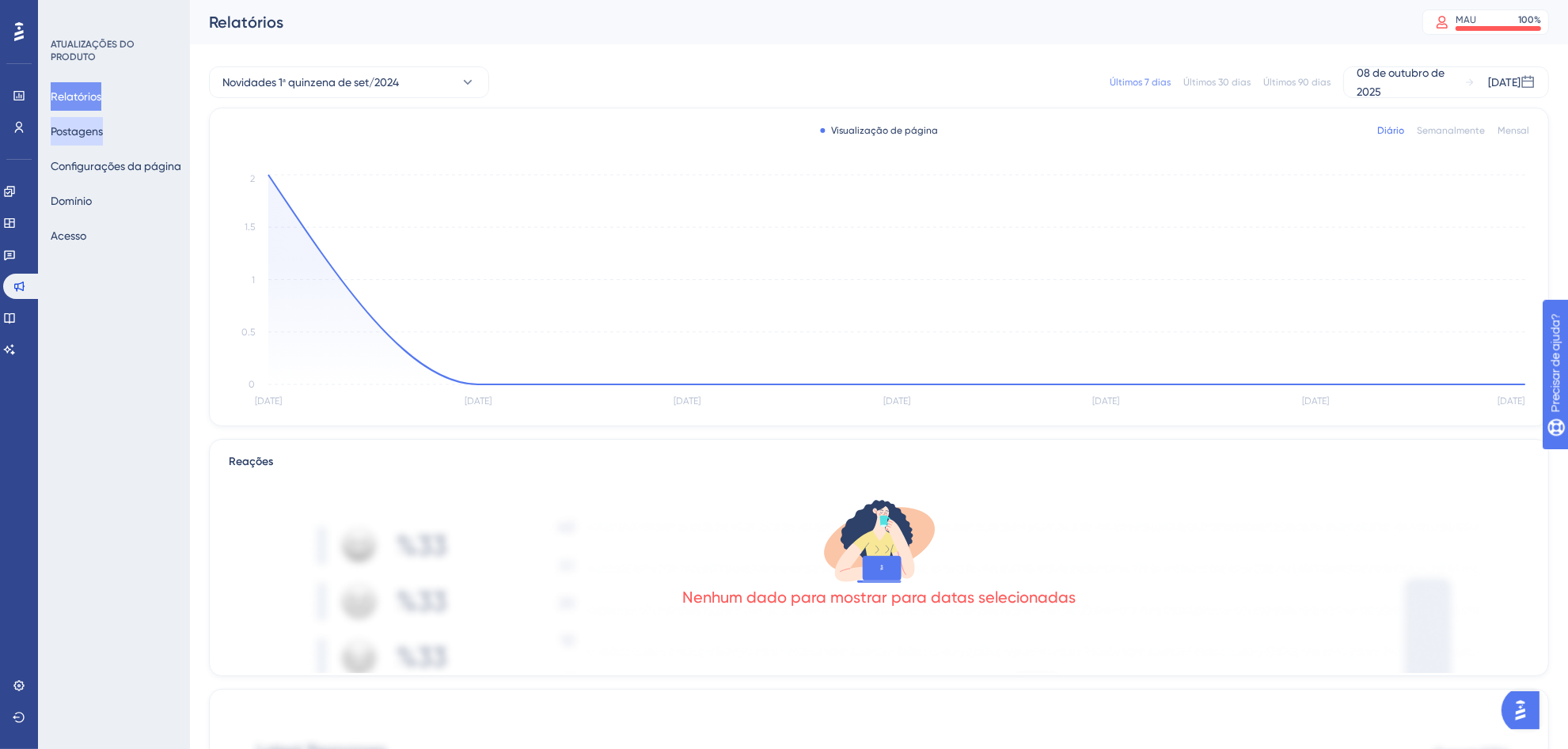
click at [85, 142] on button "Postagens" at bounding box center [77, 131] width 53 height 29
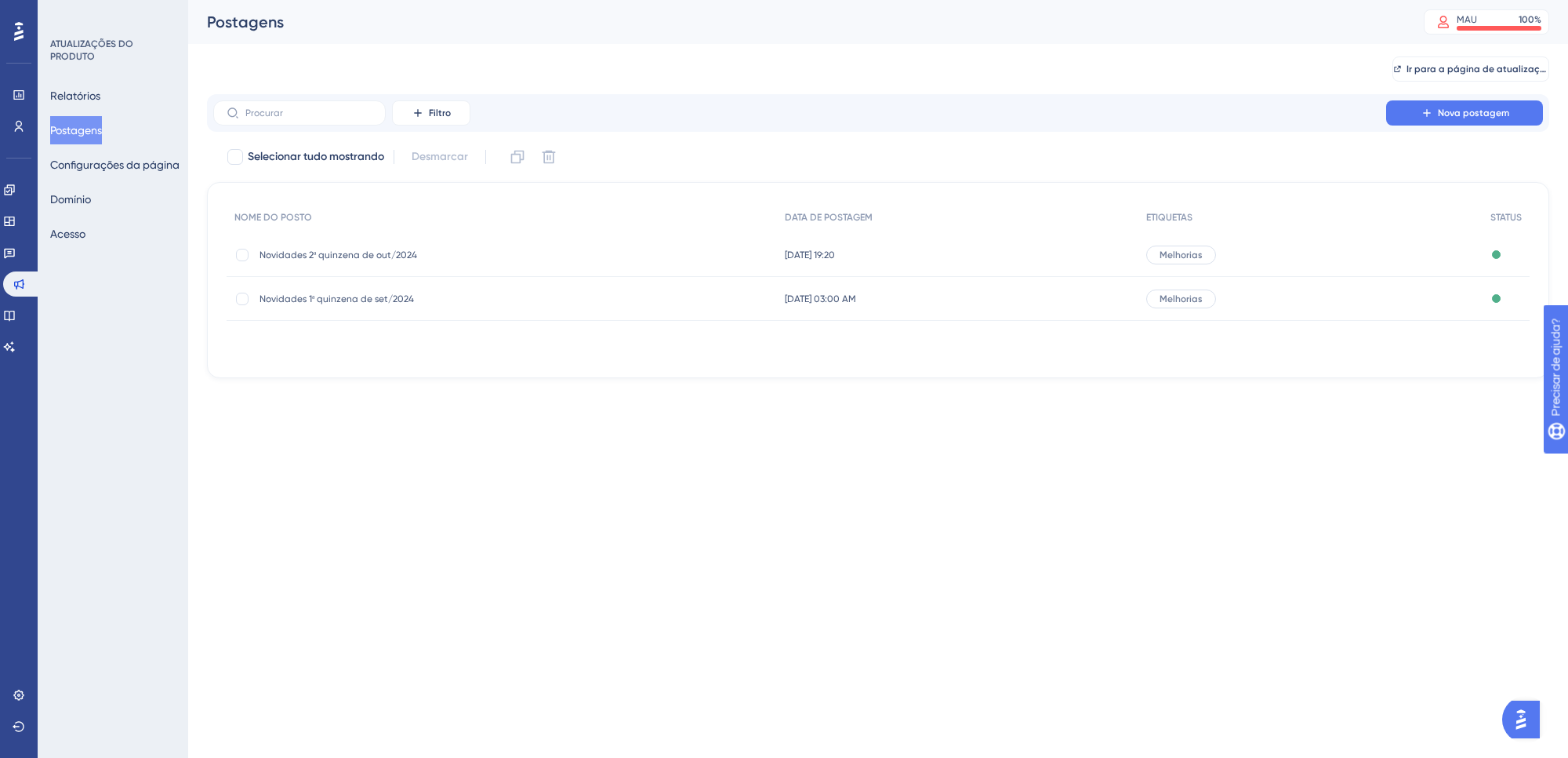
click at [108, 234] on div "Relatórios Postagens Configurações da página [PERSON_NAME]" at bounding box center [113, 165] width 127 height 167
click at [86, 230] on button "Acesso" at bounding box center [68, 234] width 35 height 29
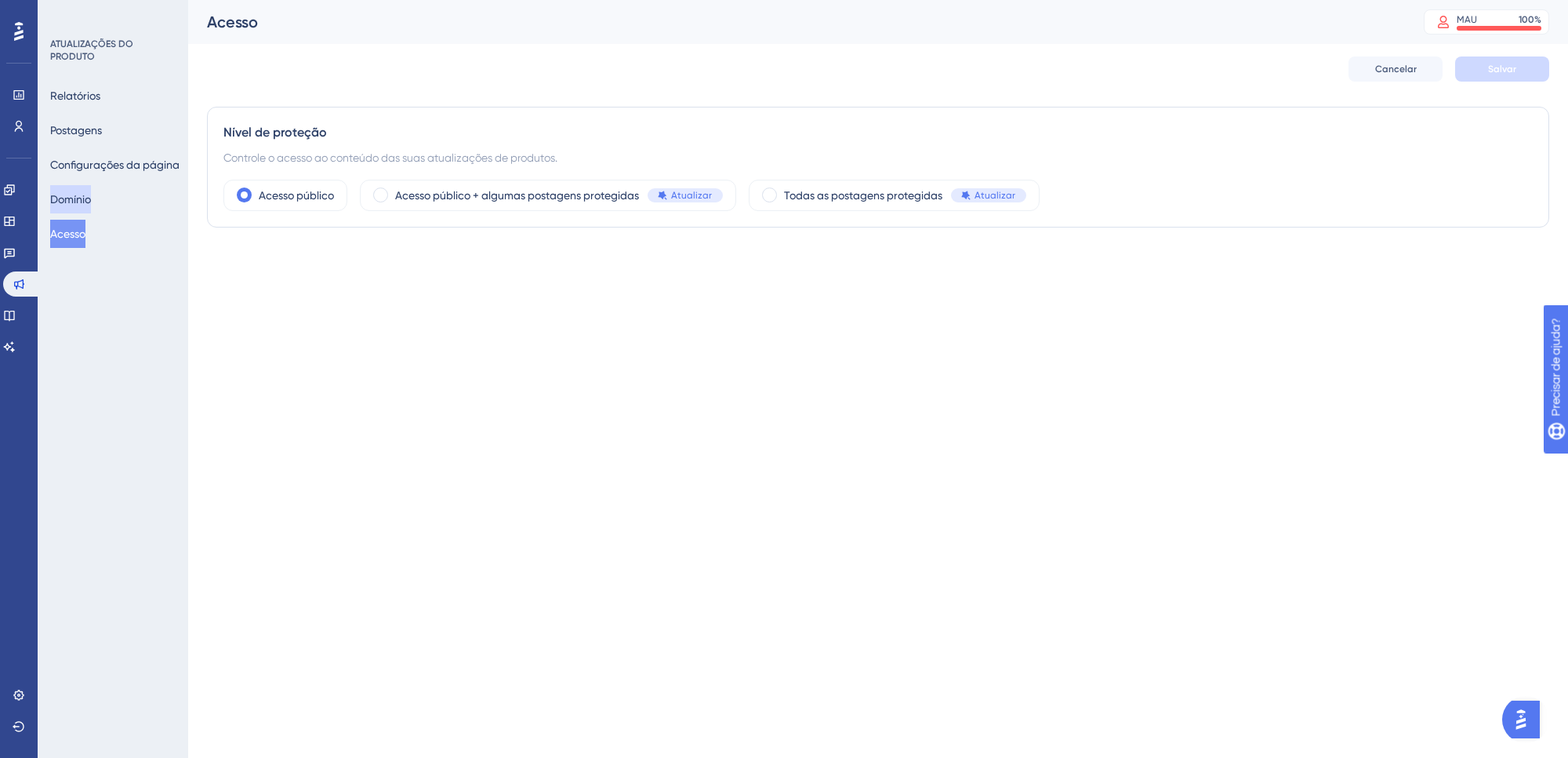
click at [83, 190] on font "Domínio" at bounding box center [70, 199] width 40 height 19
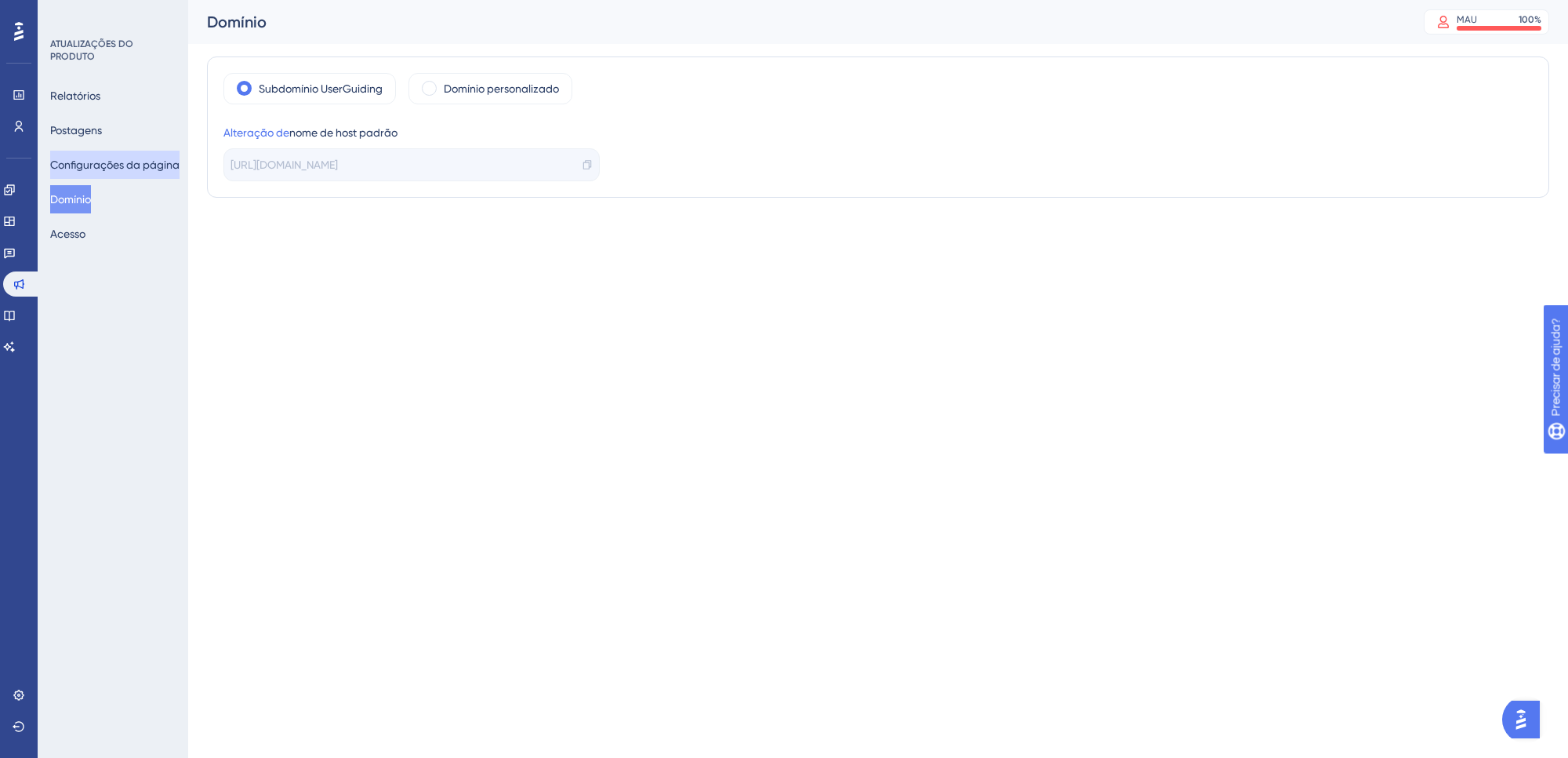
click at [112, 159] on font "Configurações da página" at bounding box center [114, 165] width 129 height 13
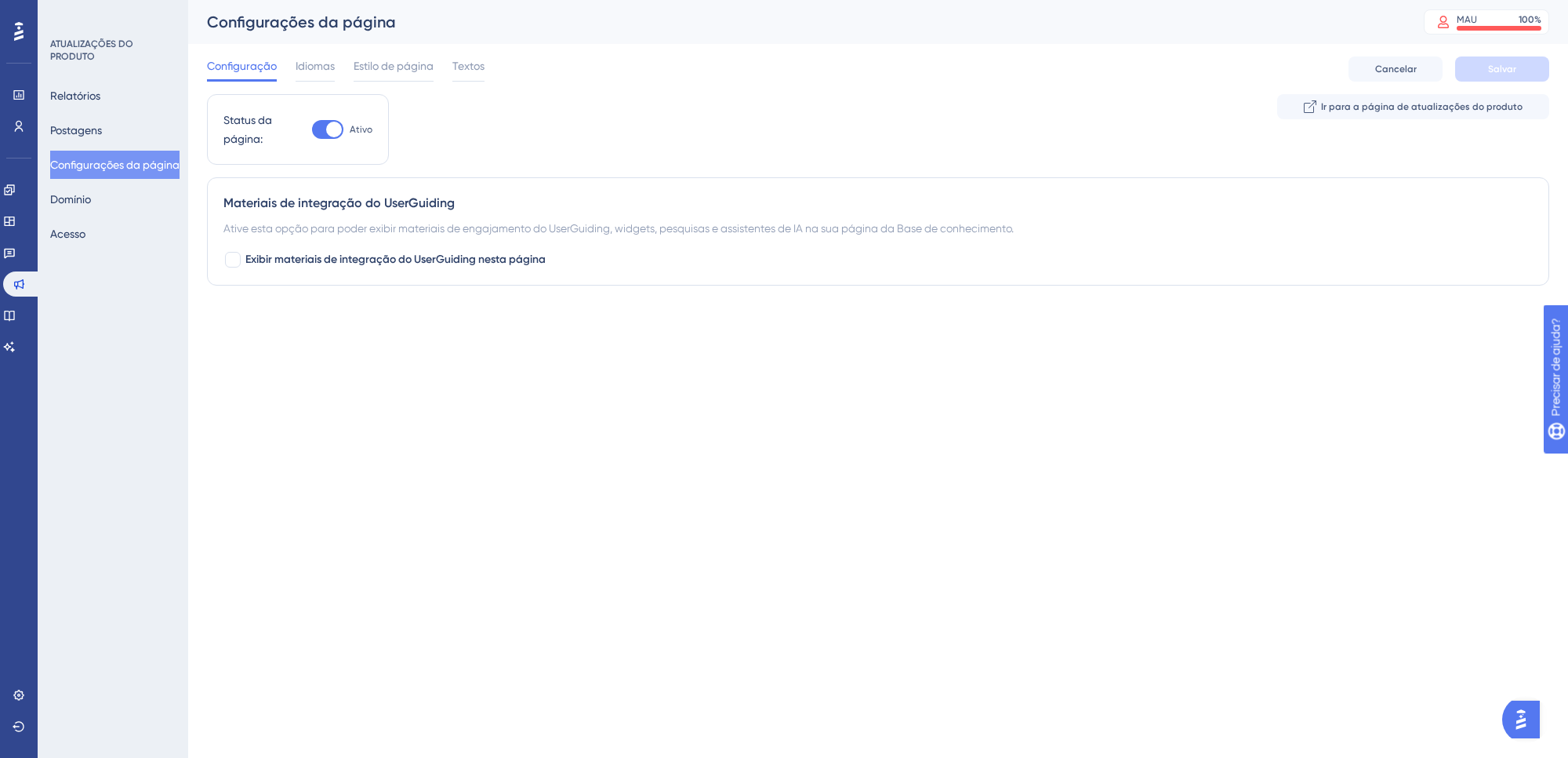
click at [317, 126] on div at bounding box center [328, 129] width 32 height 19
click at [312, 129] on input "Ativo" at bounding box center [311, 129] width 1 height 1
checkbox input "false"
click at [1505, 61] on button "Salvar" at bounding box center [1502, 68] width 94 height 25
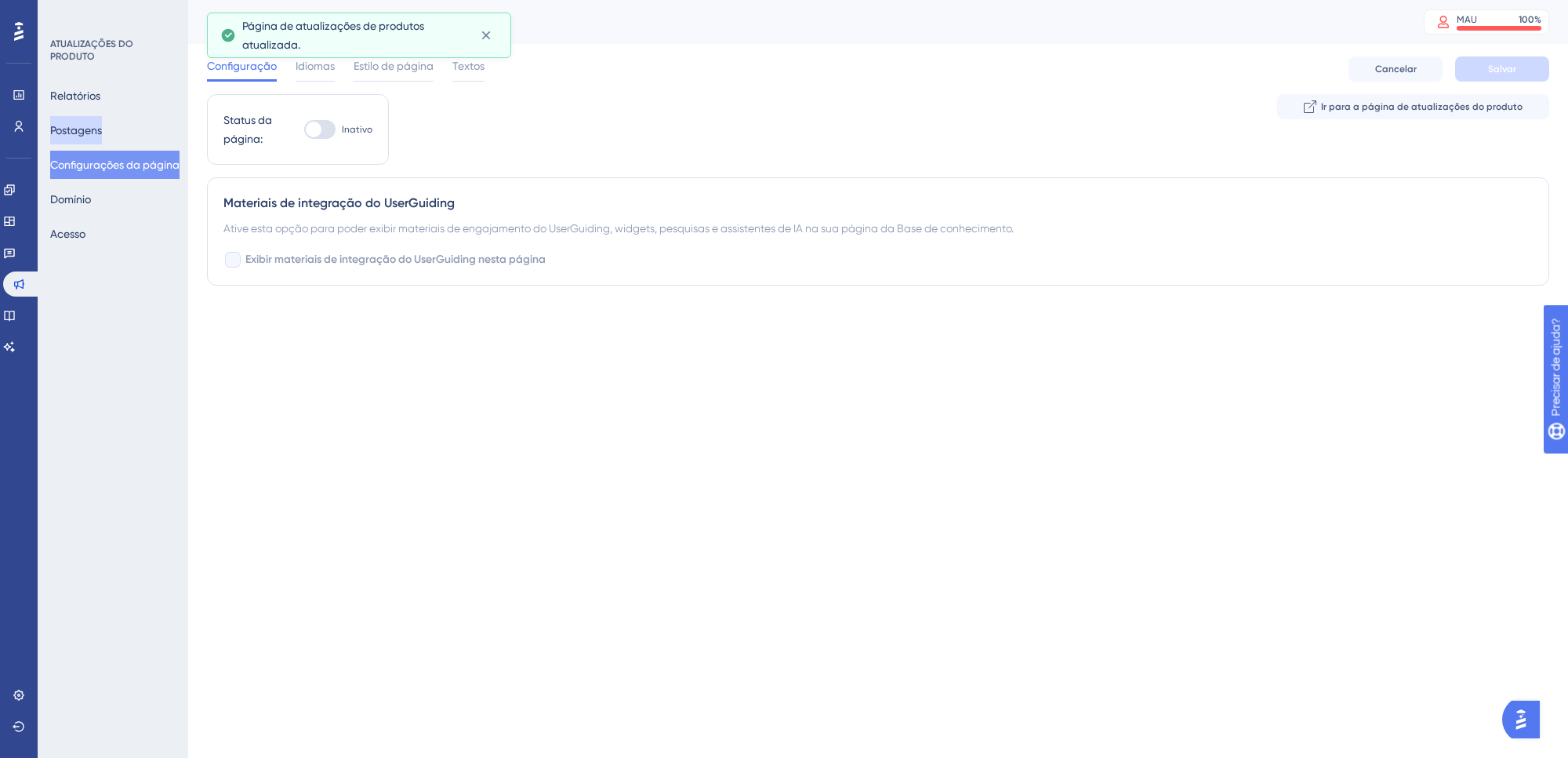
click at [102, 132] on button "Postagens" at bounding box center [76, 130] width 52 height 29
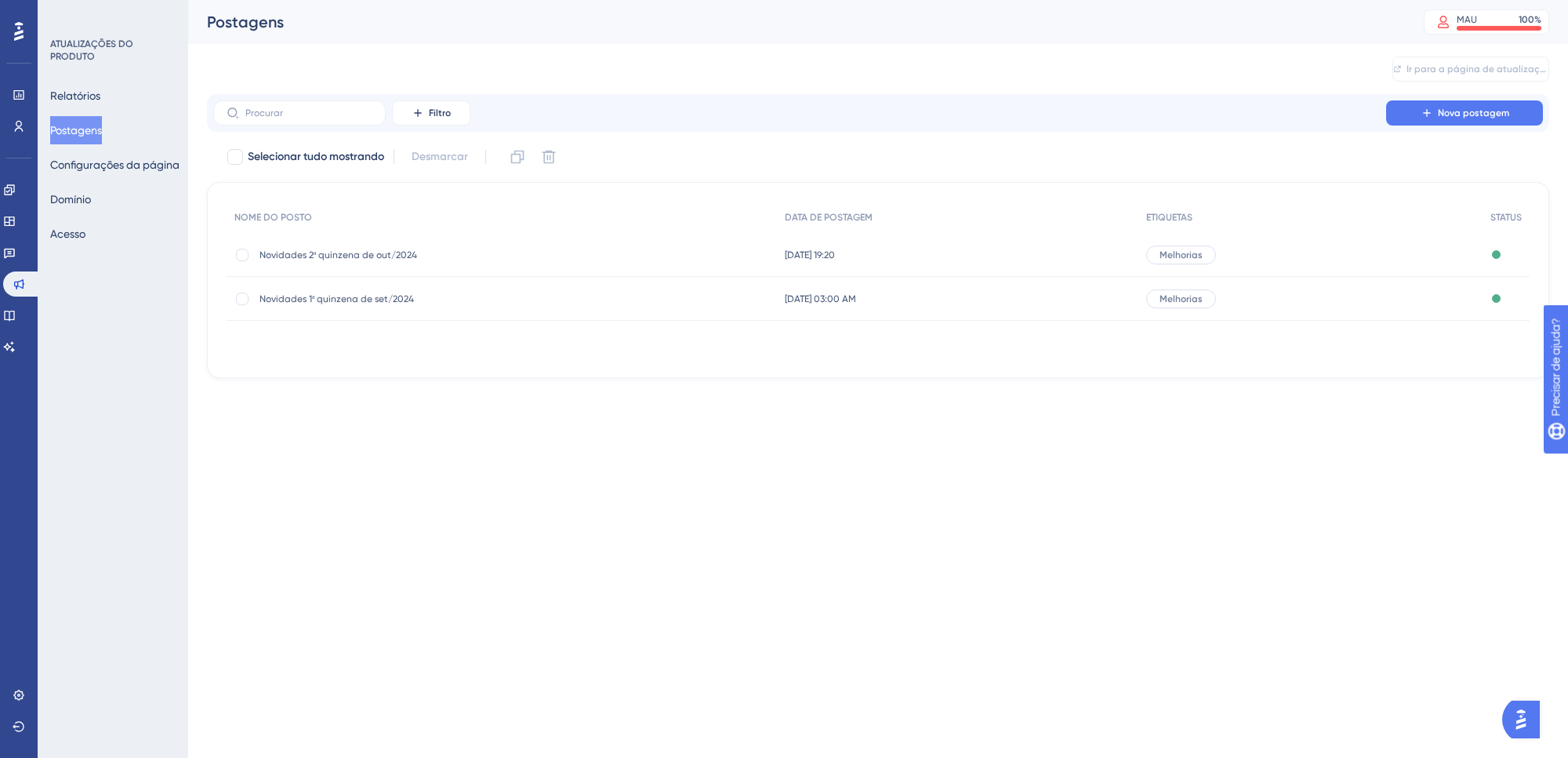
click at [420, 252] on span "Novidades 2ª quinzena de out/2024" at bounding box center [384, 254] width 251 height 13
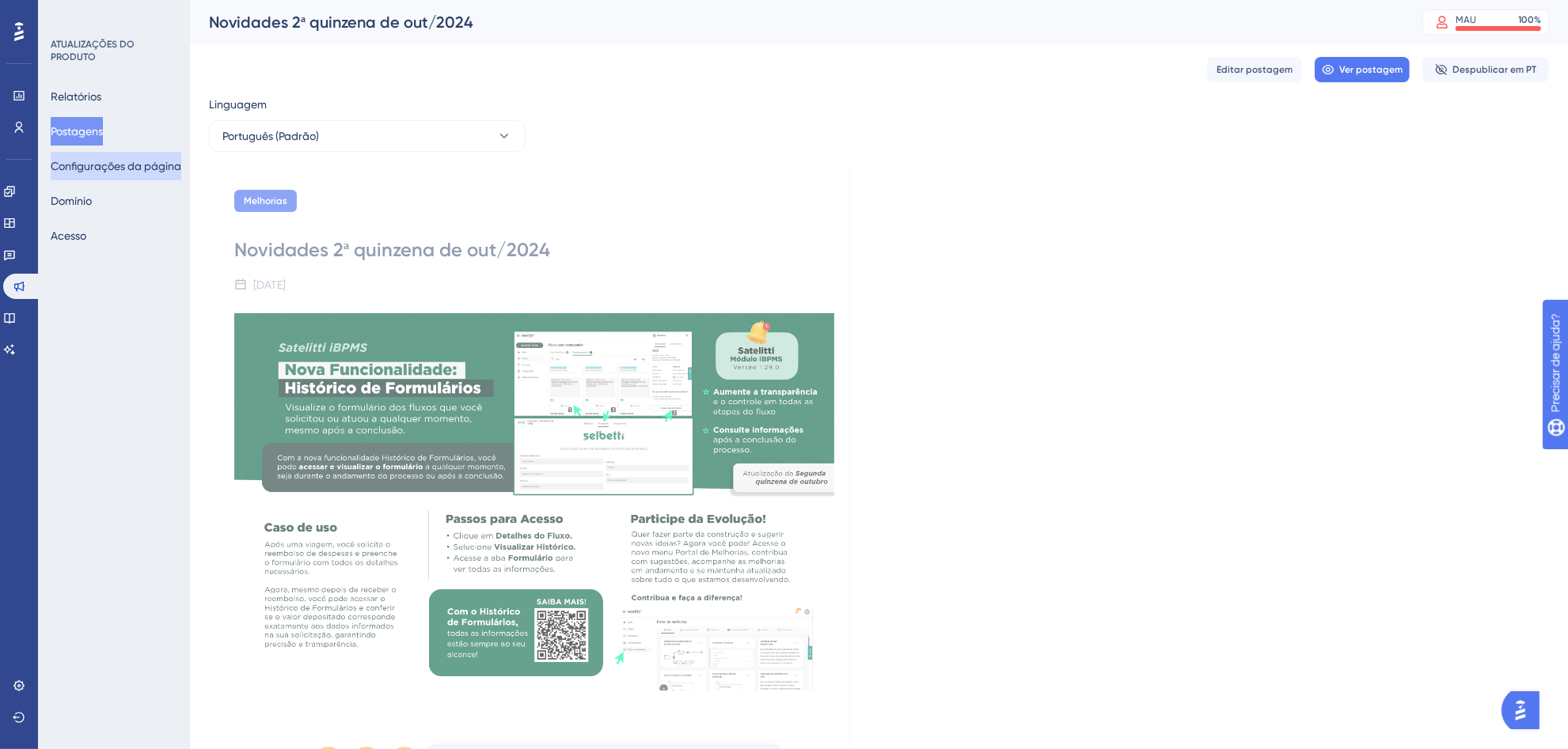
click at [124, 175] on font "Configurações da página" at bounding box center [115, 166] width 130 height 19
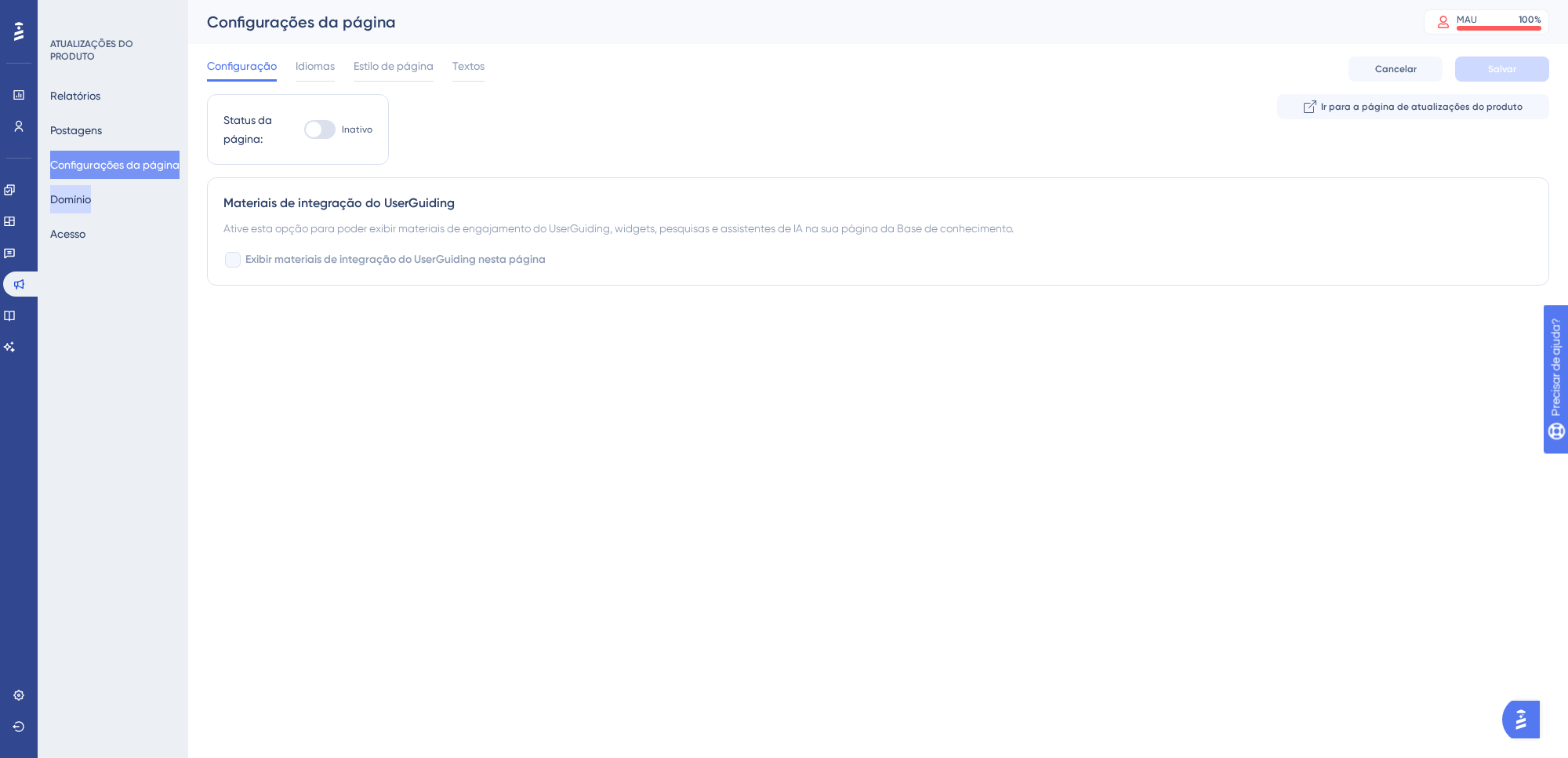
click at [91, 194] on button "Domínio" at bounding box center [70, 199] width 40 height 29
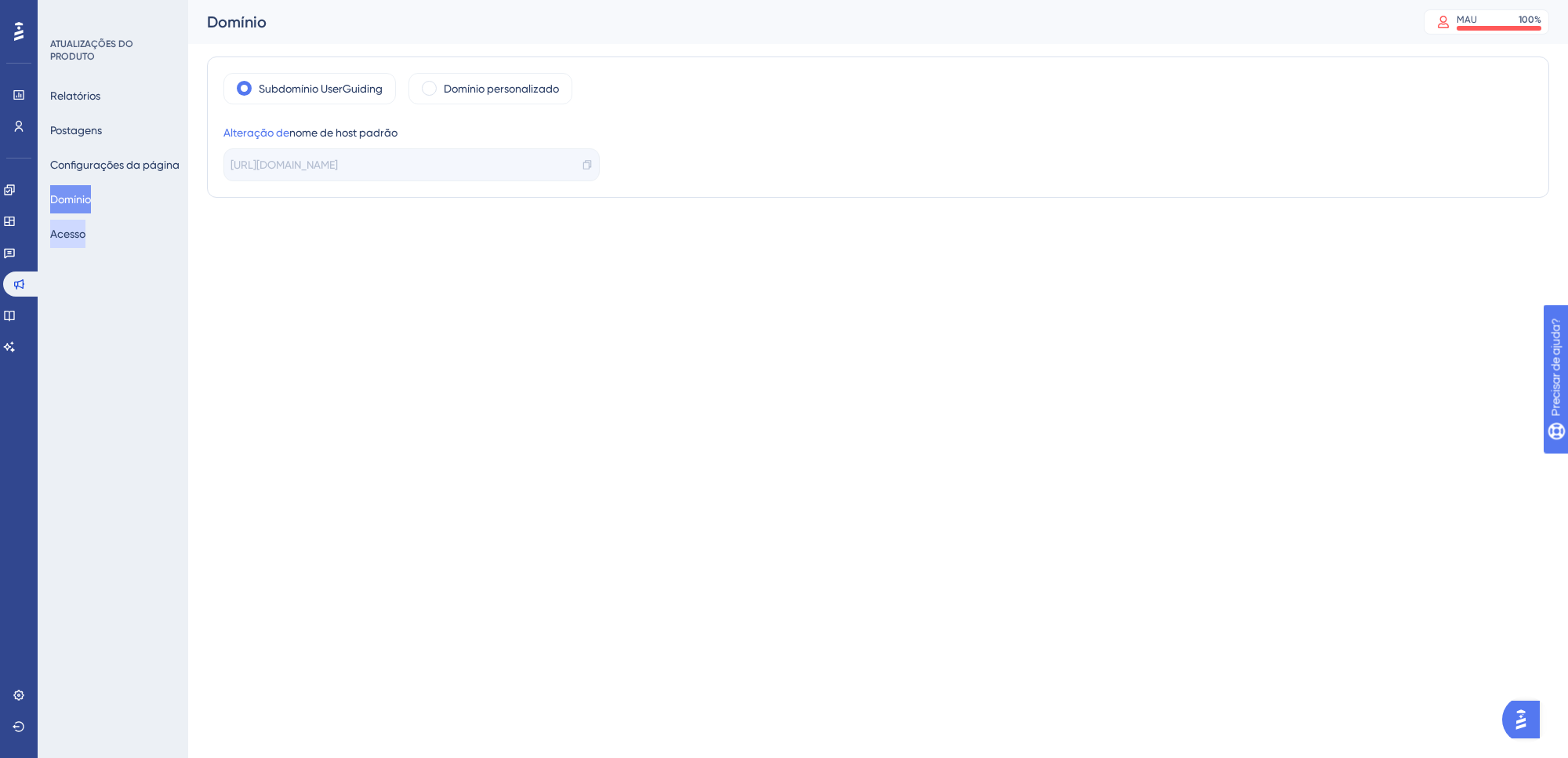
click at [86, 228] on button "Acesso" at bounding box center [68, 234] width 35 height 29
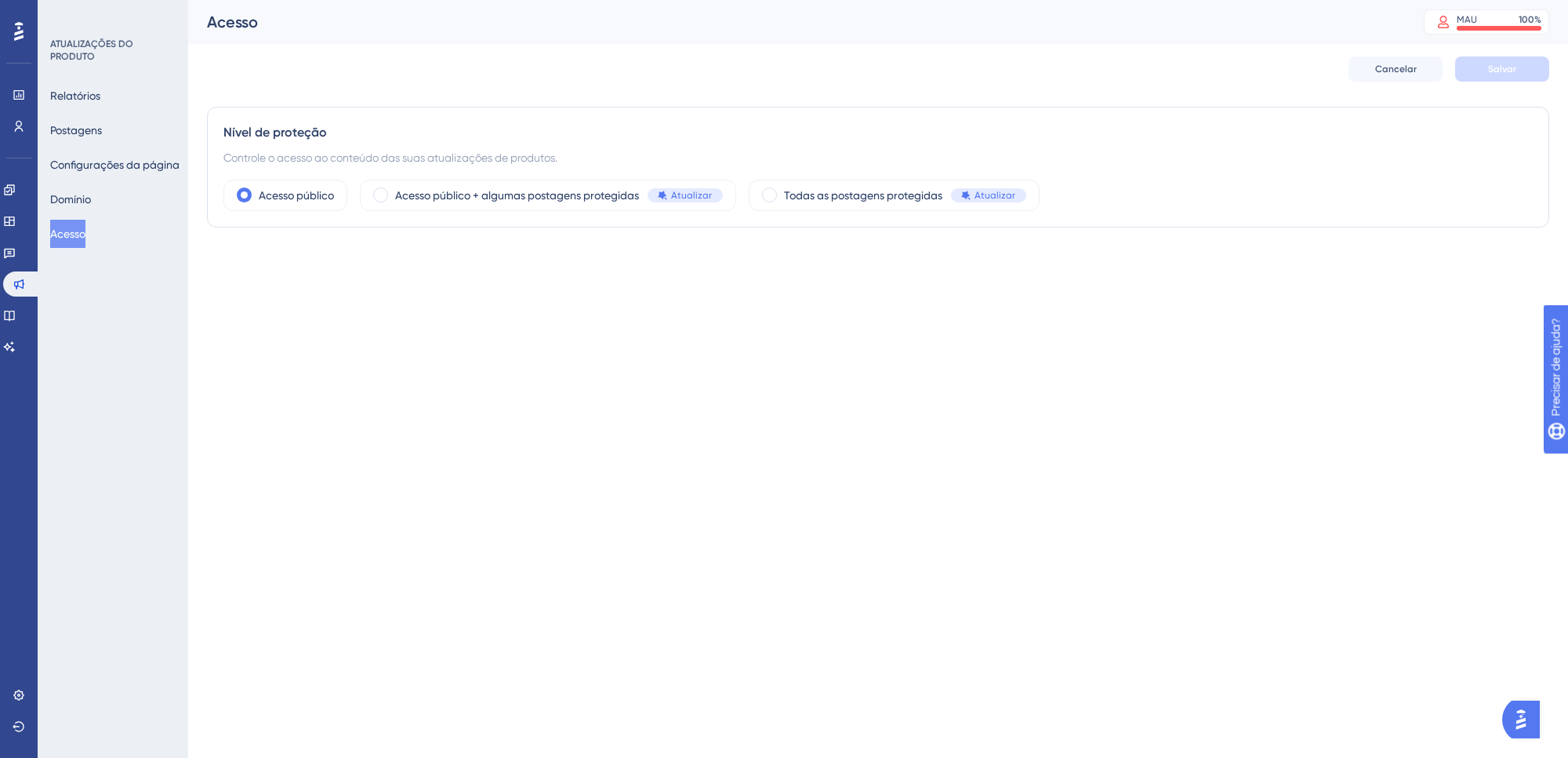
click at [106, 113] on div "Relatórios Postagens Configurações da página [PERSON_NAME]" at bounding box center [113, 165] width 127 height 167
click at [101, 107] on button "Relatórios" at bounding box center [75, 96] width 50 height 29
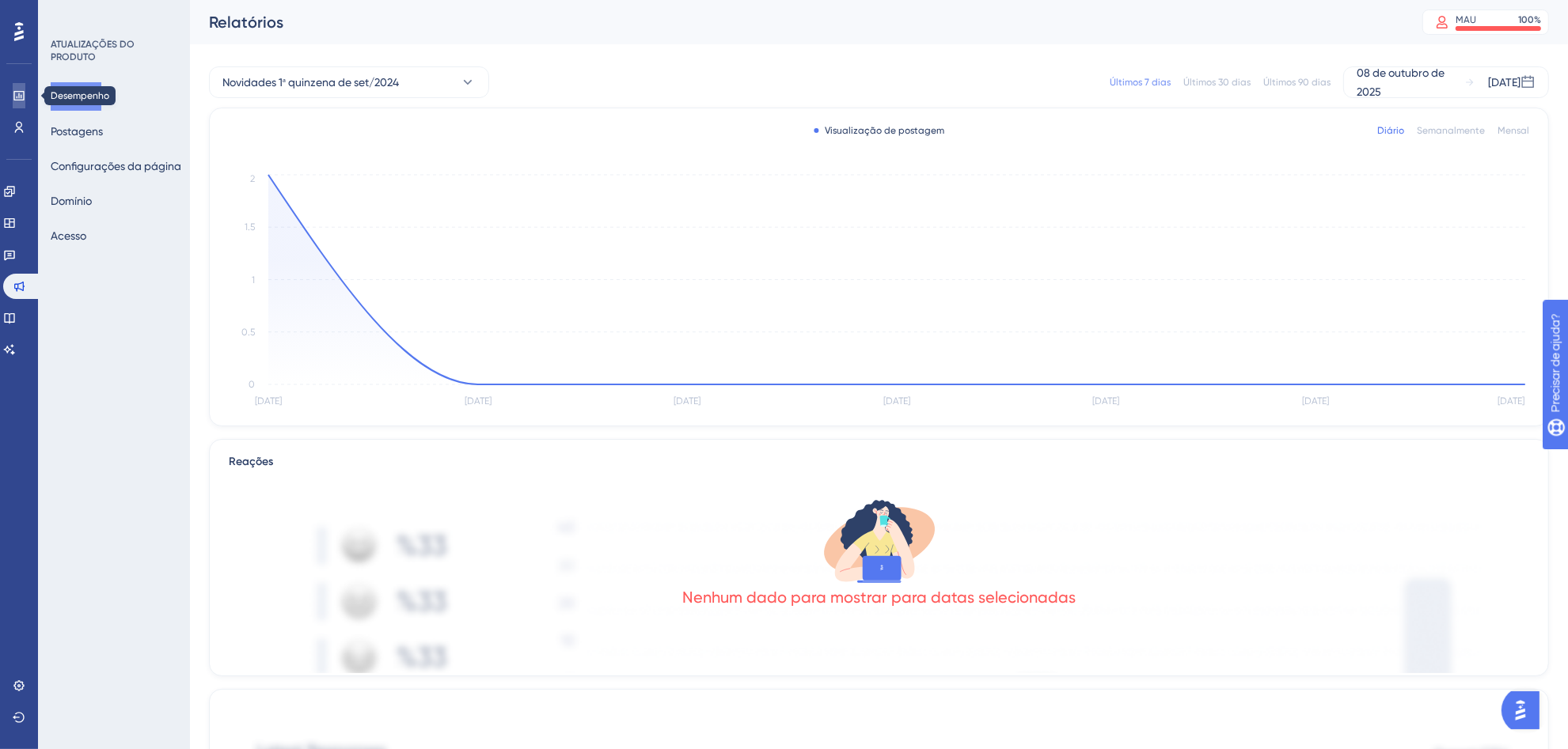
click at [20, 91] on icon at bounding box center [19, 95] width 10 height 10
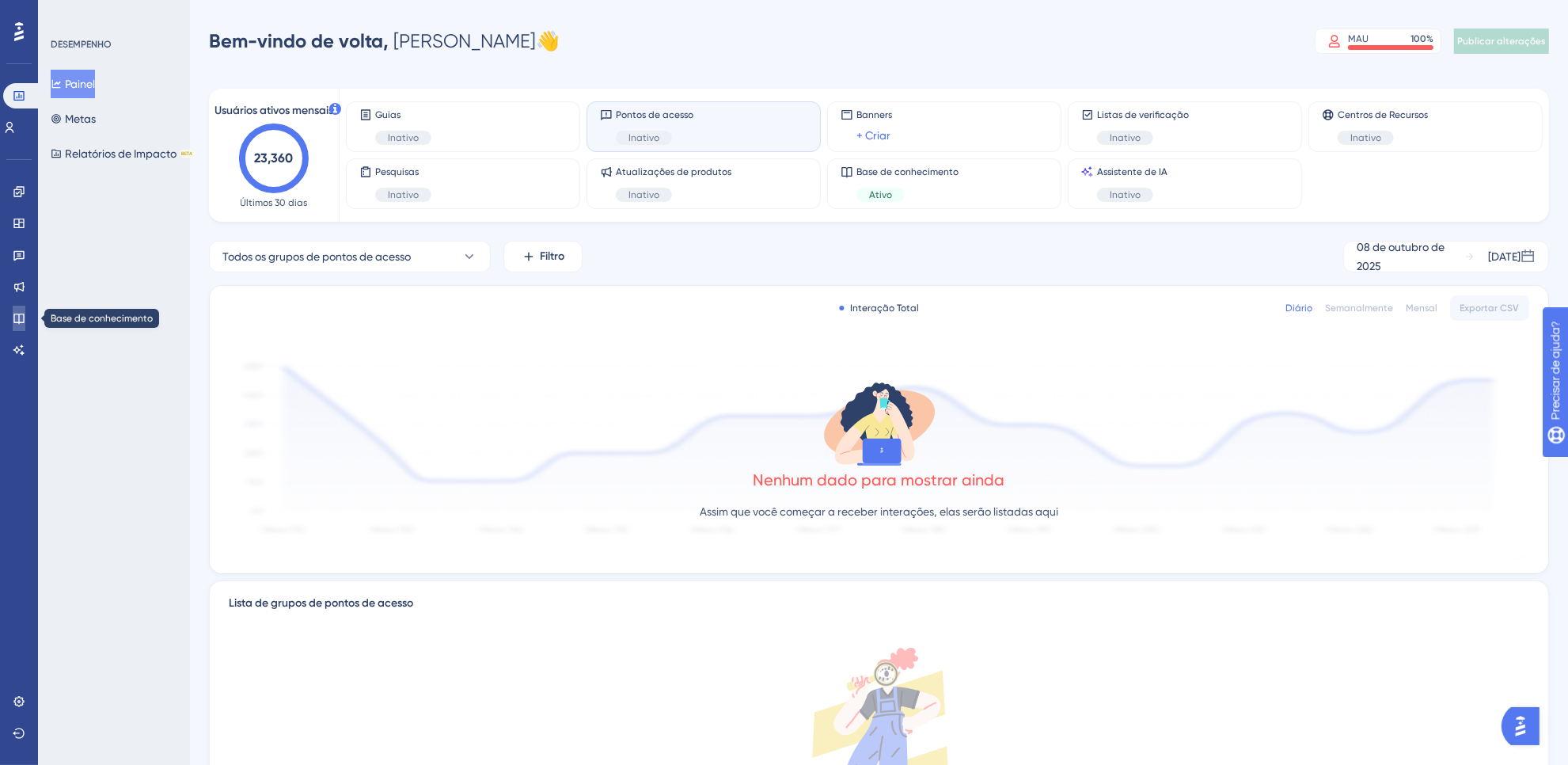
click at [21, 319] on icon at bounding box center [19, 317] width 13 height 13
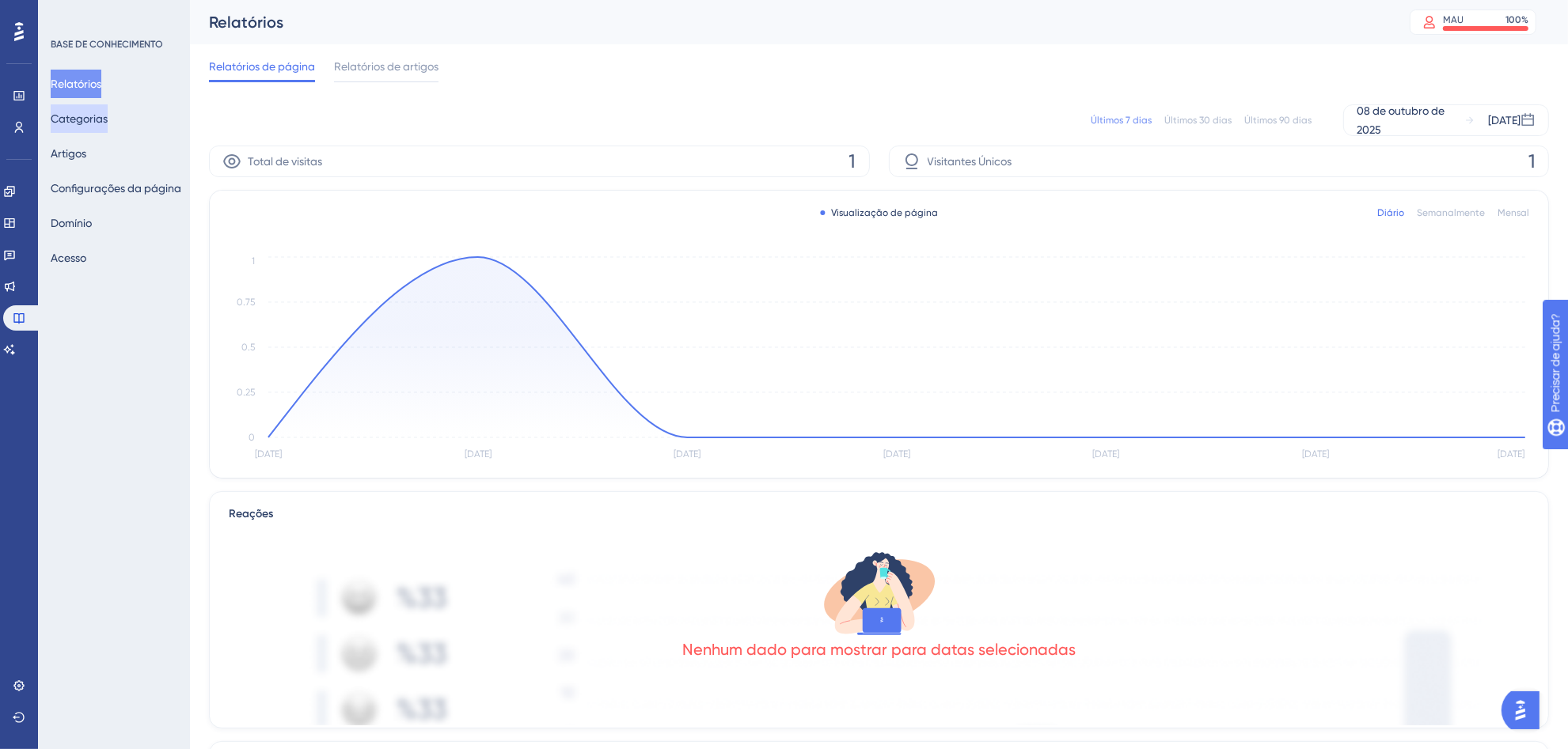
click at [89, 114] on font "Categorias" at bounding box center [79, 118] width 57 height 13
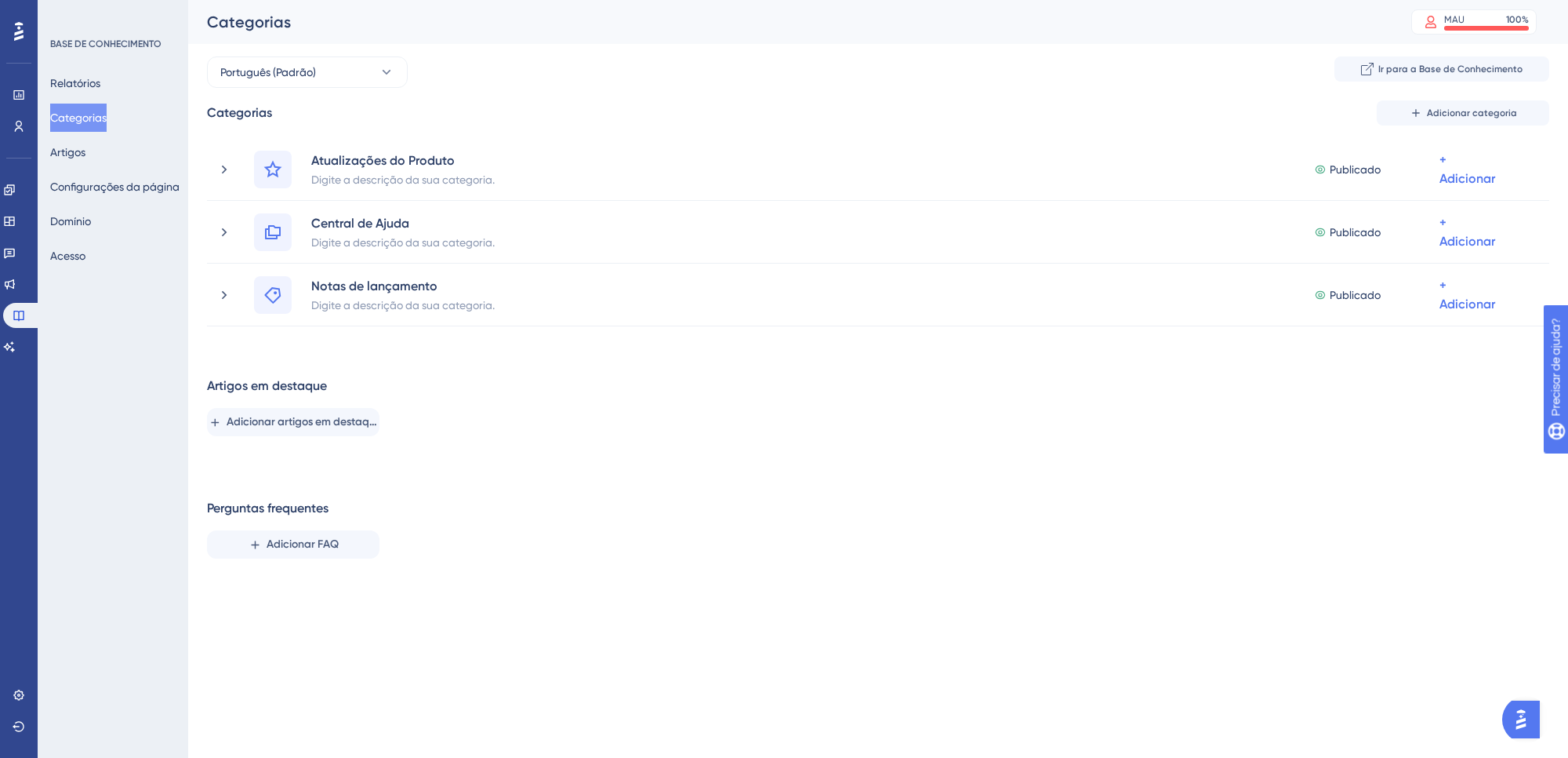
click at [104, 201] on div "Relatórios Categorias Artigos Configurações da página [PERSON_NAME]" at bounding box center [113, 170] width 127 height 201
click at [103, 190] on font "Configurações da página" at bounding box center [114, 186] width 129 height 13
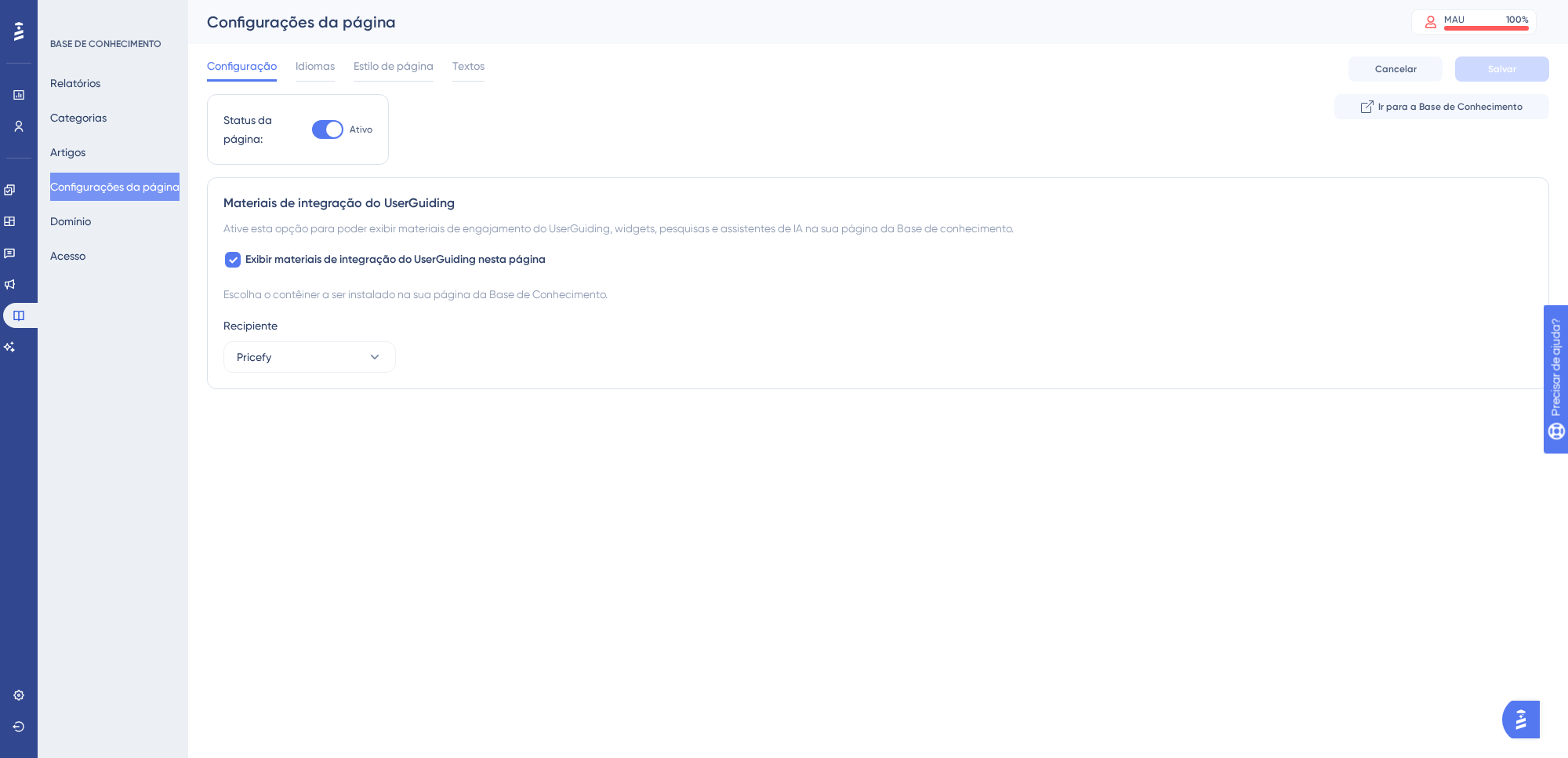
click at [314, 122] on div at bounding box center [328, 129] width 32 height 19
click at [312, 129] on input "Ativo" at bounding box center [311, 129] width 1 height 1
checkbox input "false"
click at [1546, 59] on button "Salvar" at bounding box center [1502, 68] width 94 height 25
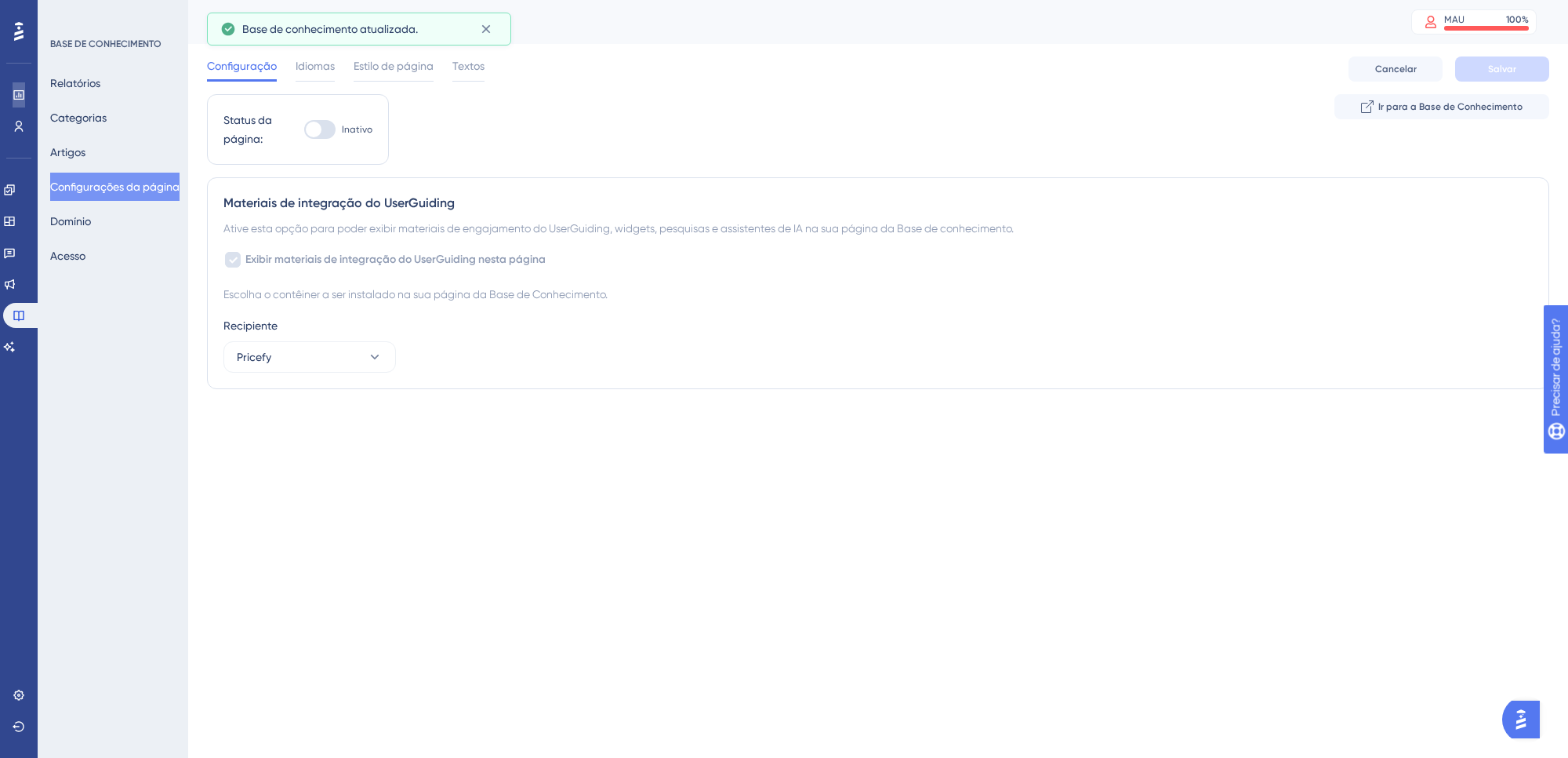
click at [14, 91] on icon at bounding box center [19, 95] width 10 height 10
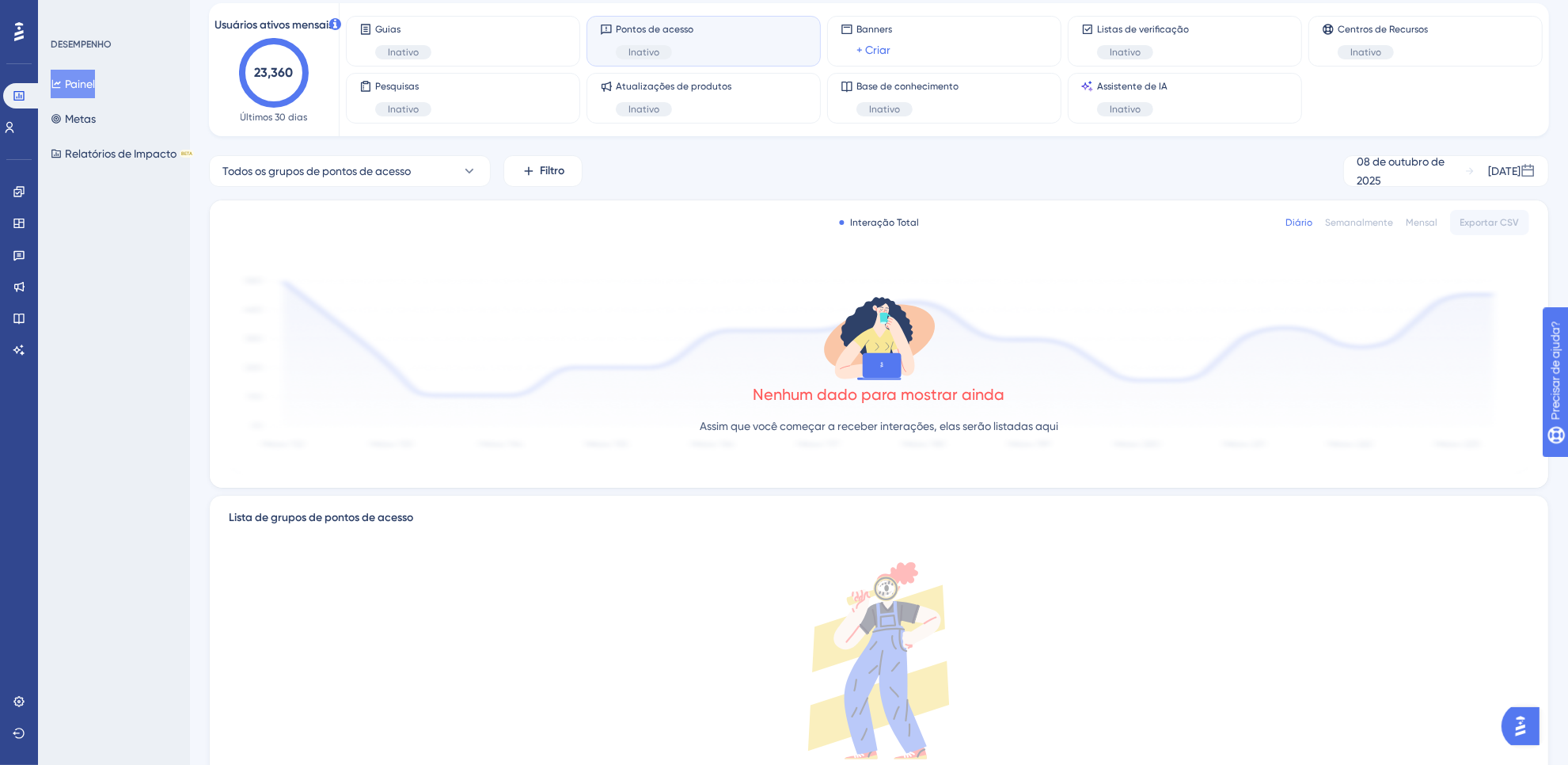
scroll to position [195, 0]
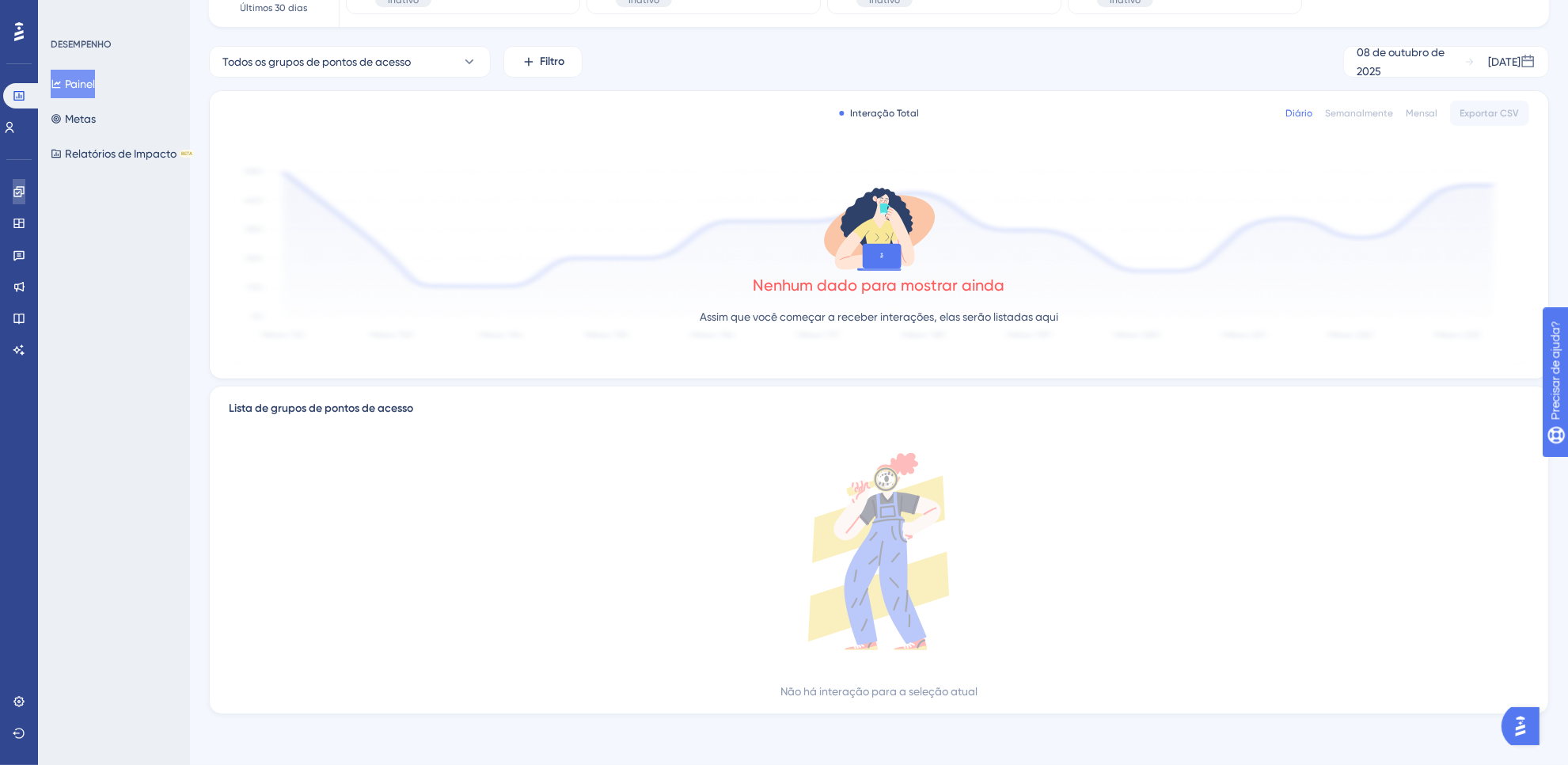
click at [14, 180] on link at bounding box center [19, 191] width 13 height 25
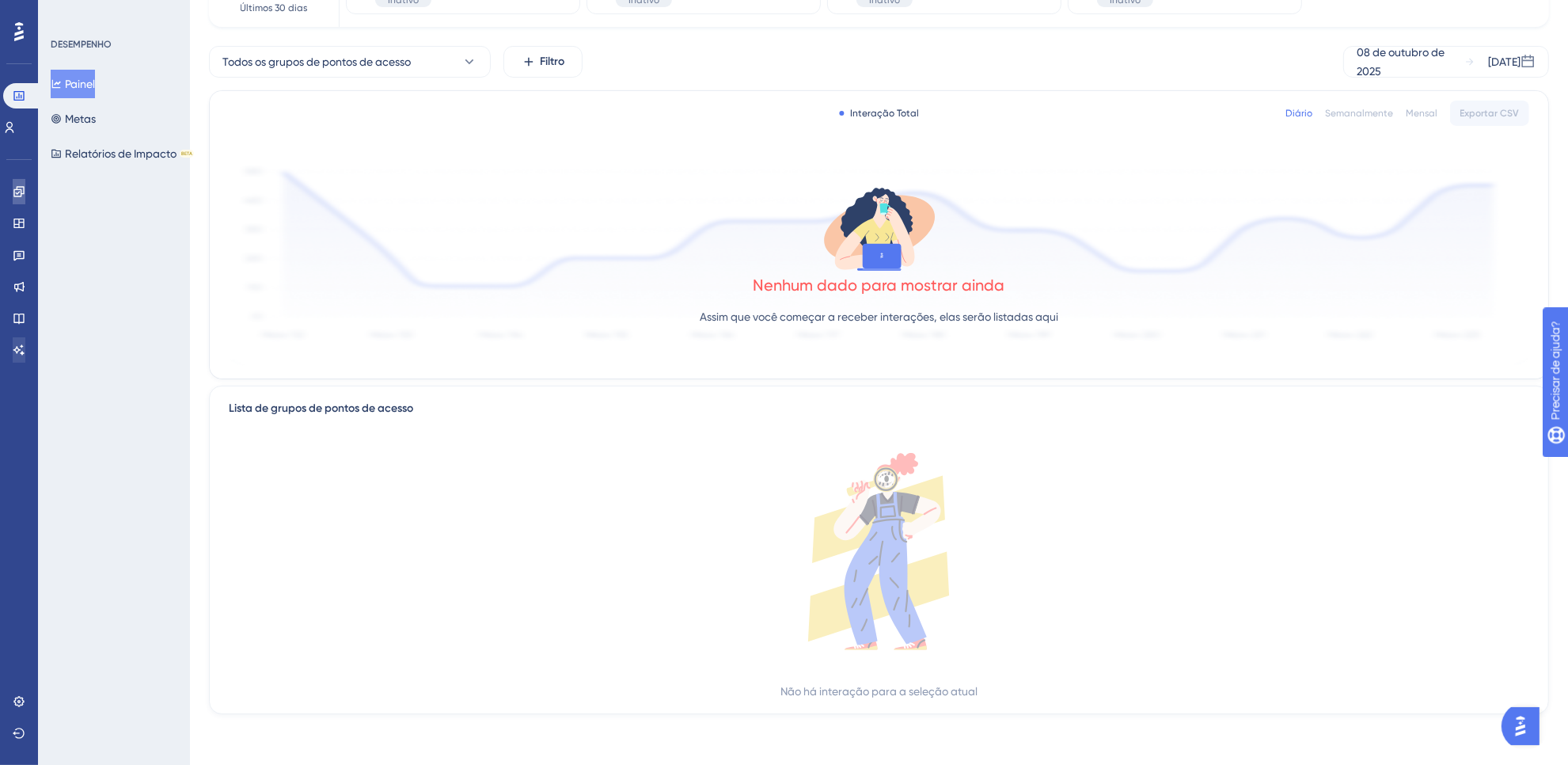
click at [13, 187] on icon at bounding box center [19, 191] width 13 height 13
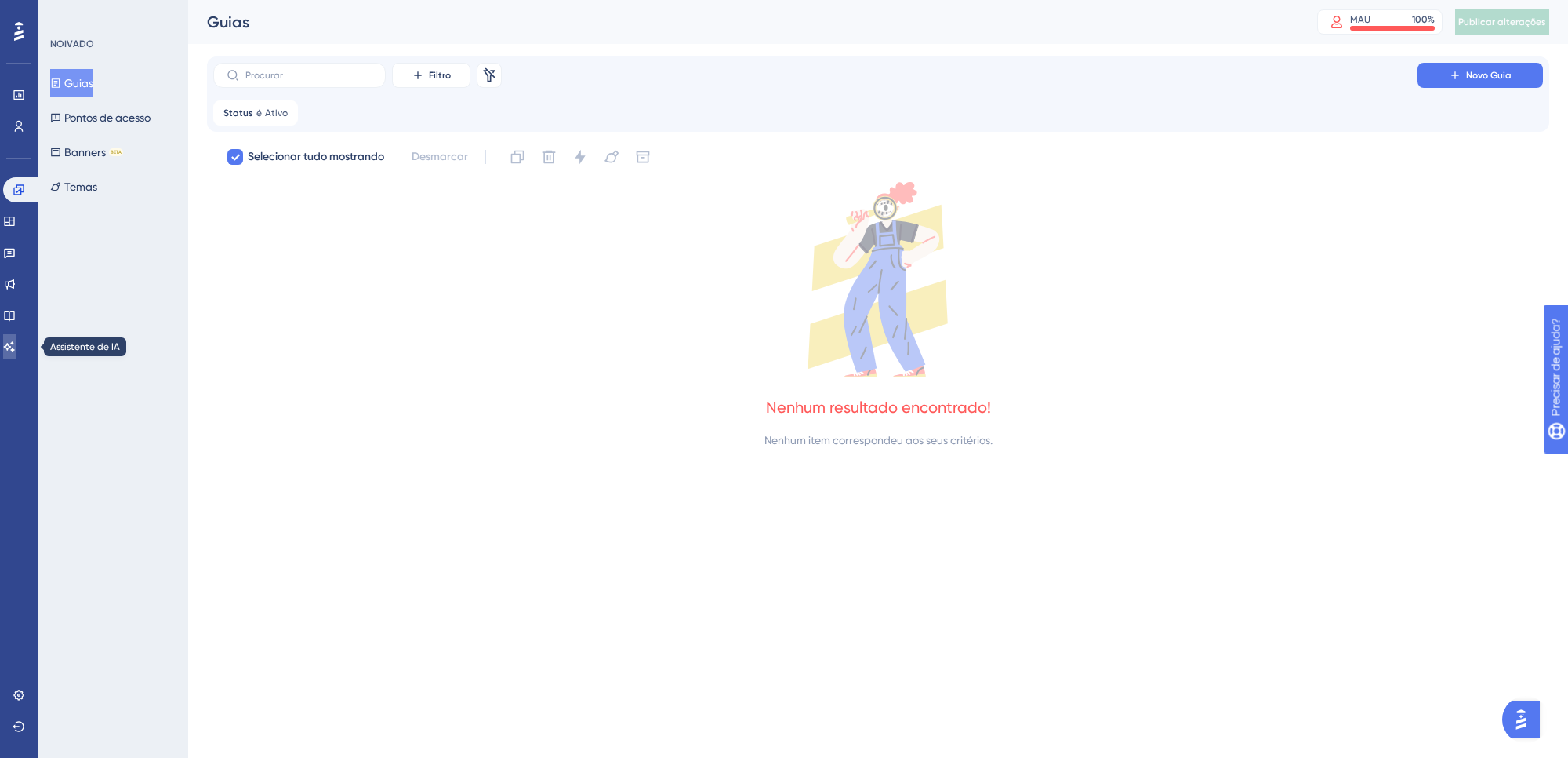
click at [16, 343] on link at bounding box center [9, 346] width 13 height 25
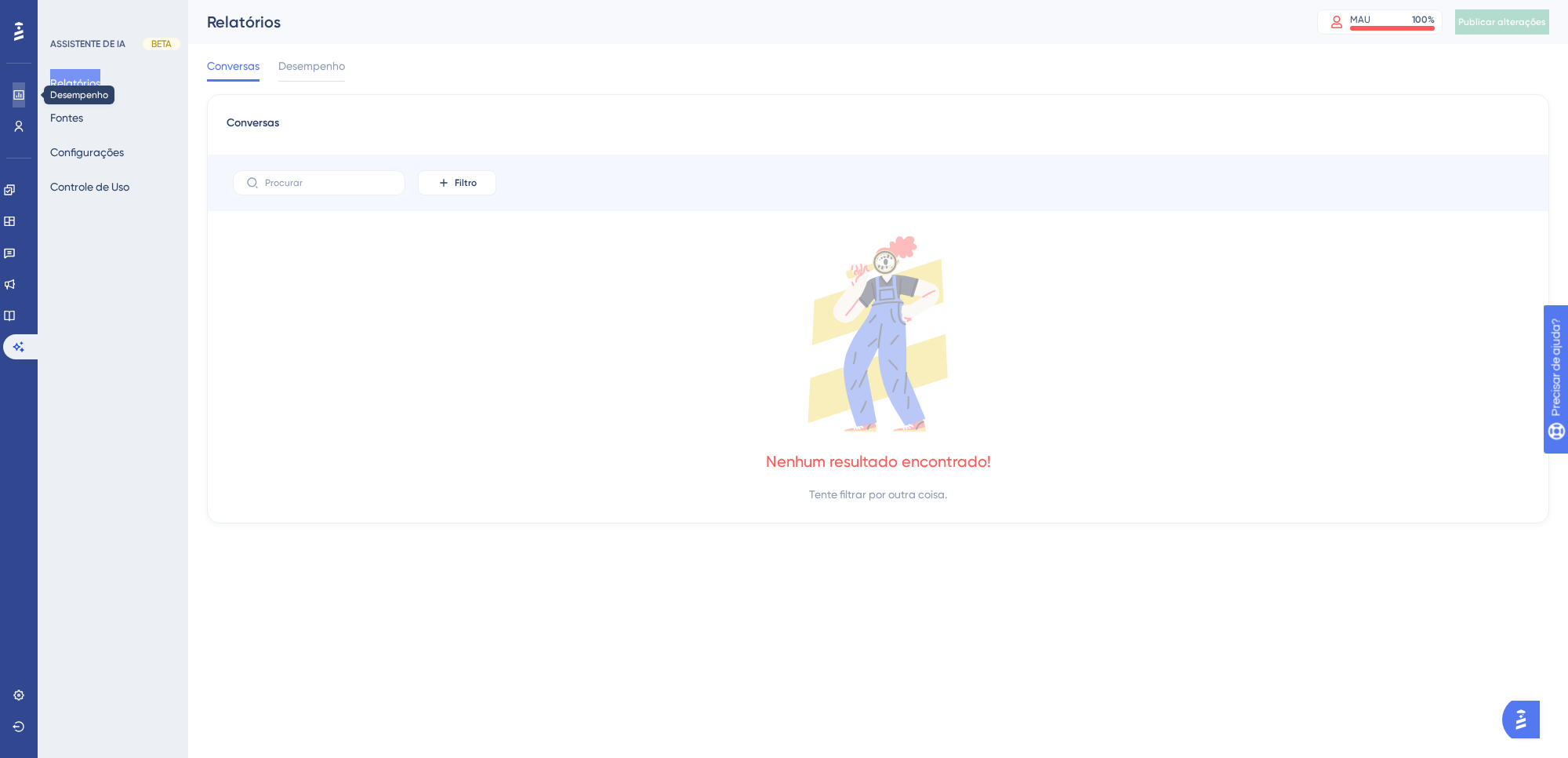
click at [18, 98] on icon at bounding box center [19, 95] width 13 height 13
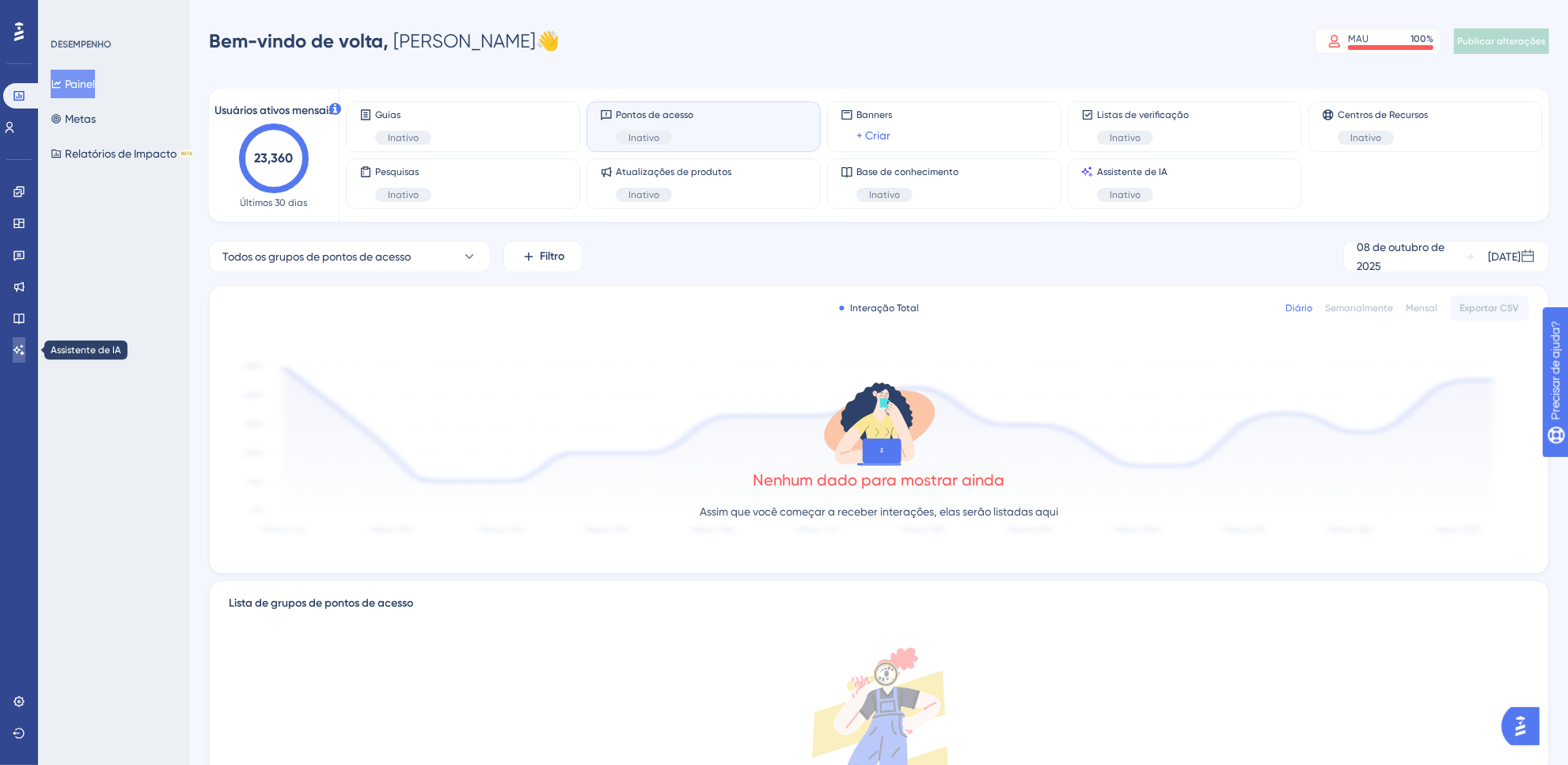
click at [24, 354] on link at bounding box center [19, 349] width 13 height 25
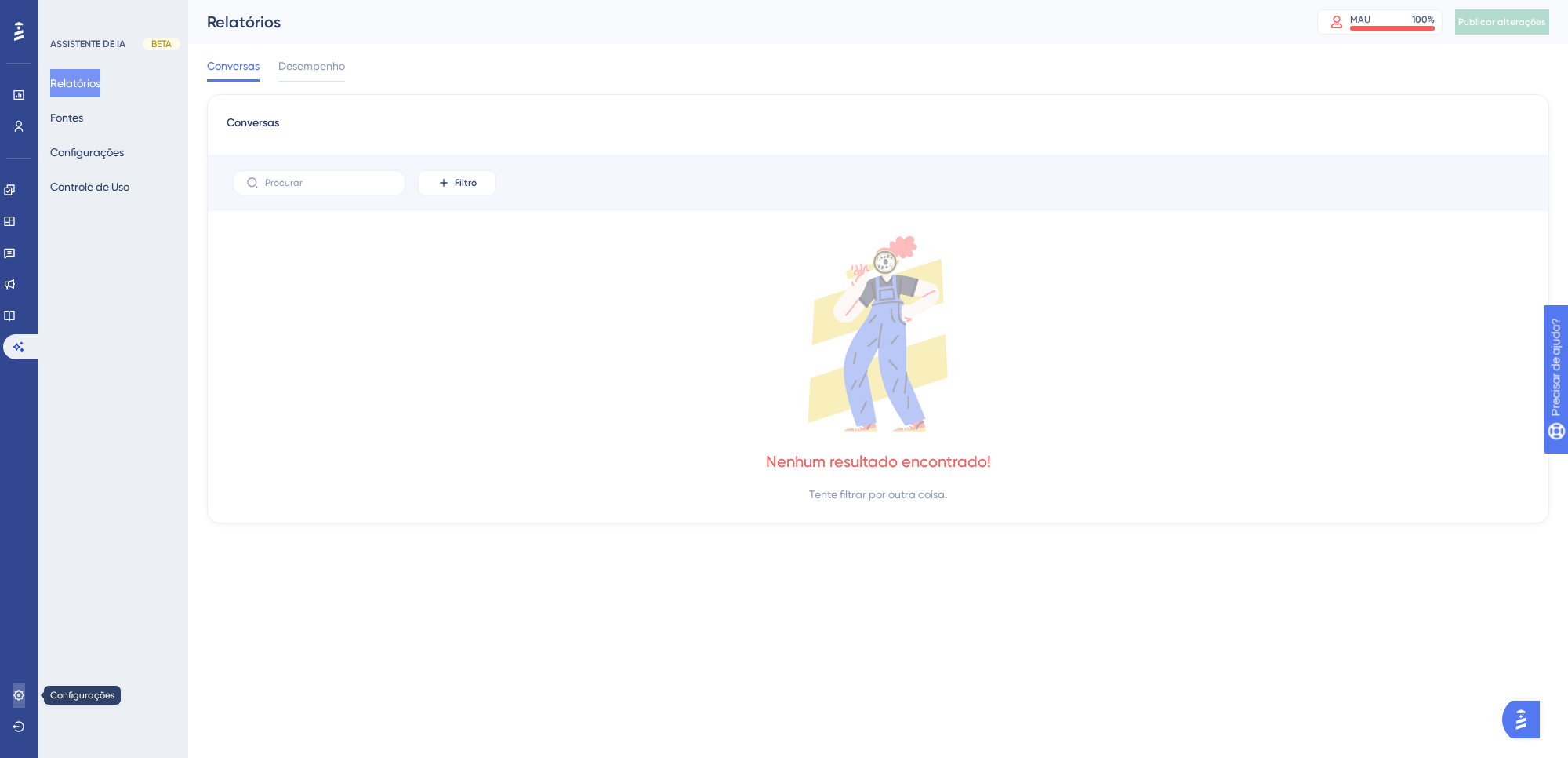
click at [25, 692] on link at bounding box center [19, 694] width 13 height 25
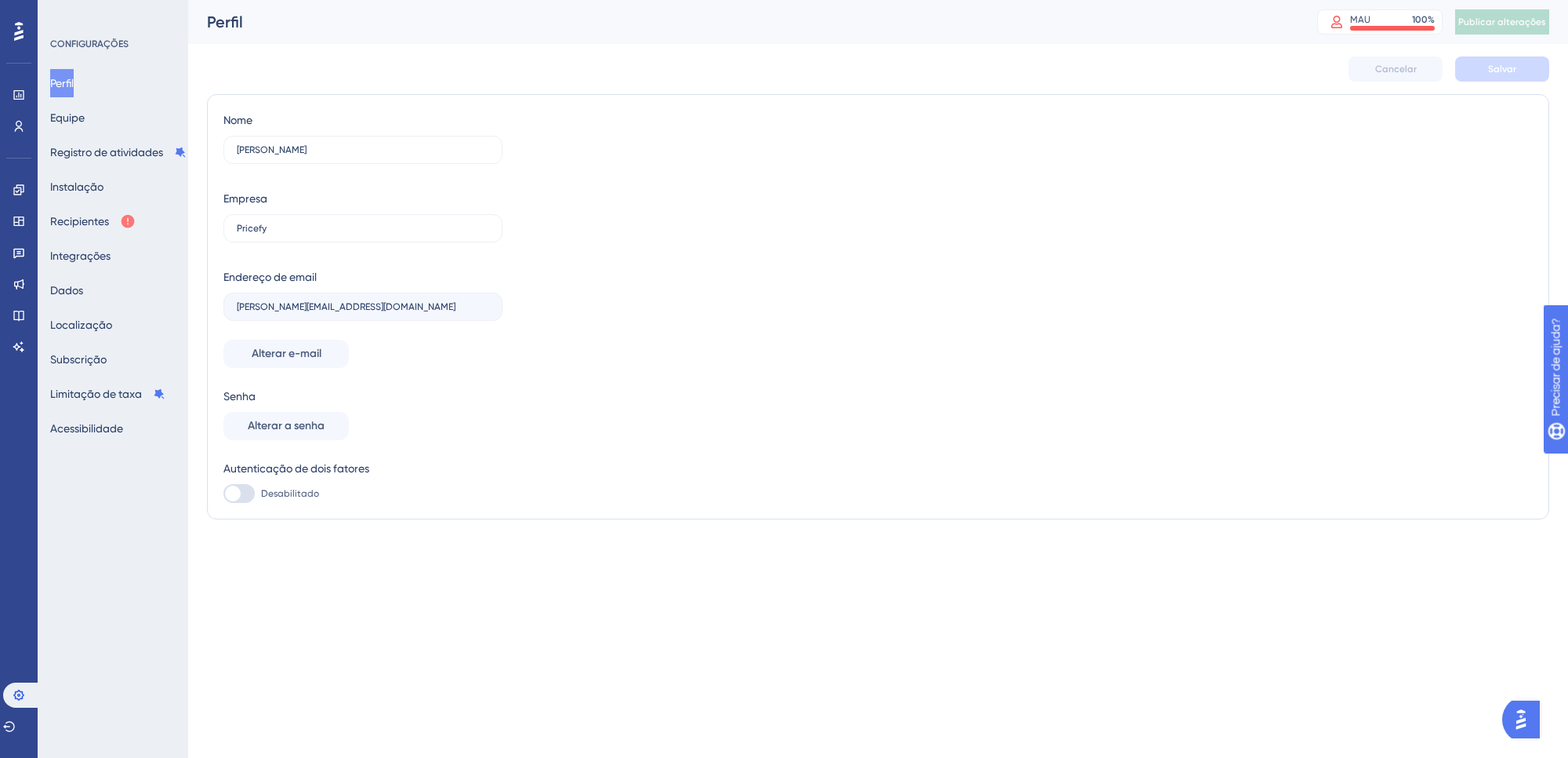
click at [139, 205] on div "Perfil Equipe Registro de atividades Instalação Recipientes Integrações Dados L…" at bounding box center [113, 255] width 127 height 374
click at [136, 212] on button "Recipientes" at bounding box center [93, 221] width 86 height 29
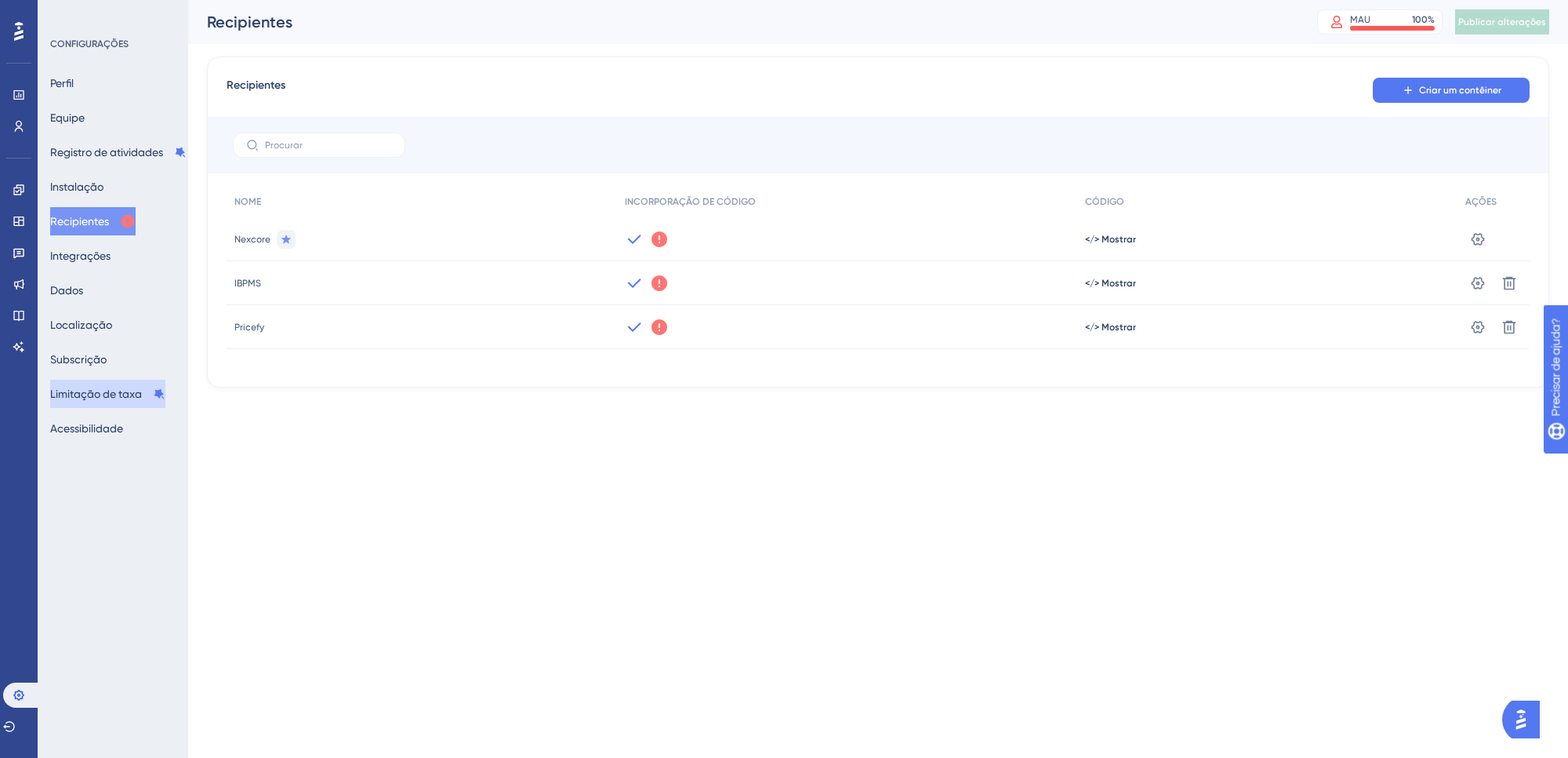
click at [114, 397] on font "Limitação de taxa" at bounding box center [96, 393] width 92 height 13
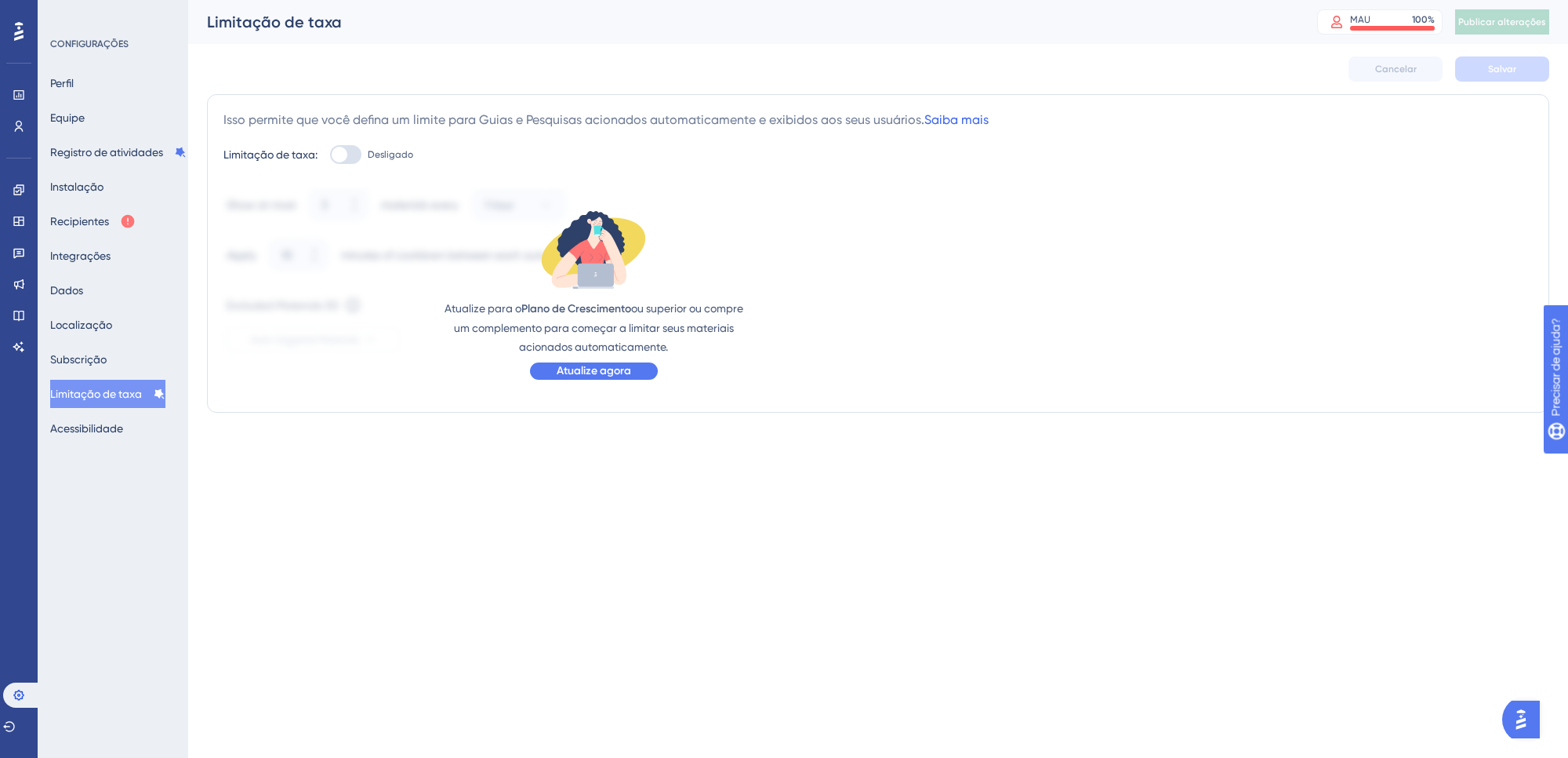
click at [967, 115] on font "Saiba mais" at bounding box center [956, 119] width 64 height 15
click at [596, 374] on font "Atualize agora" at bounding box center [594, 371] width 75 height 14
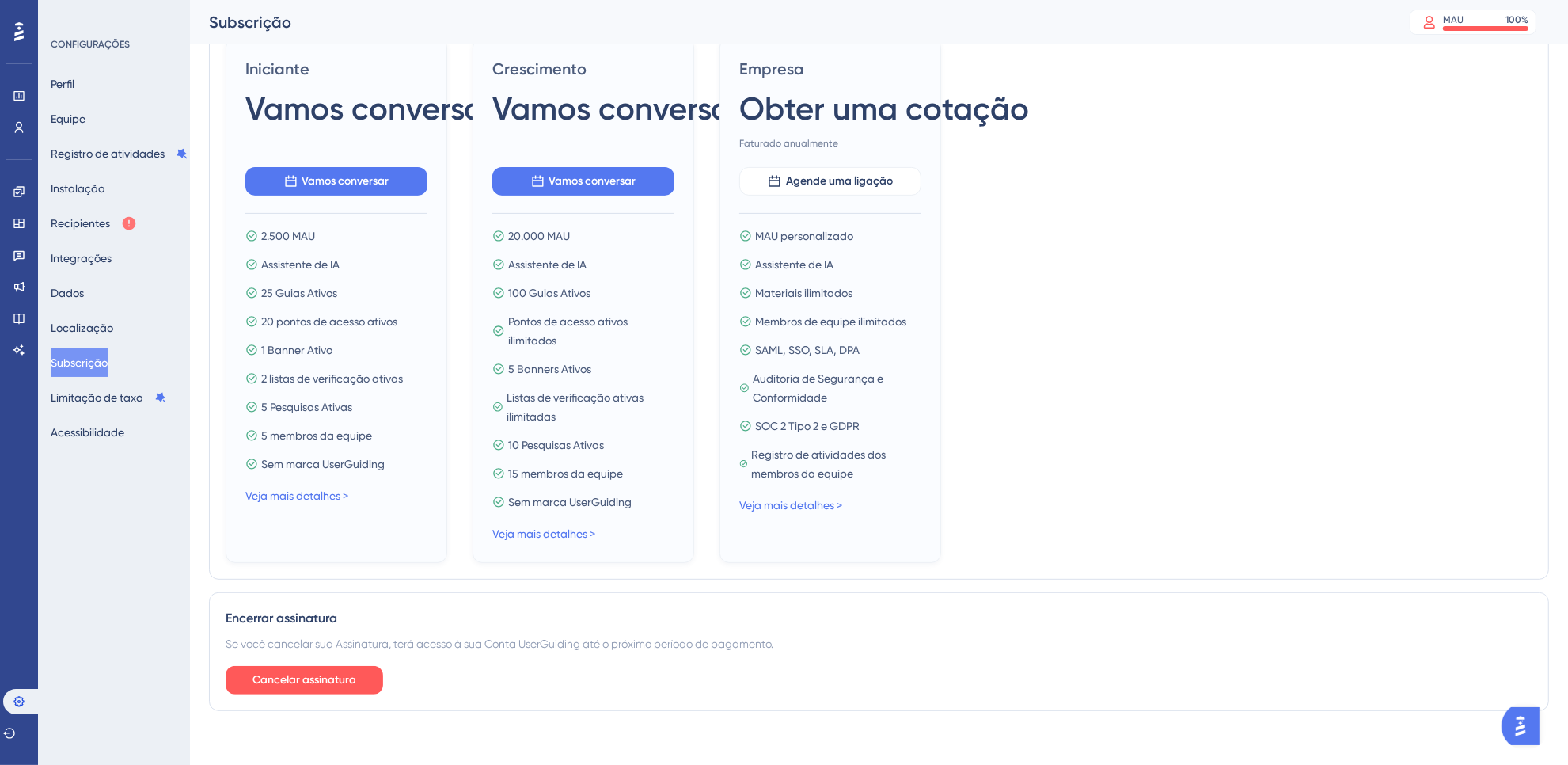
scroll to position [519, 0]
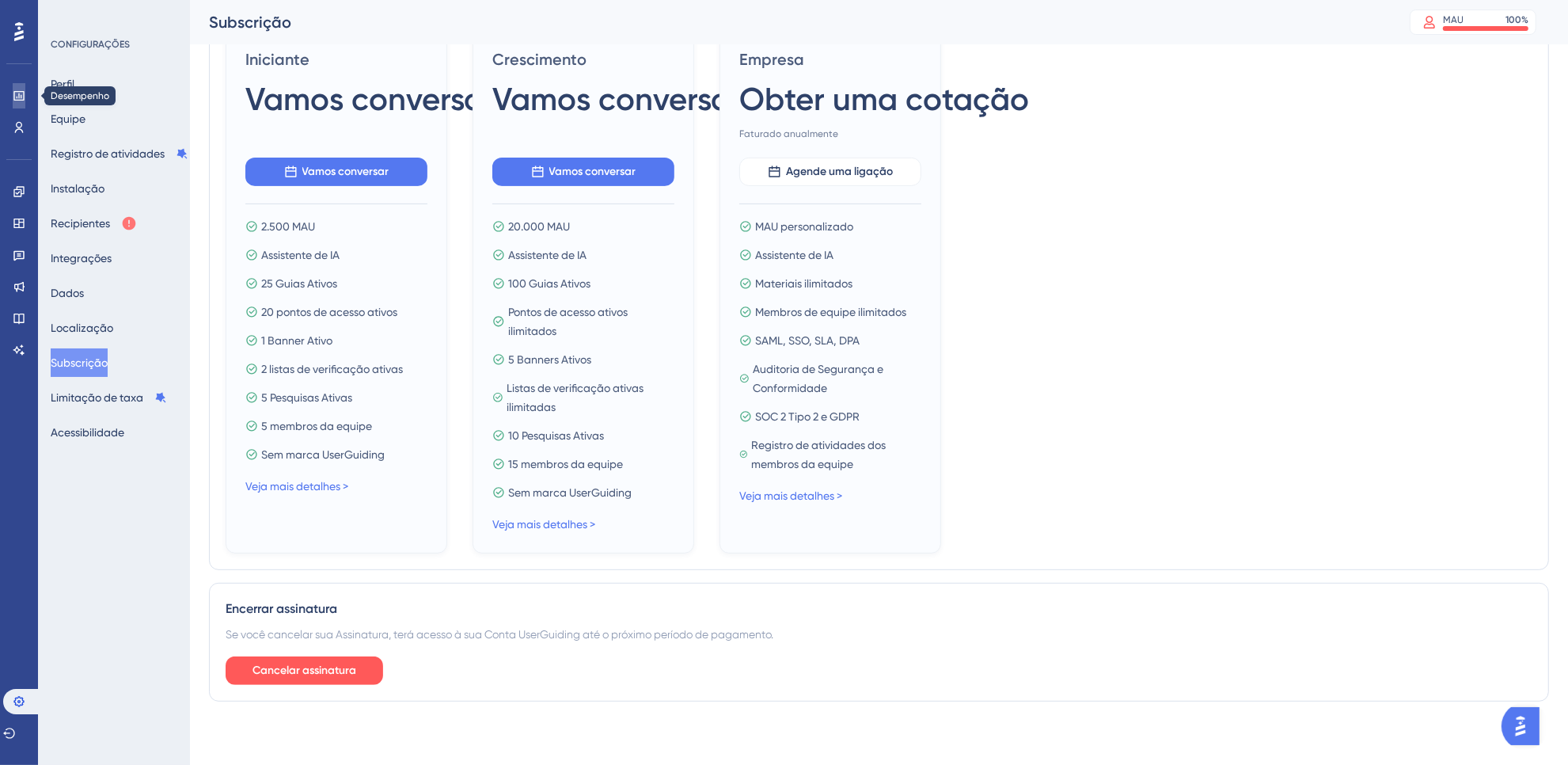
click at [13, 95] on link at bounding box center [19, 96] width 13 height 25
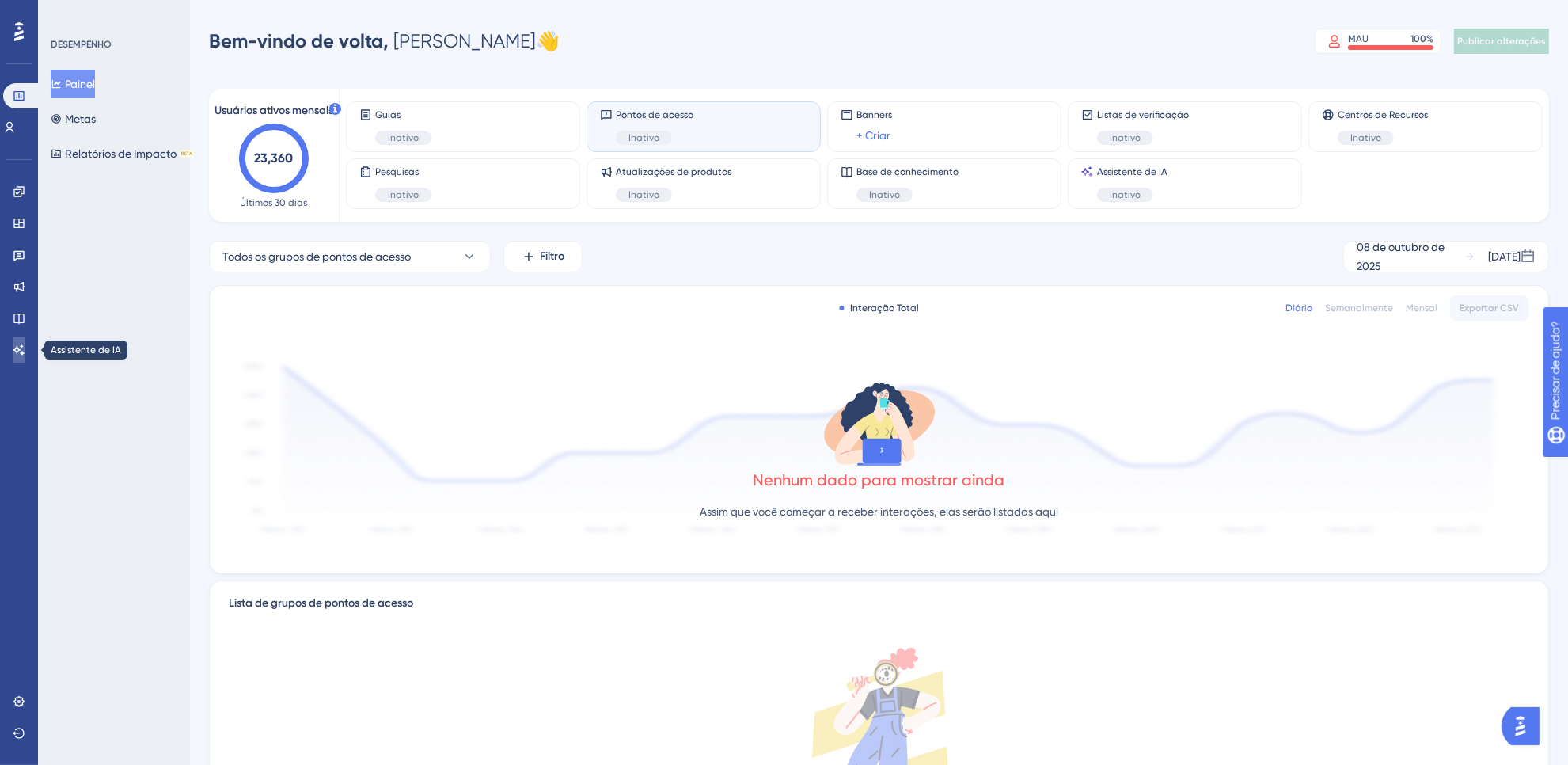
click at [22, 349] on icon at bounding box center [19, 349] width 13 height 13
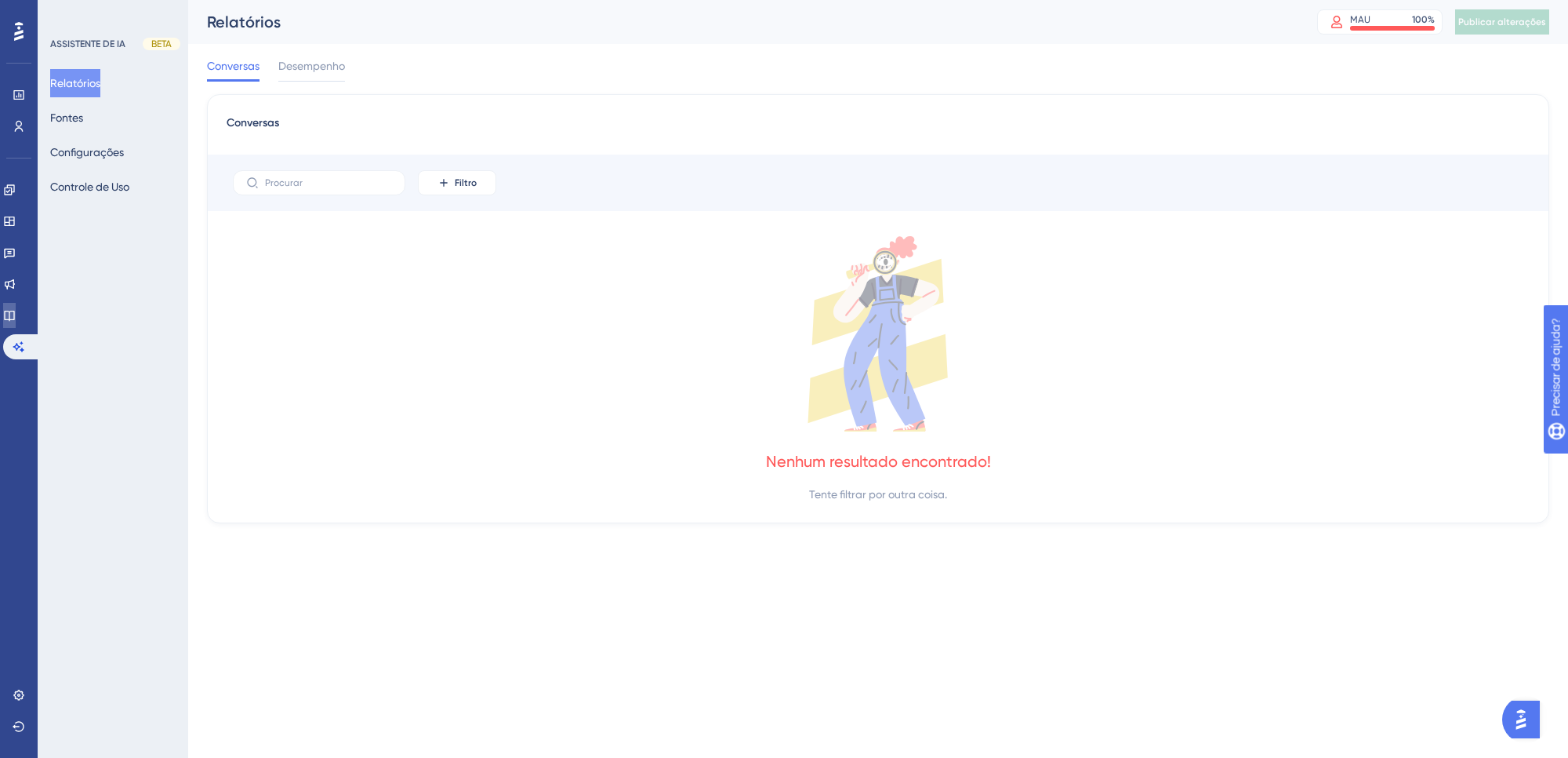
click at [13, 305] on link at bounding box center [9, 314] width 13 height 25
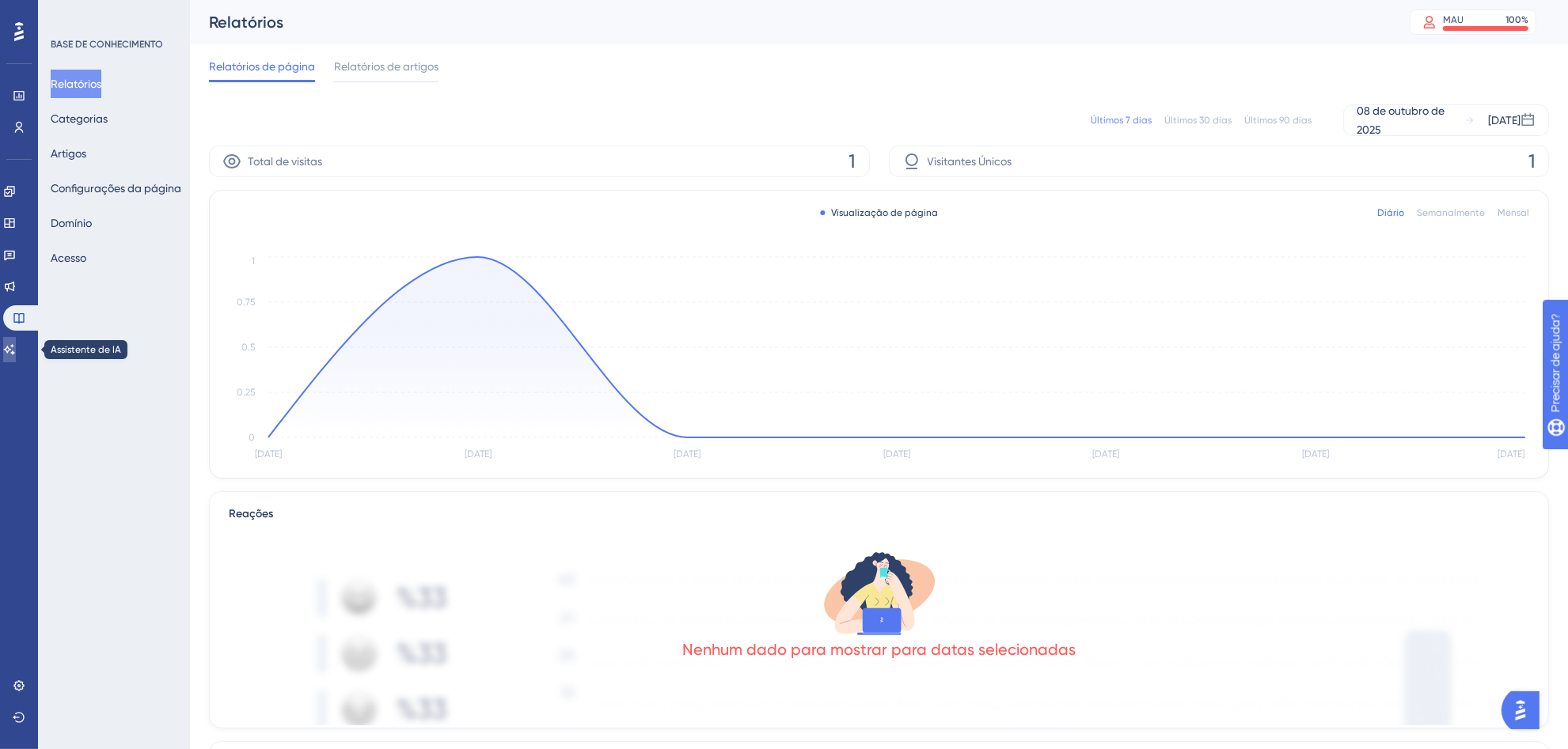
click at [12, 344] on icon at bounding box center [9, 349] width 13 height 13
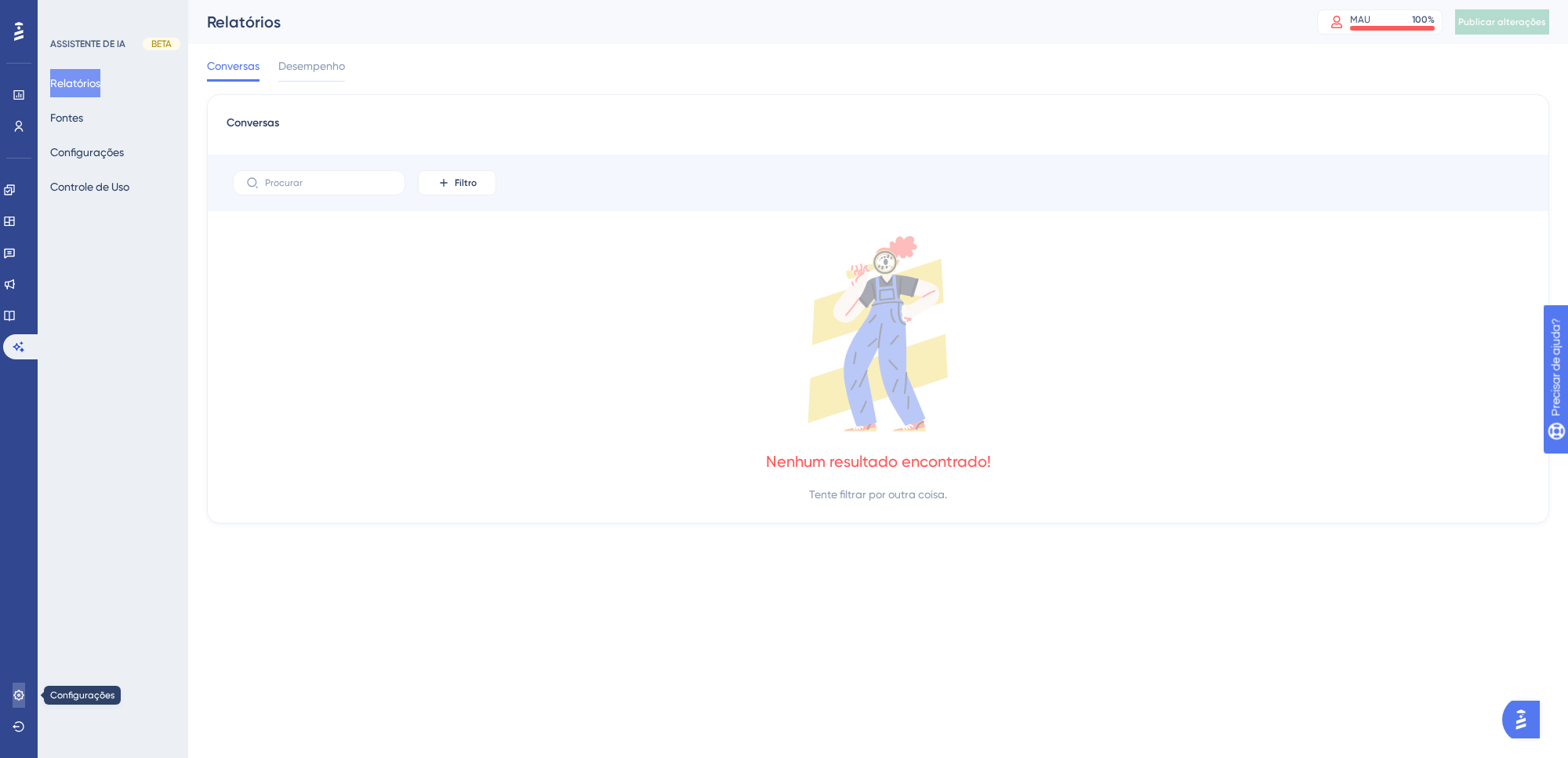
click at [20, 707] on link at bounding box center [19, 694] width 13 height 25
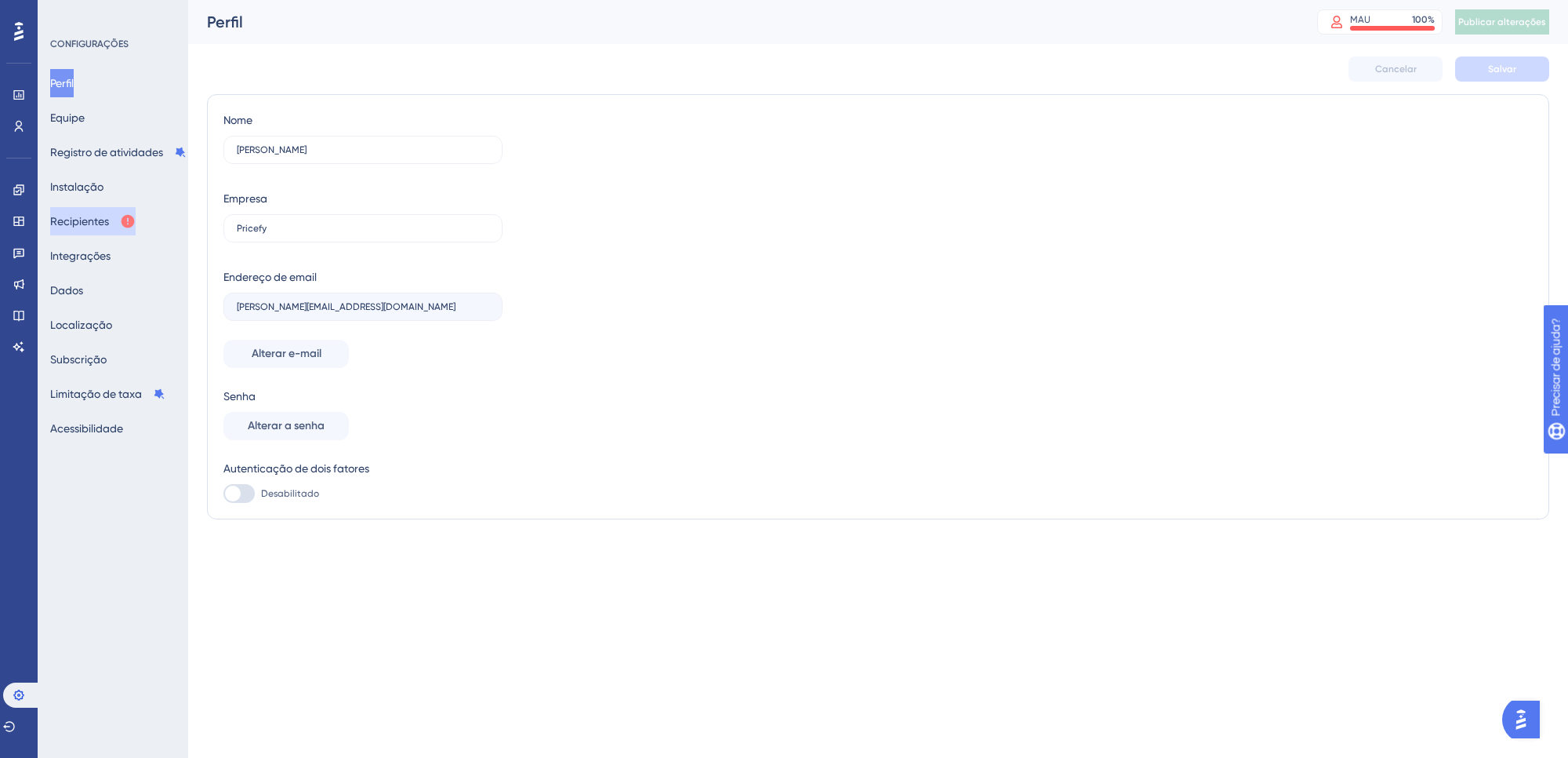
click at [125, 225] on button "Recipientes" at bounding box center [93, 221] width 86 height 29
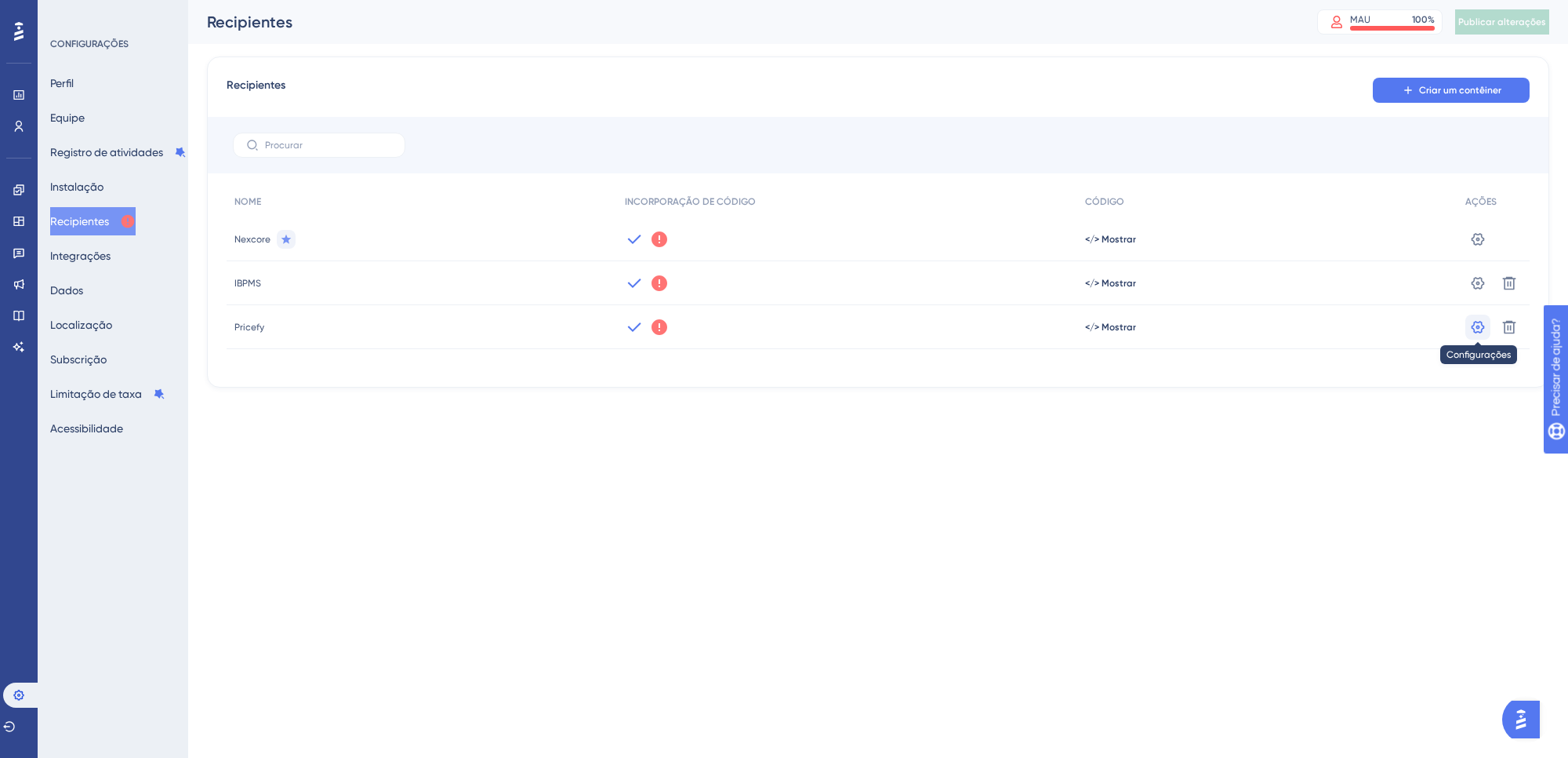
click at [1474, 330] on icon at bounding box center [1478, 327] width 16 height 16
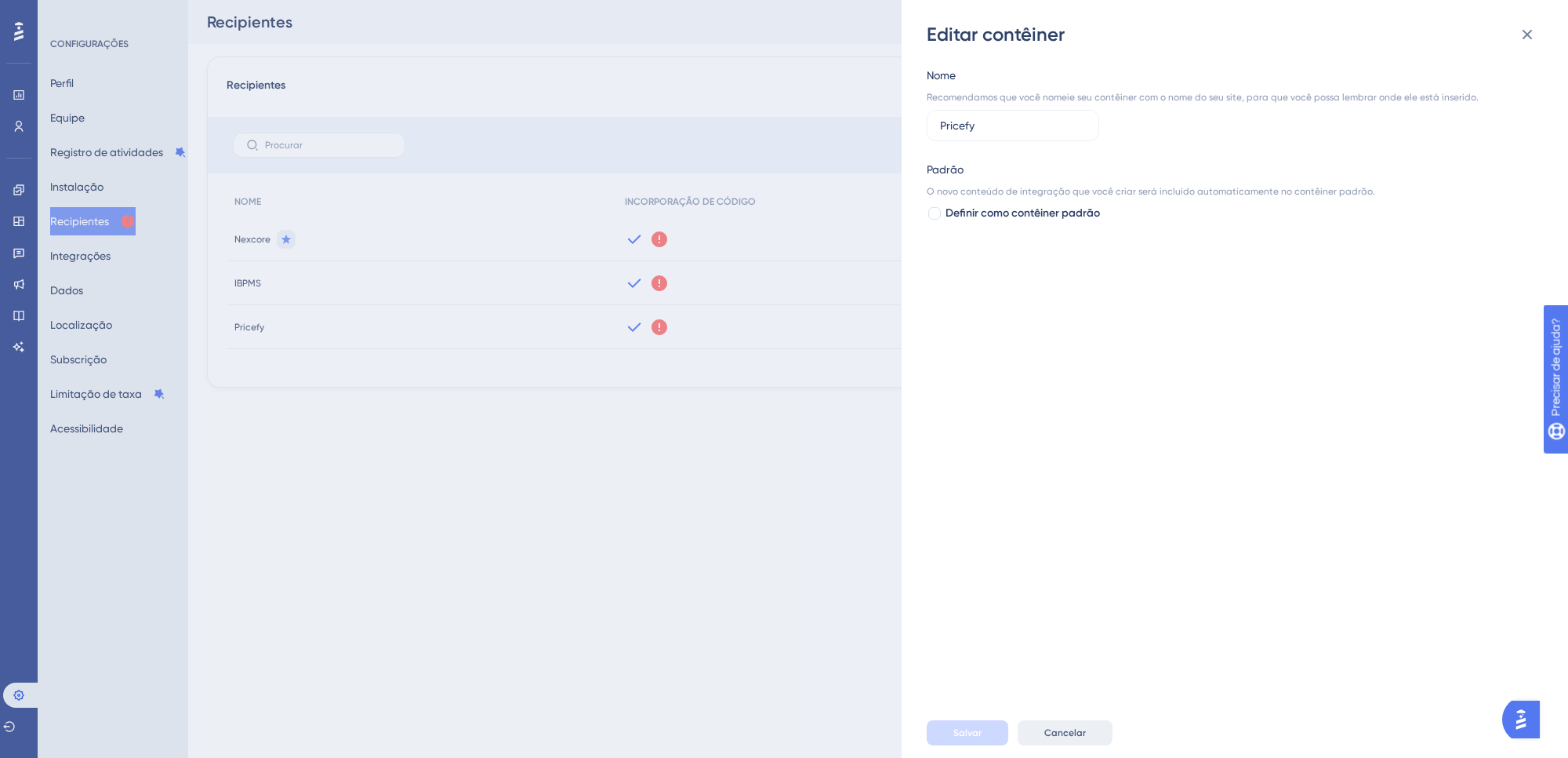
click at [1049, 726] on font "Cancelar" at bounding box center [1065, 731] width 41 height 11
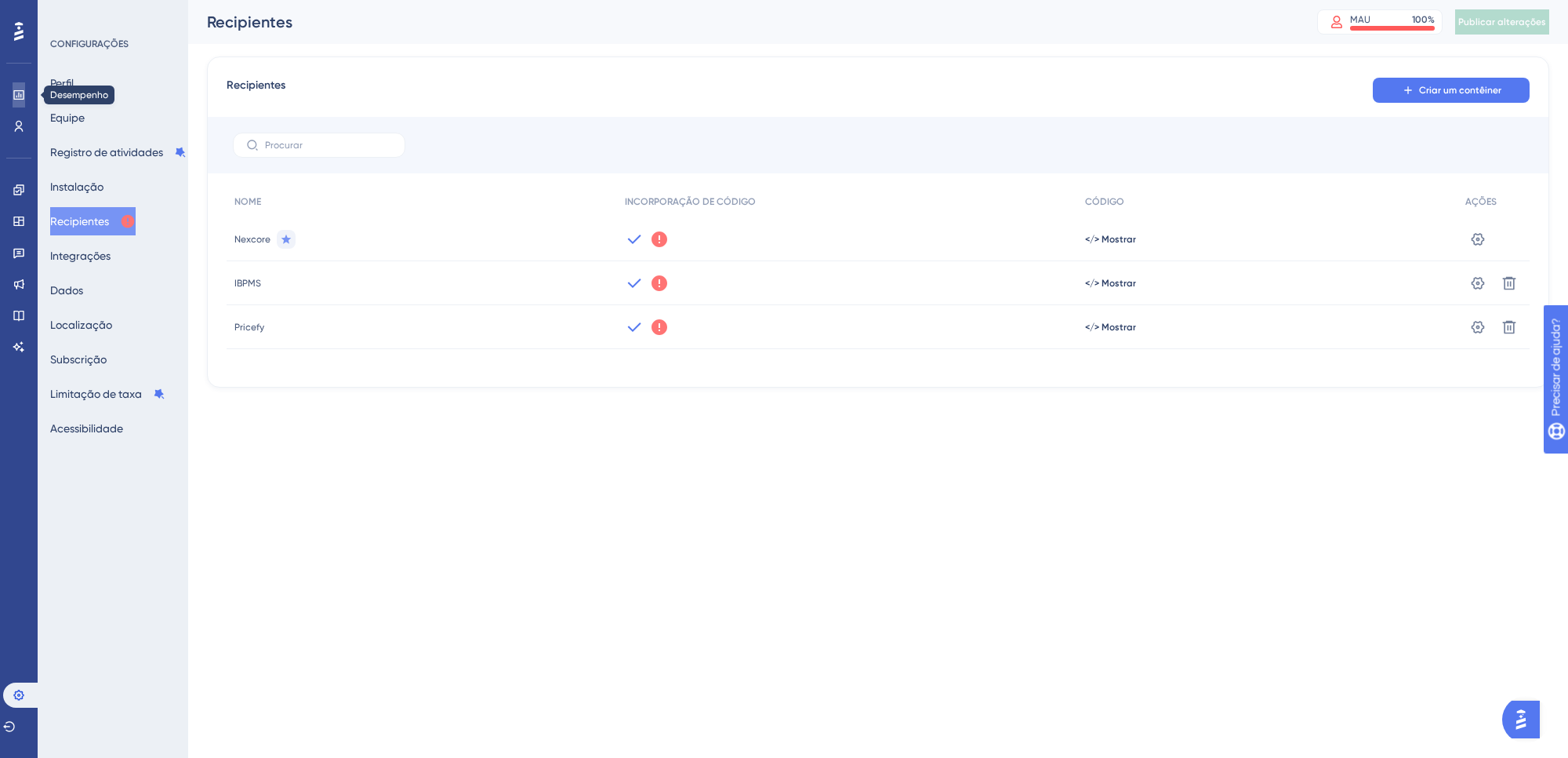
click at [25, 92] on link at bounding box center [19, 95] width 13 height 25
